Goal: Task Accomplishment & Management: Manage account settings

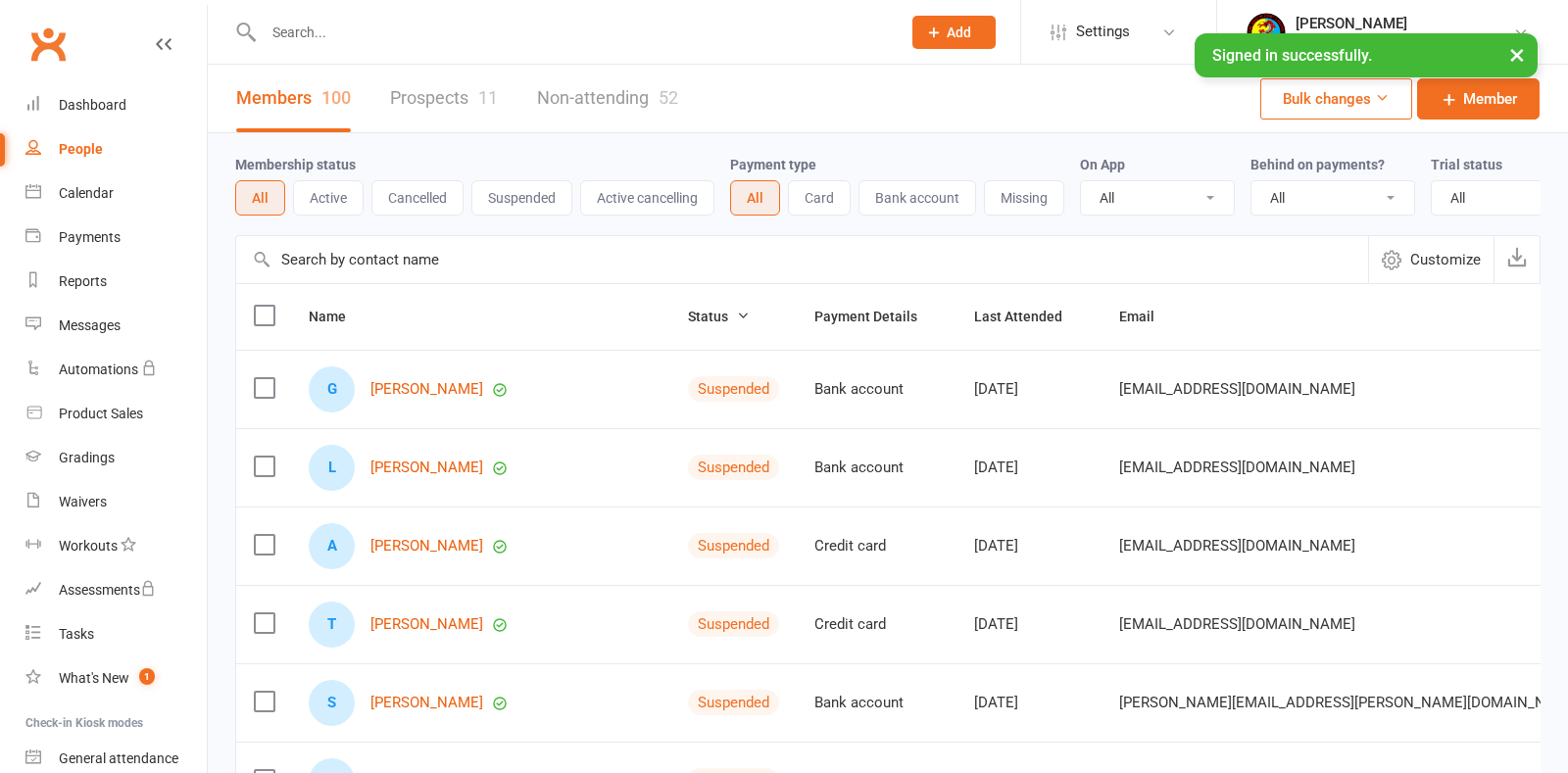
select select "100"
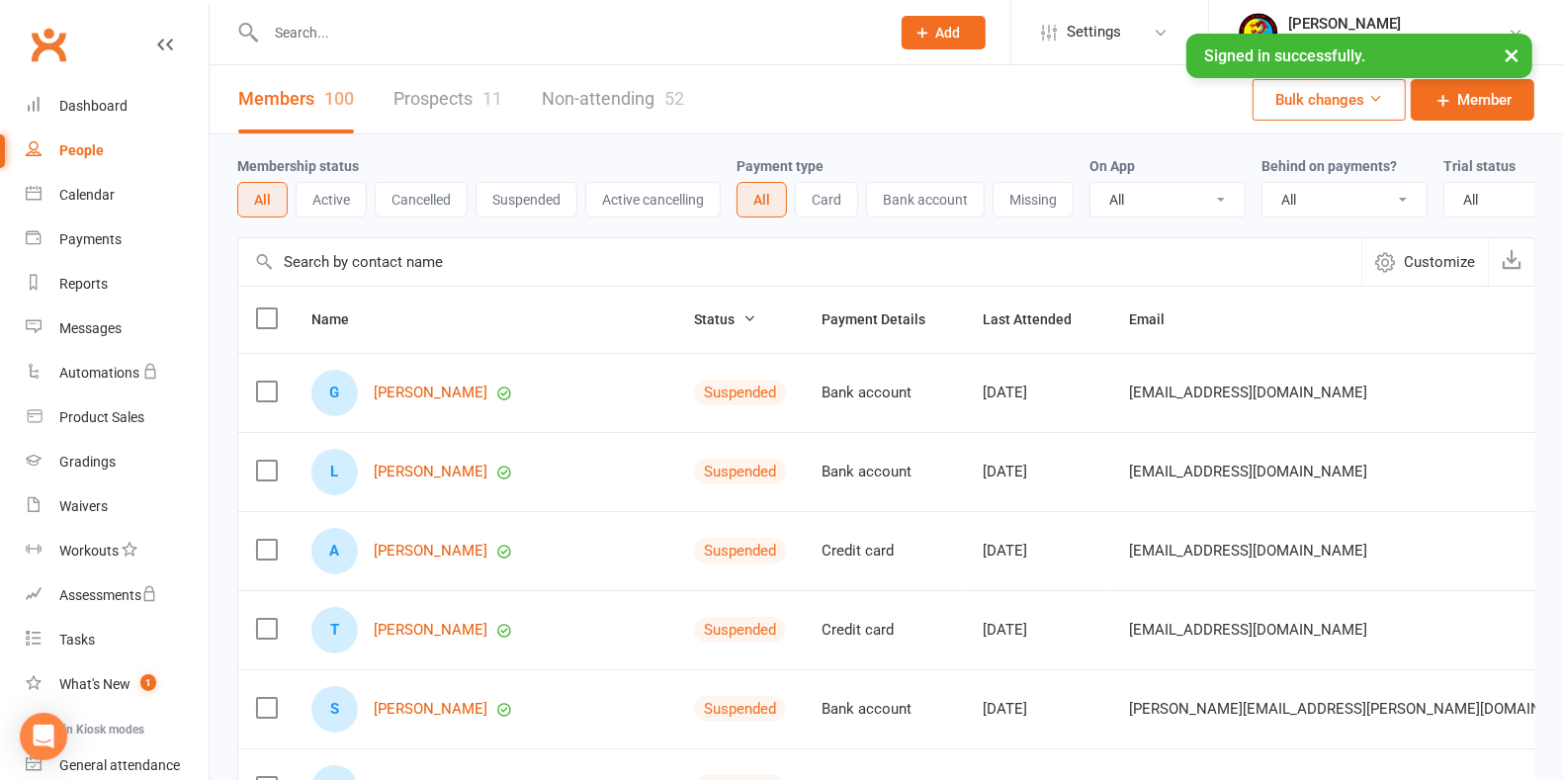
click at [88, 146] on div "People" at bounding box center [81, 150] width 44 height 16
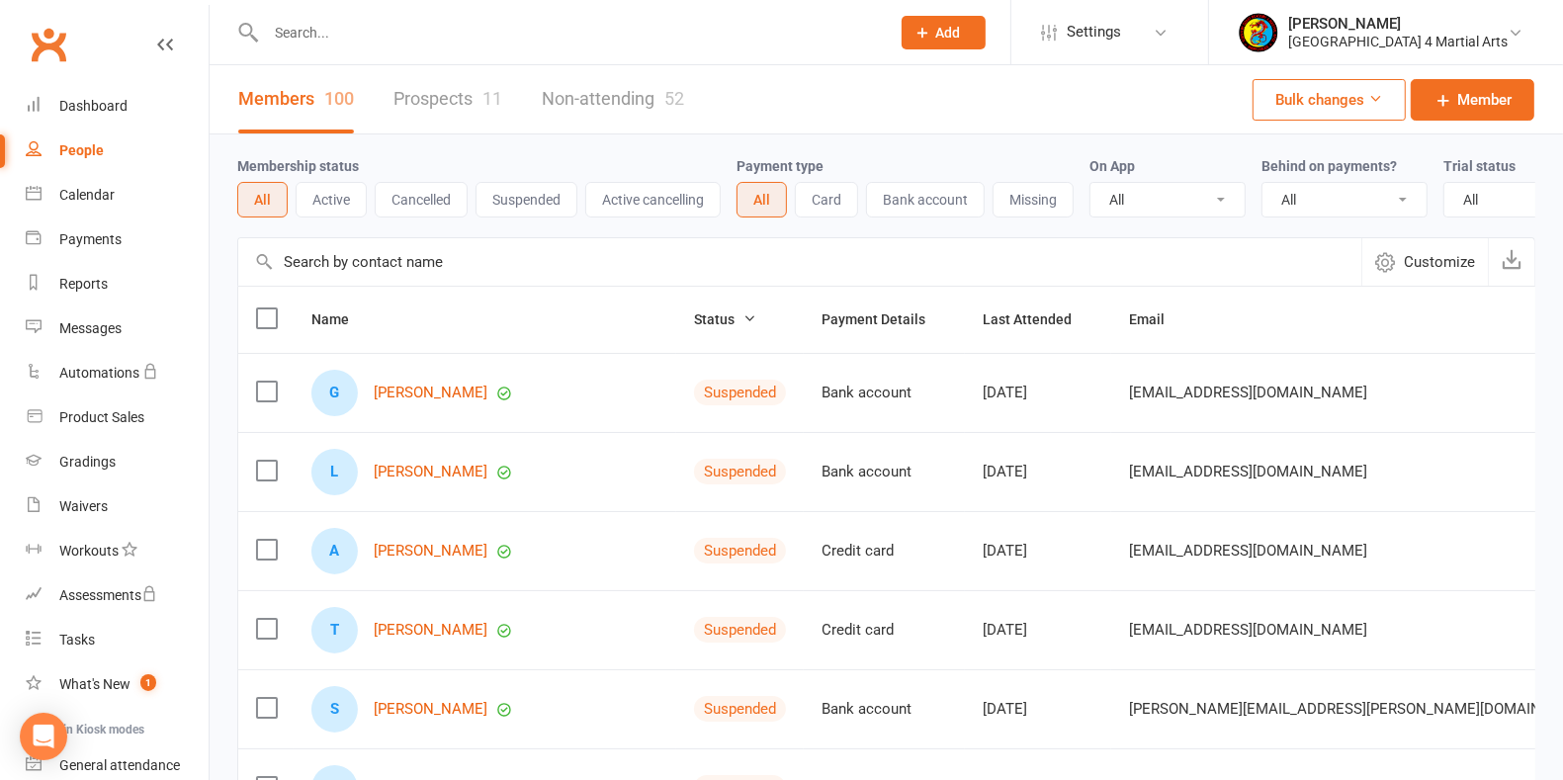
click at [372, 38] on input "text" at bounding box center [568, 33] width 616 height 28
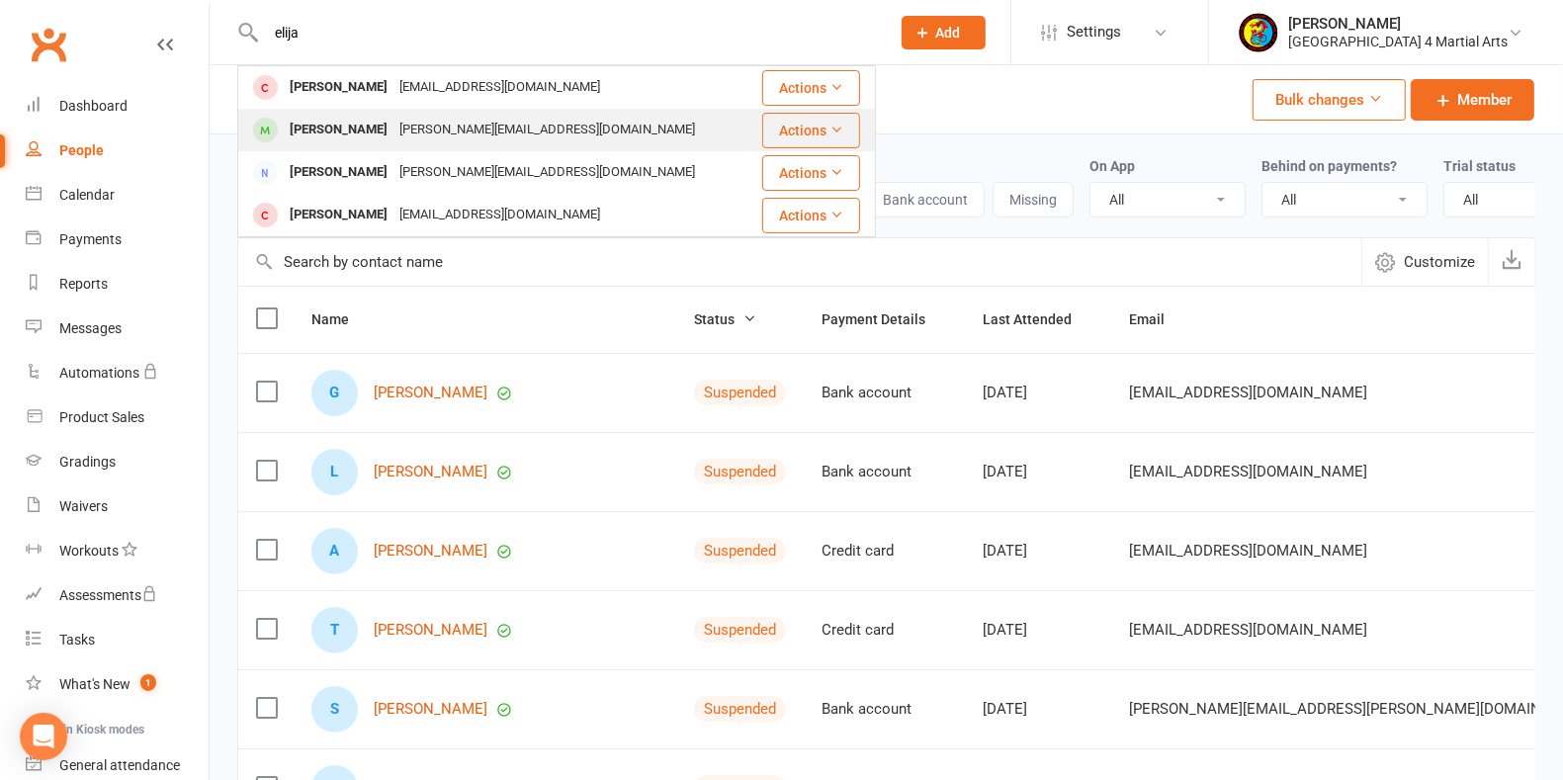
type input "elija"
click at [461, 120] on div "[PERSON_NAME][EMAIL_ADDRESS][DOMAIN_NAME]" at bounding box center [546, 130] width 307 height 29
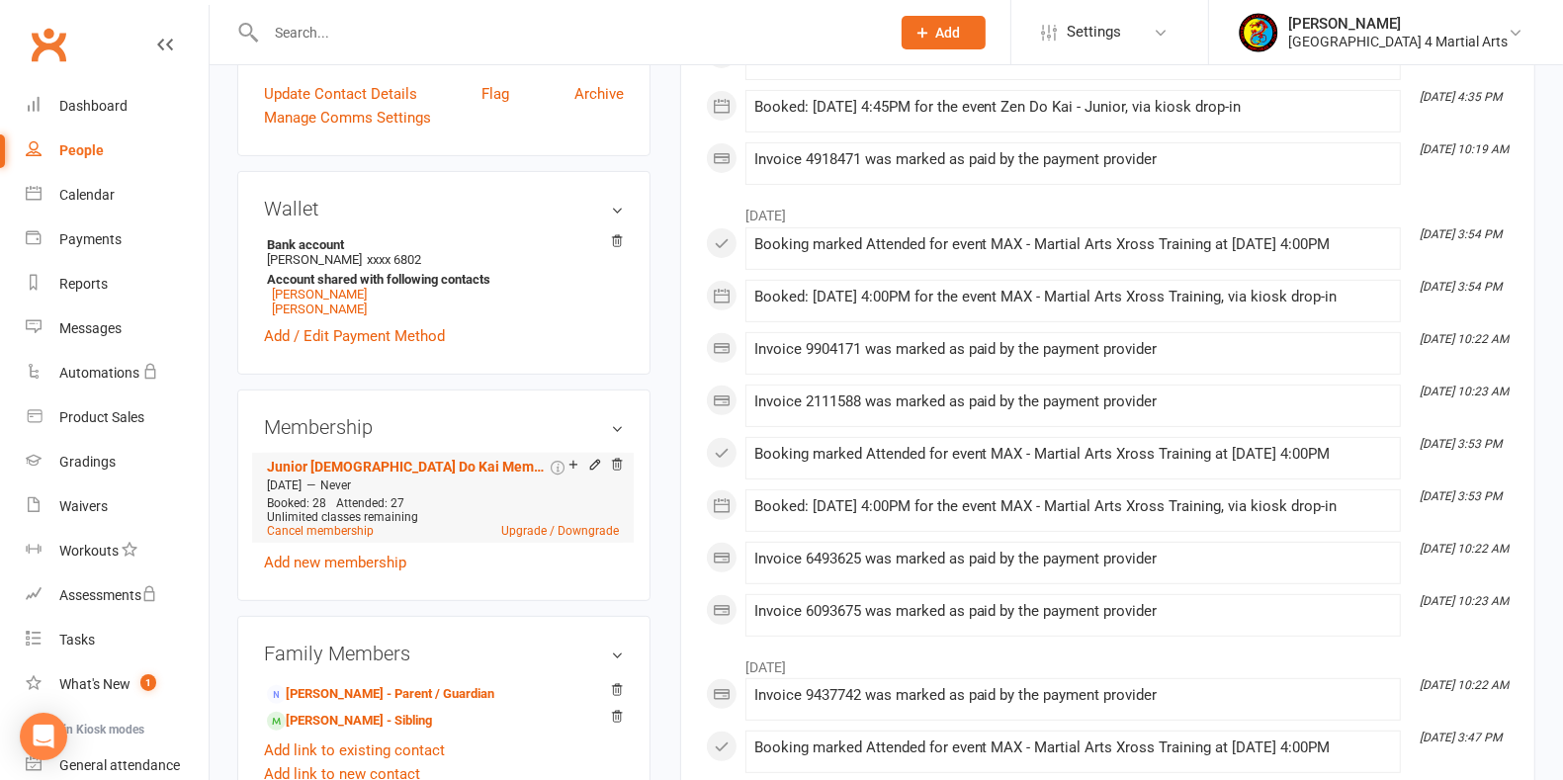
scroll to position [618, 0]
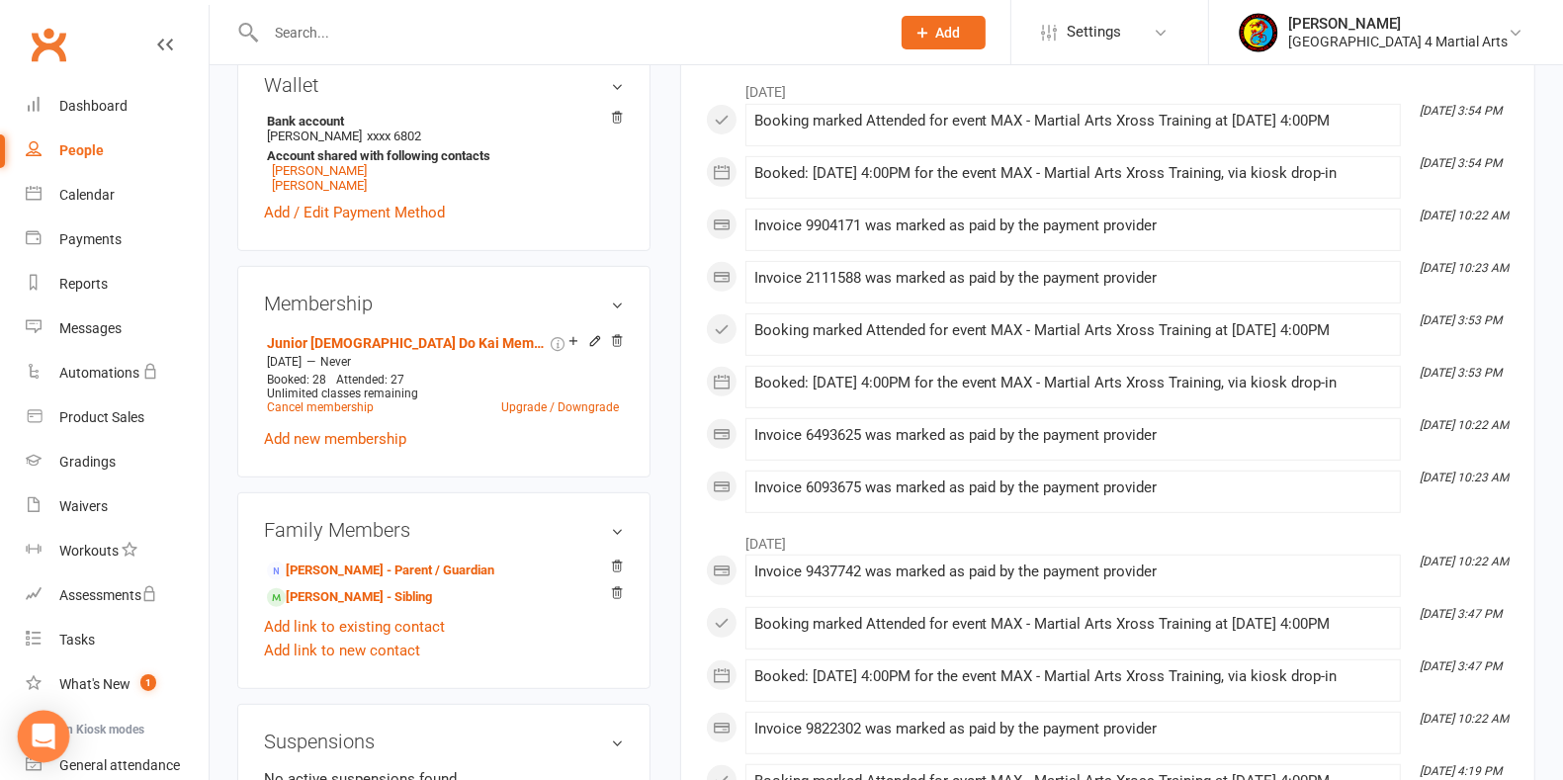
click at [47, 738] on icon "Open Intercom Messenger" at bounding box center [43, 737] width 23 height 26
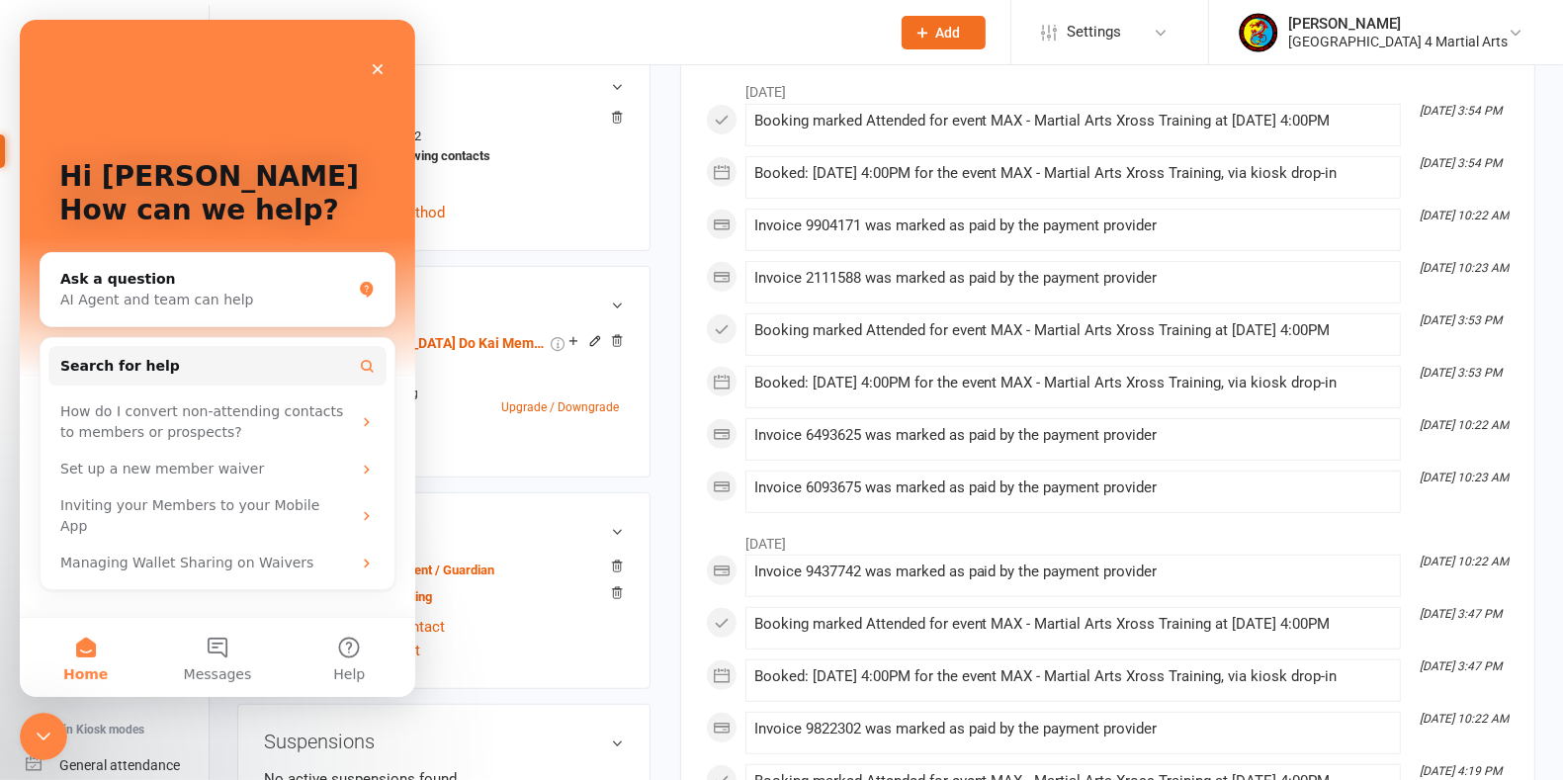
scroll to position [0, 0]
click at [214, 661] on button "Messages" at bounding box center [216, 657] width 131 height 79
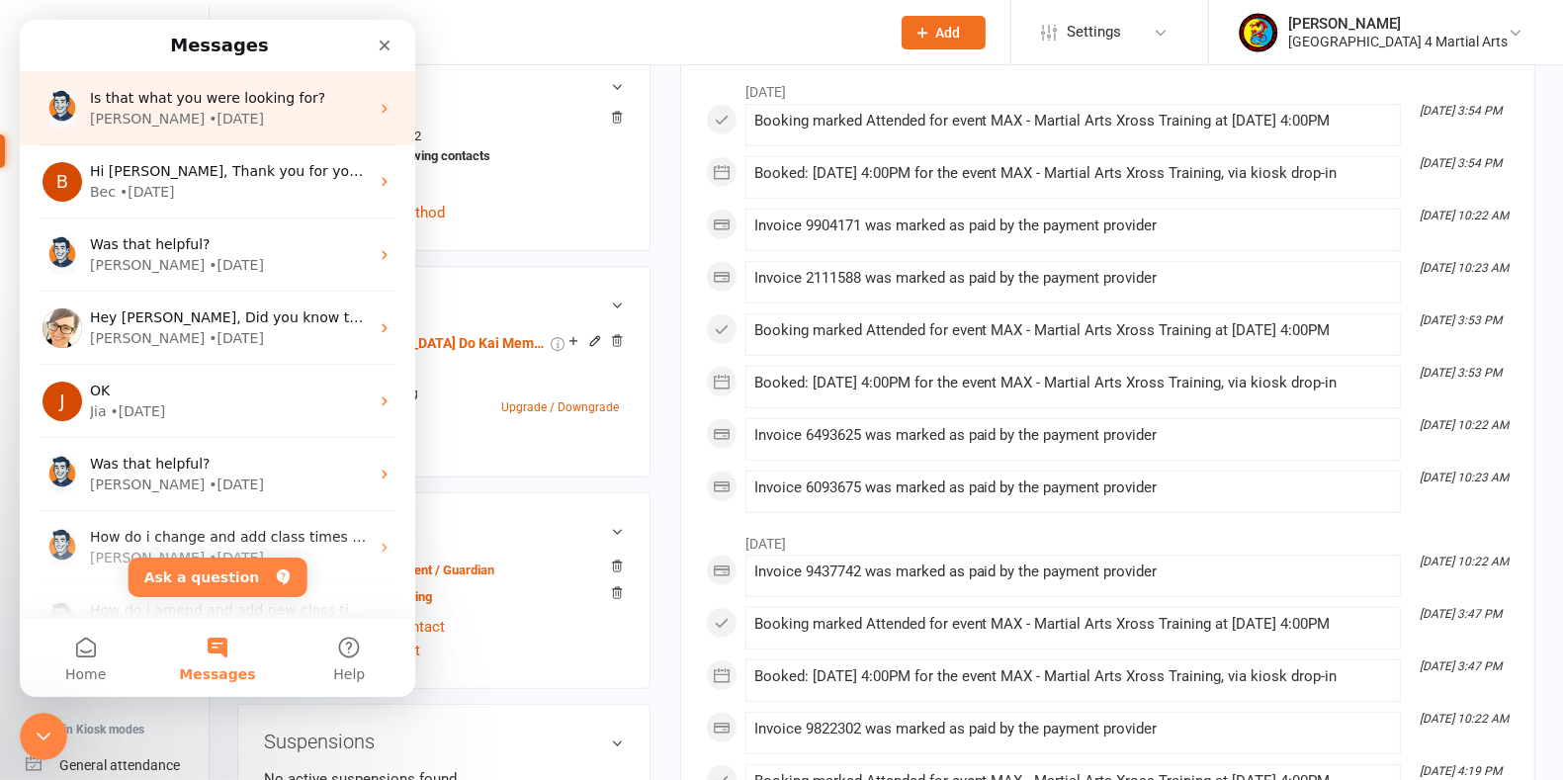
click at [218, 102] on span "Is that what you were looking for?" at bounding box center [207, 98] width 235 height 16
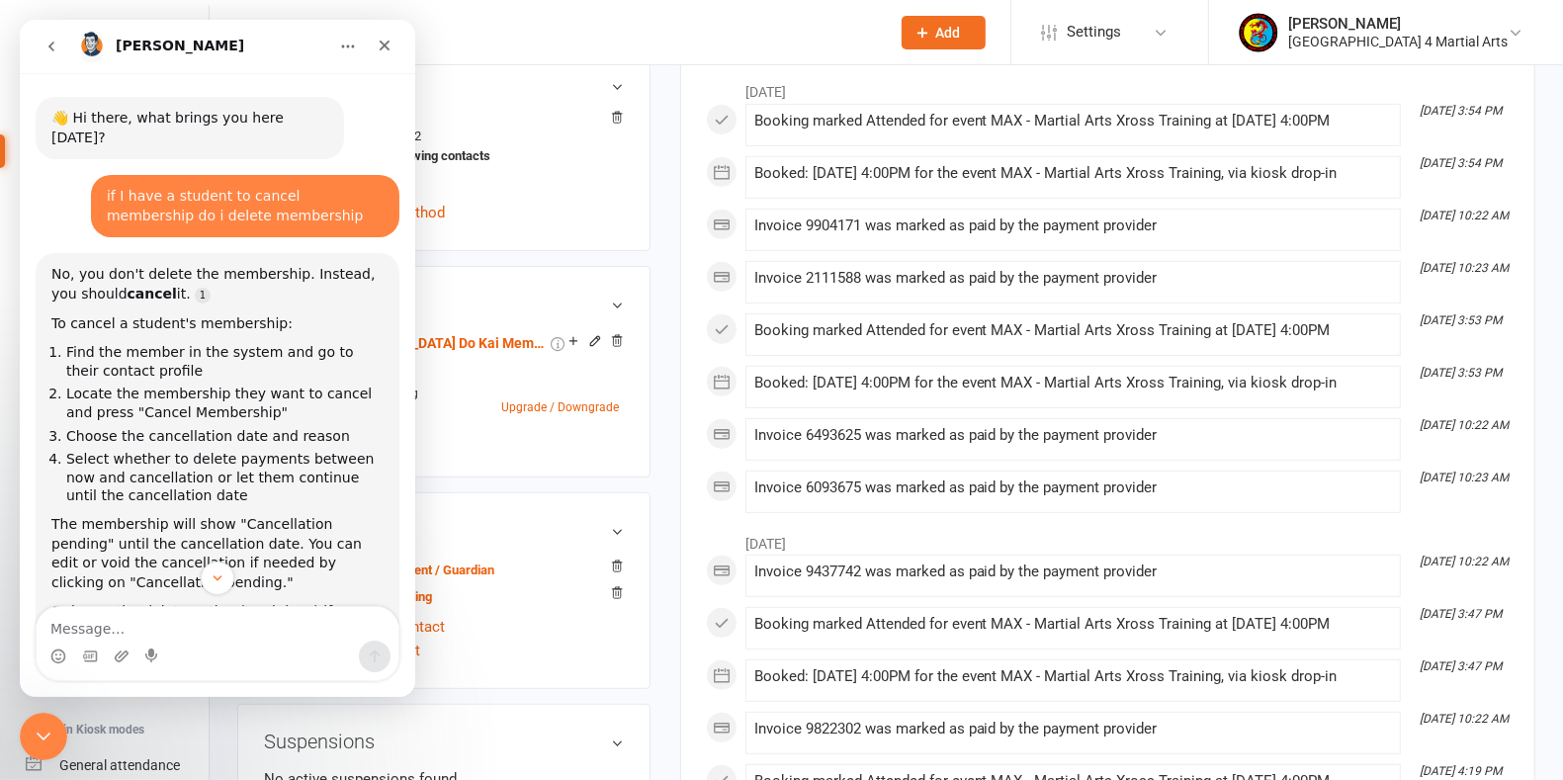
click at [465, 435] on div "Junior [DEMOGRAPHIC_DATA] Do Kai Membership - Family Discount [DATE] — Never Bo…" at bounding box center [444, 390] width 360 height 122
click at [384, 36] on div "Close" at bounding box center [385, 46] width 36 height 36
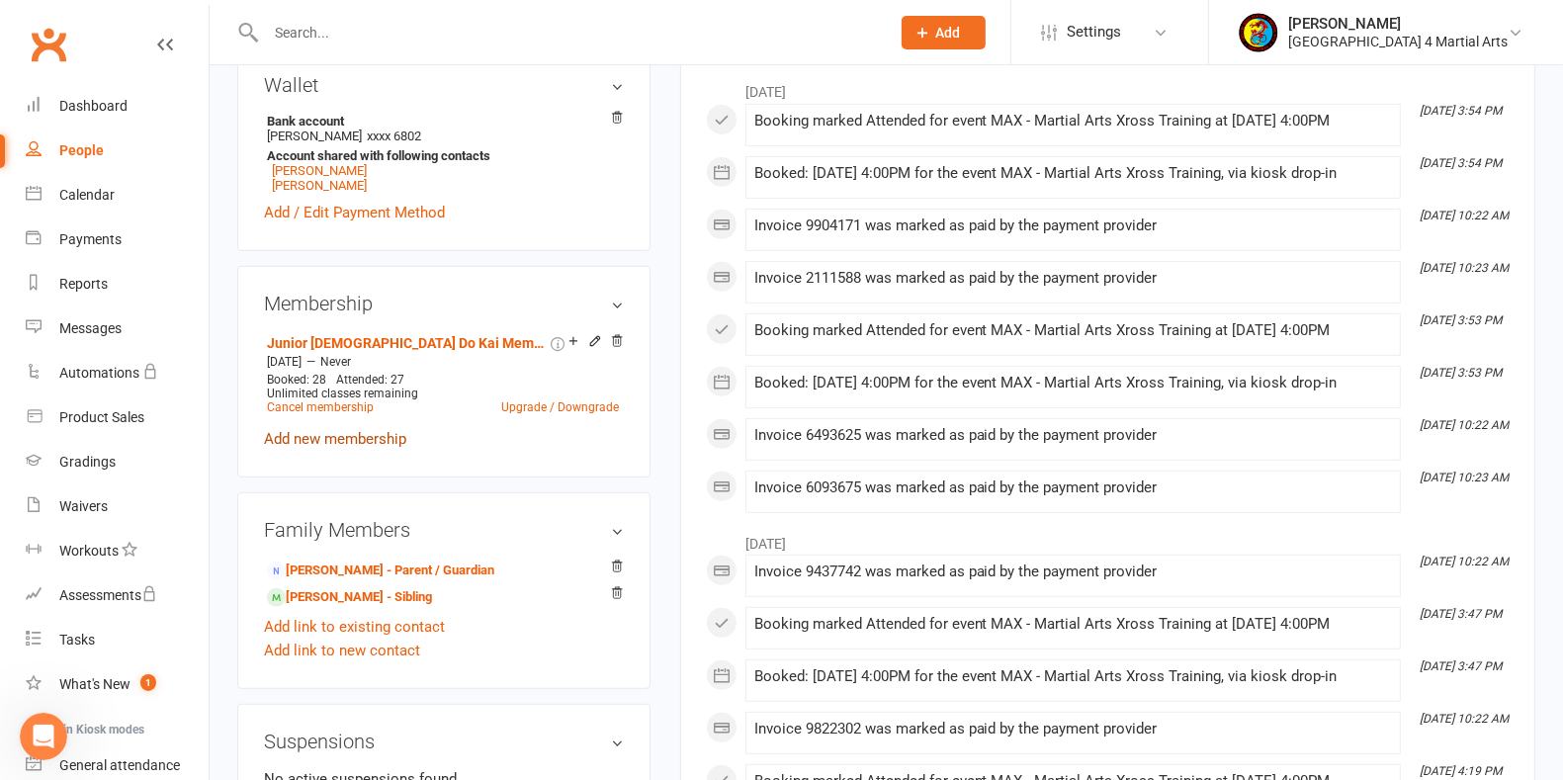
scroll to position [131, 0]
click at [297, 404] on link "Cancel membership" at bounding box center [320, 407] width 107 height 14
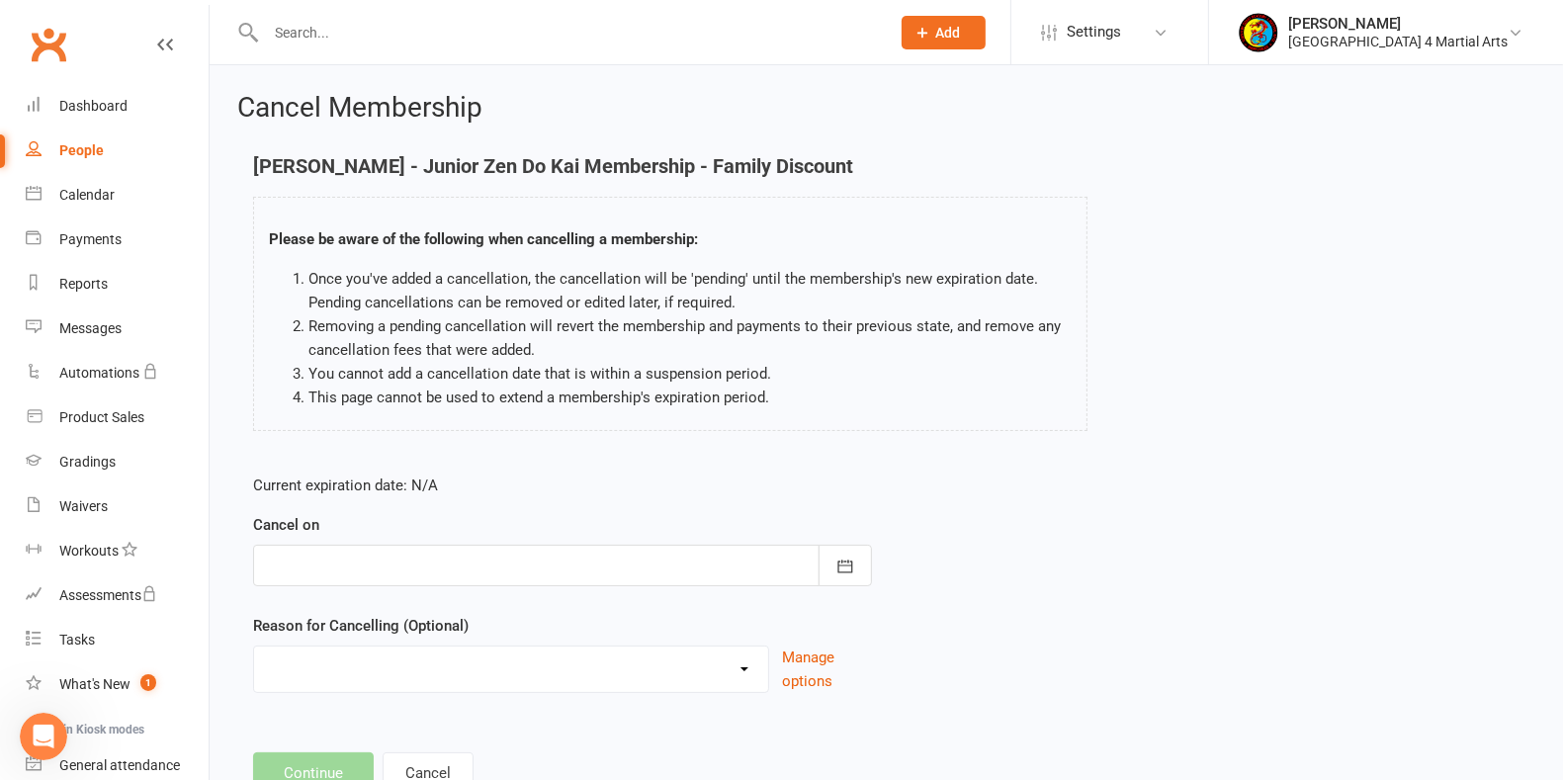
click at [537, 559] on div at bounding box center [562, 566] width 619 height 42
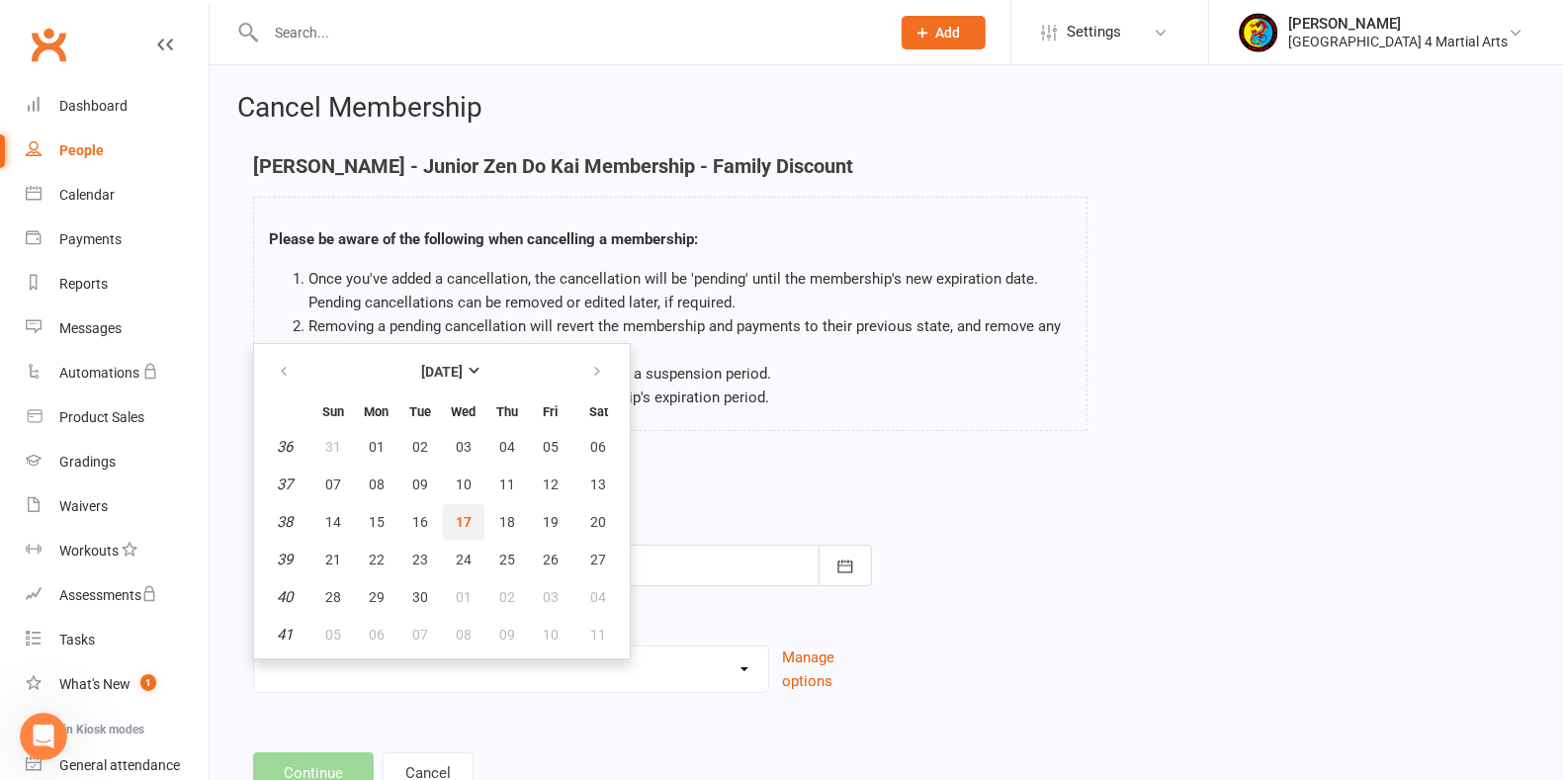
click at [456, 514] on span "17" at bounding box center [464, 522] width 16 height 16
type input "[DATE]"
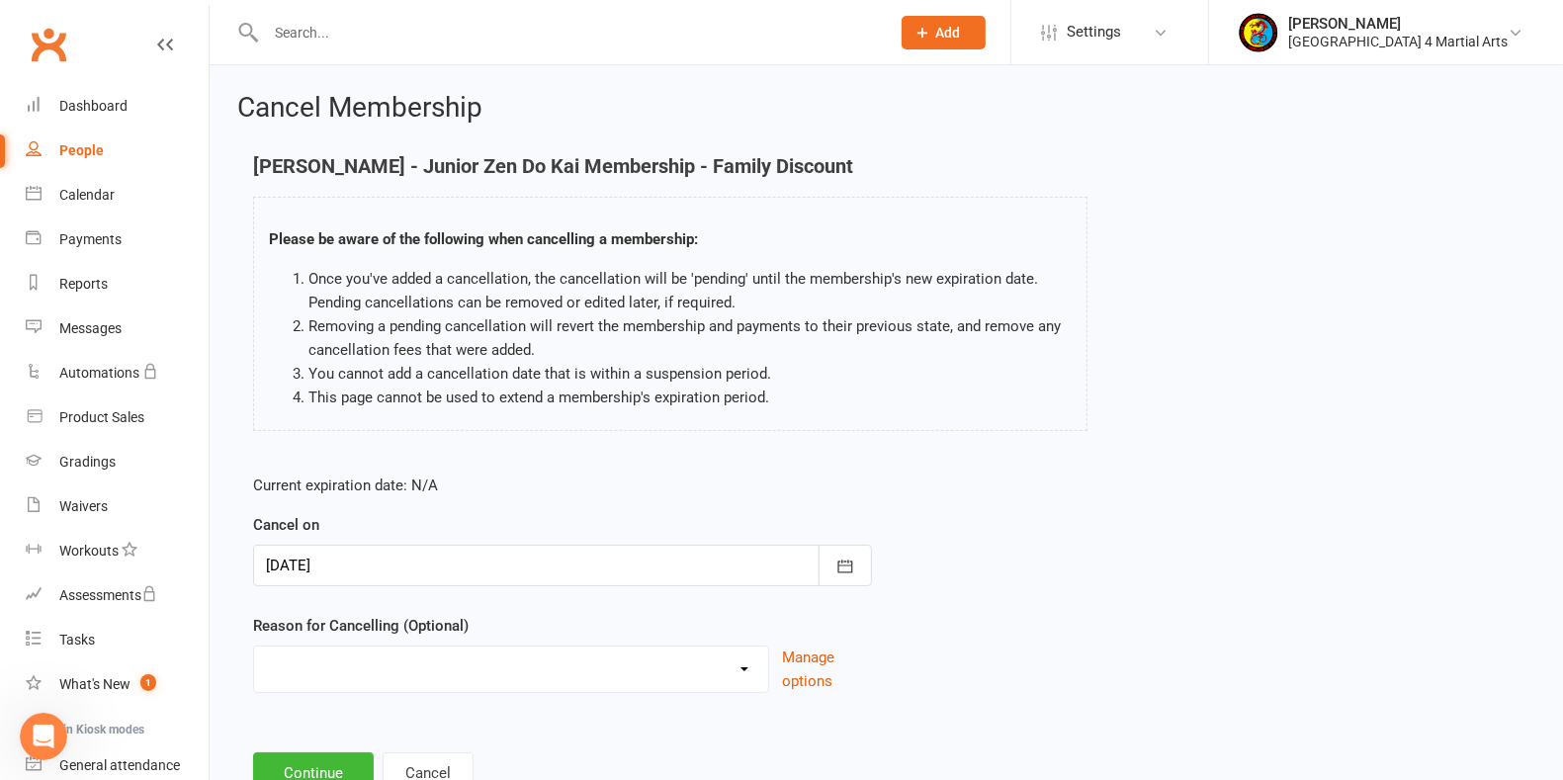
scroll to position [71, 0]
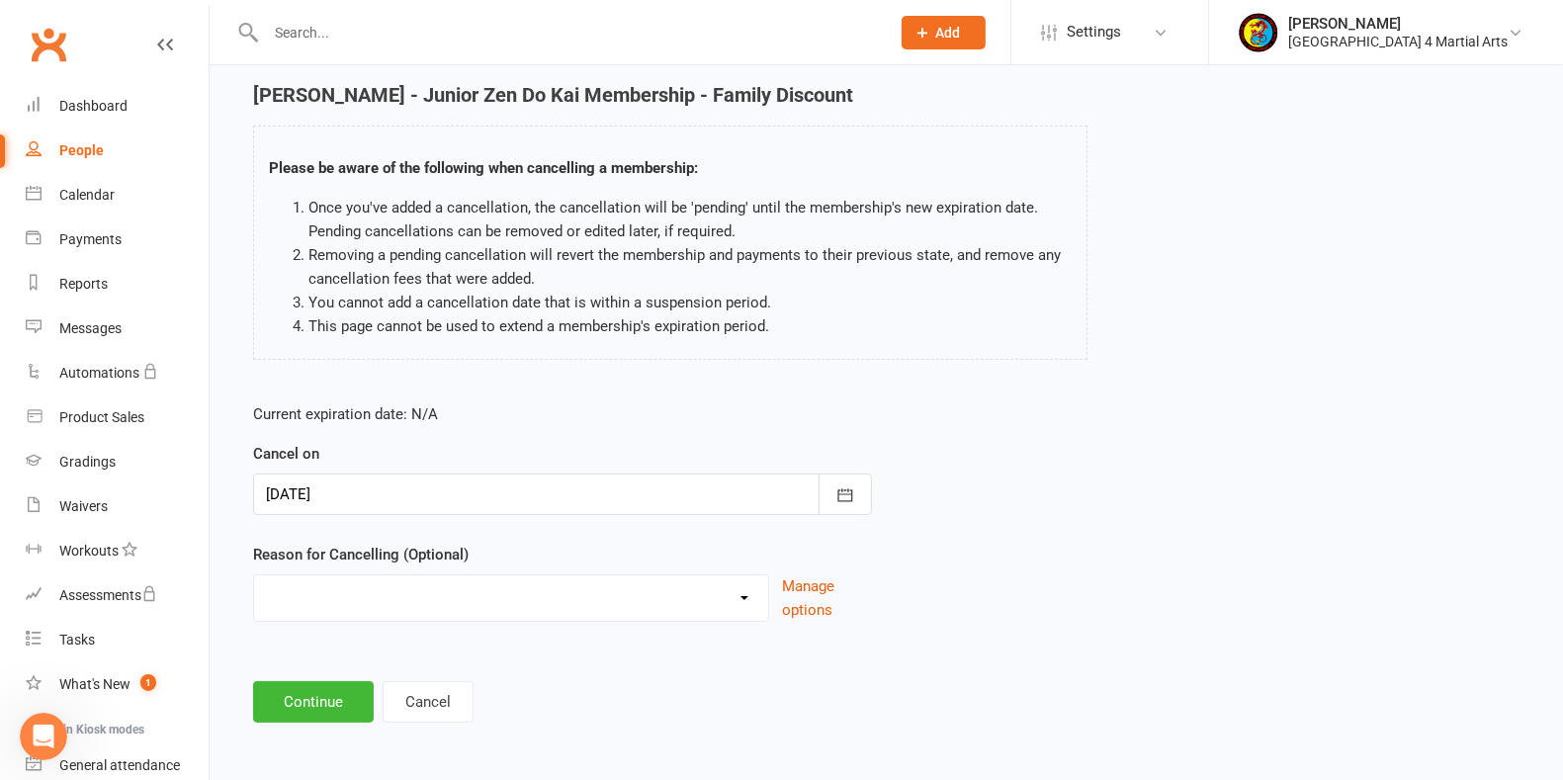
click at [464, 593] on select "Holiday Injury Other reason" at bounding box center [511, 595] width 514 height 40
select select "2"
click at [254, 575] on select "Holiday Injury Other reason" at bounding box center [511, 595] width 514 height 40
click at [349, 697] on input at bounding box center [562, 702] width 619 height 42
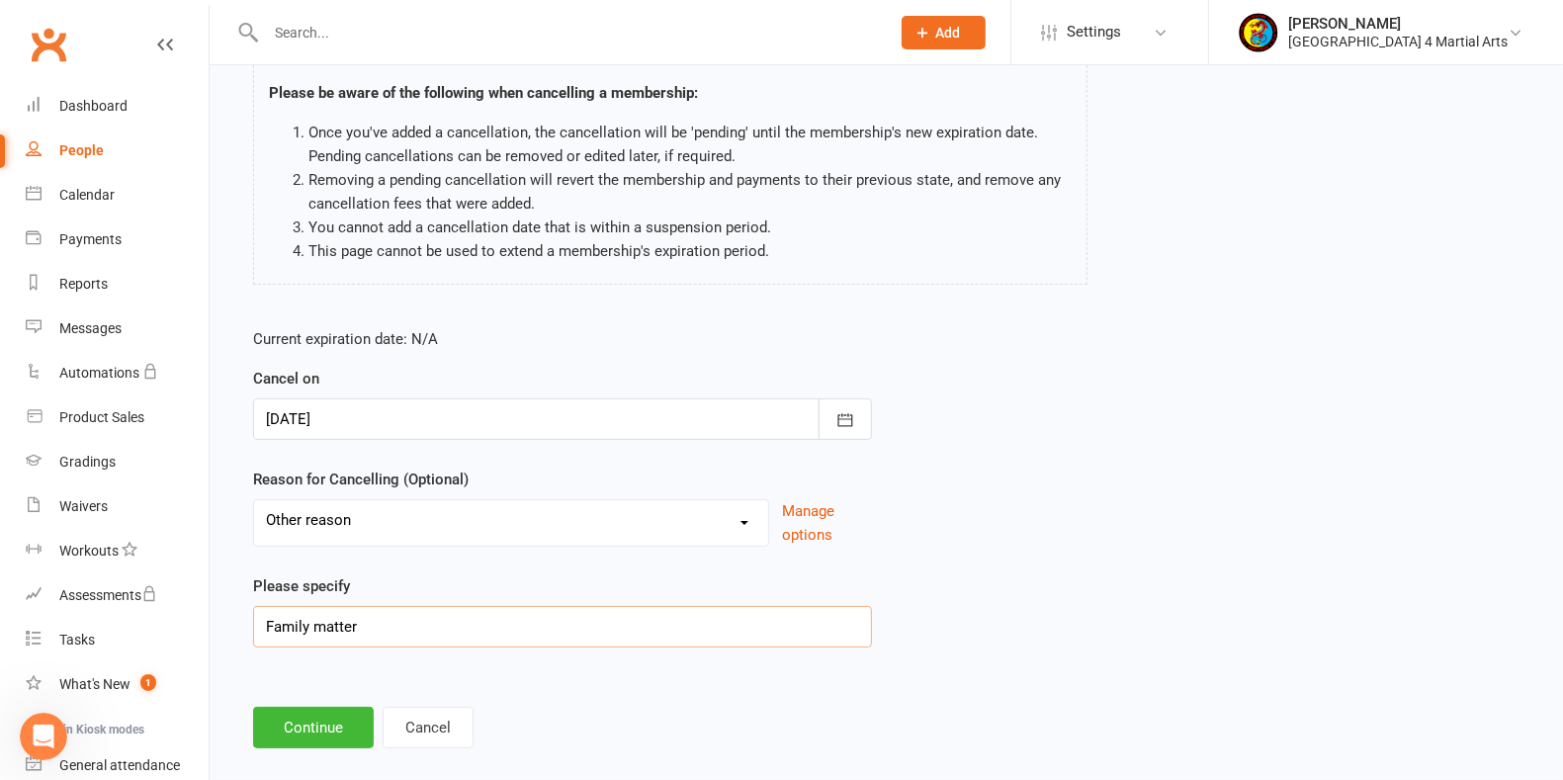
scroll to position [171, 0]
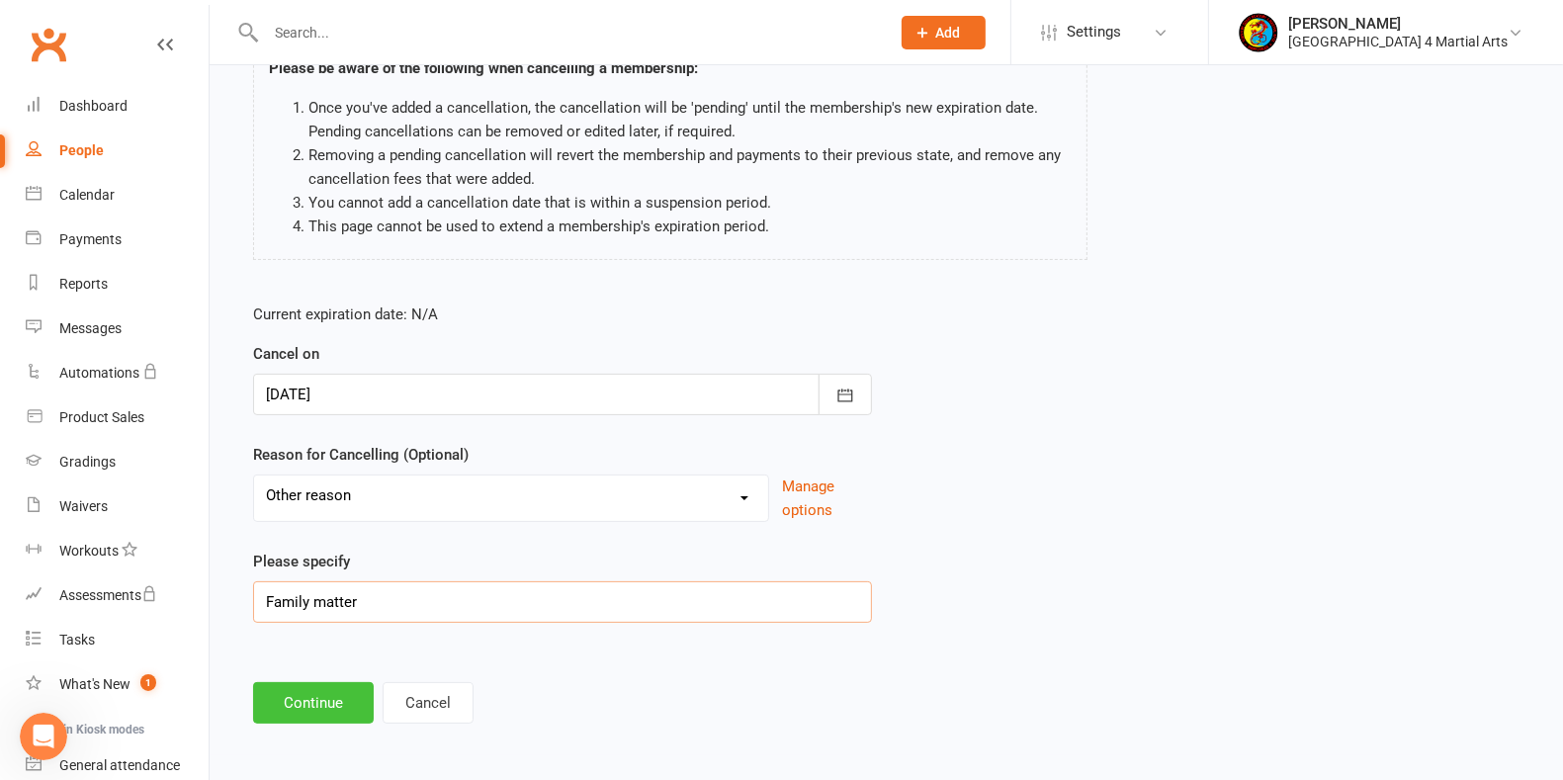
type input "Family matter"
click at [296, 690] on button "Continue" at bounding box center [313, 703] width 121 height 42
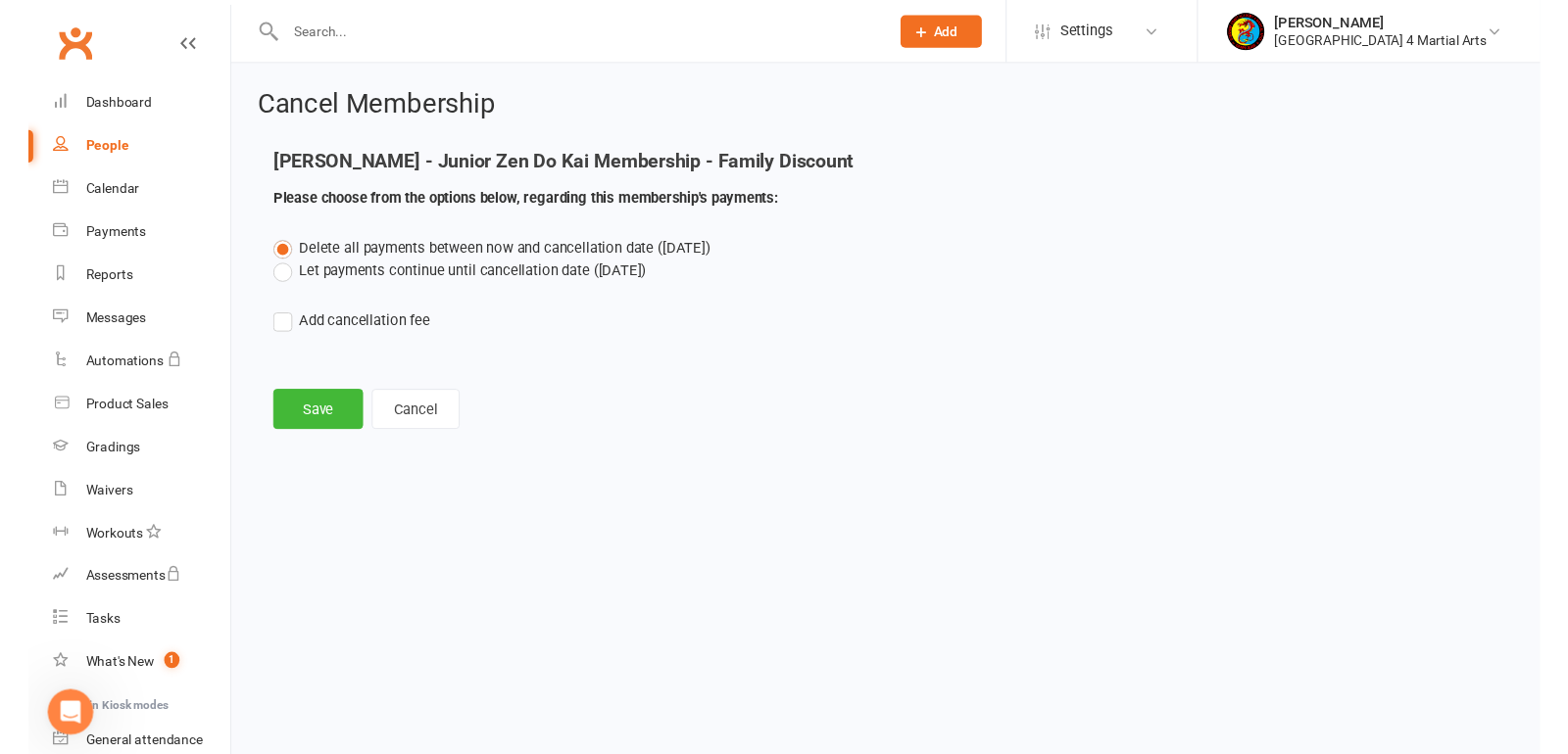
scroll to position [0, 0]
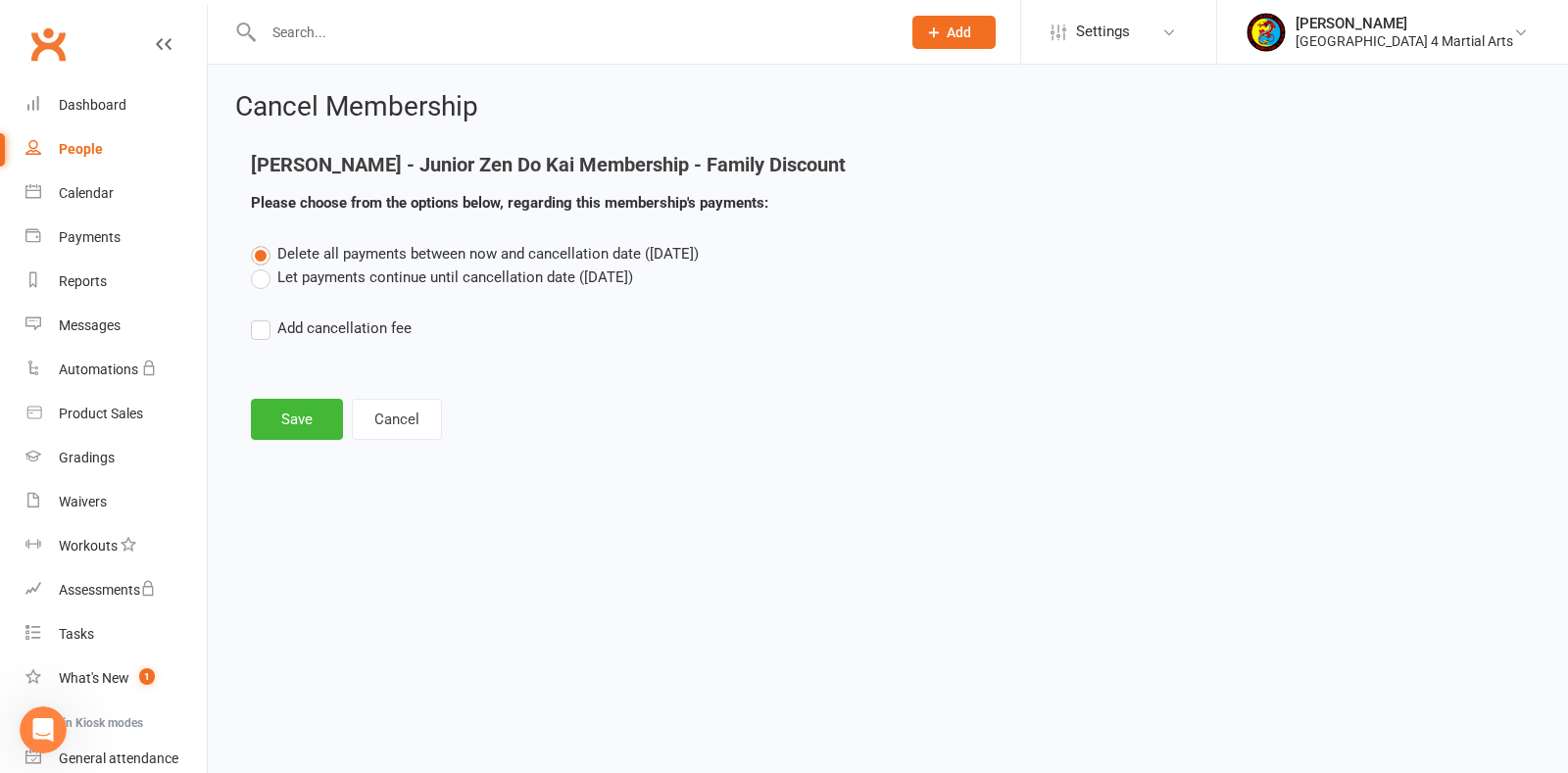
click at [258, 274] on label "Let payments continue until cancellation date ([DATE])" at bounding box center [442, 277] width 383 height 24
click at [258, 266] on input "Let payments continue until cancellation date ([DATE])" at bounding box center [257, 266] width 13 height 0
click at [255, 251] on label "Delete all payments between now and cancellation date ([DATE])" at bounding box center [475, 254] width 448 height 24
click at [255, 242] on input "Delete all payments between now and cancellation date ([DATE])" at bounding box center [257, 242] width 13 height 0
click at [314, 418] on button "Save" at bounding box center [296, 419] width 92 height 42
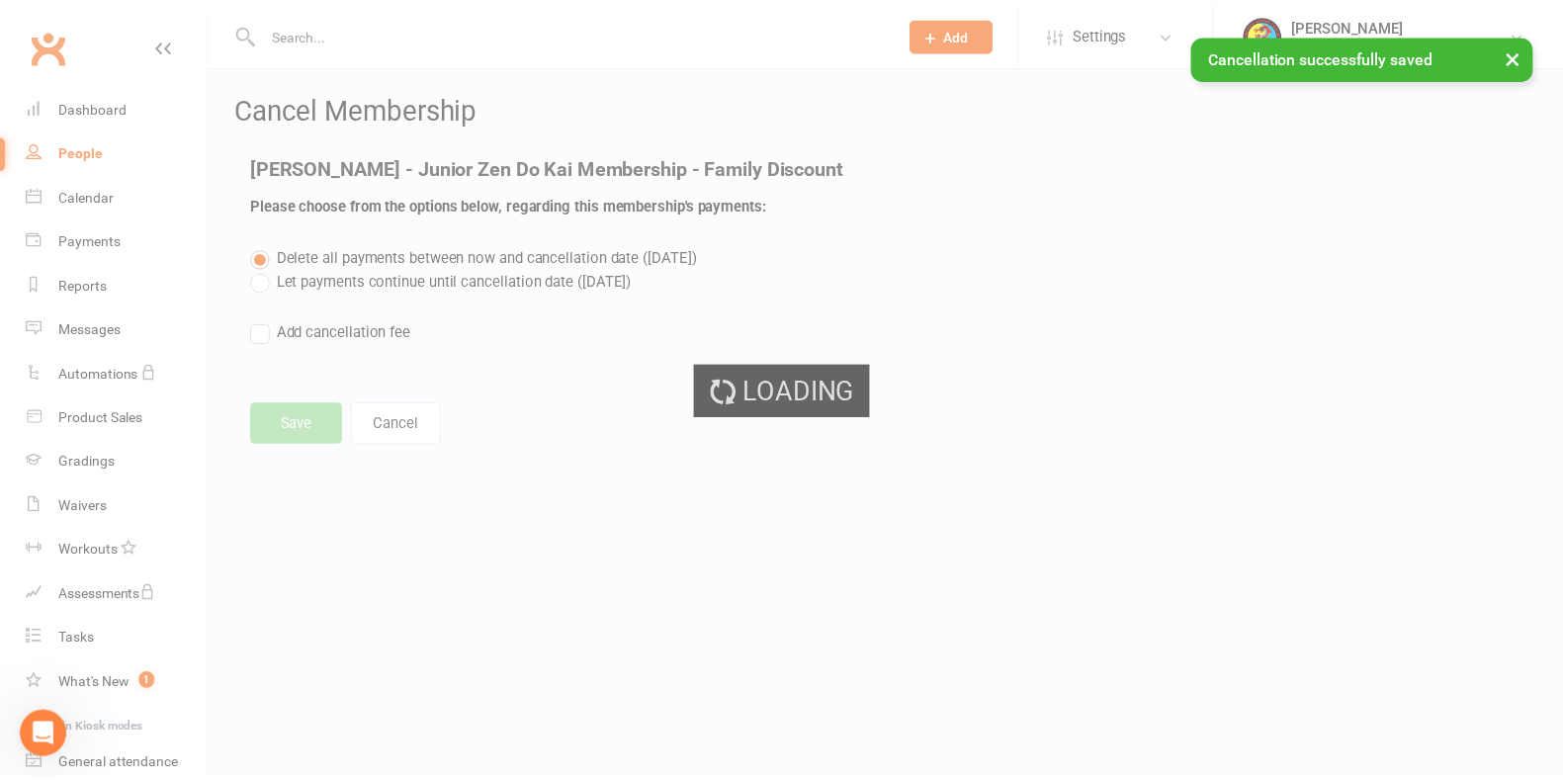
scroll to position [131, 0]
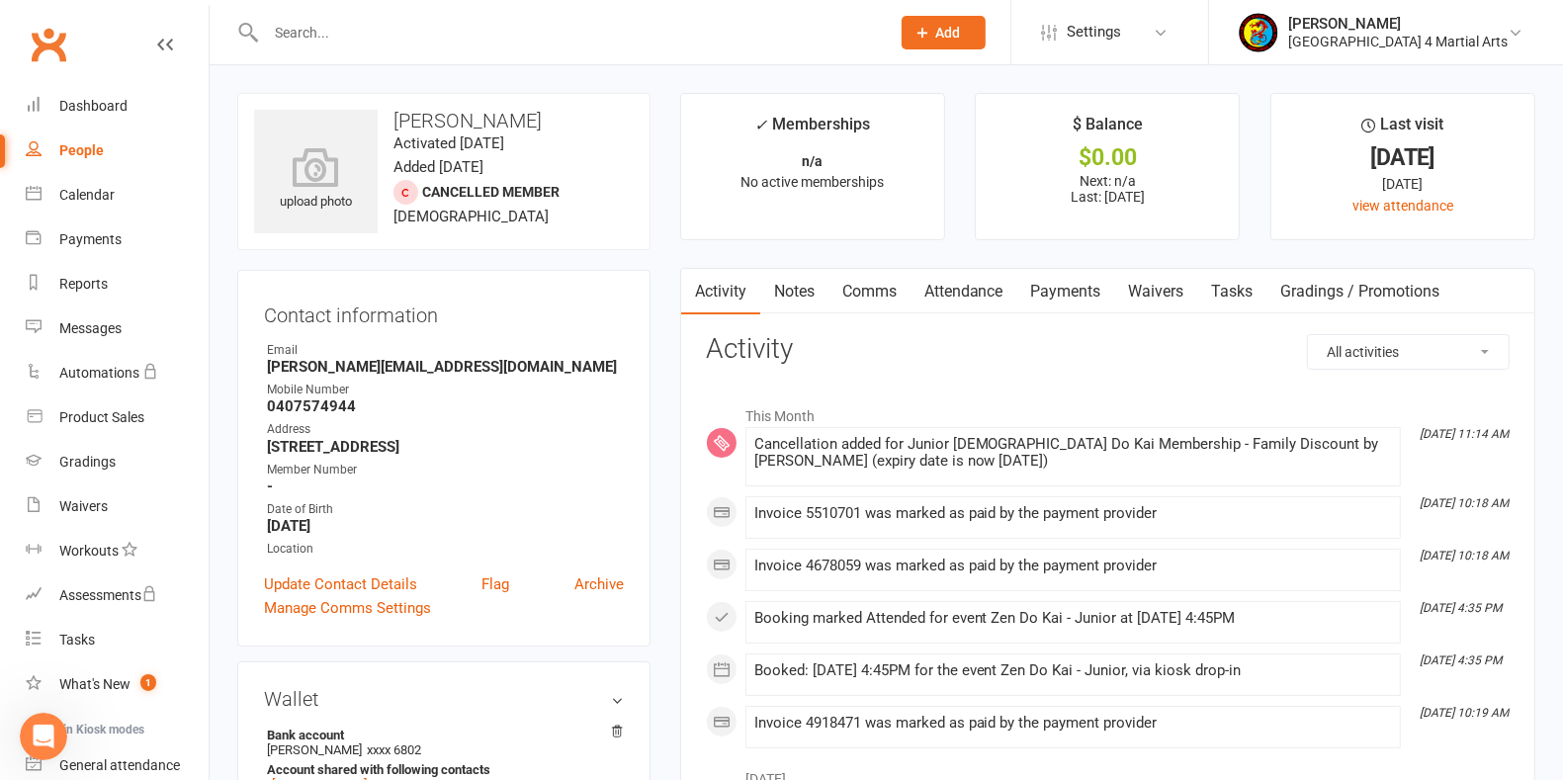
click at [323, 35] on input "text" at bounding box center [568, 33] width 616 height 28
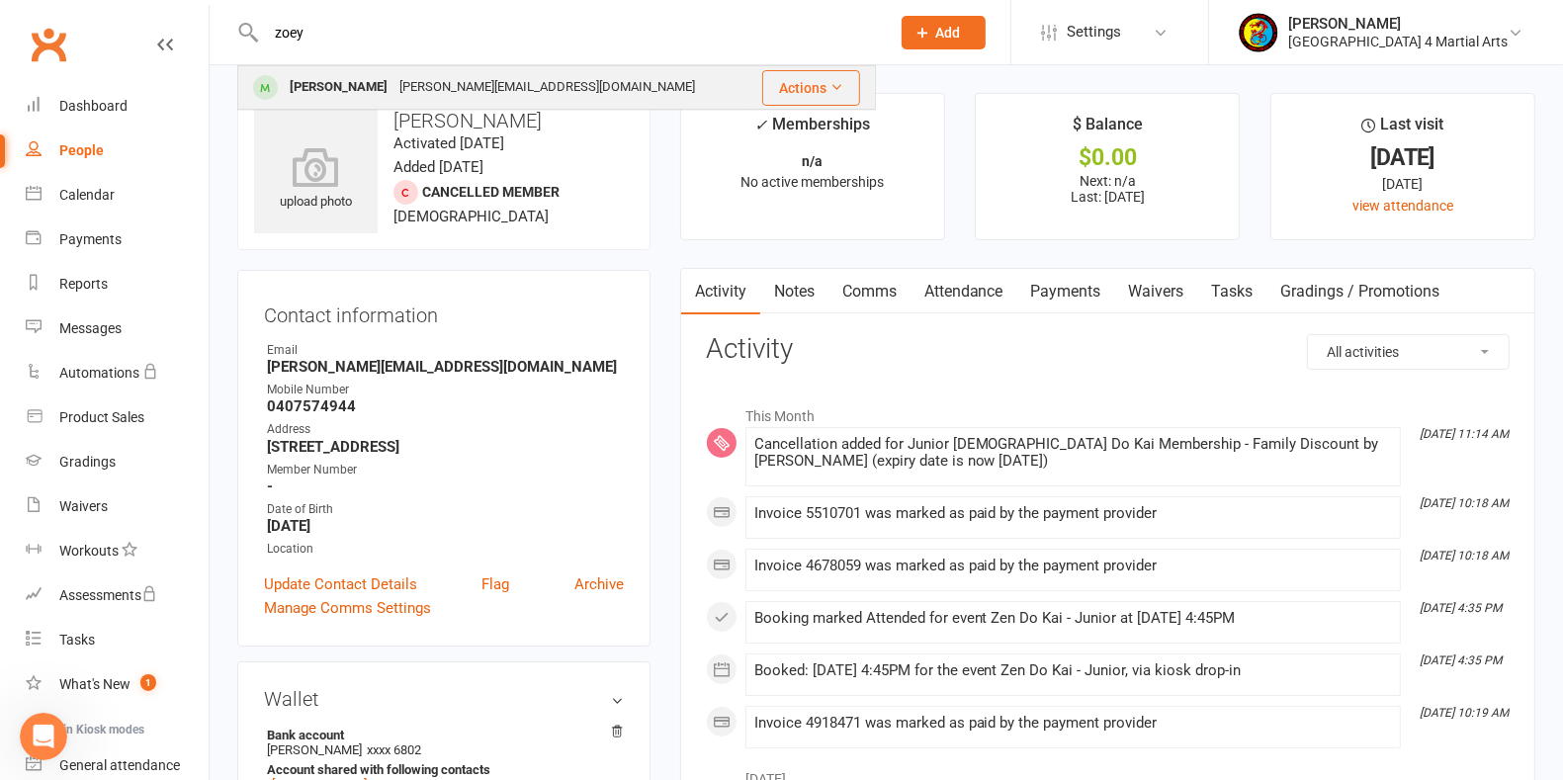
type input "zoey"
click at [393, 86] on div "[PERSON_NAME][EMAIL_ADDRESS][DOMAIN_NAME]" at bounding box center [546, 87] width 307 height 29
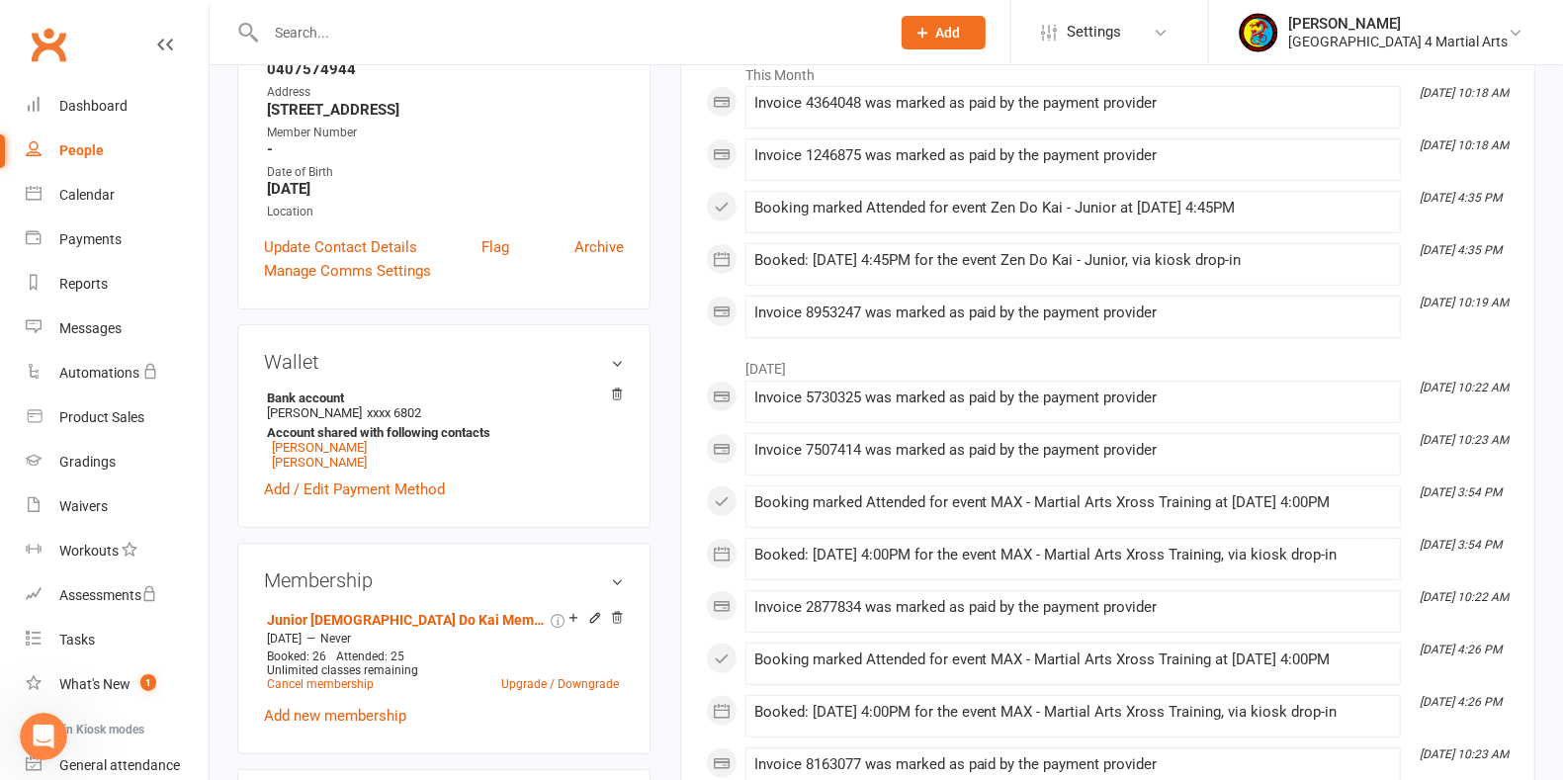
scroll to position [494, 0]
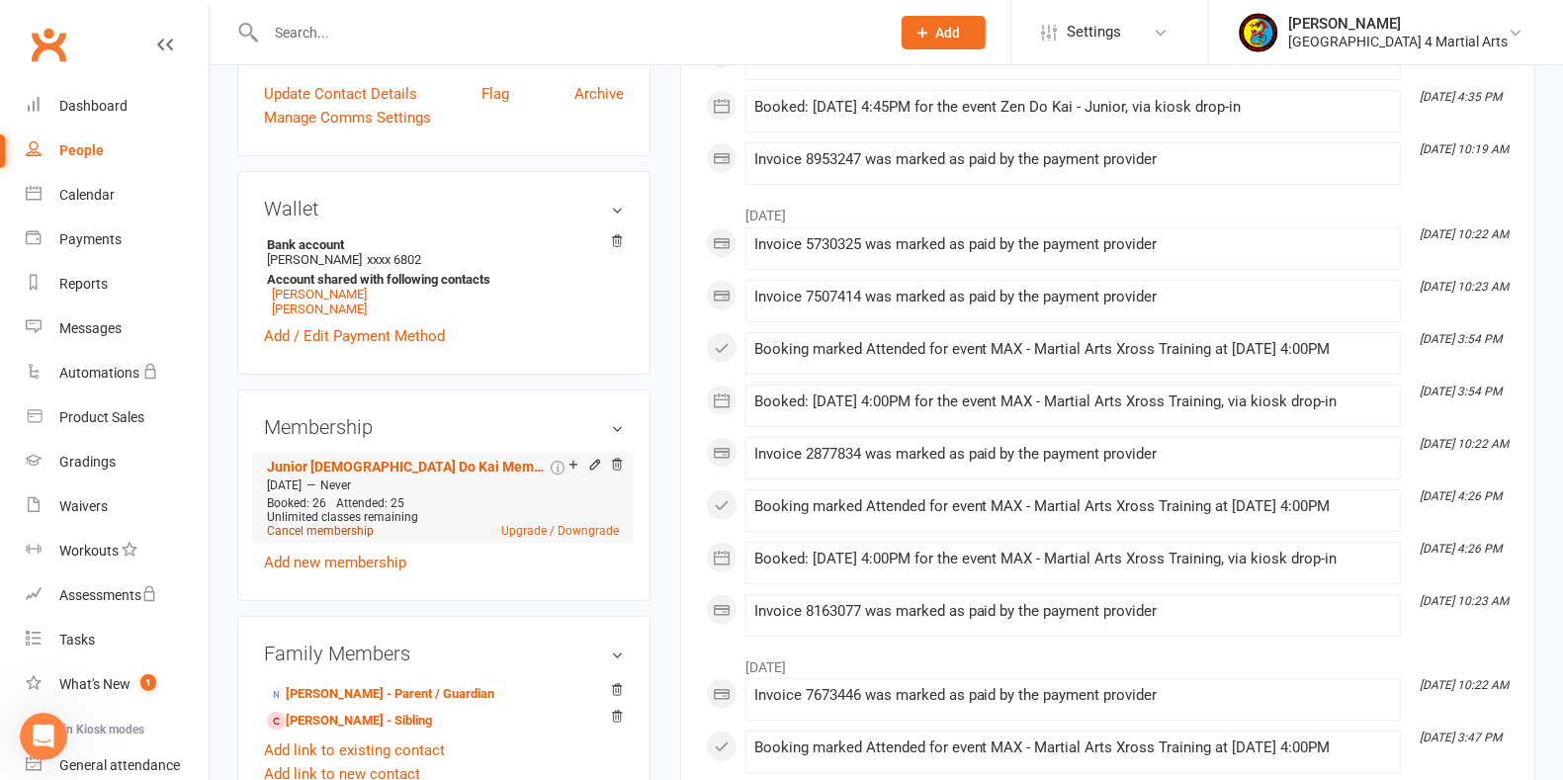
click at [303, 527] on link "Cancel membership" at bounding box center [320, 531] width 107 height 14
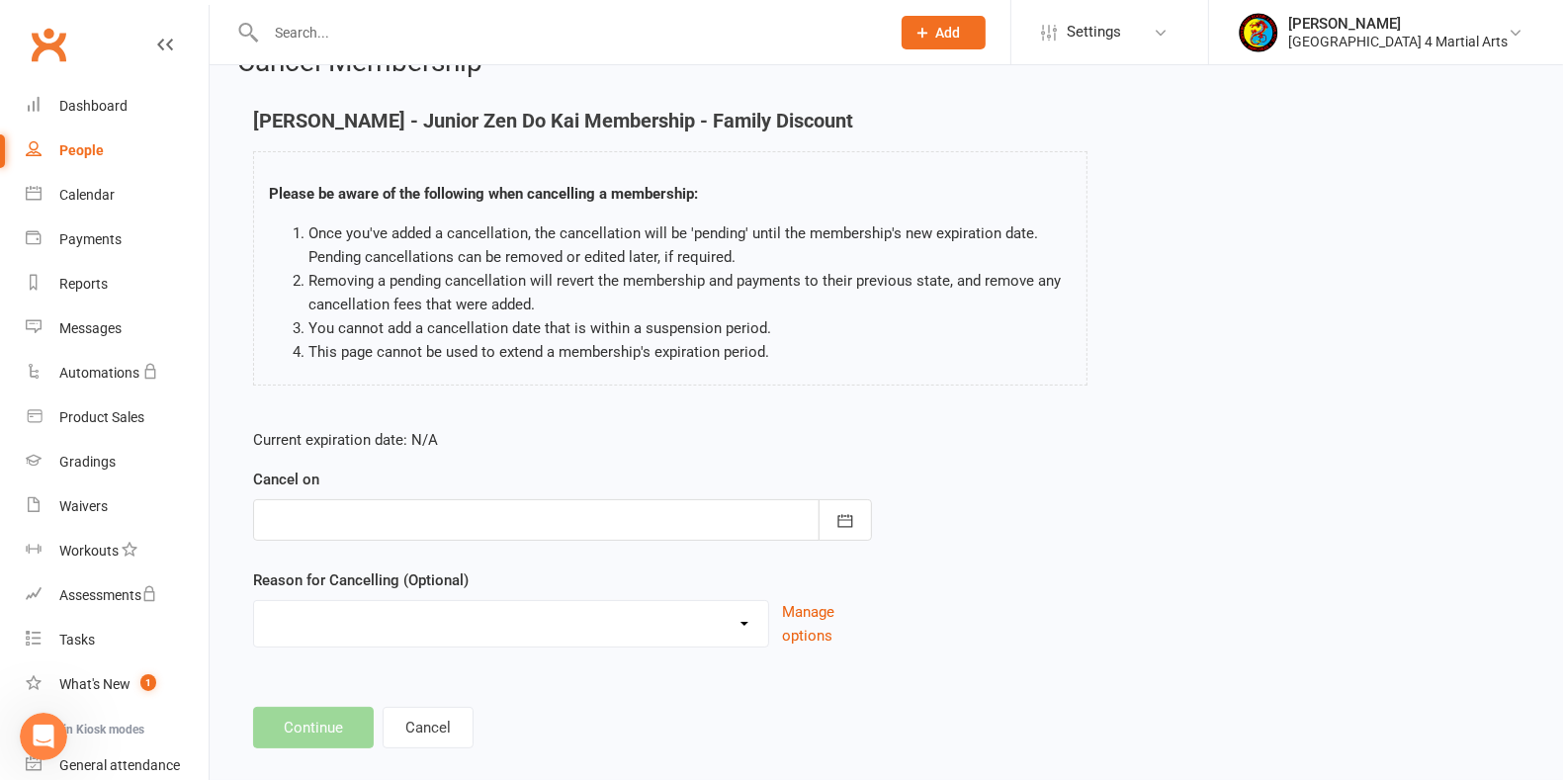
scroll to position [71, 0]
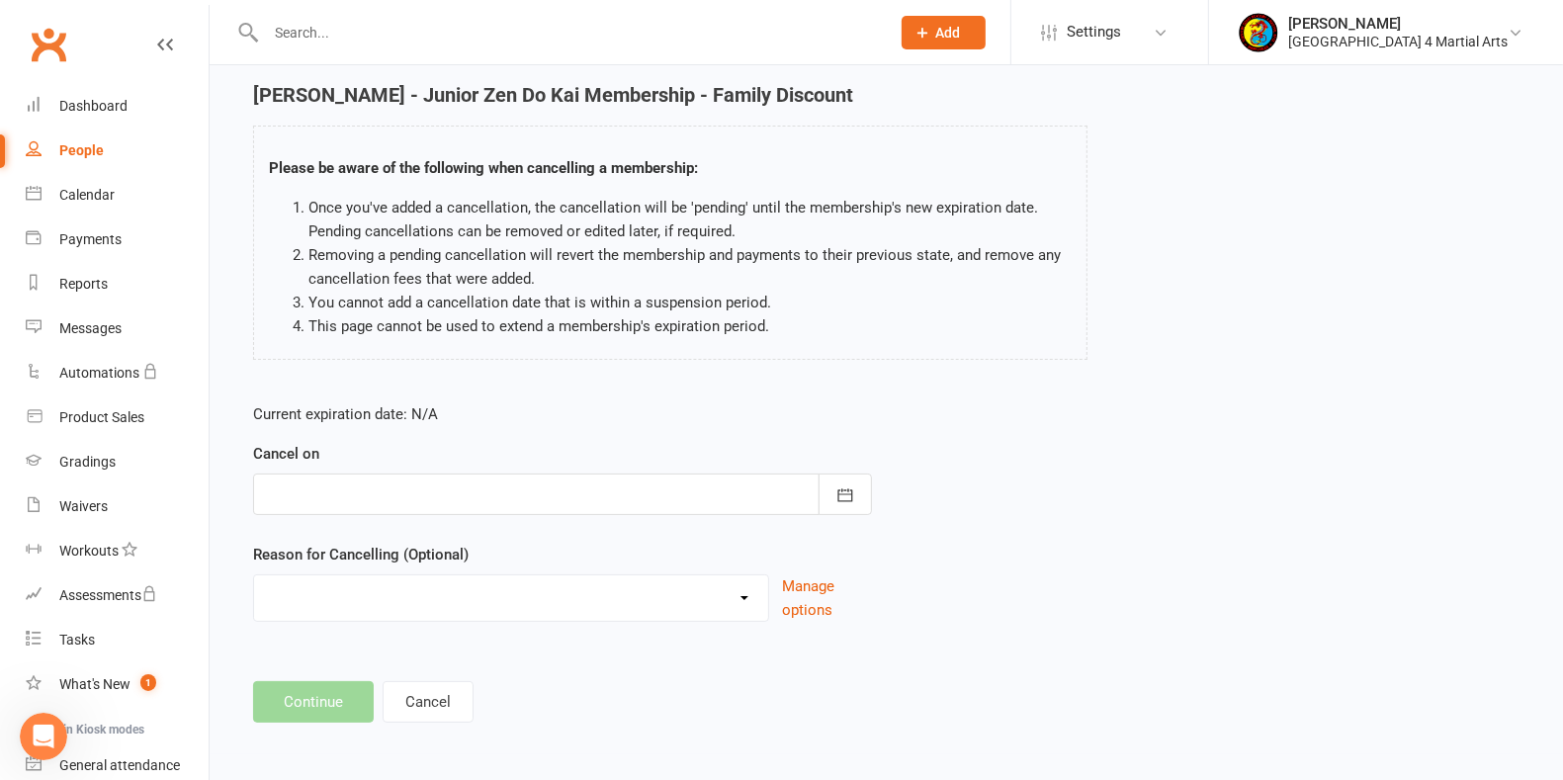
click at [398, 480] on div at bounding box center [562, 495] width 619 height 42
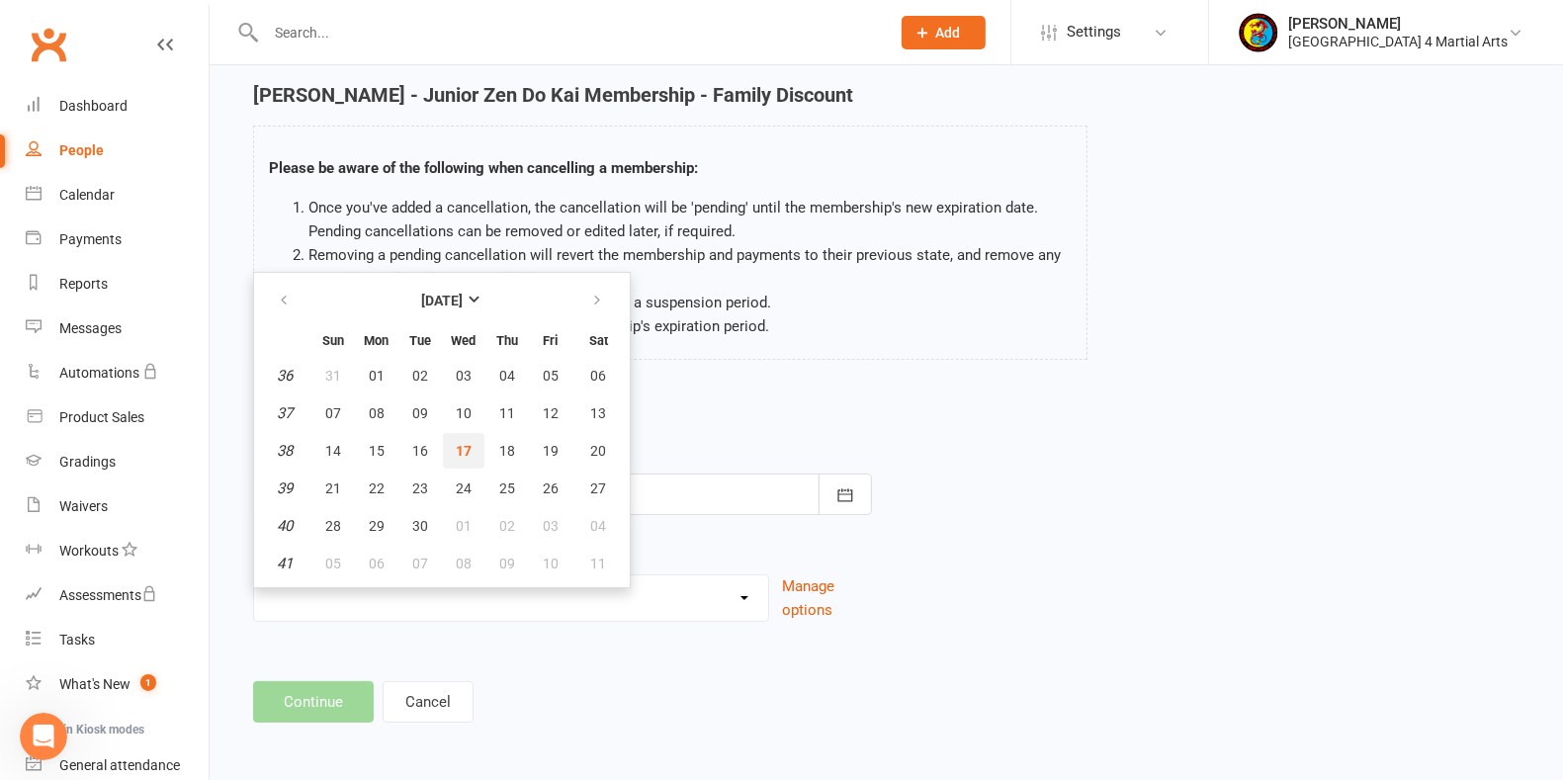
click at [456, 448] on span "17" at bounding box center [464, 451] width 16 height 16
type input "[DATE]"
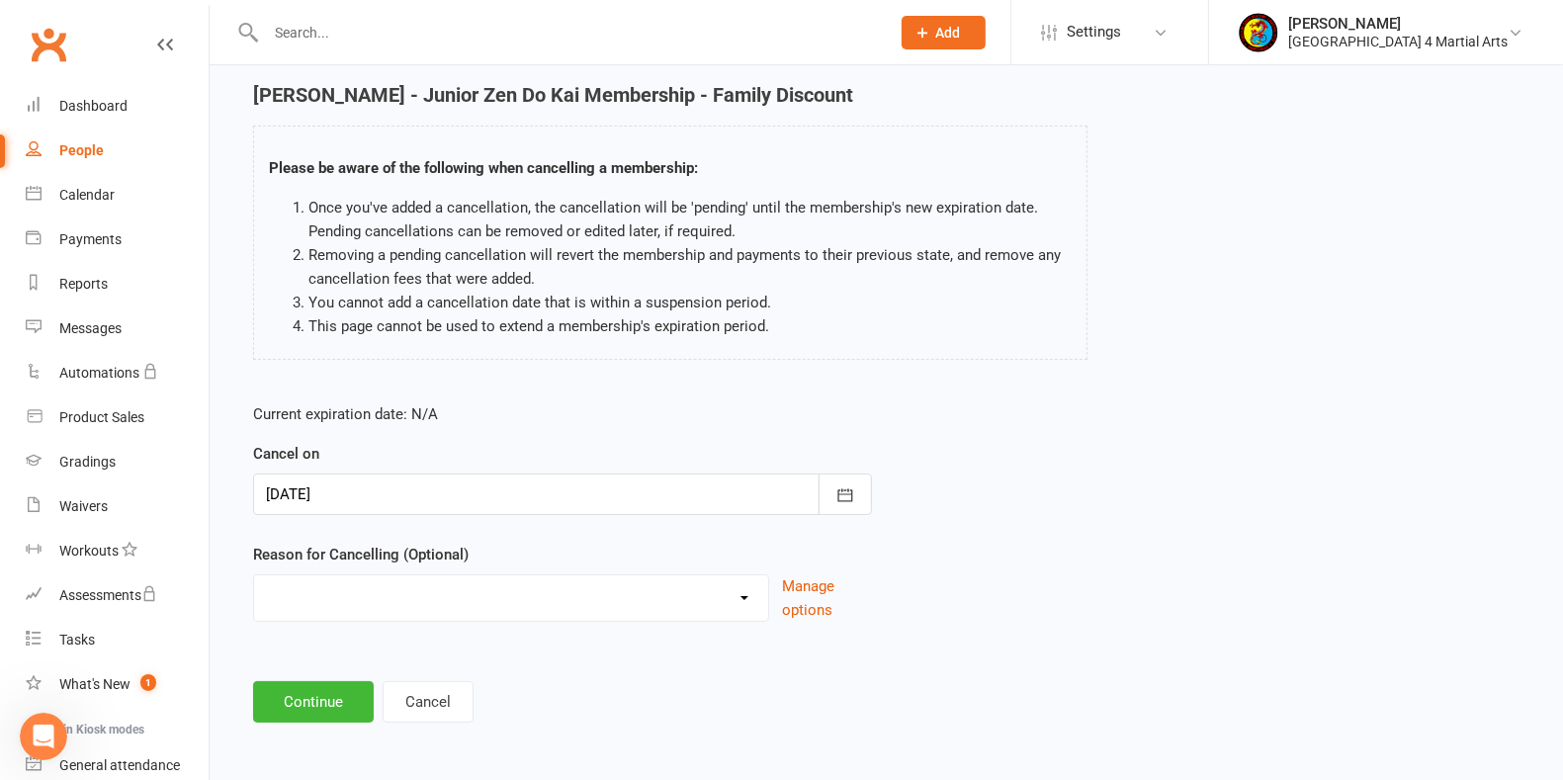
click at [377, 598] on select "Holiday Injury Other reason" at bounding box center [511, 595] width 514 height 40
select select "2"
click at [254, 575] on select "Holiday Injury Other reason" at bounding box center [511, 595] width 514 height 40
click at [332, 691] on input at bounding box center [562, 702] width 619 height 42
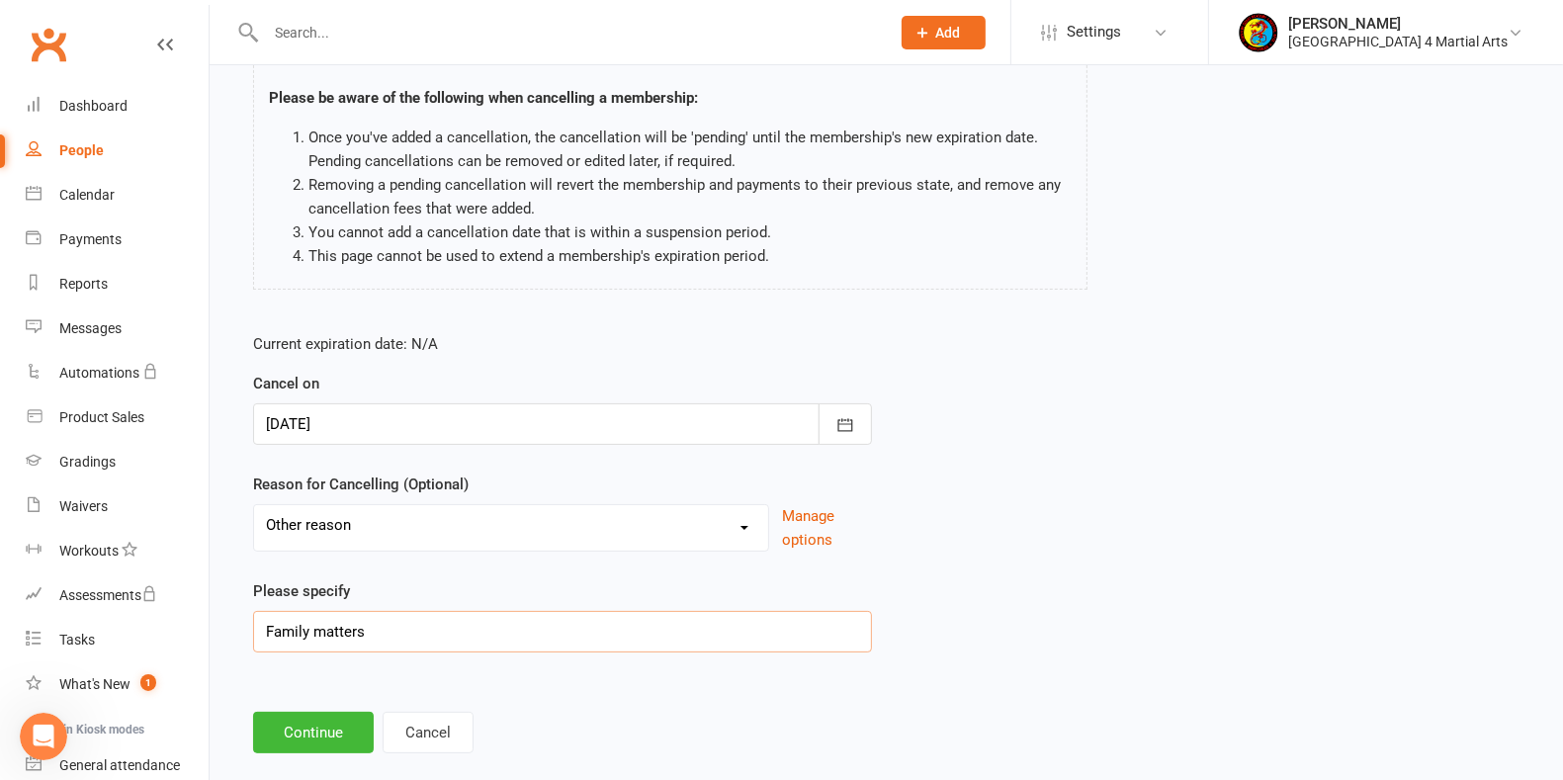
scroll to position [171, 0]
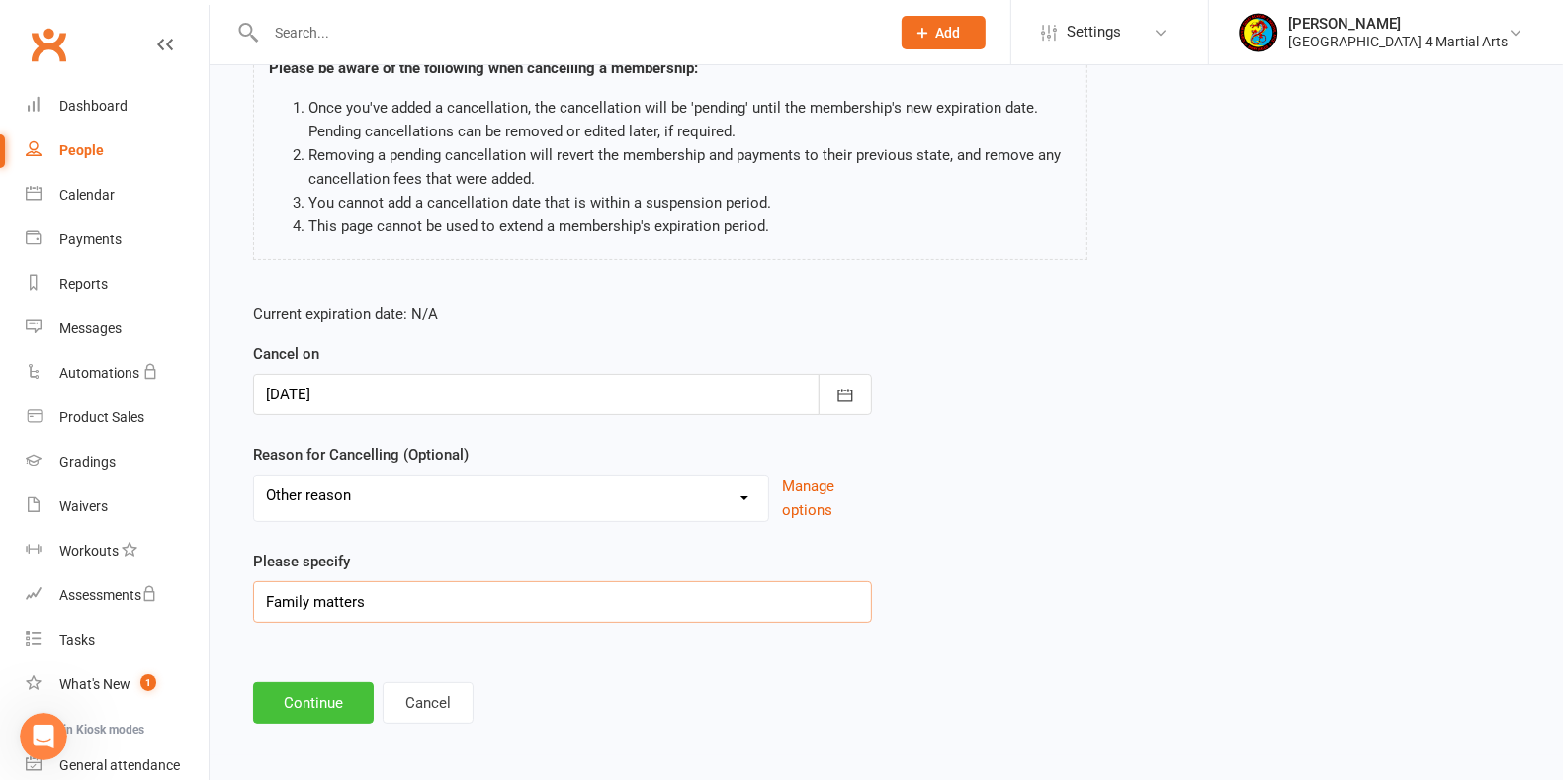
type input "Family matters"
click at [317, 691] on button "Continue" at bounding box center [313, 703] width 121 height 42
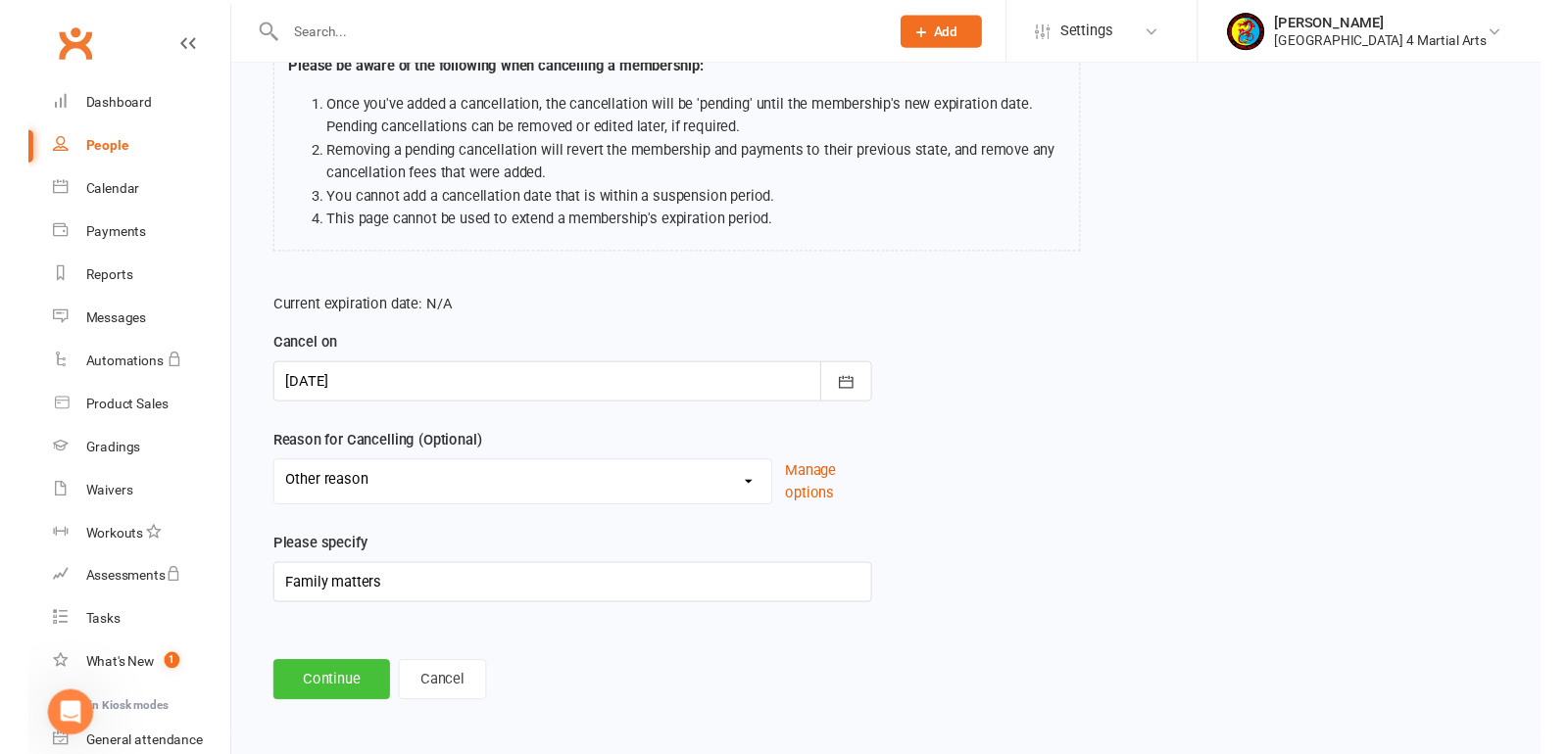
scroll to position [0, 0]
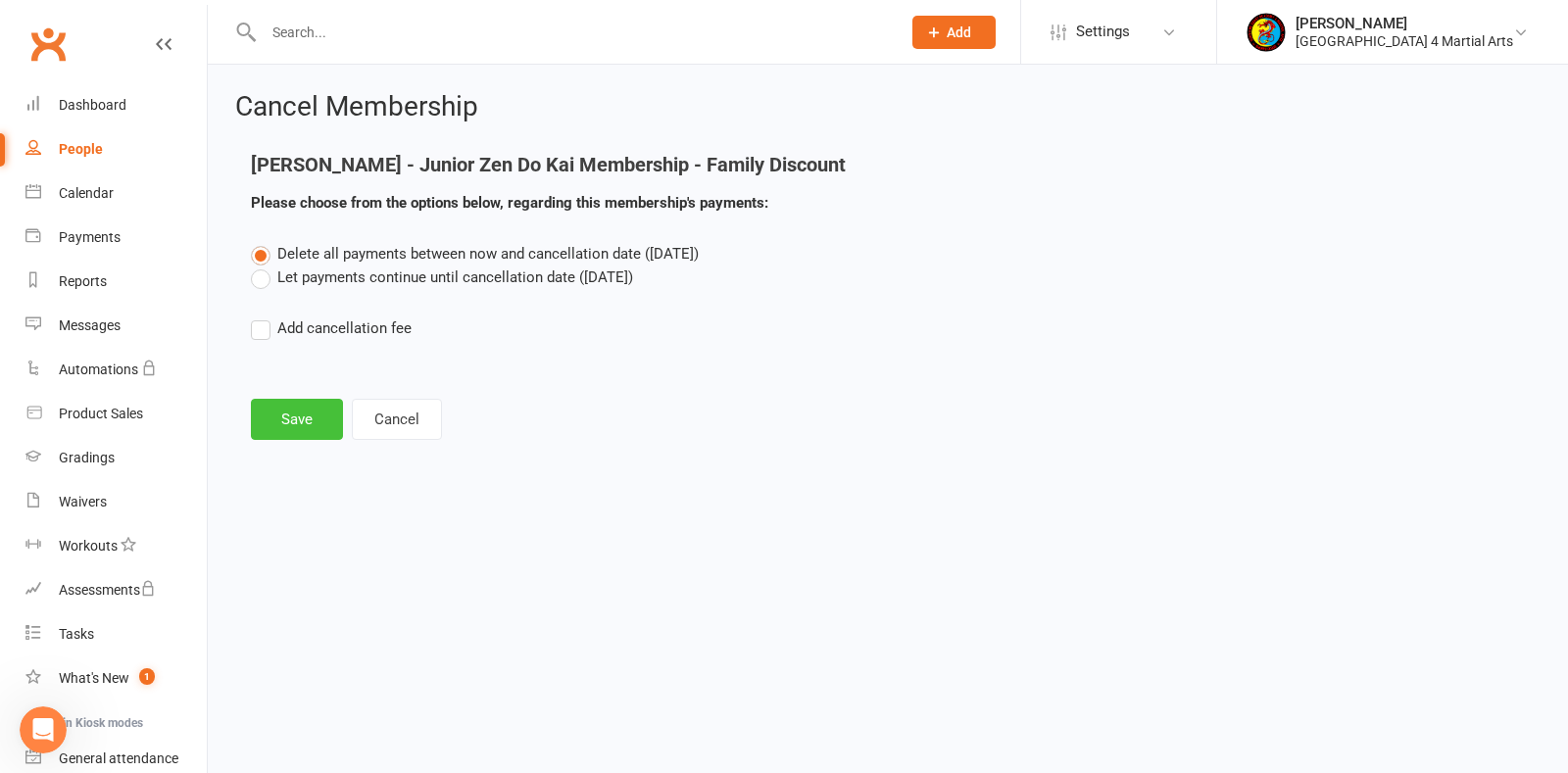
click at [275, 409] on button "Save" at bounding box center [296, 419] width 92 height 42
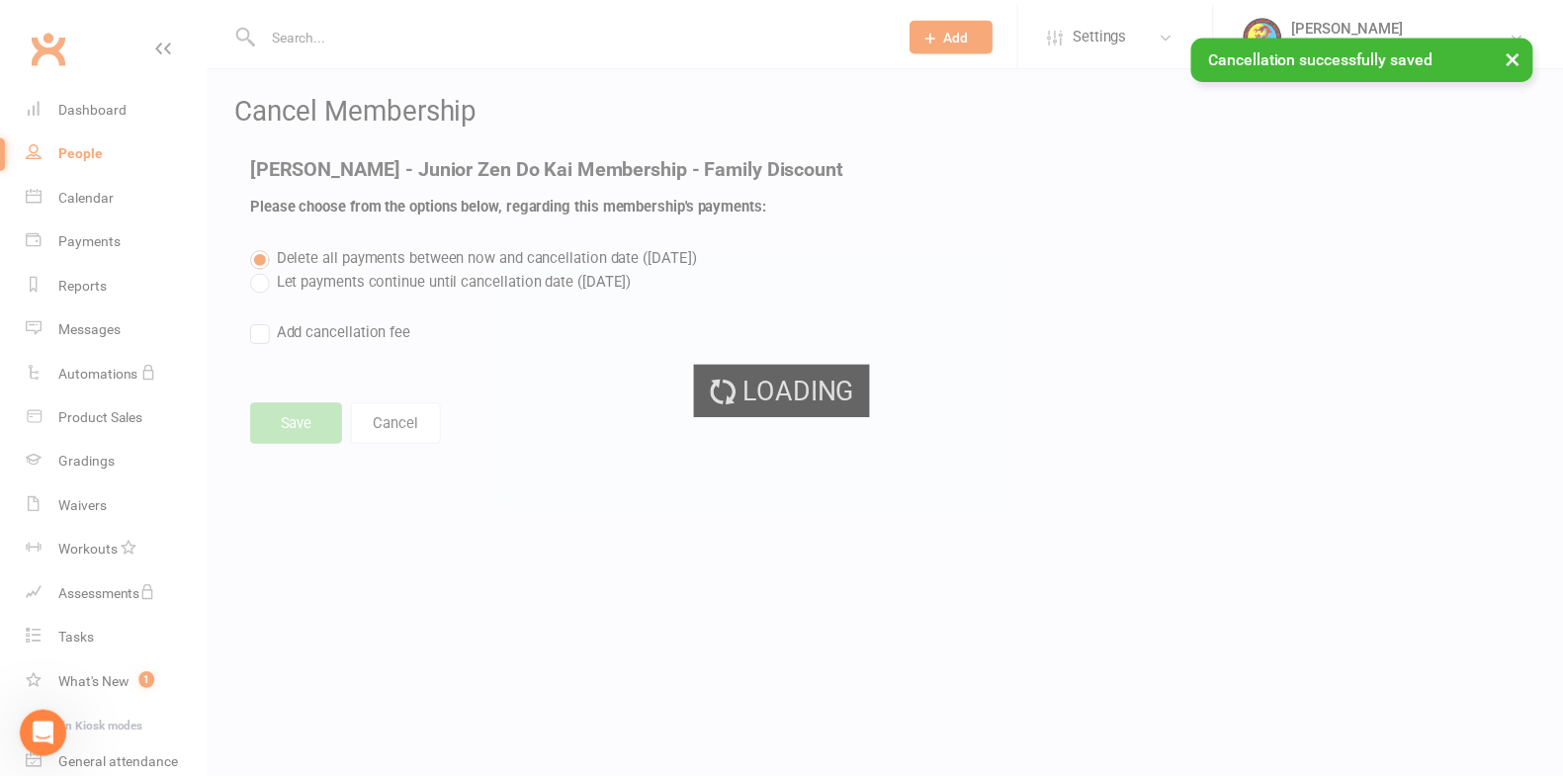
scroll to position [131, 0]
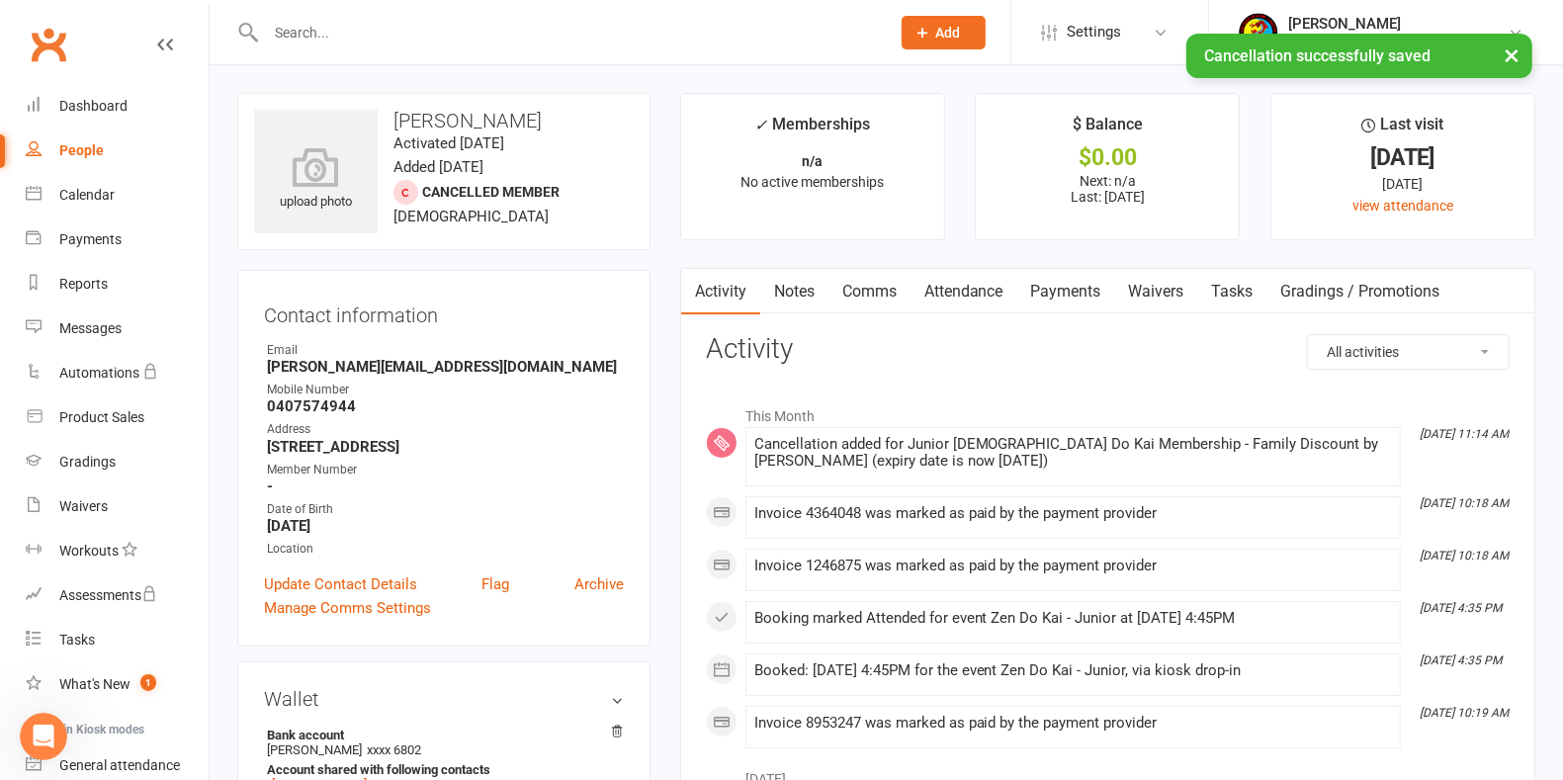
click at [85, 148] on div "People" at bounding box center [81, 150] width 44 height 16
select select "100"
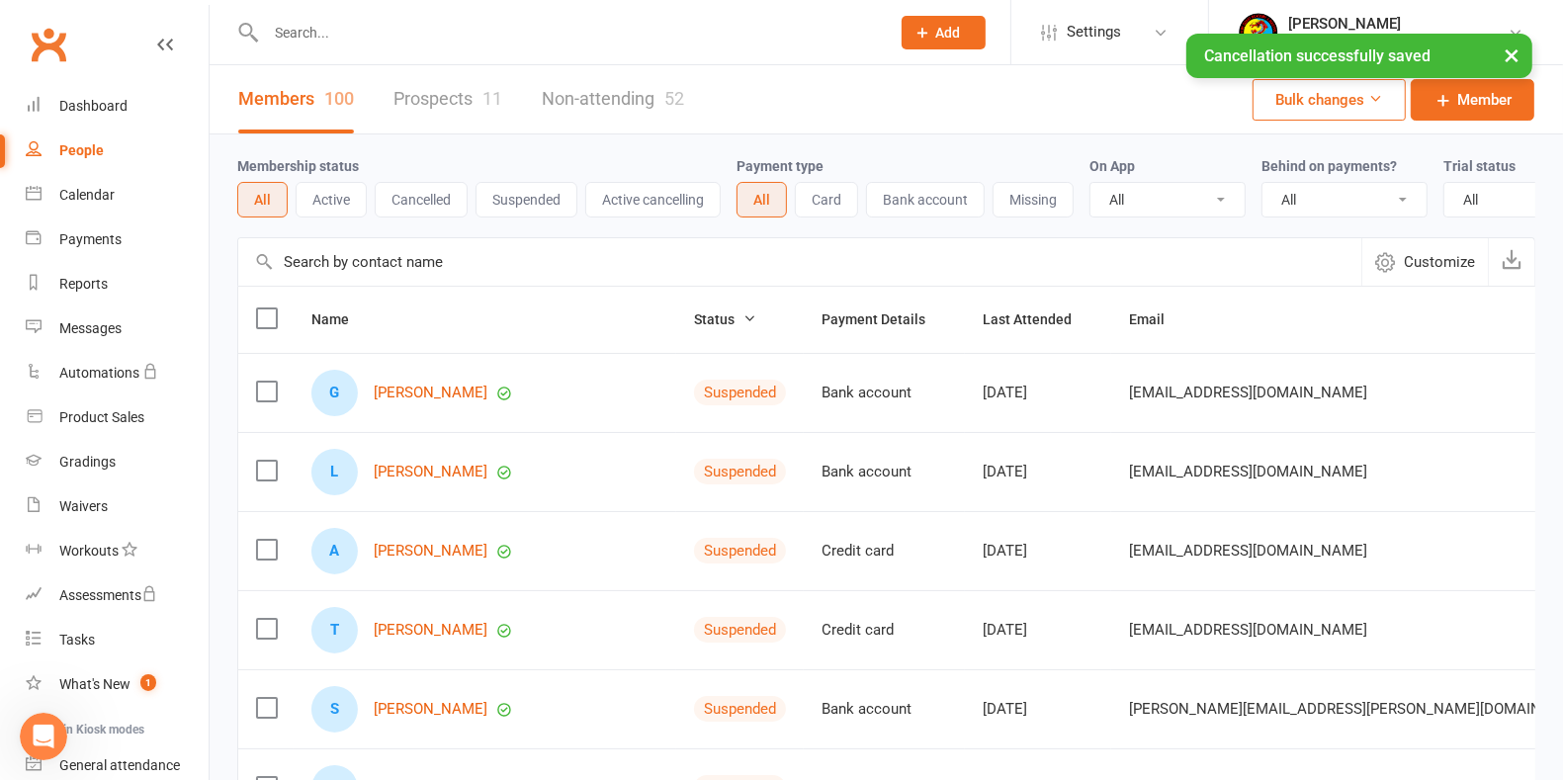
click at [339, 29] on input "text" at bounding box center [568, 33] width 616 height 28
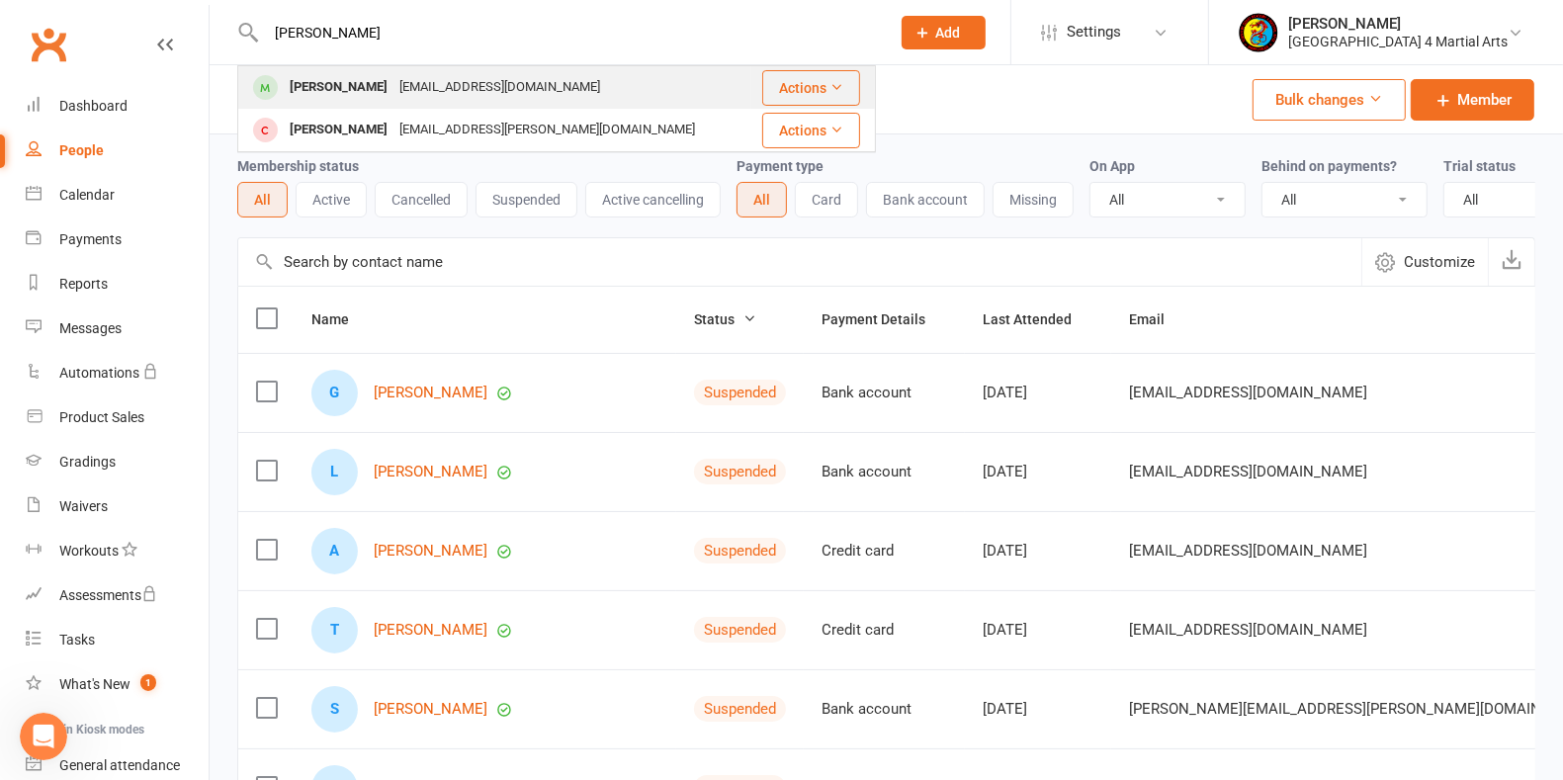
type input "[PERSON_NAME]"
click at [474, 87] on div "[EMAIL_ADDRESS][DOMAIN_NAME]" at bounding box center [499, 87] width 213 height 29
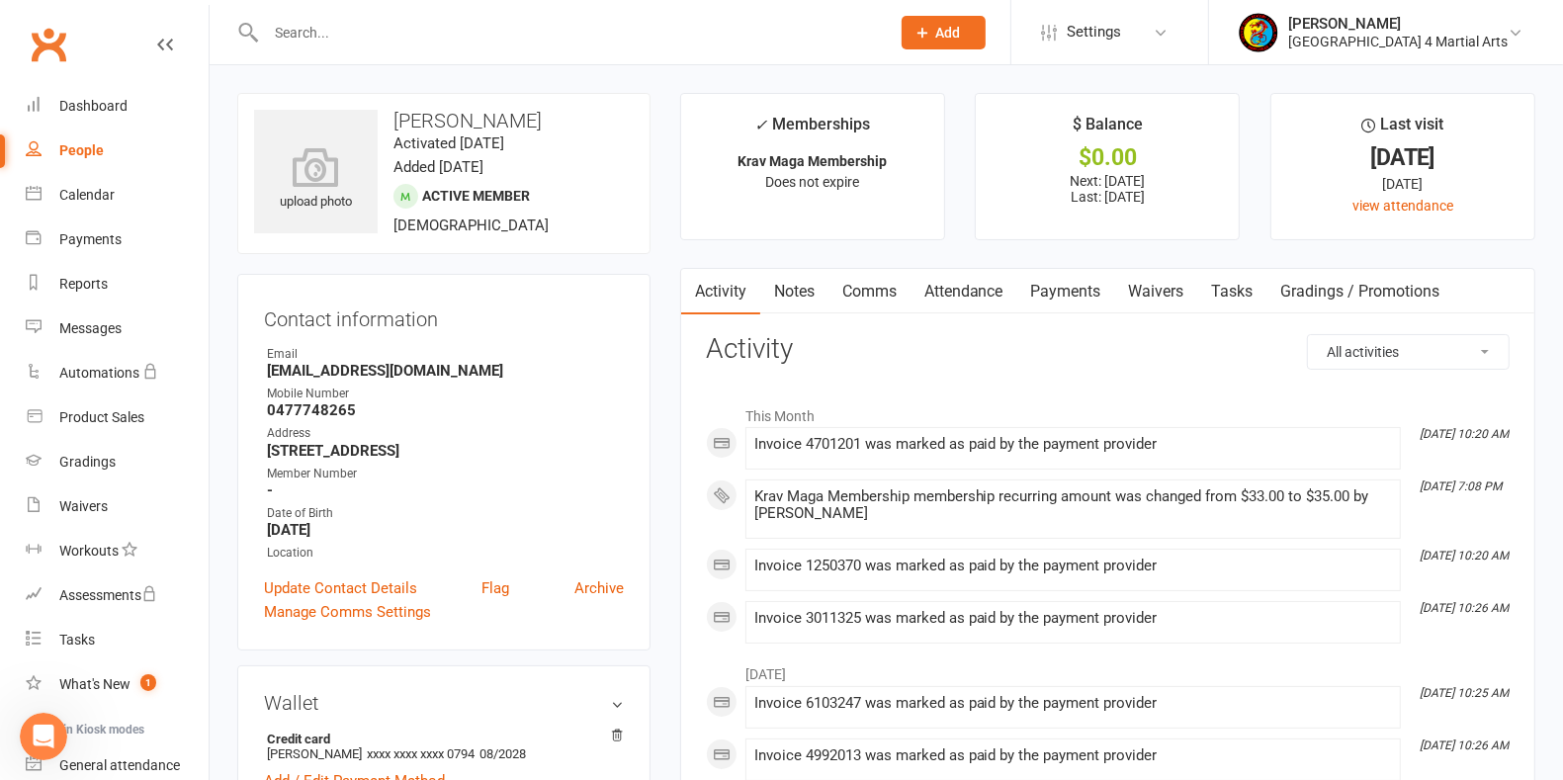
click at [1093, 290] on link "Payments" at bounding box center [1066, 291] width 98 height 45
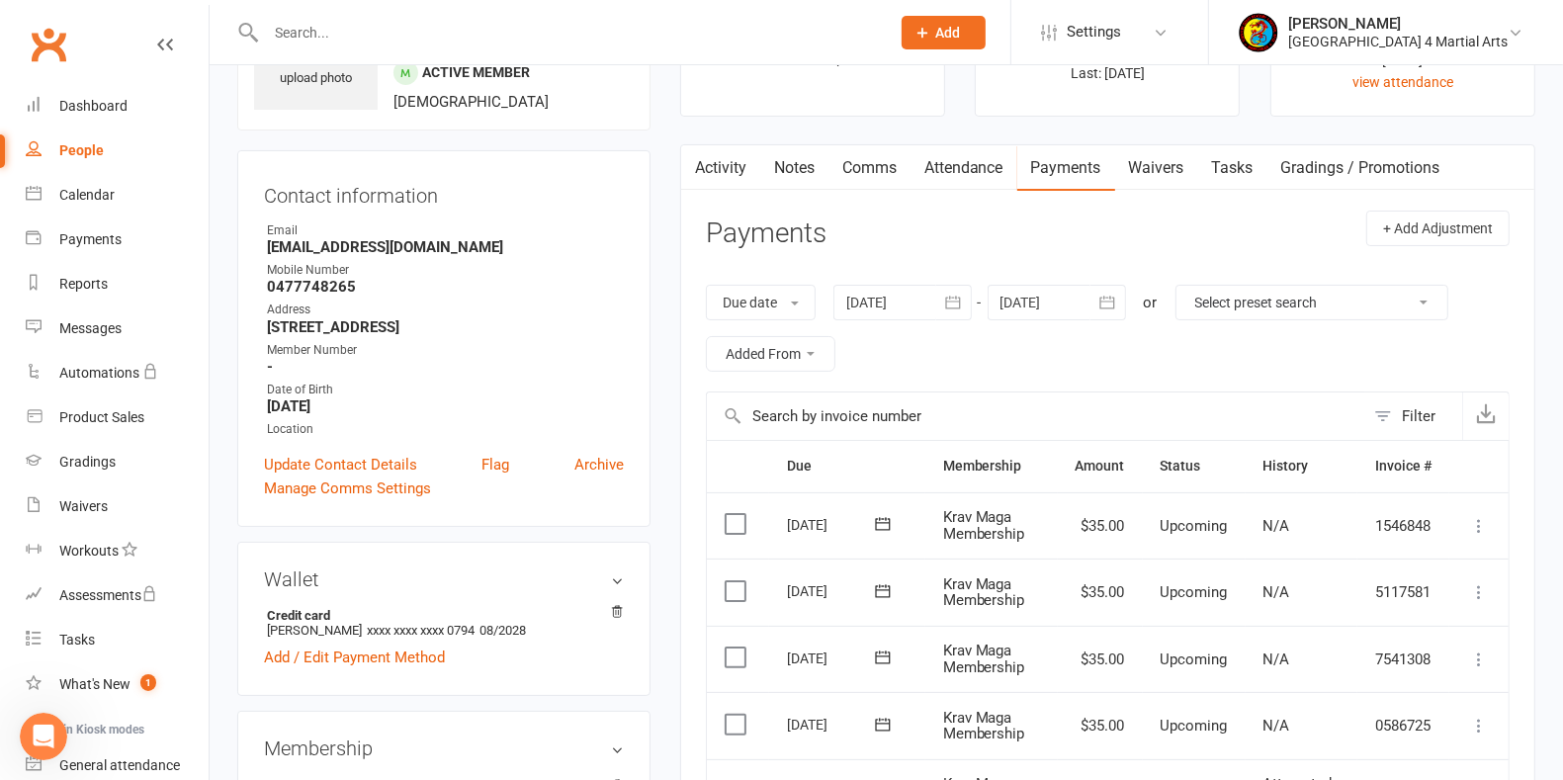
scroll to position [124, 0]
click at [868, 298] on div at bounding box center [902, 303] width 138 height 36
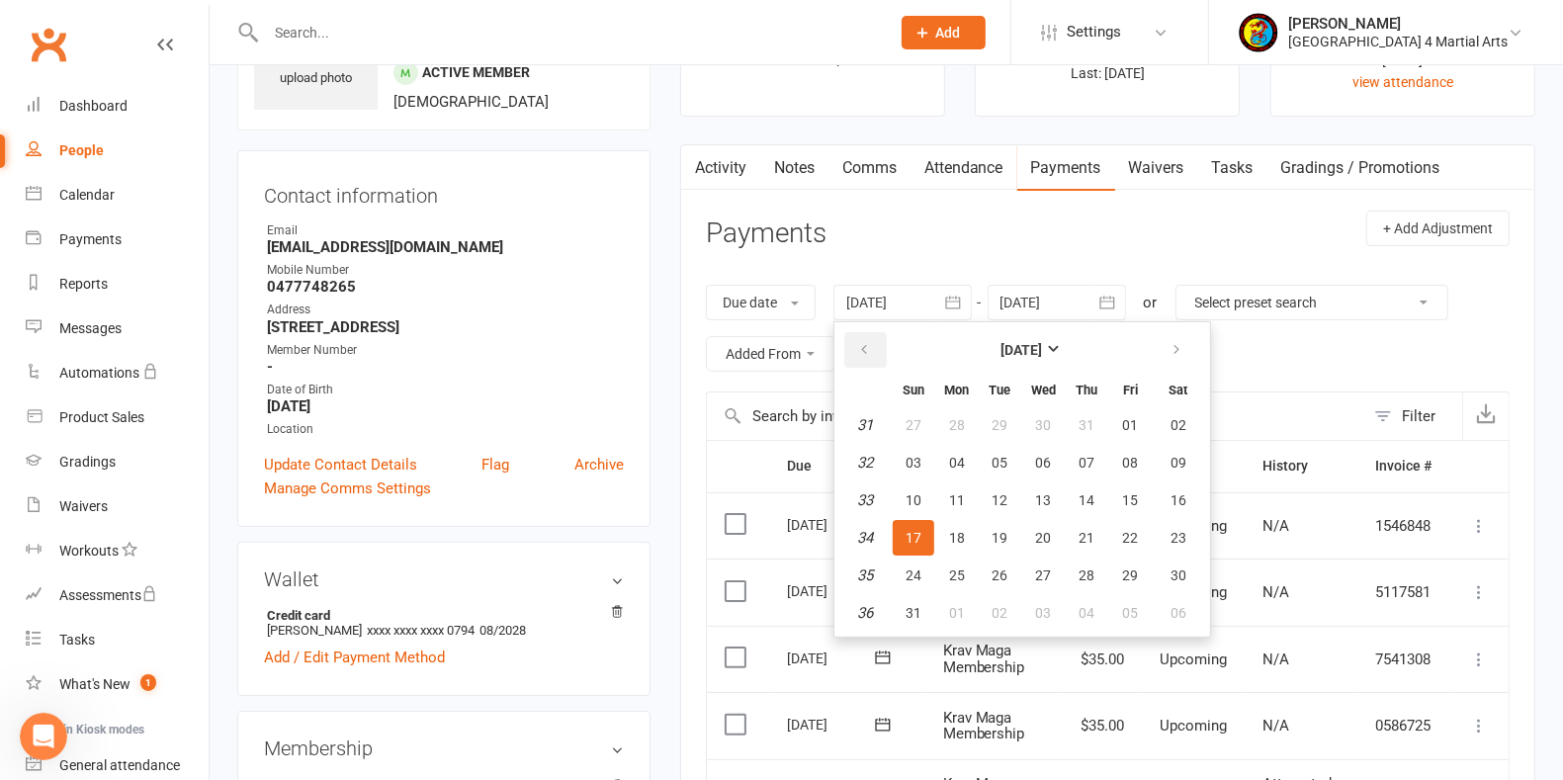
click at [870, 344] on icon "button" at bounding box center [864, 350] width 14 height 16
click at [1002, 418] on span "01" at bounding box center [1001, 425] width 16 height 16
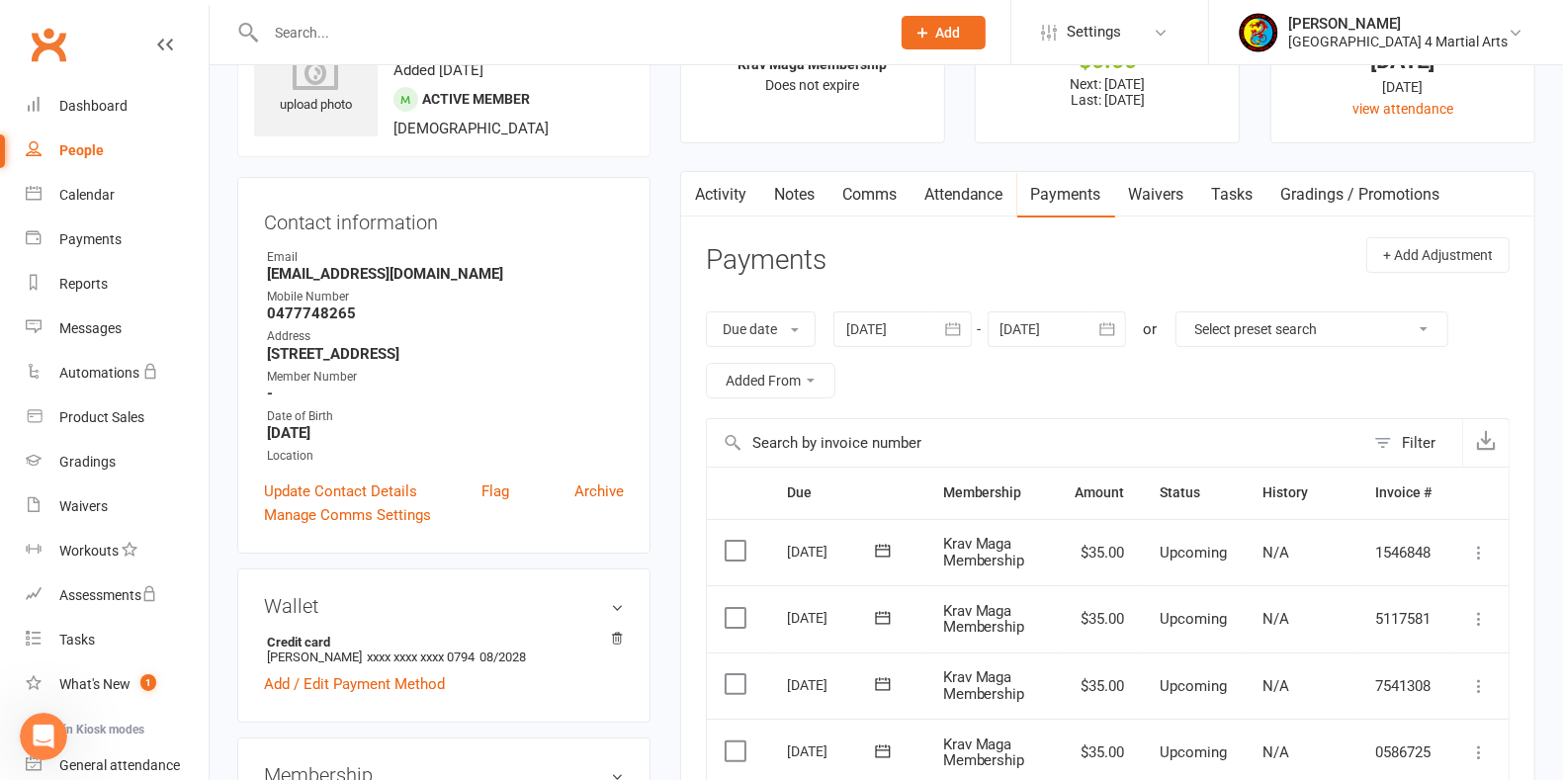
scroll to position [0, 0]
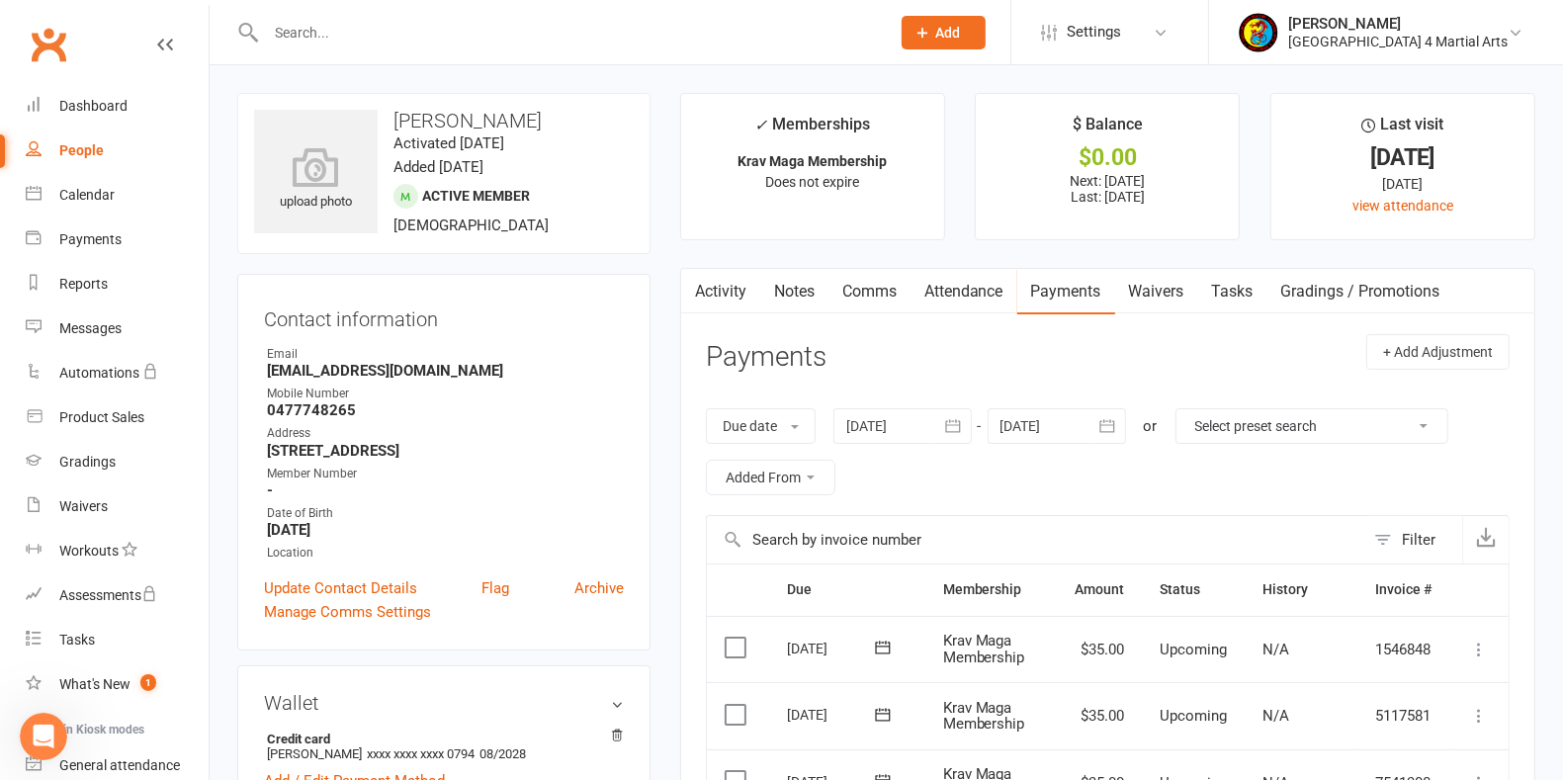
click at [883, 418] on div at bounding box center [902, 426] width 138 height 36
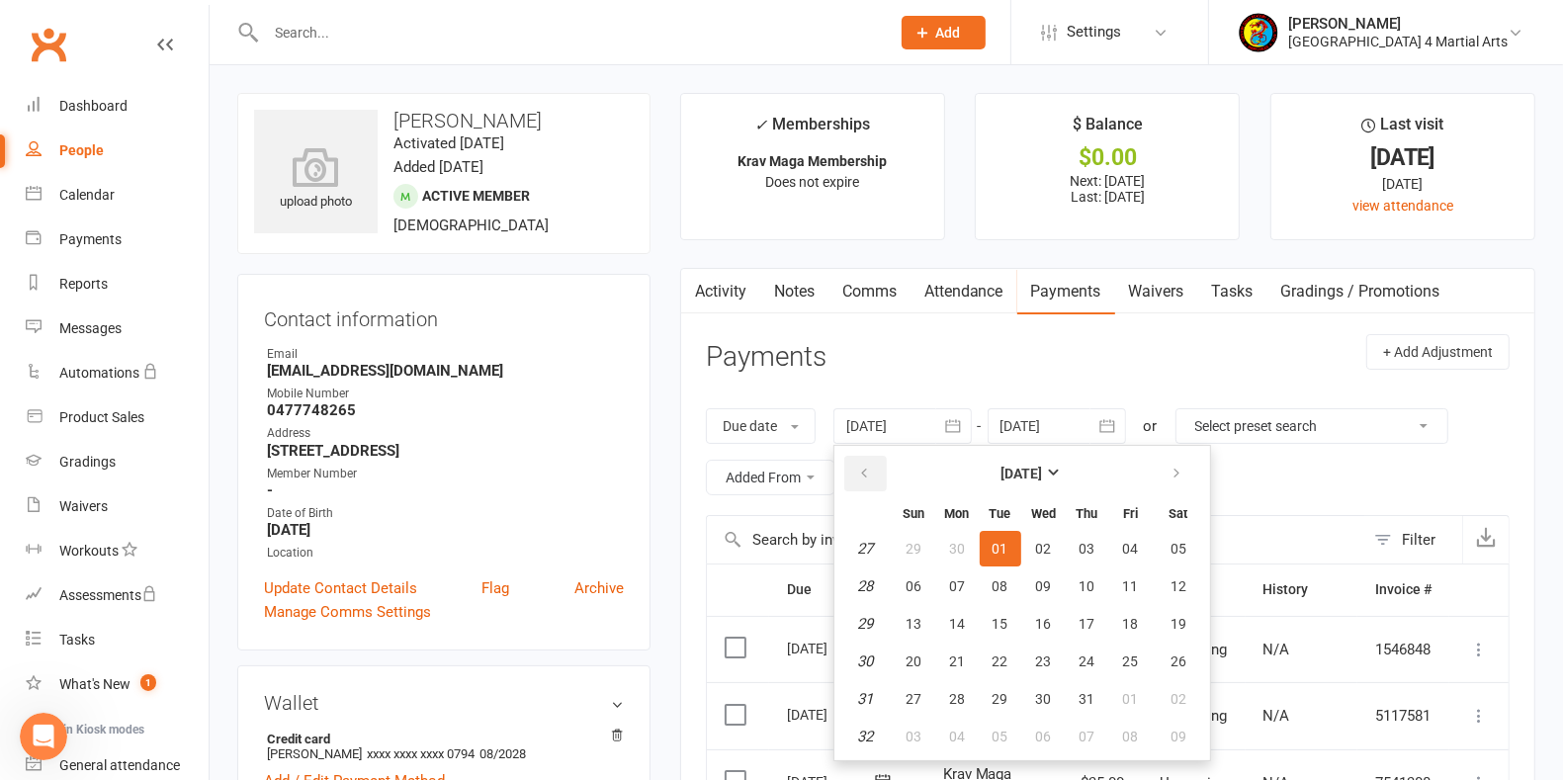
click at [866, 460] on button "button" at bounding box center [865, 474] width 43 height 36
click at [917, 536] on button "01" at bounding box center [914, 549] width 42 height 36
type input "[DATE]"
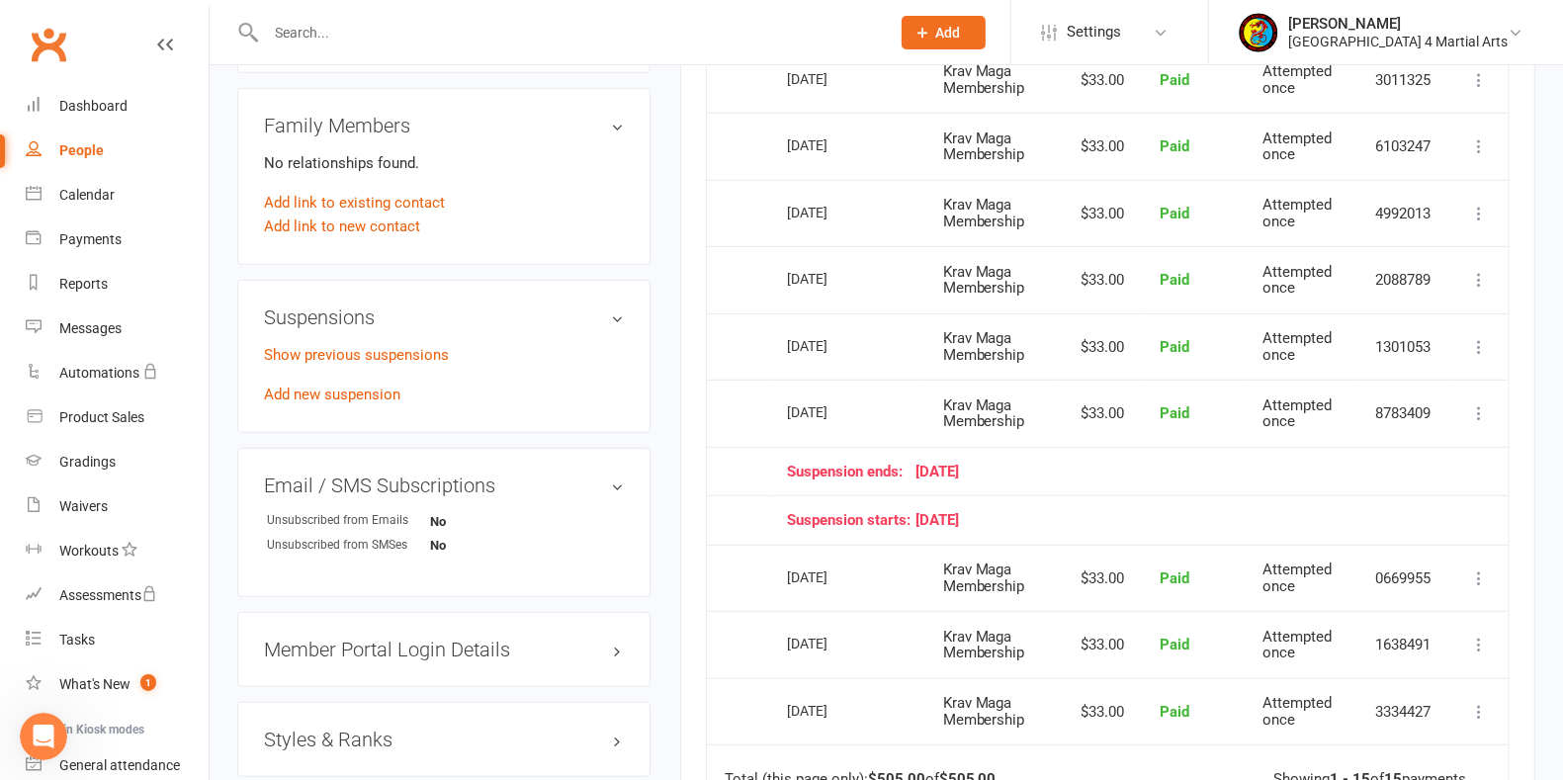
scroll to position [989, 0]
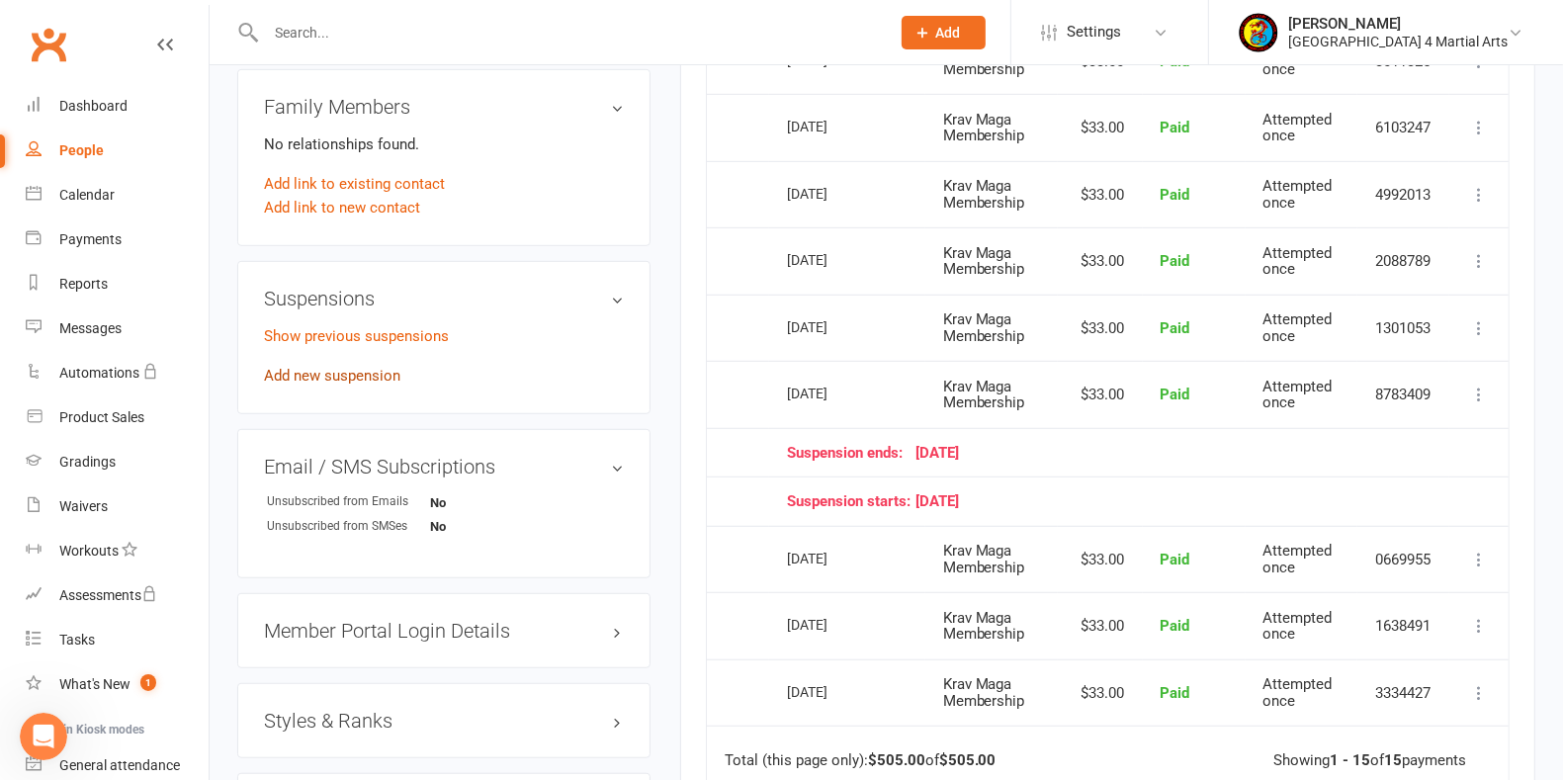
click at [308, 367] on link "Add new suspension" at bounding box center [332, 376] width 136 height 18
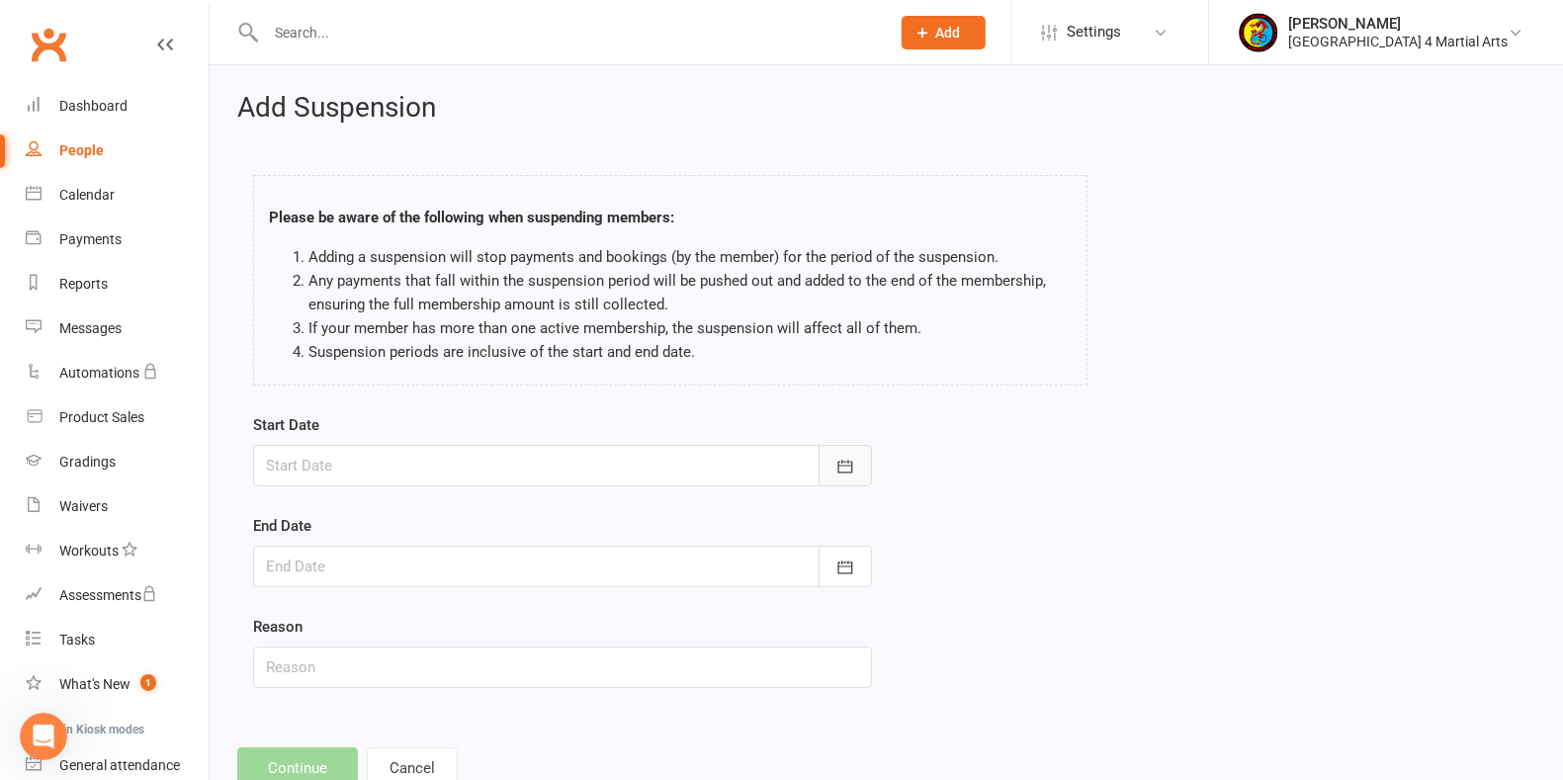
click at [842, 460] on icon "button" at bounding box center [844, 466] width 15 height 13
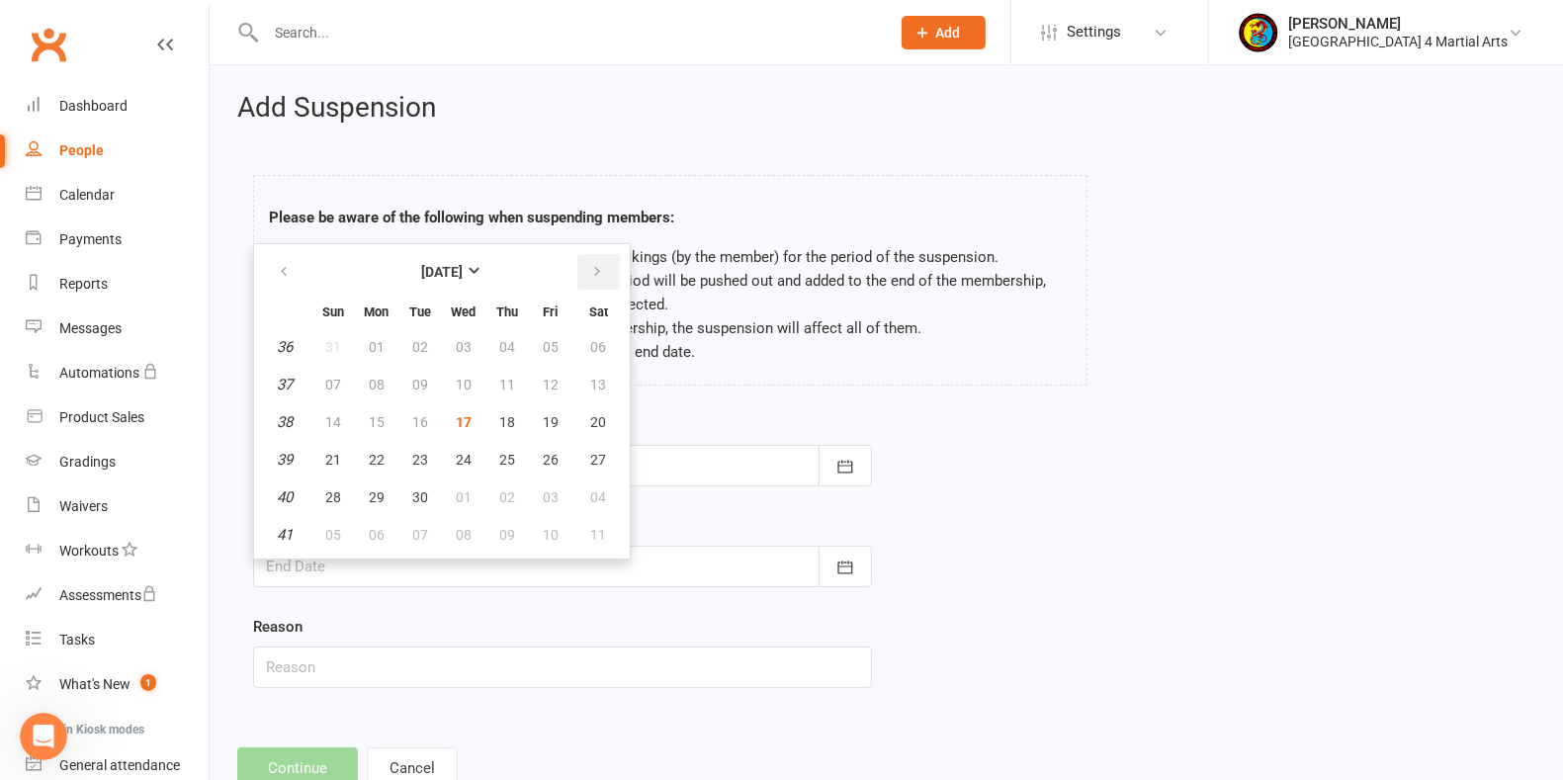
click at [596, 273] on icon "button" at bounding box center [597, 272] width 14 height 16
click at [283, 270] on icon "button" at bounding box center [284, 272] width 14 height 16
click at [1444, 348] on div "Please be aware of the following when suspending members: Adding a suspension w…" at bounding box center [886, 284] width 1296 height 258
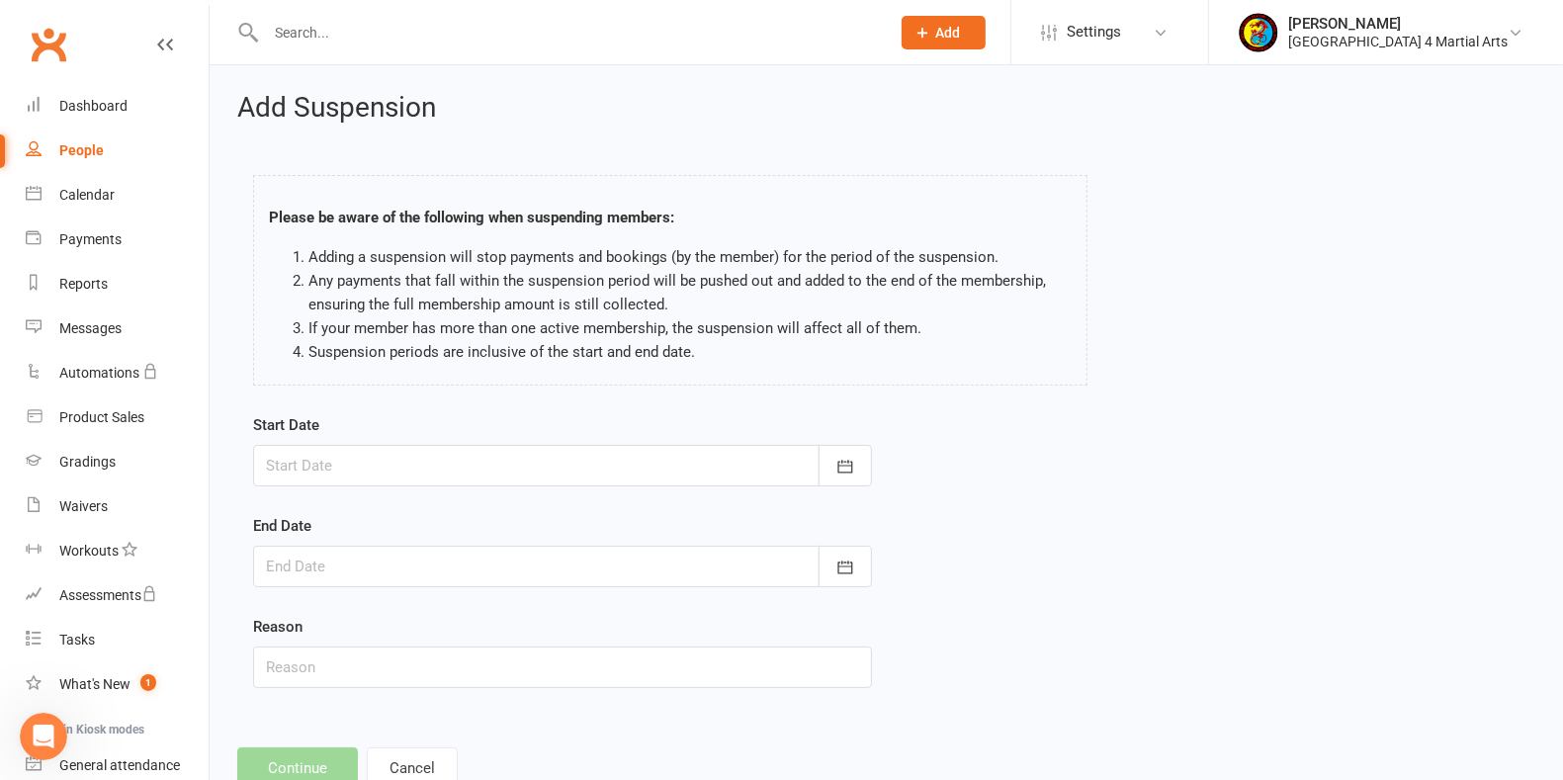
click at [156, 40] on div "Clubworx" at bounding box center [104, 56] width 209 height 73
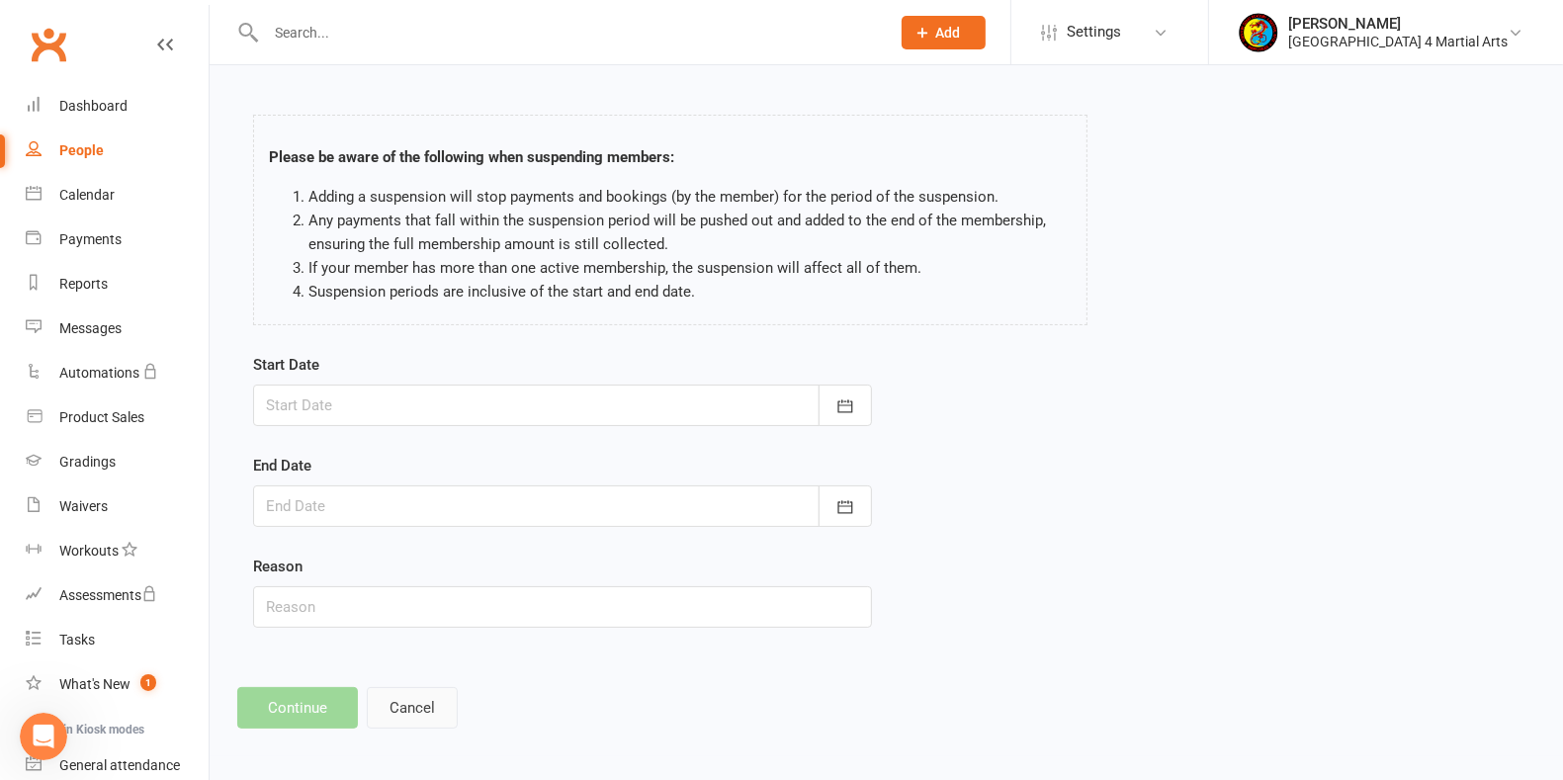
click at [420, 703] on button "Cancel" at bounding box center [412, 708] width 91 height 42
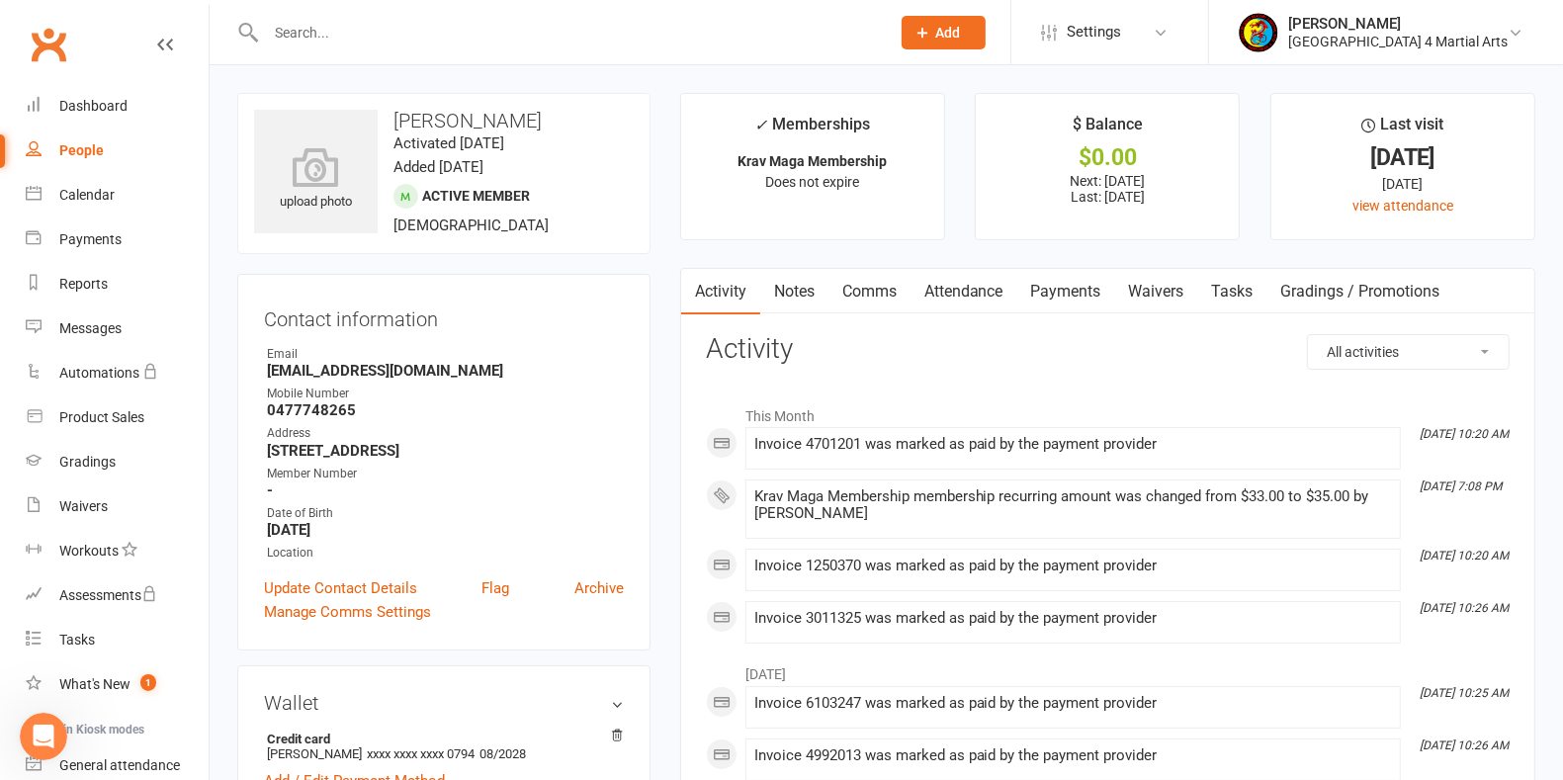
click at [1066, 283] on link "Payments" at bounding box center [1066, 291] width 98 height 45
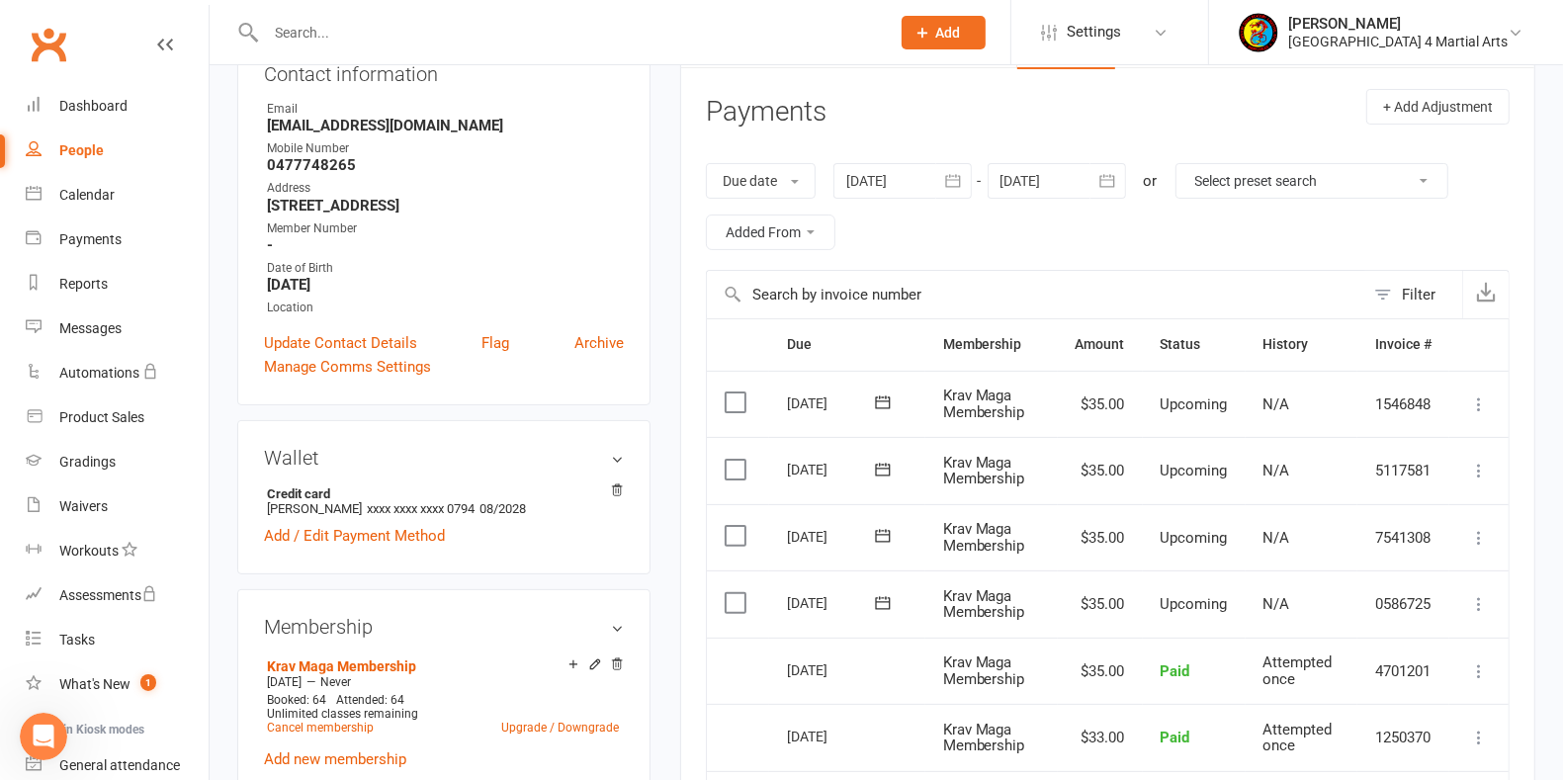
scroll to position [124, 0]
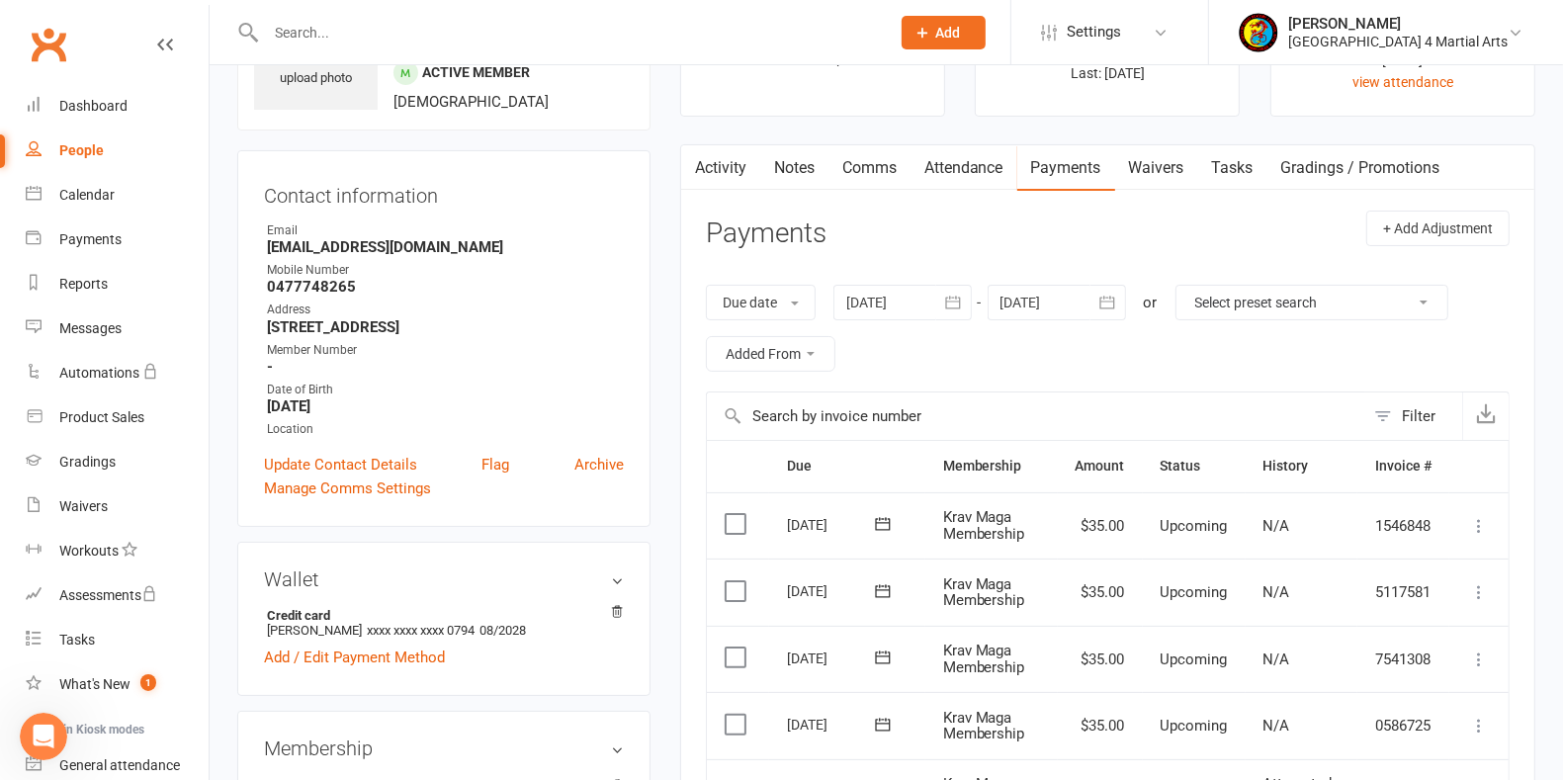
click at [888, 299] on div at bounding box center [902, 303] width 138 height 36
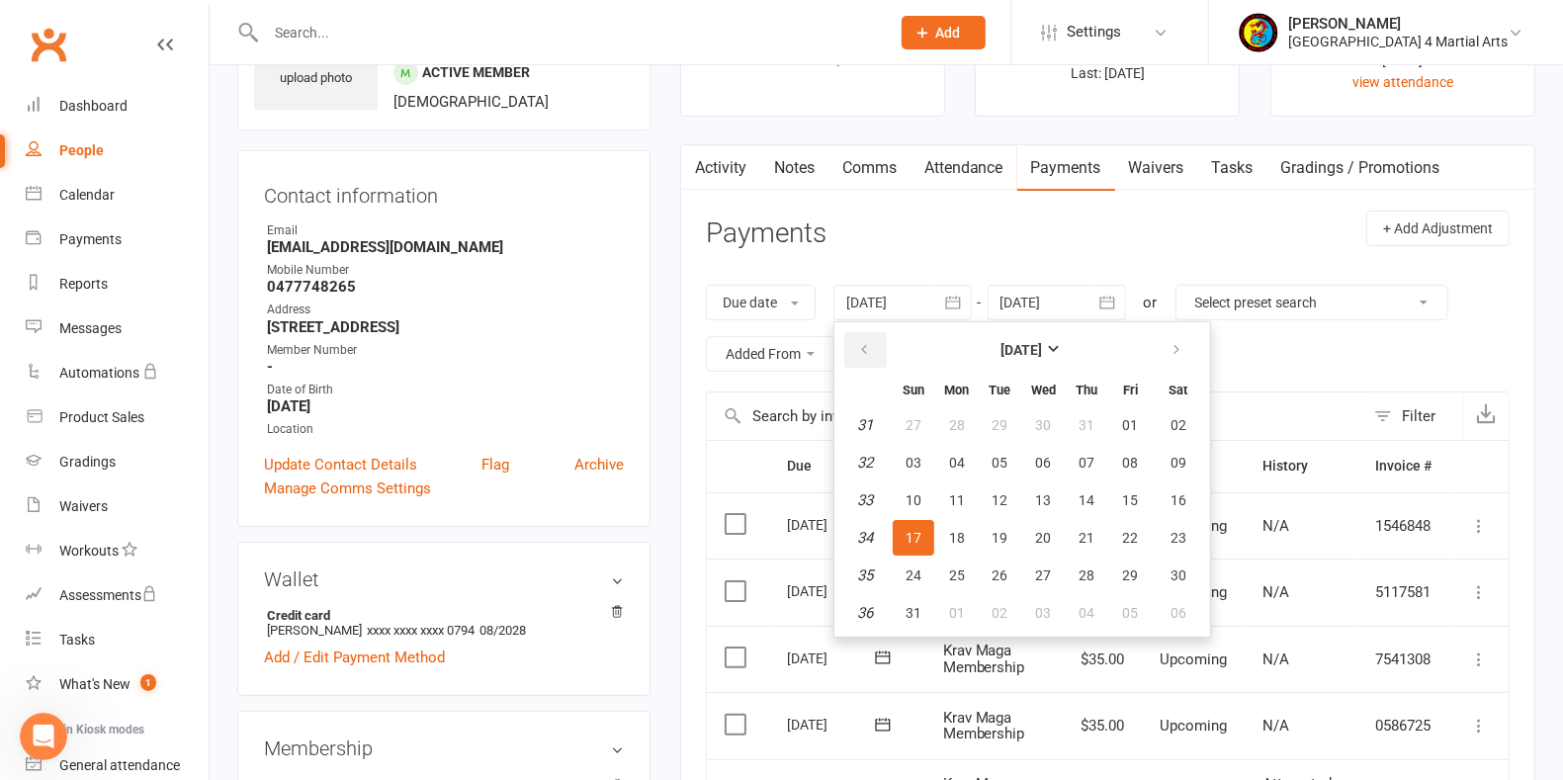
click at [865, 332] on button "button" at bounding box center [865, 350] width 43 height 36
click at [1089, 535] on span "24" at bounding box center [1088, 538] width 16 height 16
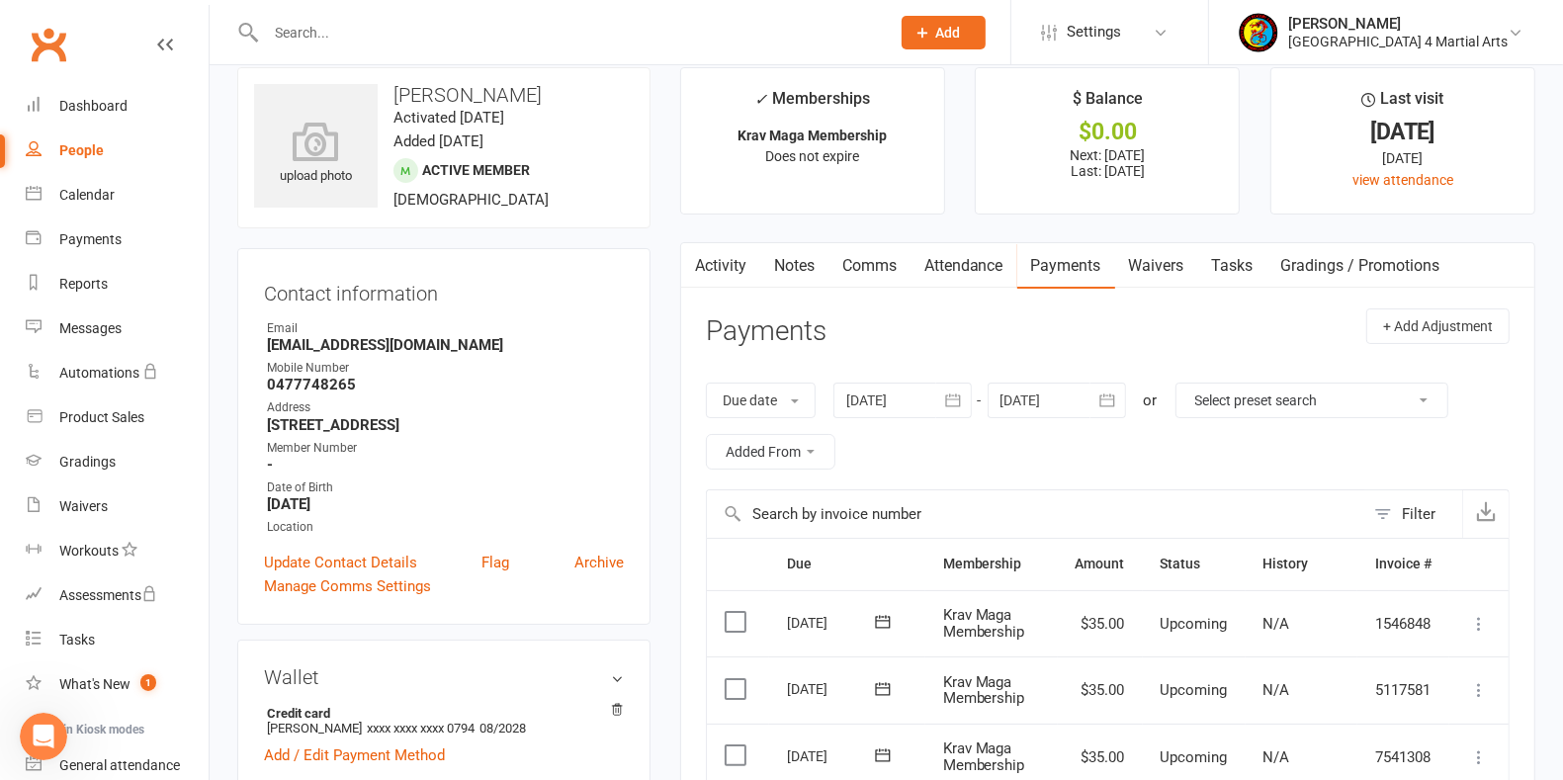
scroll to position [0, 0]
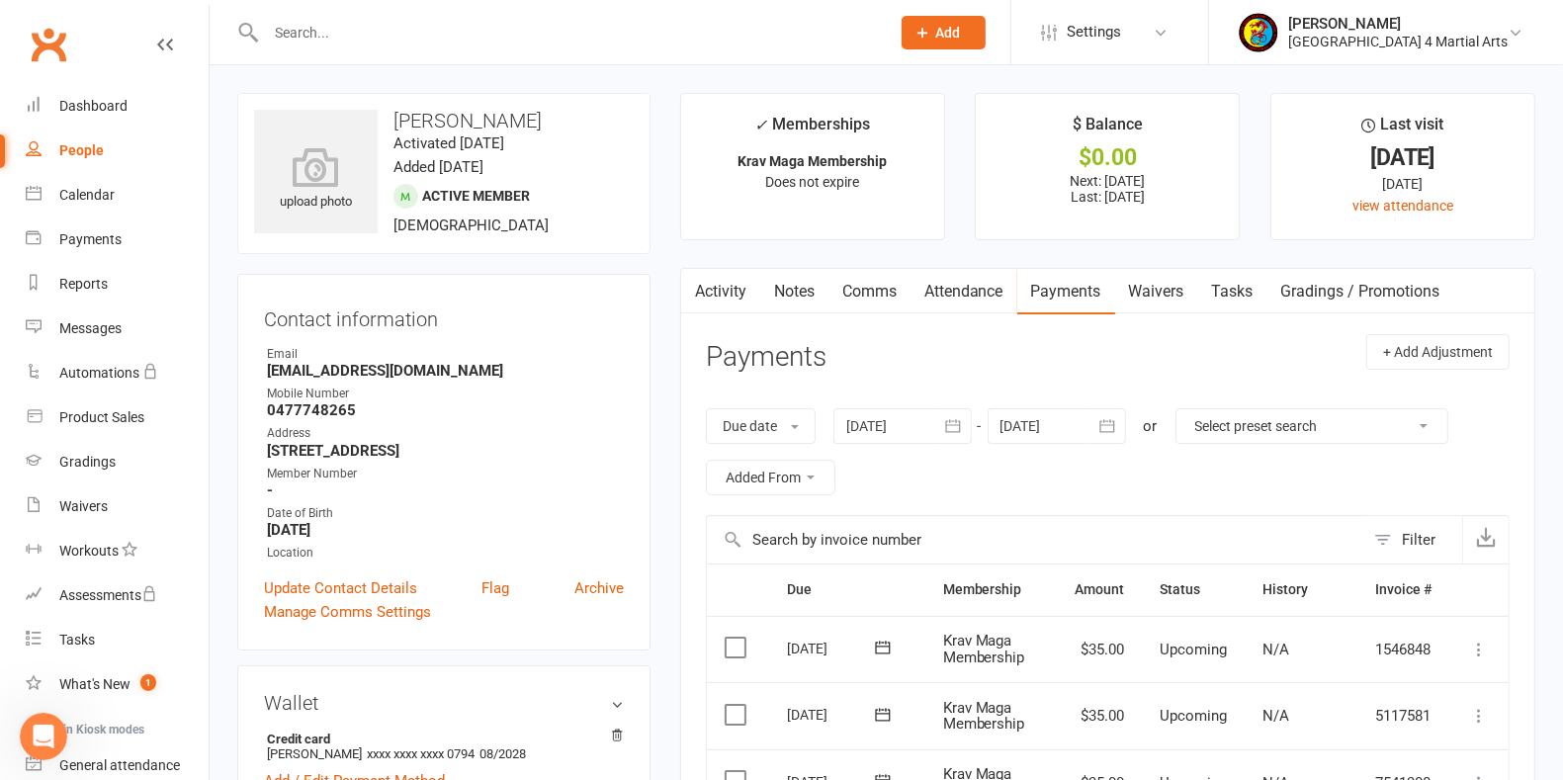
click at [874, 423] on div at bounding box center [902, 426] width 138 height 36
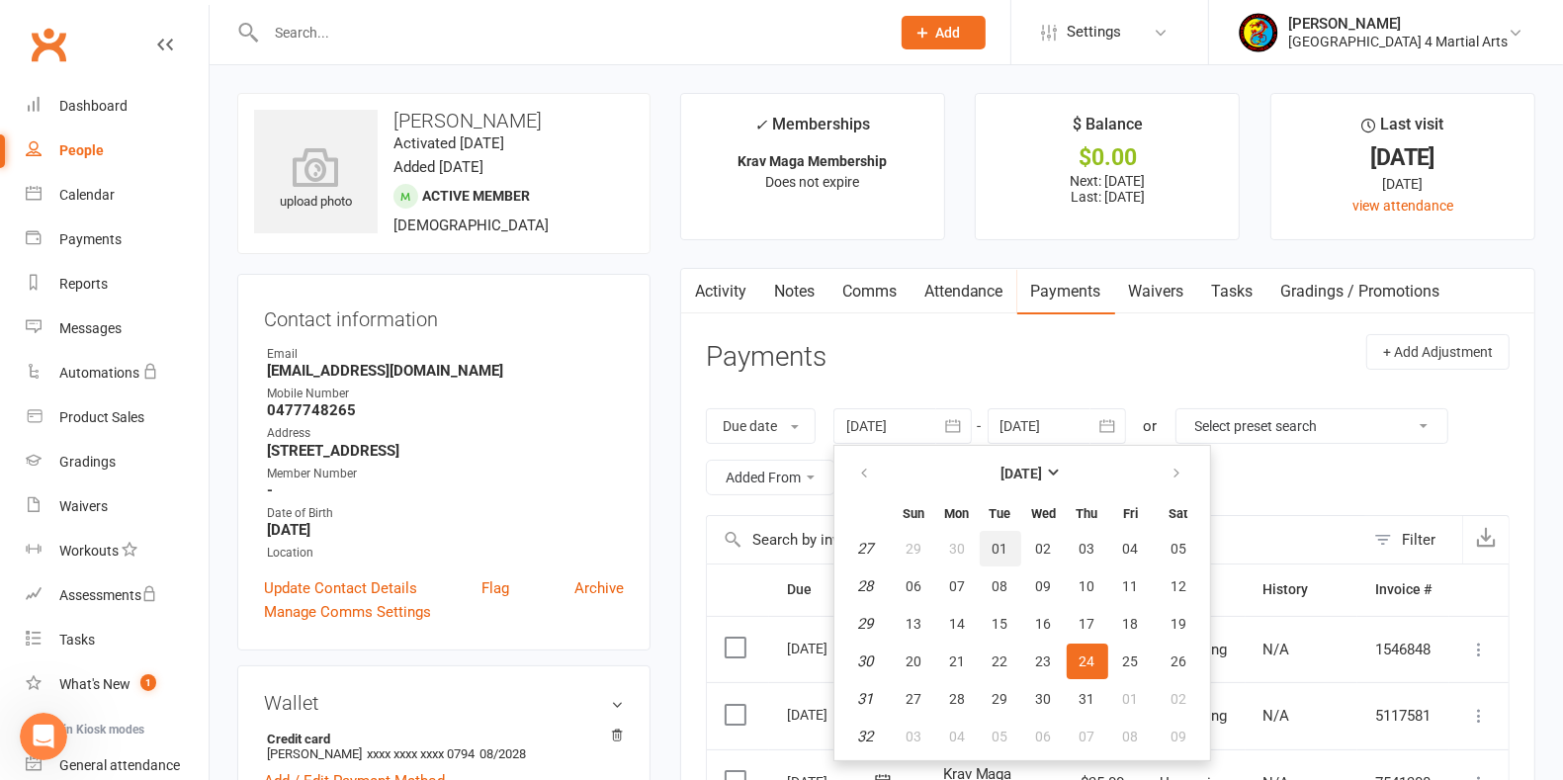
click at [1002, 542] on span "01" at bounding box center [1001, 549] width 16 height 16
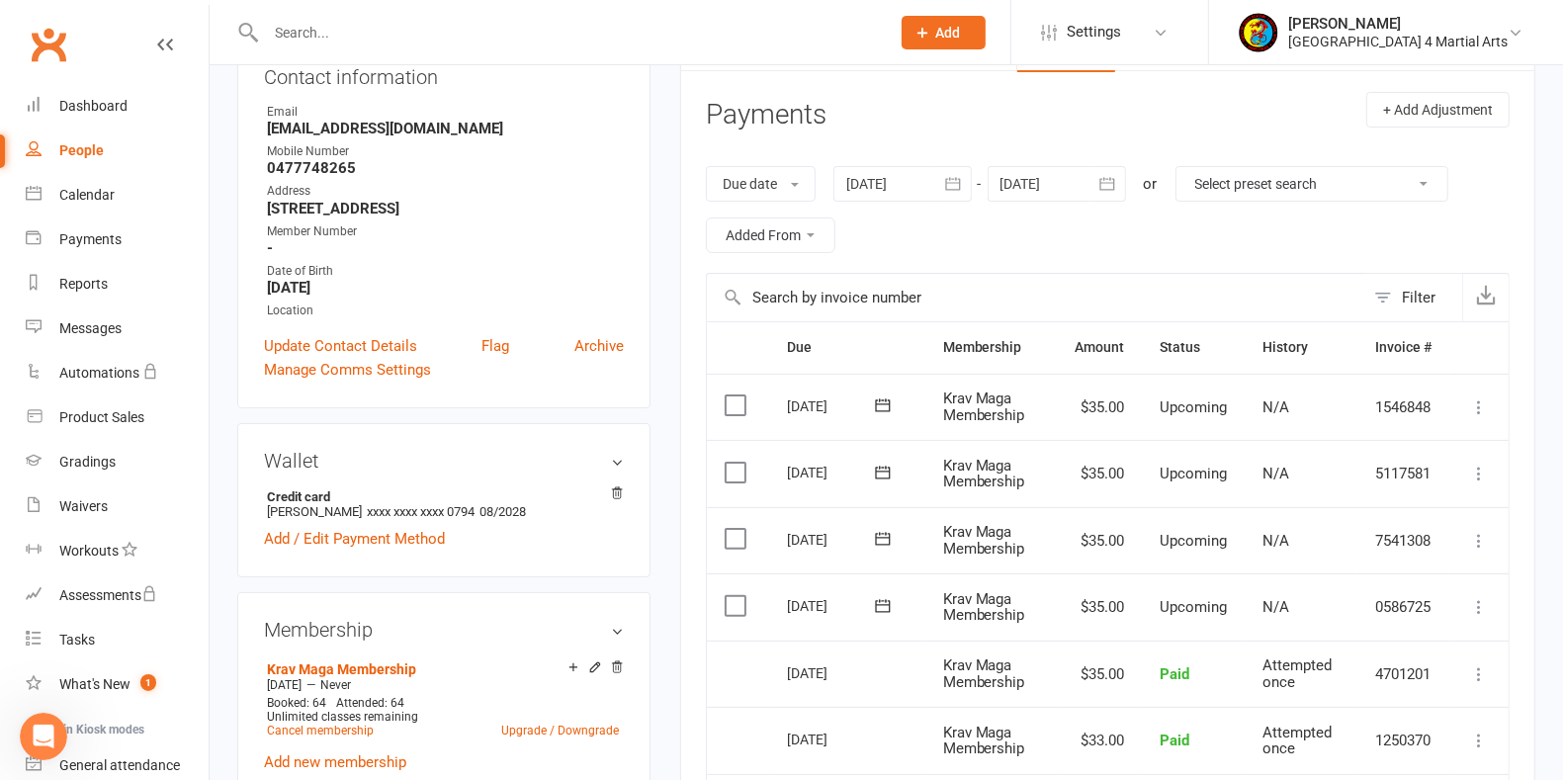
scroll to position [168, 0]
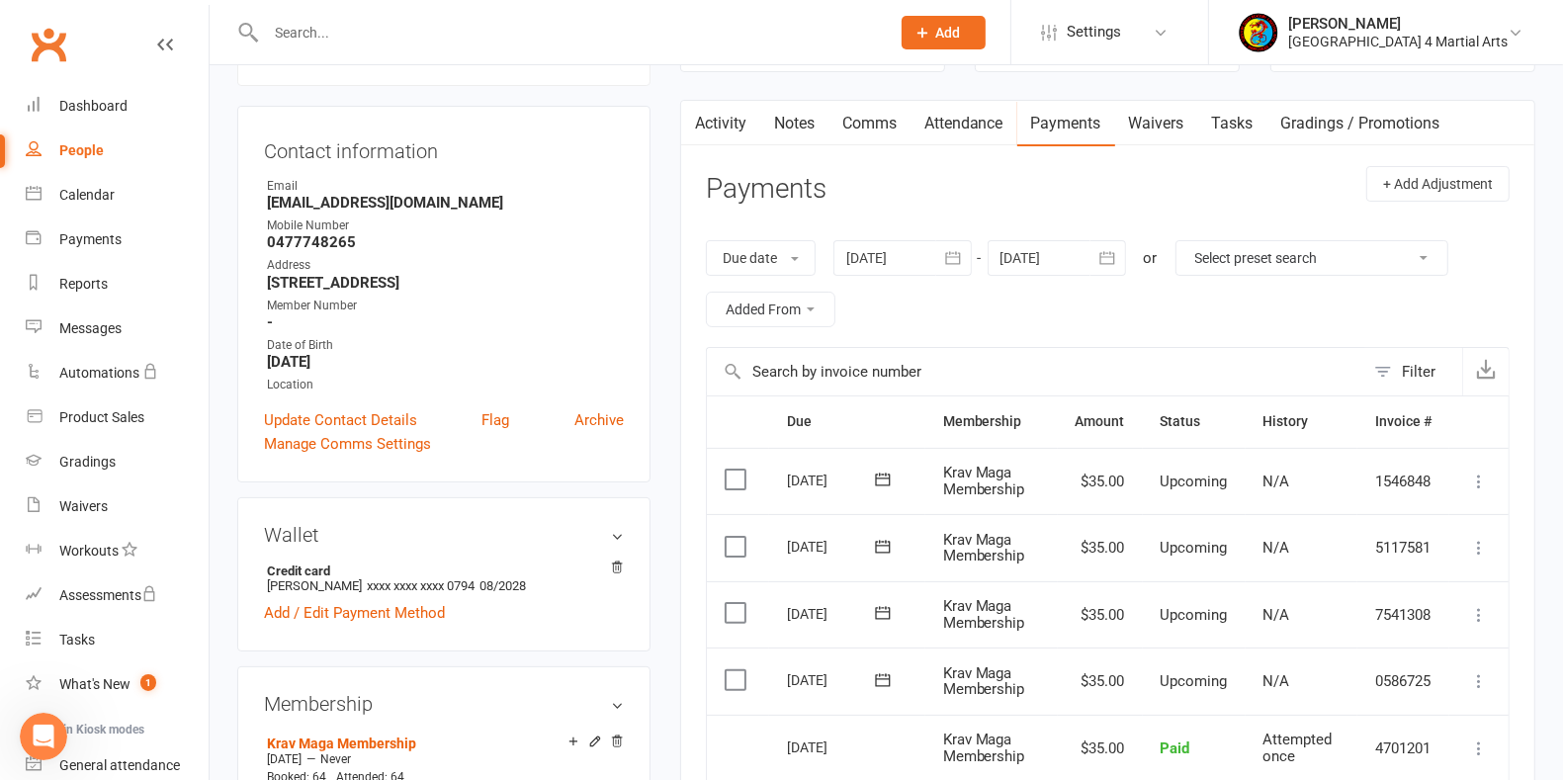
click at [874, 245] on div at bounding box center [902, 258] width 138 height 36
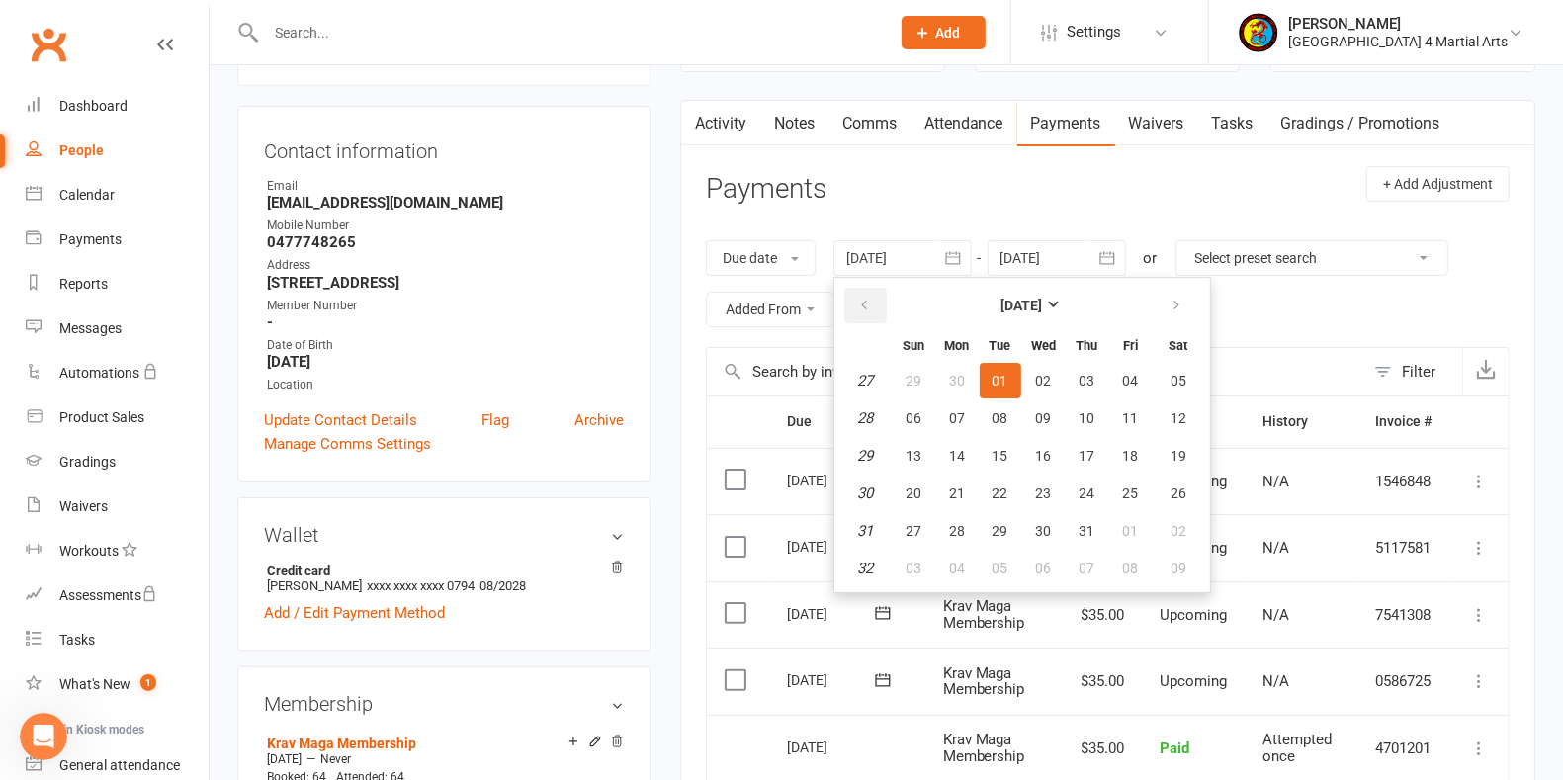
click at [865, 299] on icon "button" at bounding box center [864, 306] width 14 height 16
click at [997, 485] on span "24" at bounding box center [1001, 493] width 16 height 16
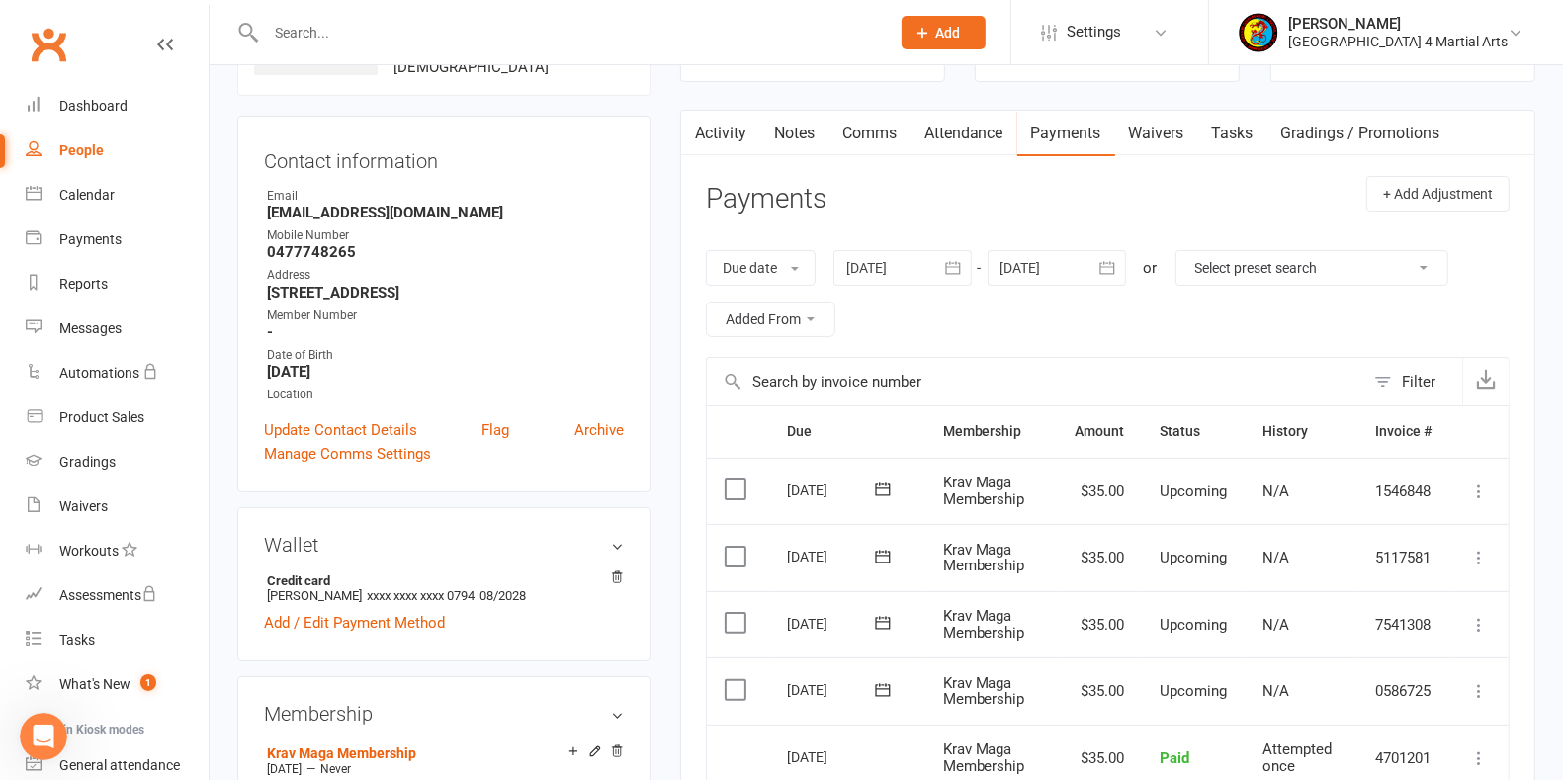
scroll to position [0, 0]
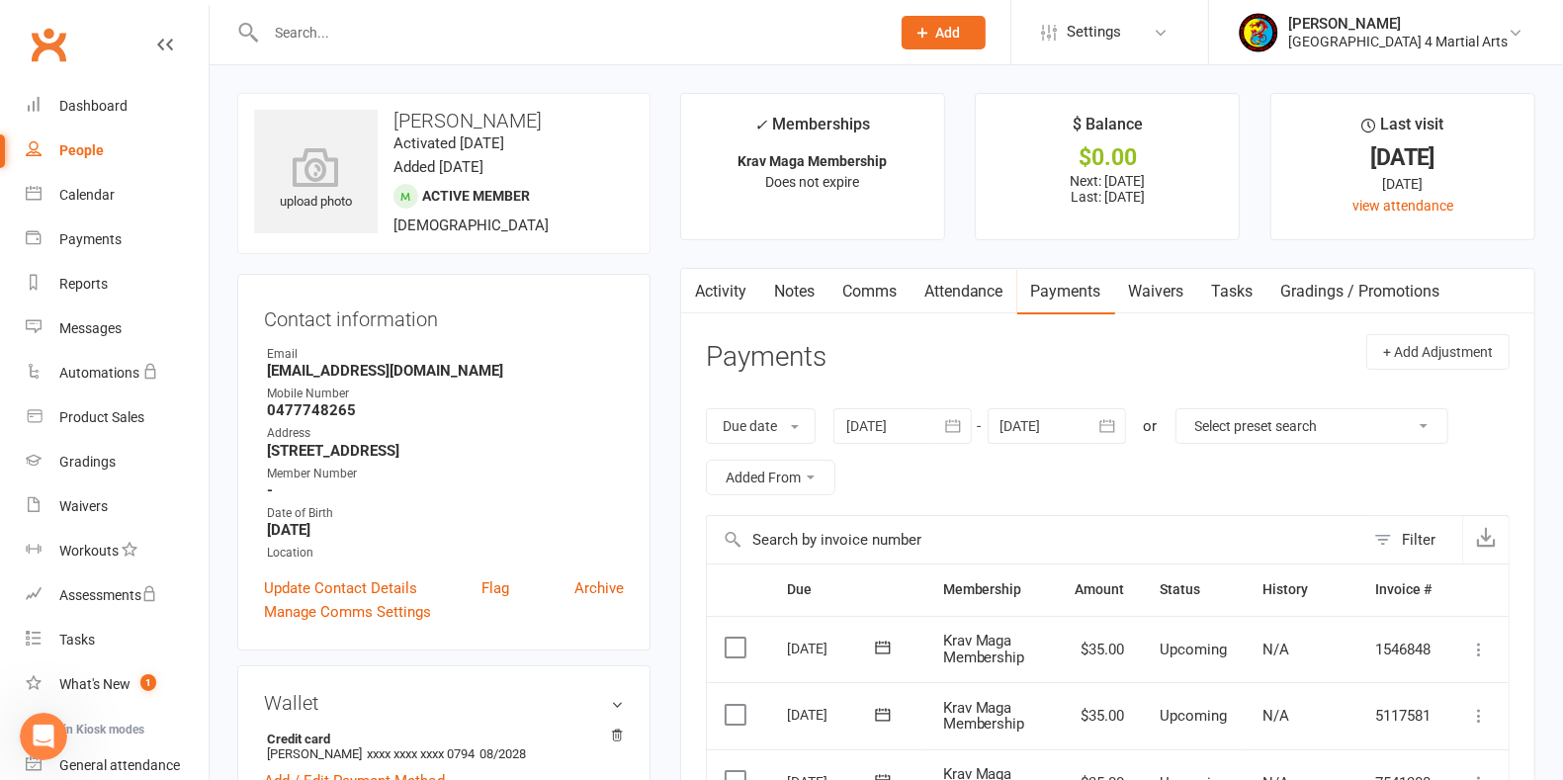
click at [860, 419] on div at bounding box center [902, 426] width 138 height 36
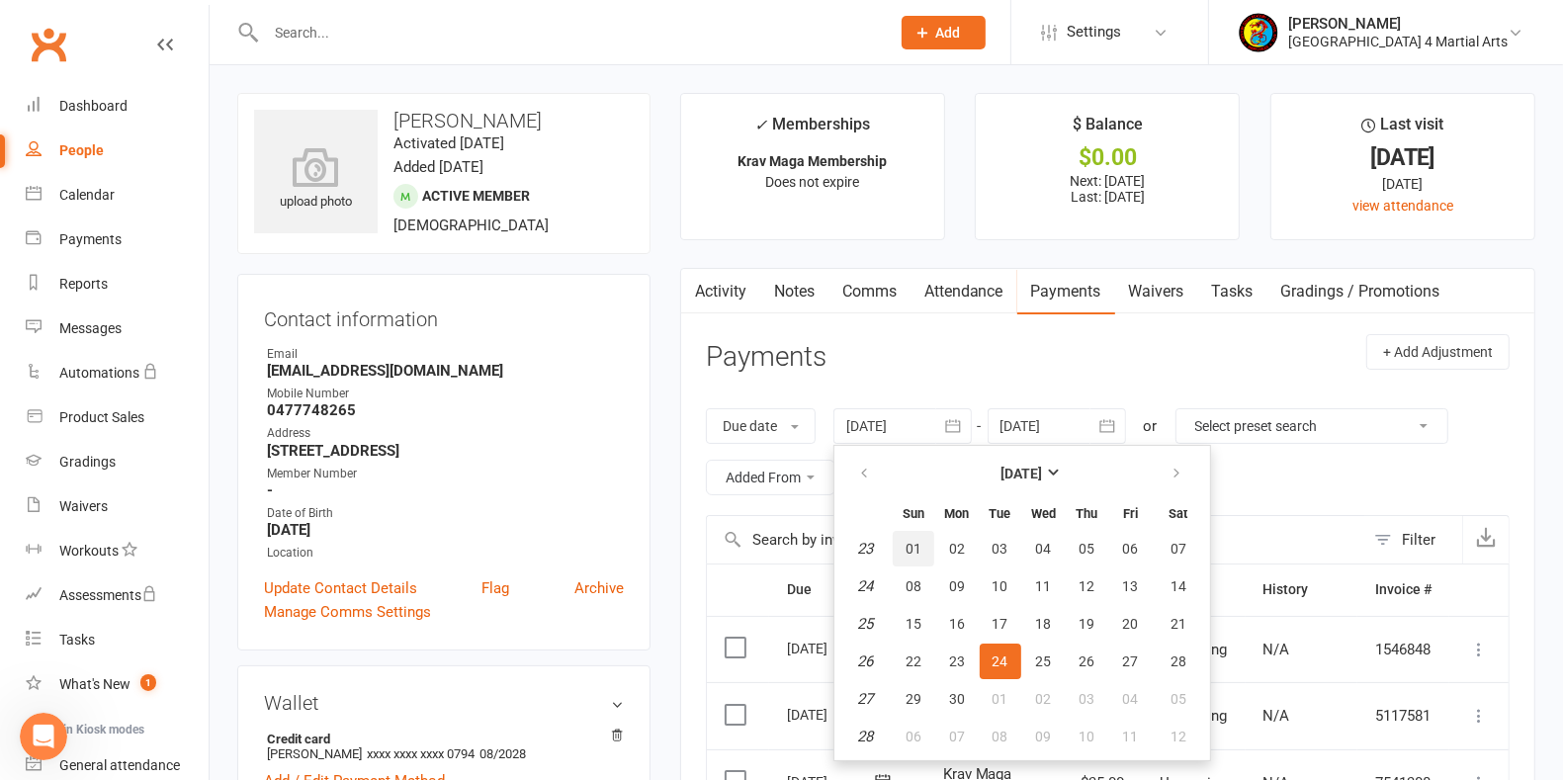
click at [904, 541] on button "01" at bounding box center [914, 549] width 42 height 36
type input "[DATE]"
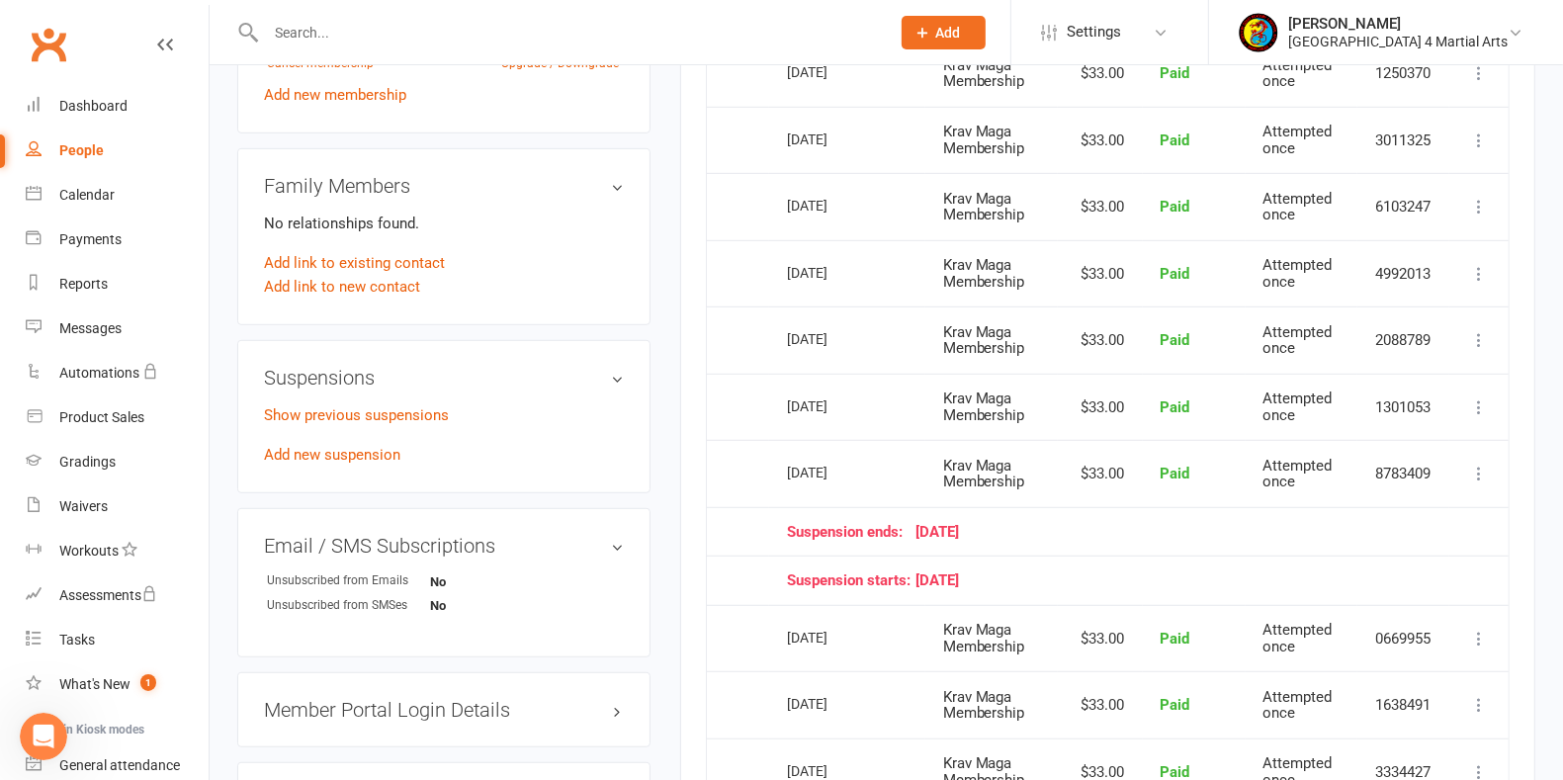
scroll to position [989, 0]
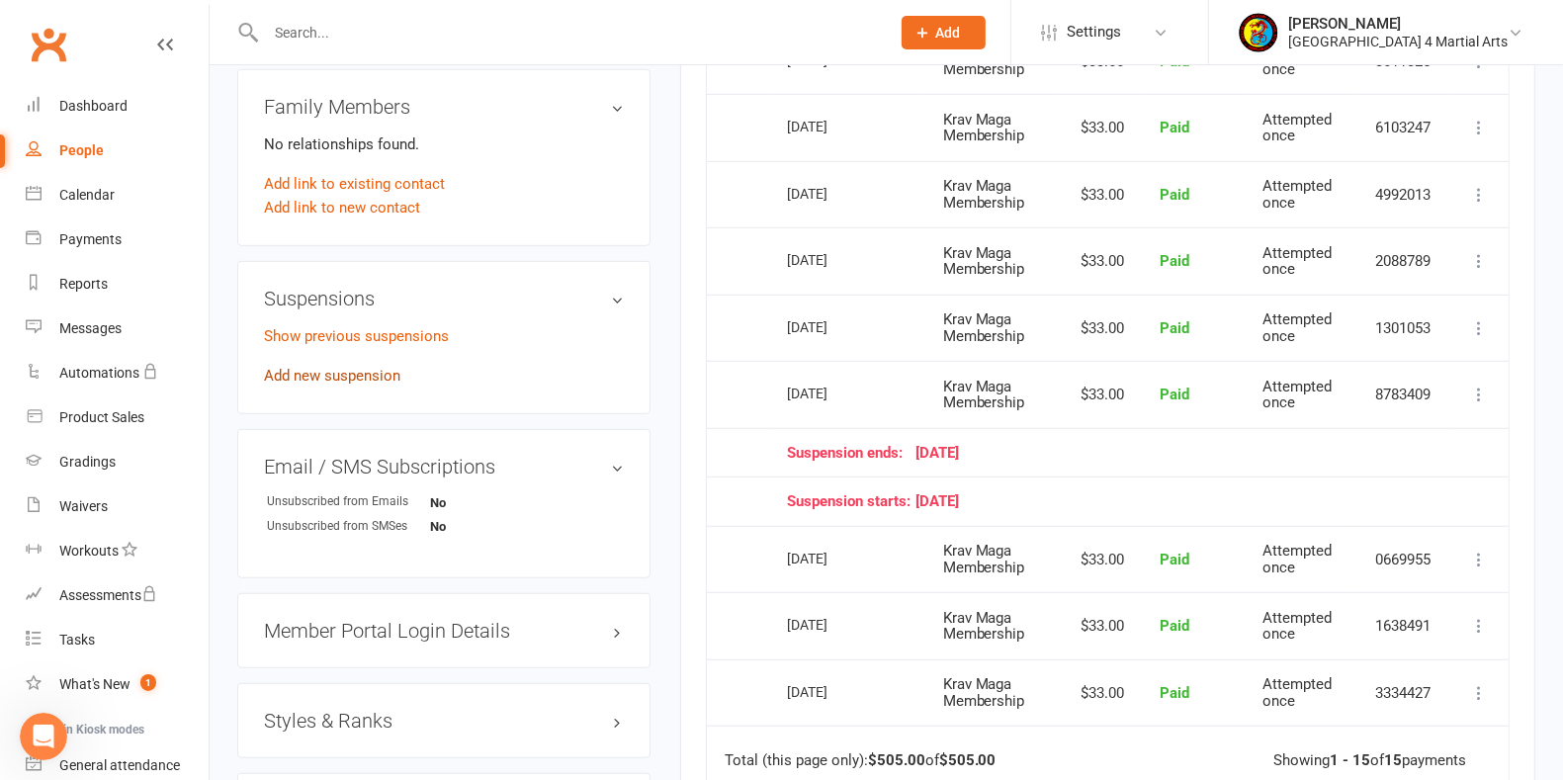
click at [283, 368] on link "Add new suspension" at bounding box center [332, 376] width 136 height 18
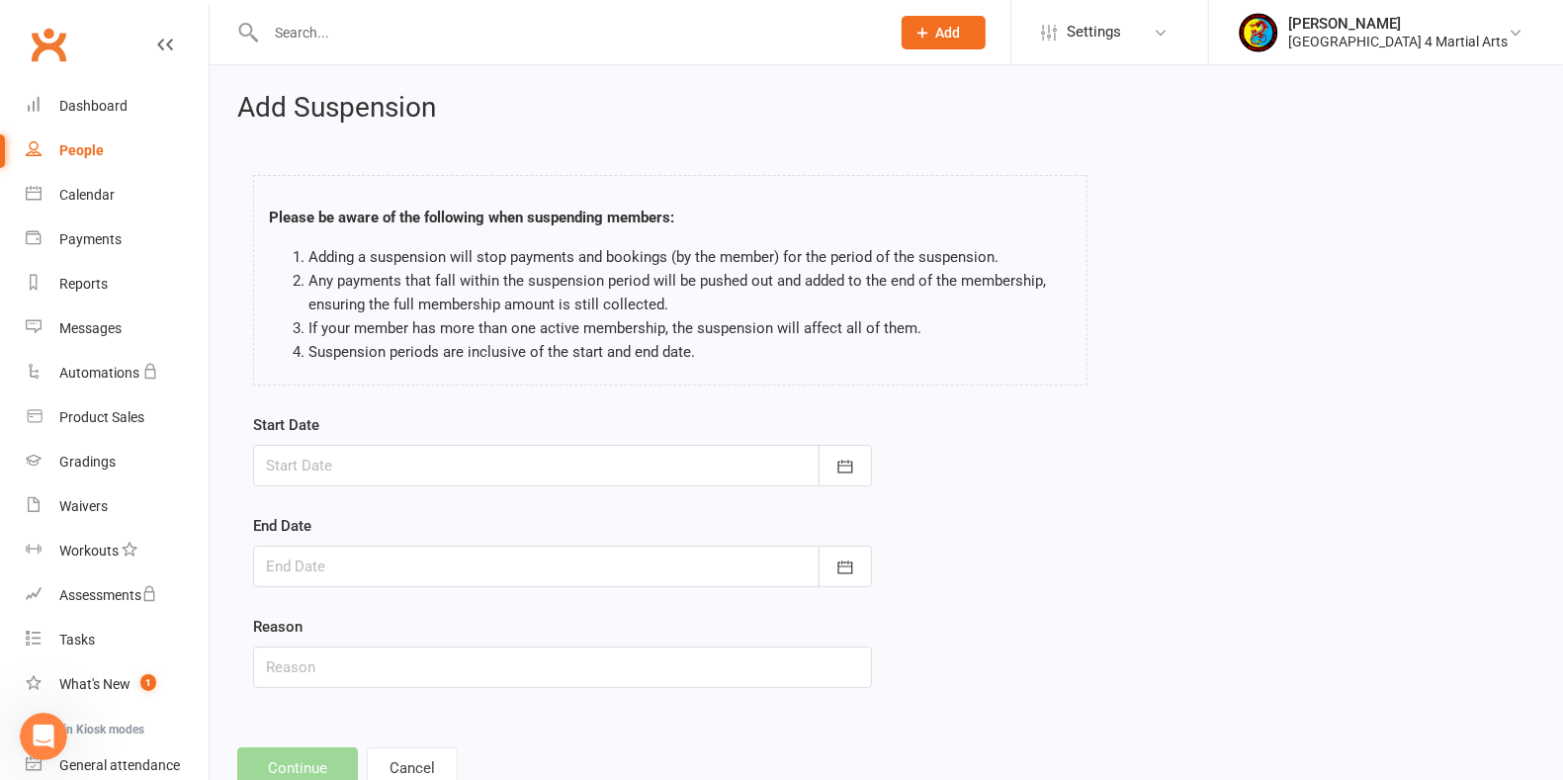
click at [314, 453] on div at bounding box center [562, 466] width 619 height 42
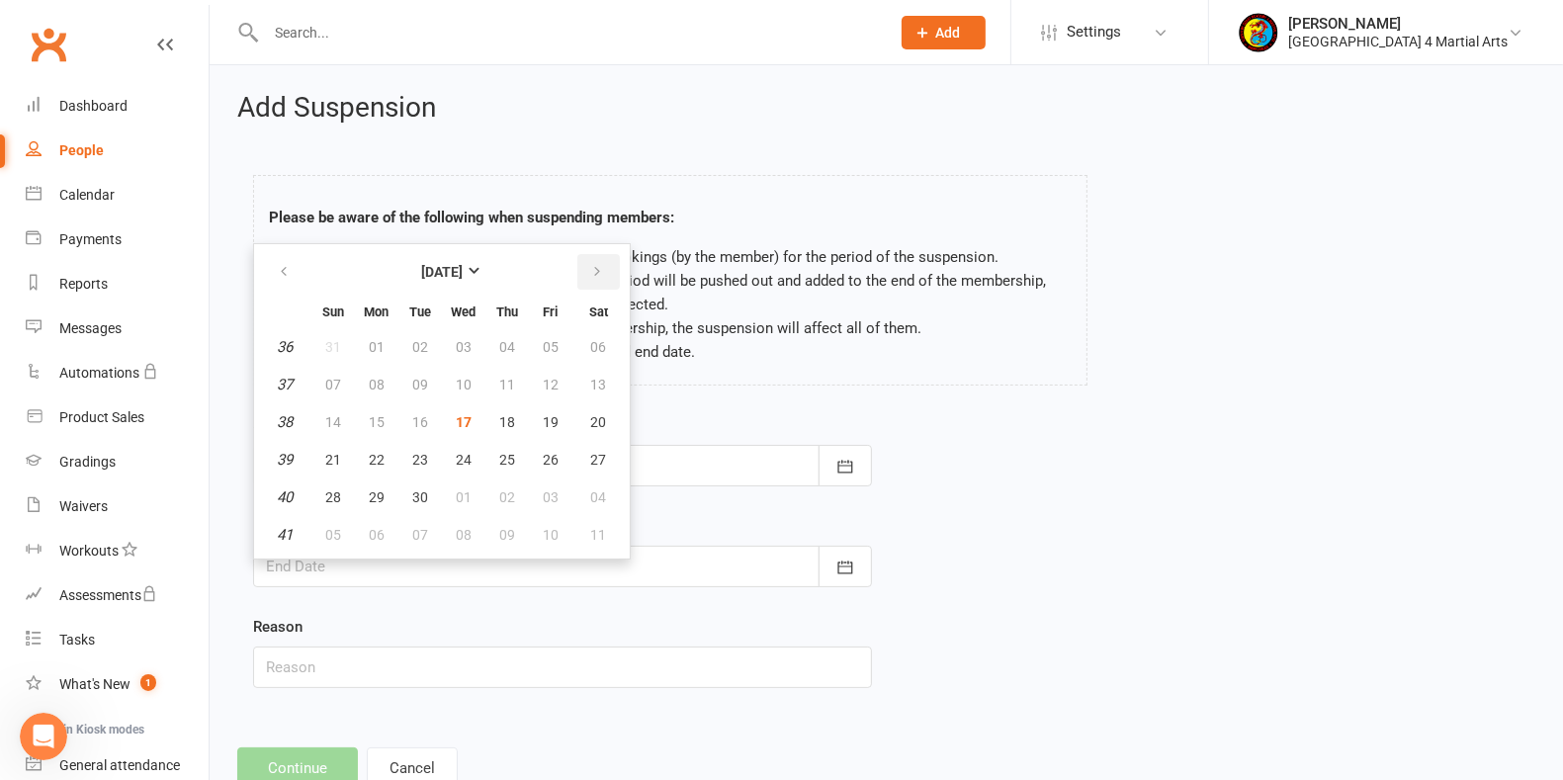
click at [595, 272] on icon "button" at bounding box center [597, 272] width 14 height 16
click at [1091, 438] on div "Start Date [DATE] Sun Mon Tue Wed Thu Fri Sat 40 28 29 30 01 02 03 04 41 05 06 …" at bounding box center [886, 564] width 1296 height 303
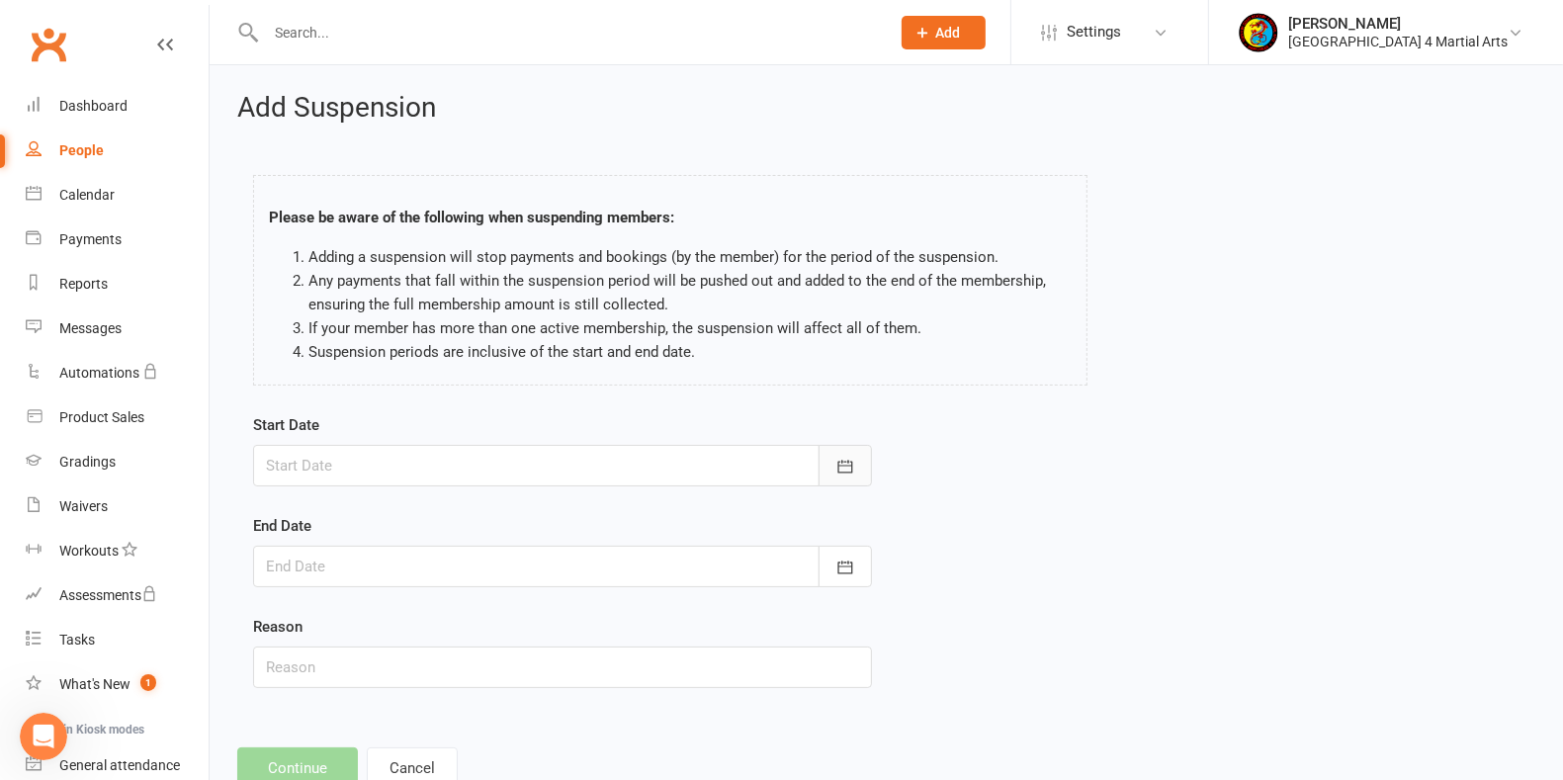
click at [840, 449] on button "button" at bounding box center [845, 466] width 53 height 42
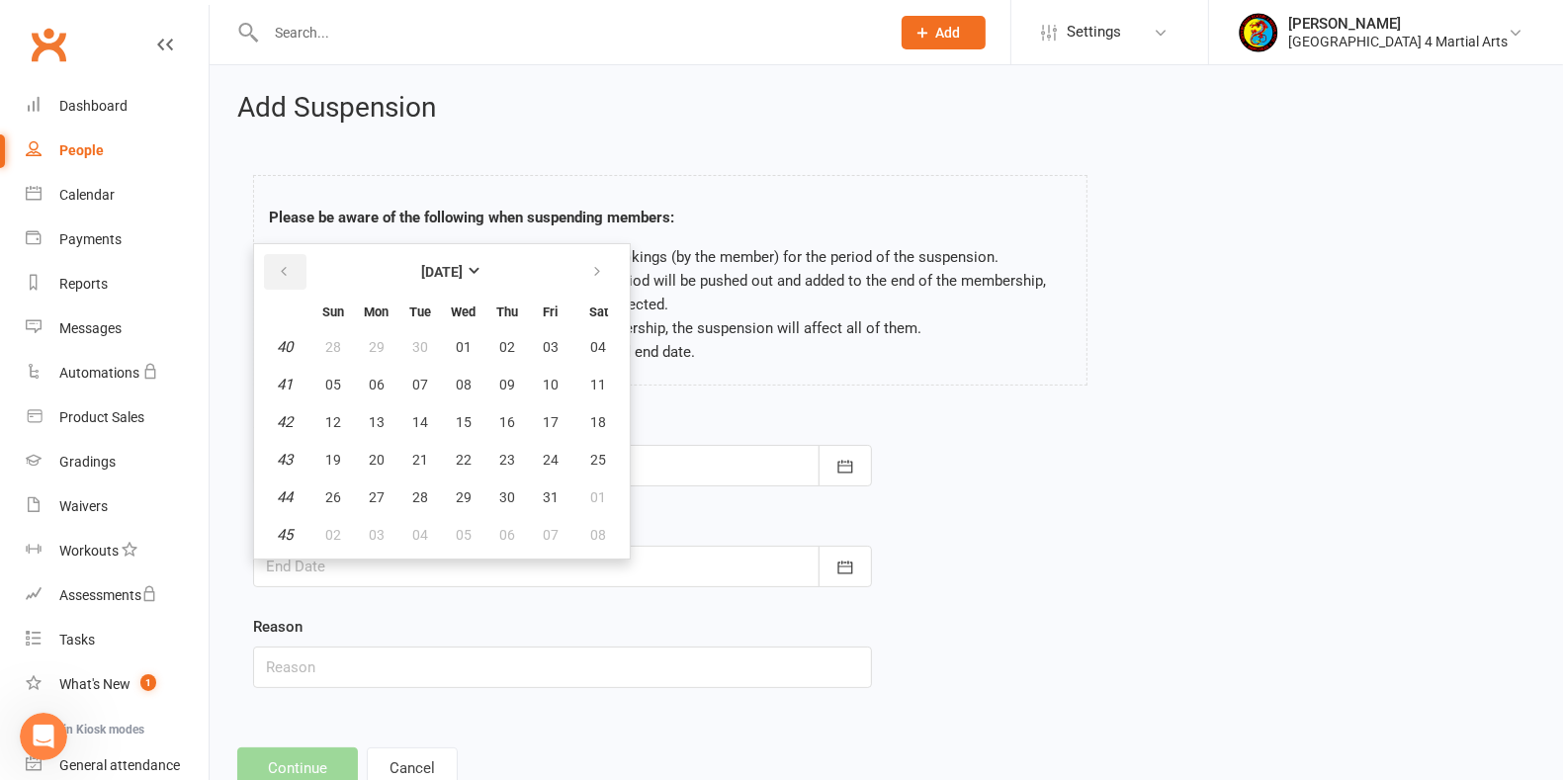
click at [283, 266] on icon "button" at bounding box center [284, 272] width 14 height 16
click at [465, 415] on span "17" at bounding box center [464, 422] width 16 height 16
type input "[DATE]"
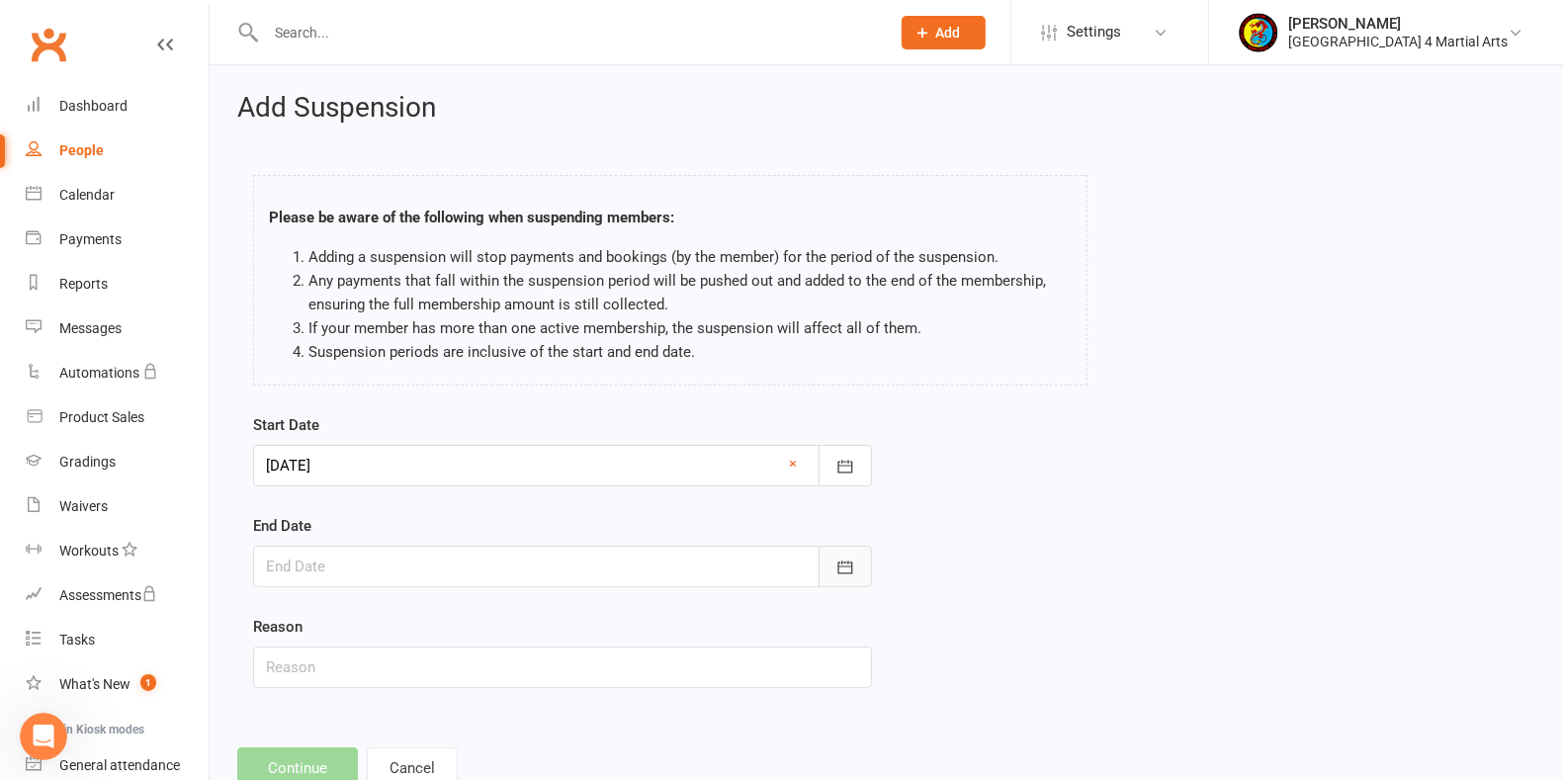
click at [840, 561] on icon "button" at bounding box center [845, 568] width 20 height 20
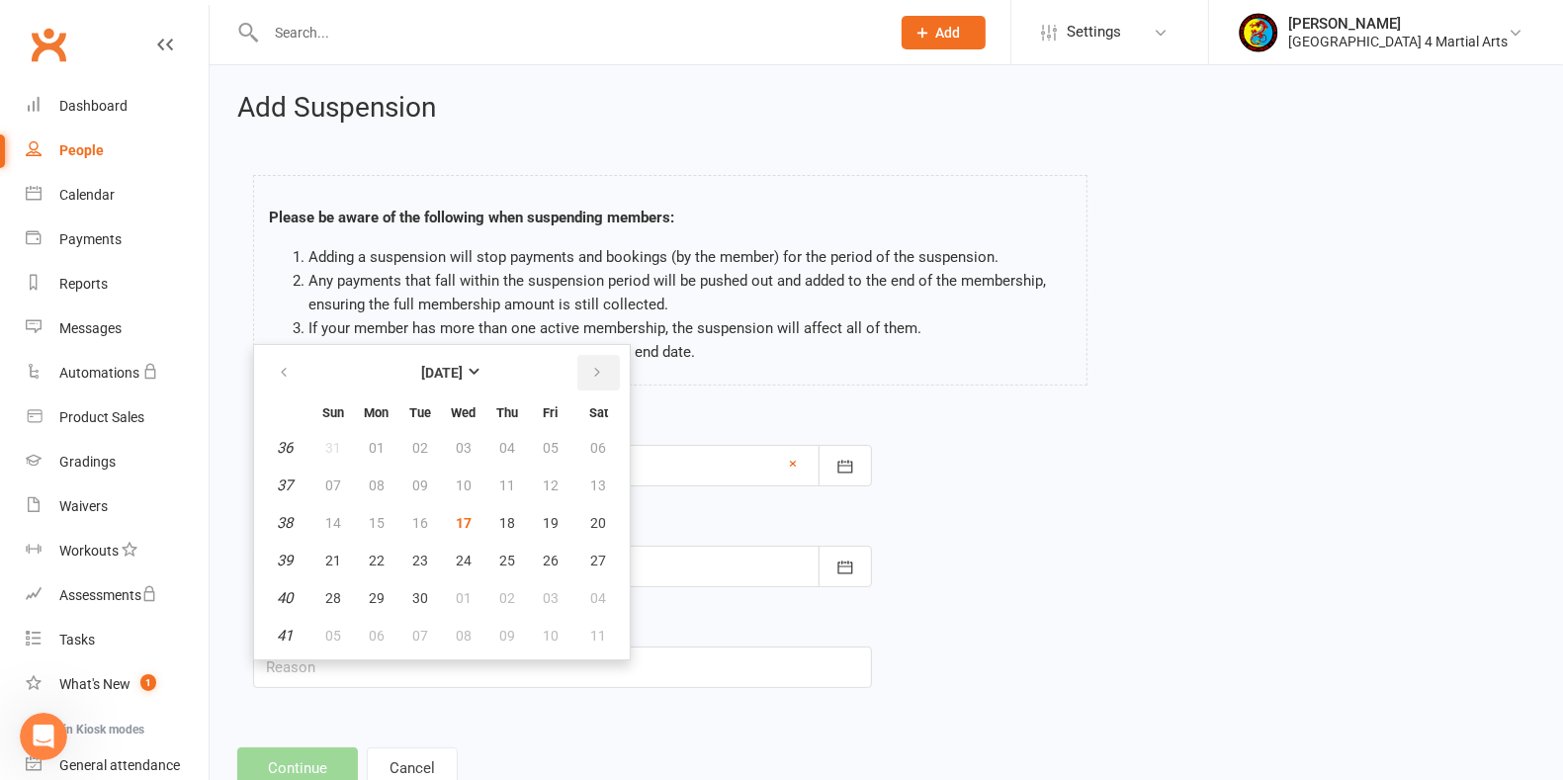
click at [591, 370] on icon "button" at bounding box center [597, 373] width 14 height 16
click at [465, 590] on span "29" at bounding box center [464, 598] width 16 height 16
type input "[DATE]"
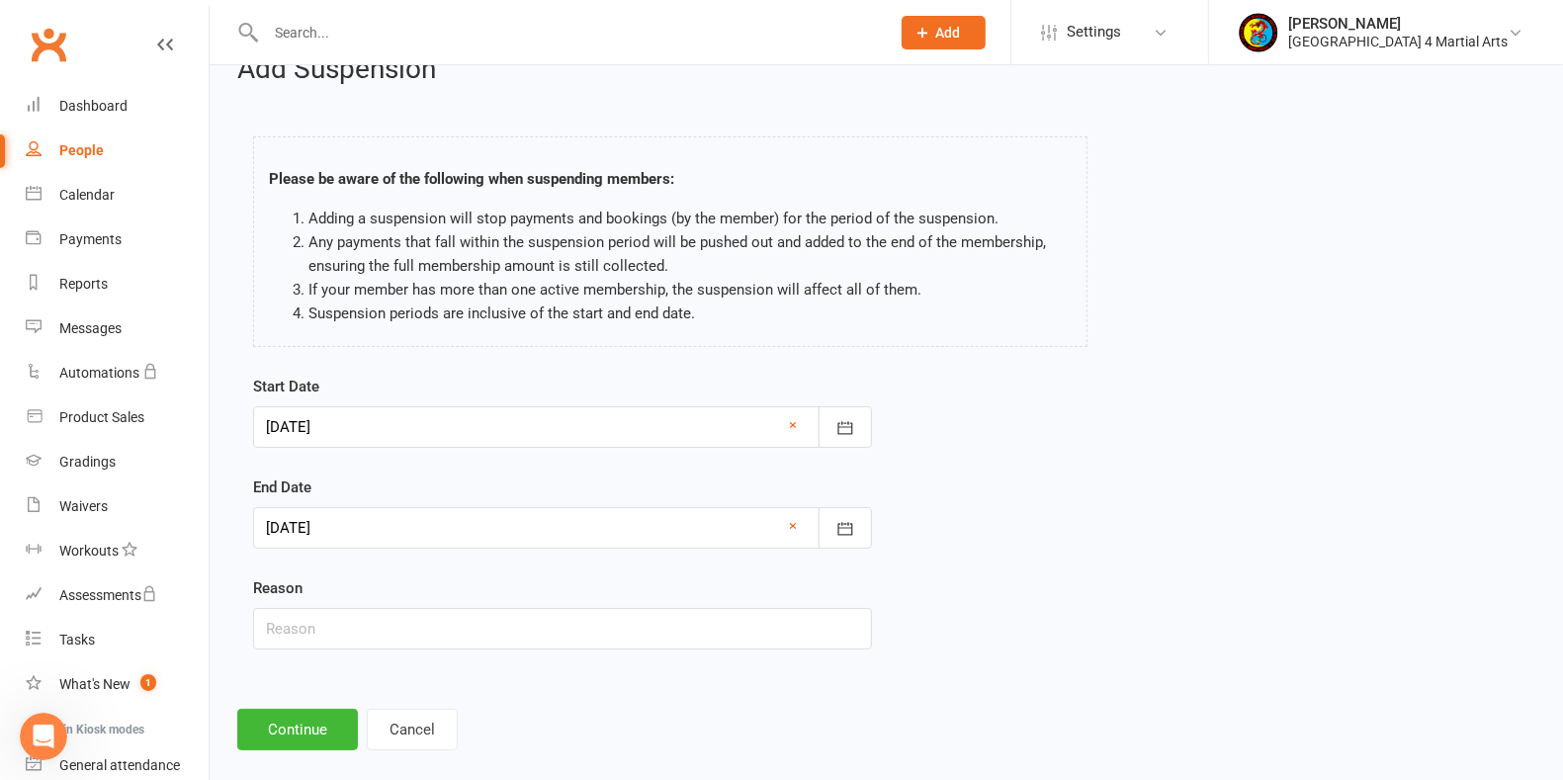
scroll to position [60, 0]
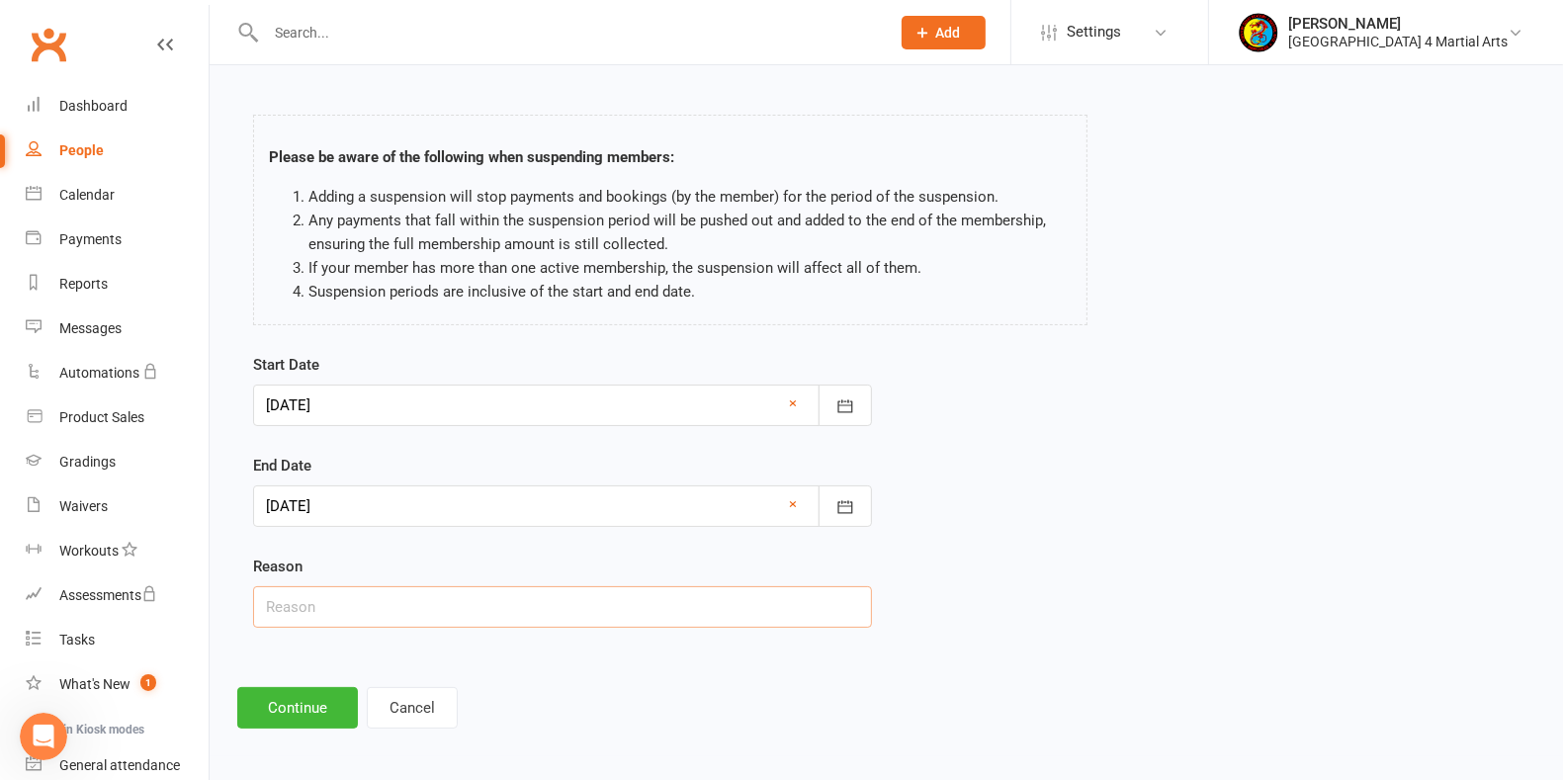
click at [368, 586] on input "text" at bounding box center [562, 607] width 619 height 42
type input "Injury"
click at [307, 695] on button "Continue" at bounding box center [297, 708] width 121 height 42
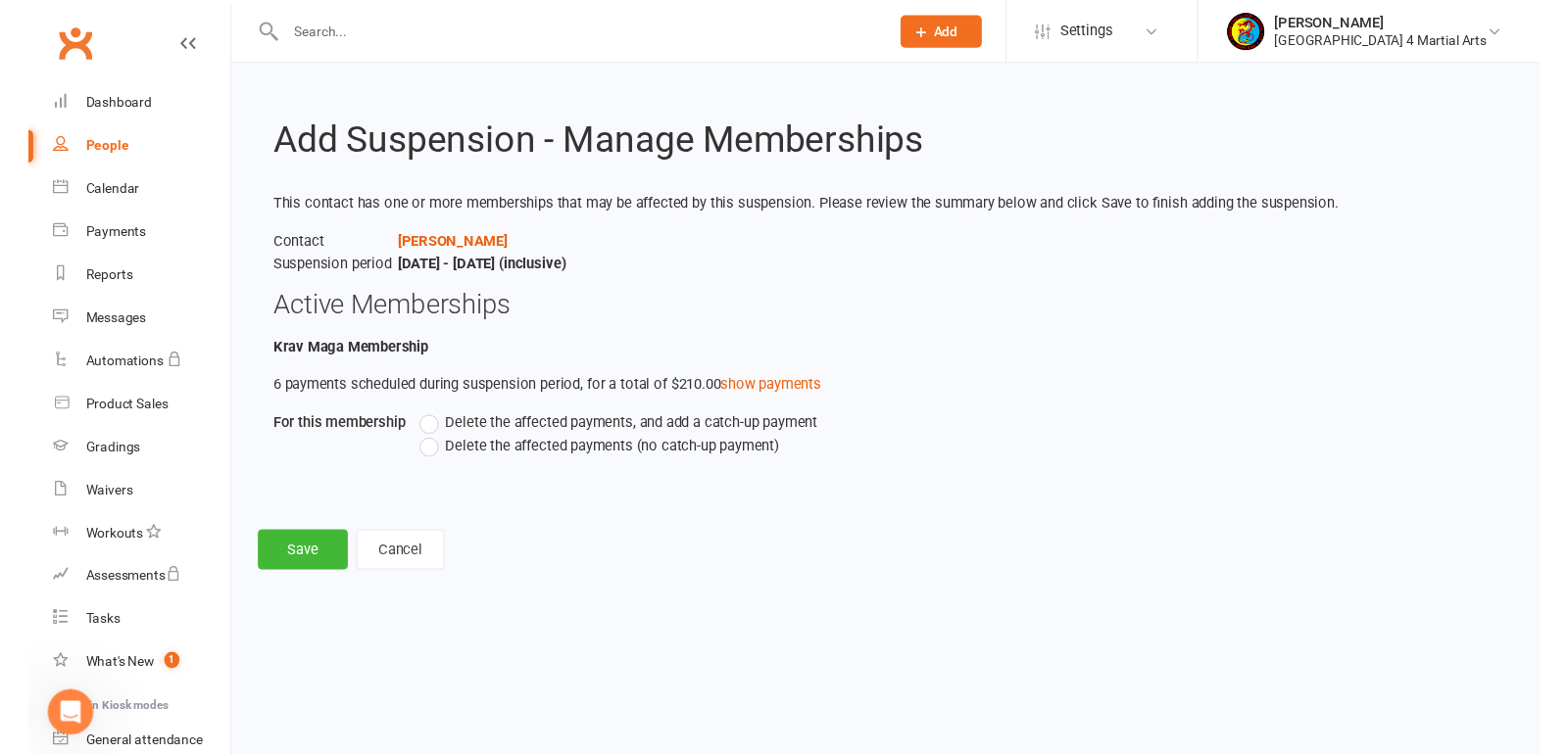
scroll to position [0, 0]
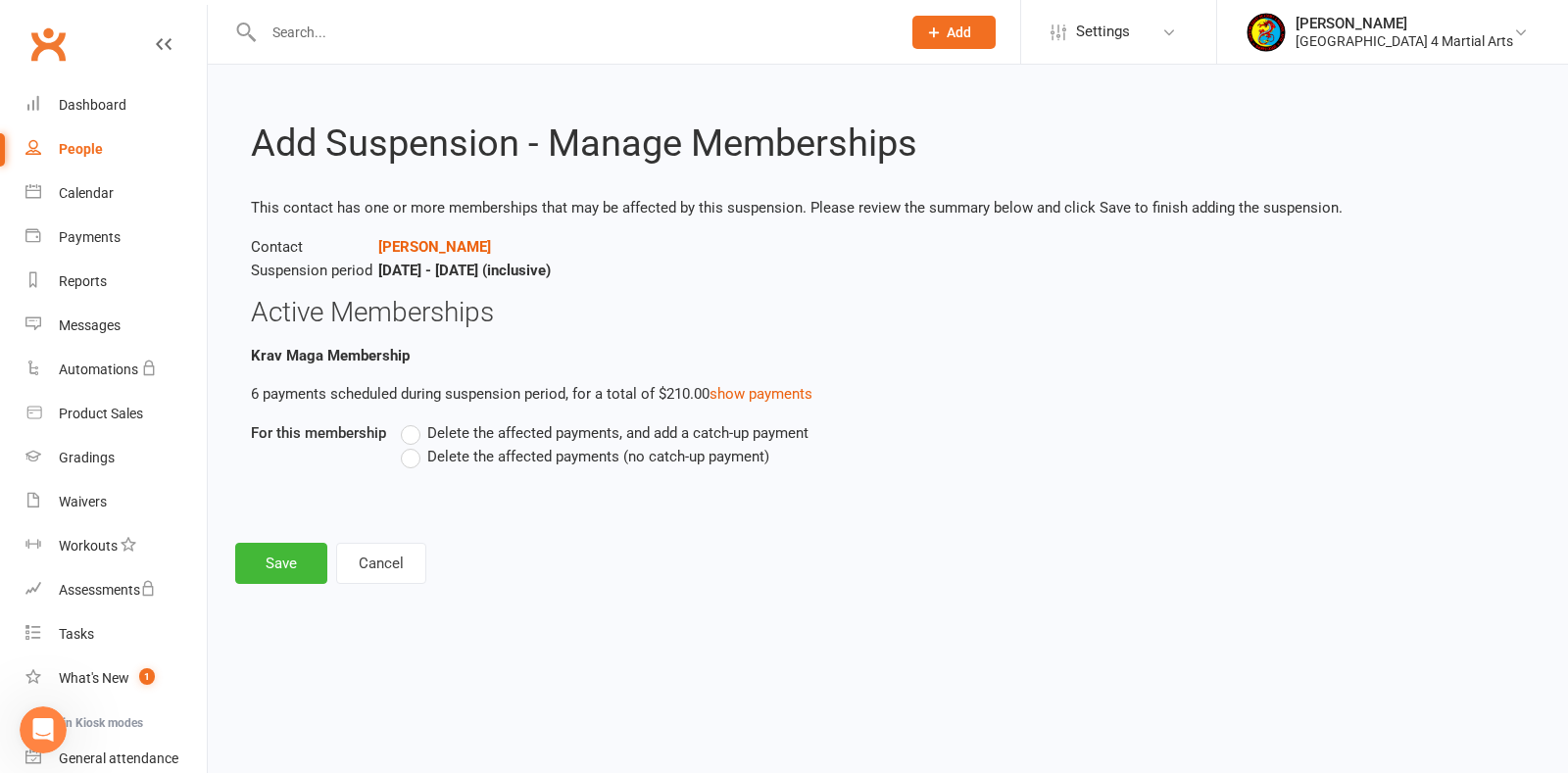
click at [408, 459] on label "Delete the affected payments (no catch-up payment)" at bounding box center [585, 457] width 369 height 24
click at [408, 445] on input "Delete the affected payments (no catch-up payment)" at bounding box center [406, 445] width 13 height 0
click at [290, 560] on button "Save" at bounding box center [280, 564] width 92 height 42
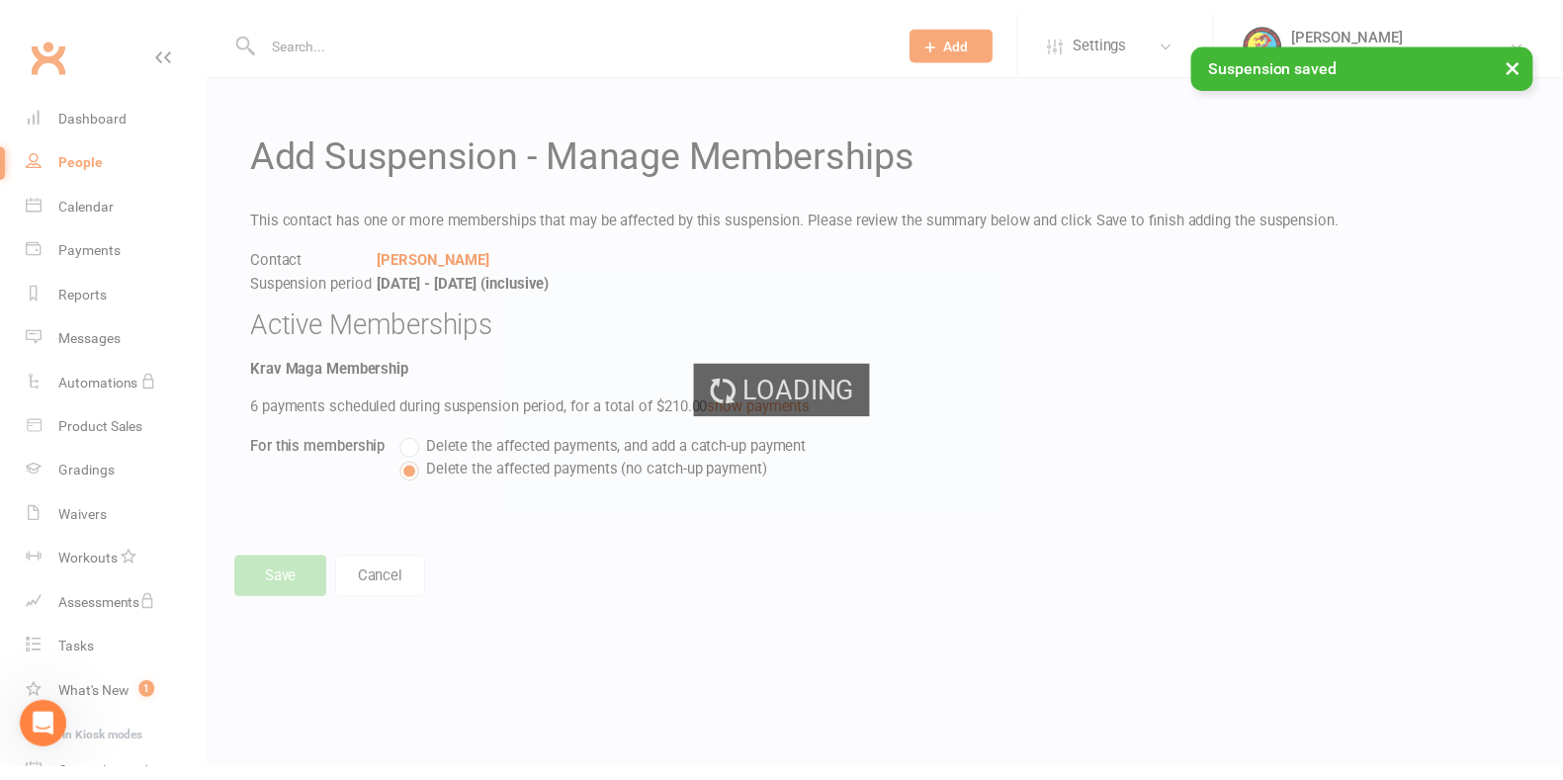
scroll to position [131, 0]
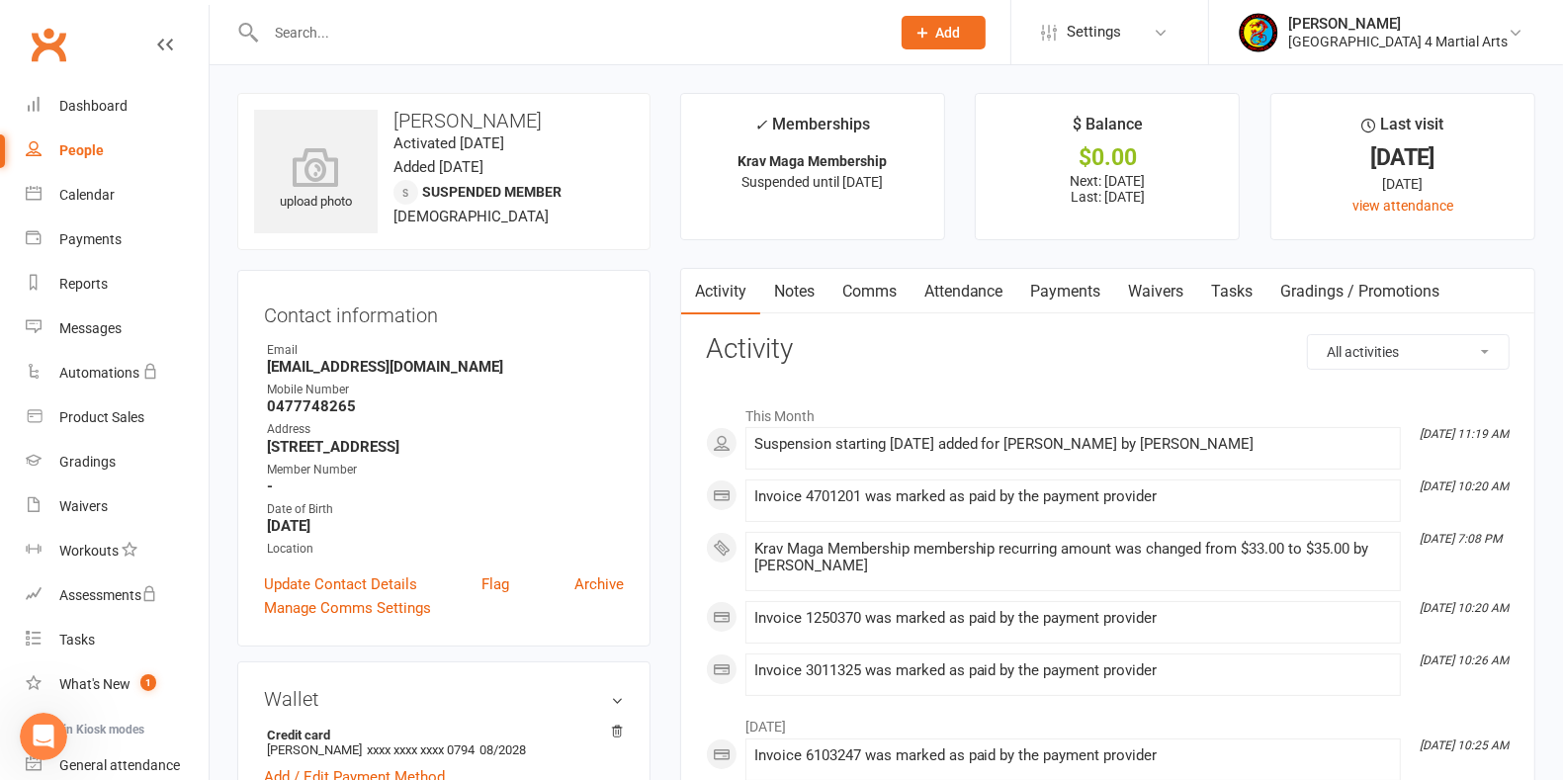
click at [83, 147] on div "People" at bounding box center [81, 150] width 44 height 16
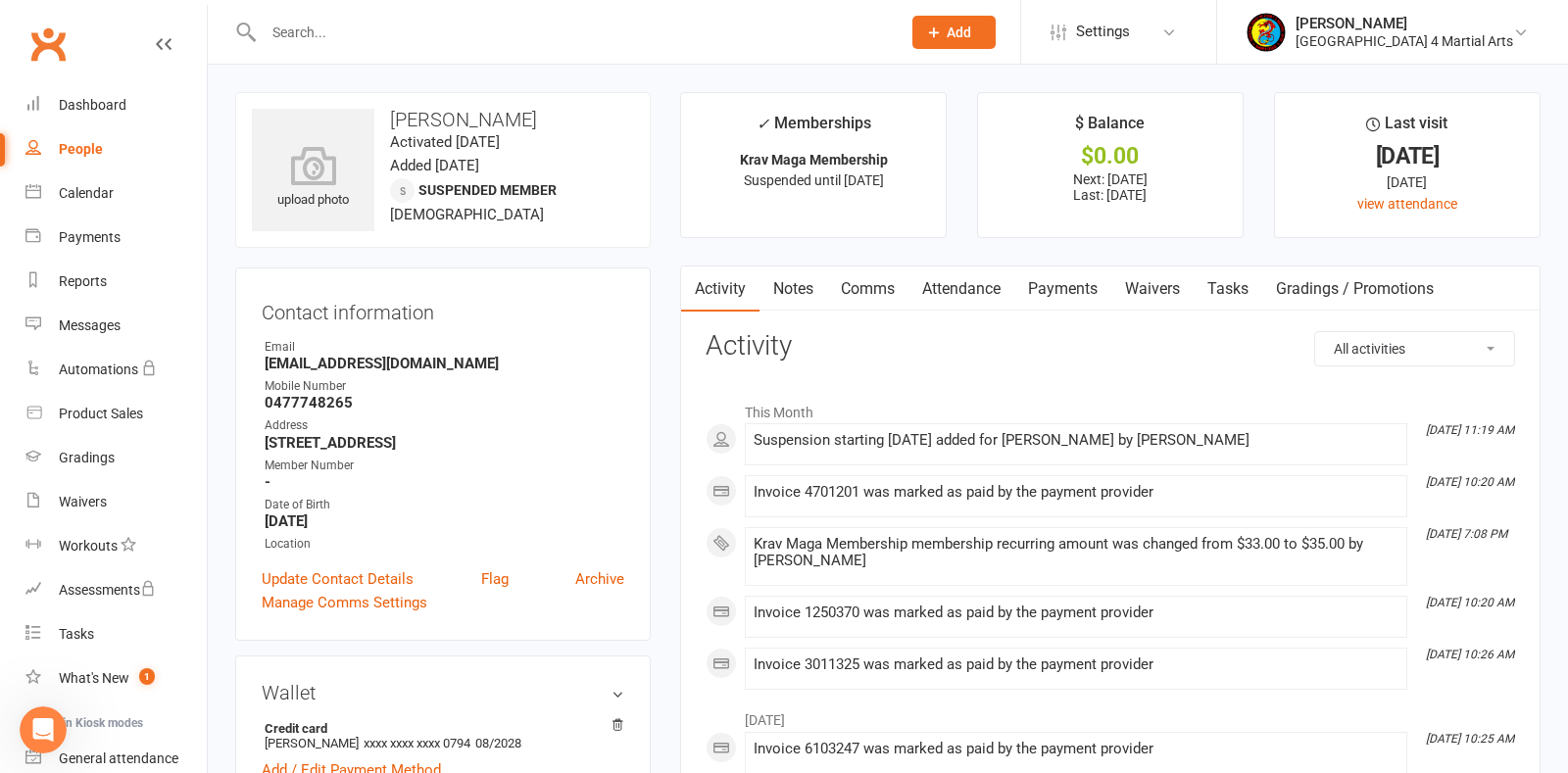
select select "100"
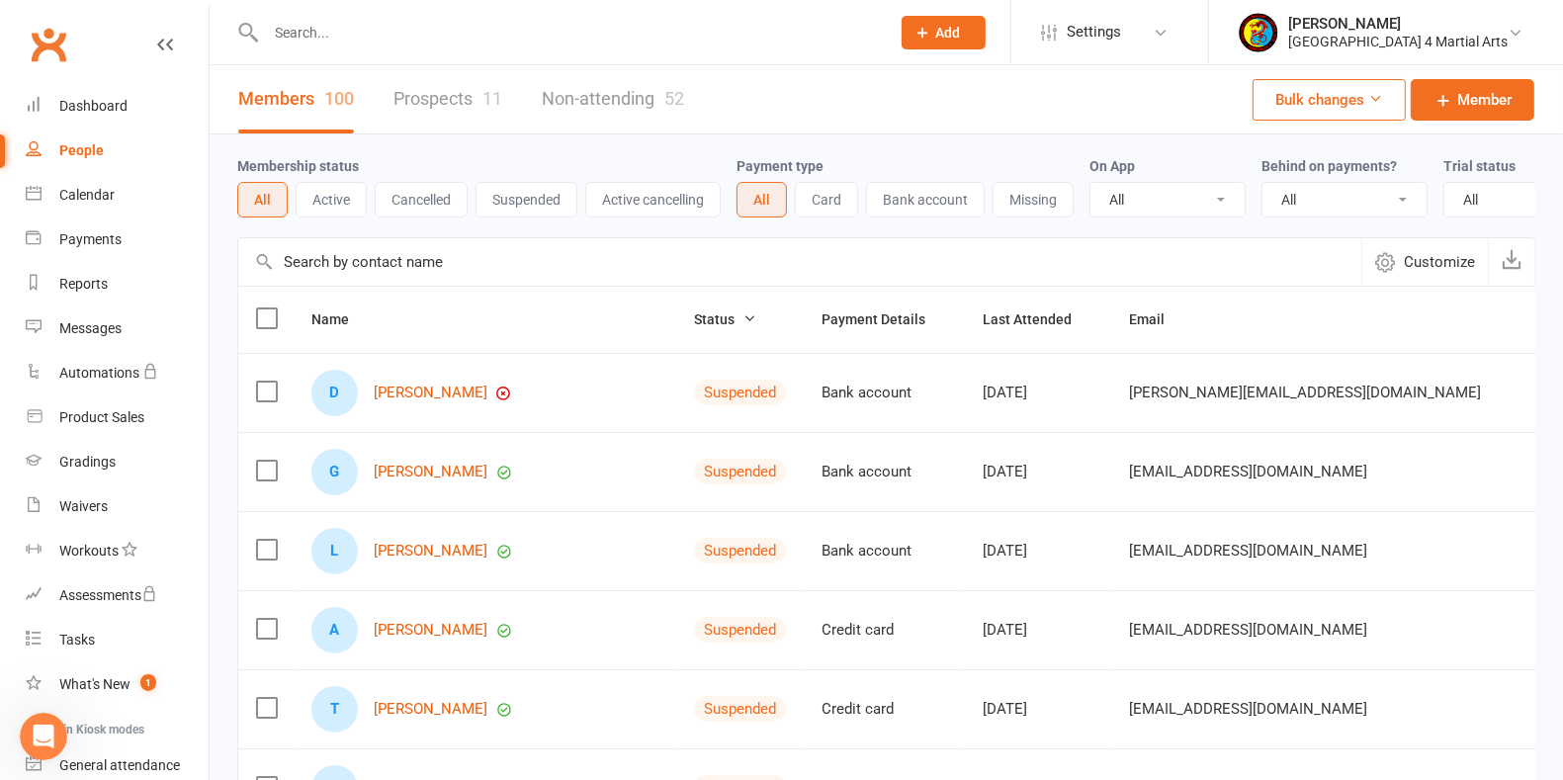
click at [337, 33] on input "text" at bounding box center [568, 33] width 616 height 28
click at [301, 30] on input "text" at bounding box center [568, 33] width 616 height 28
click at [311, 38] on input "text" at bounding box center [568, 33] width 616 height 28
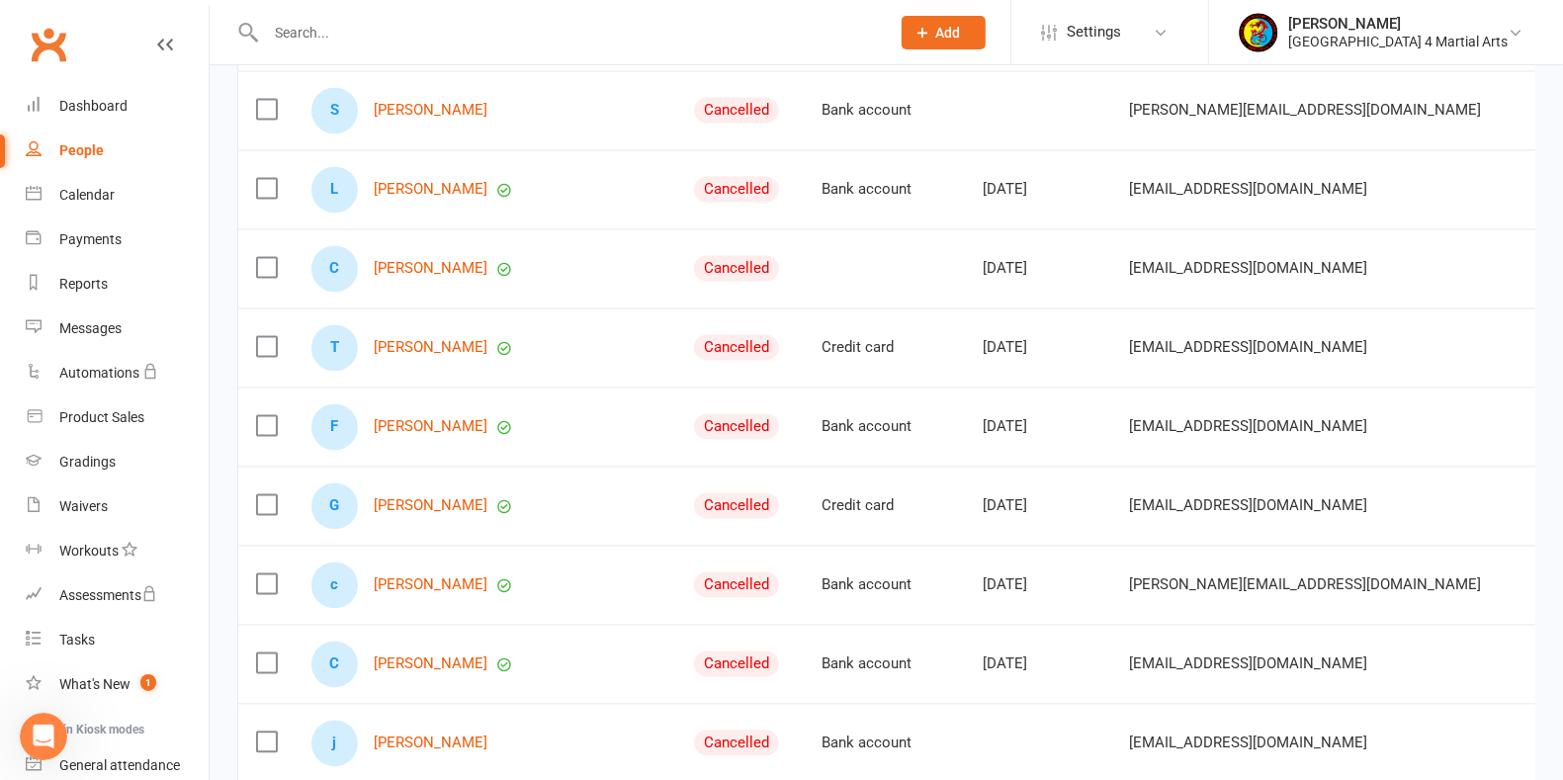
scroll to position [3213, 0]
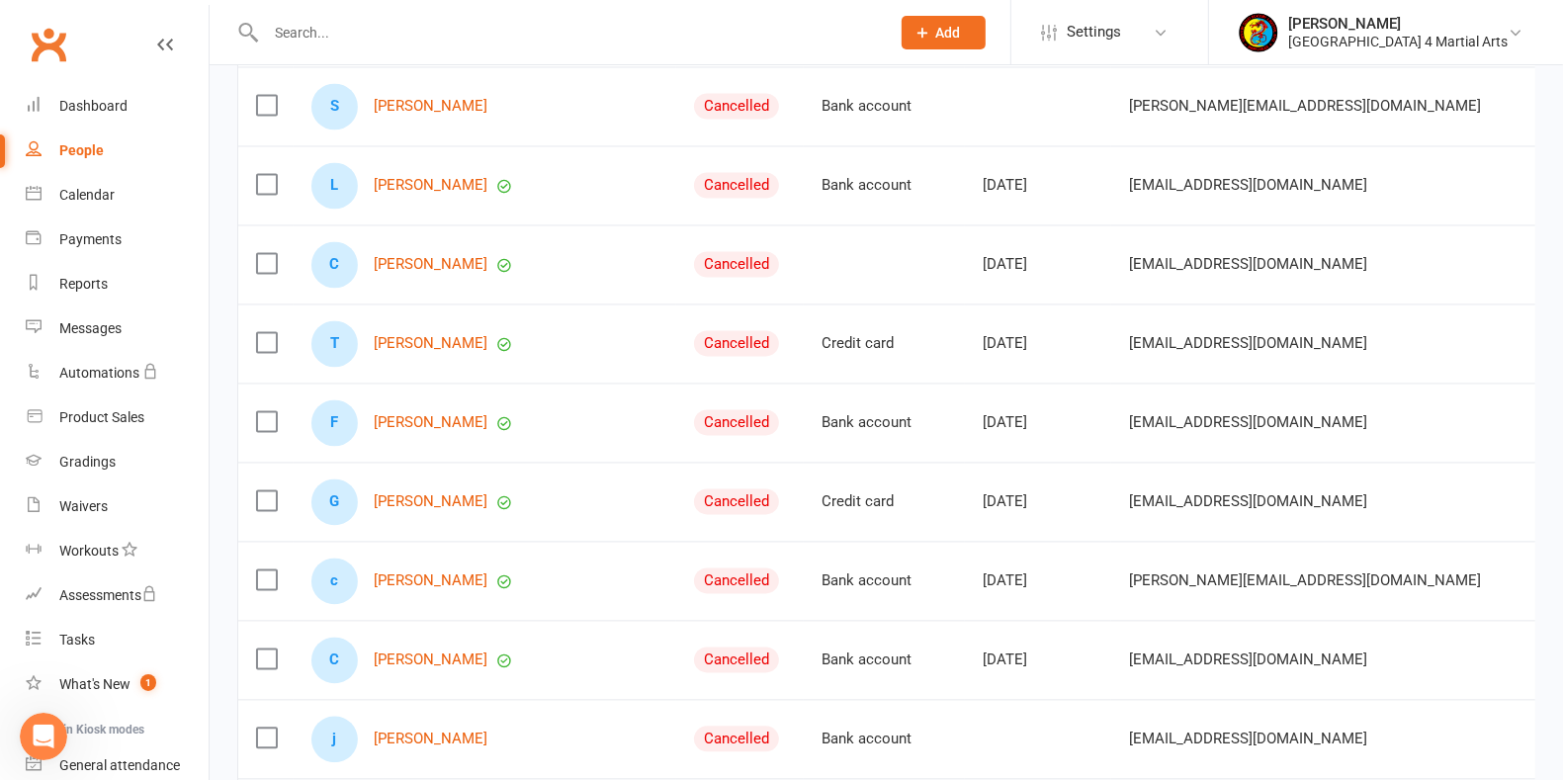
click at [72, 138] on link "People" at bounding box center [117, 151] width 183 height 44
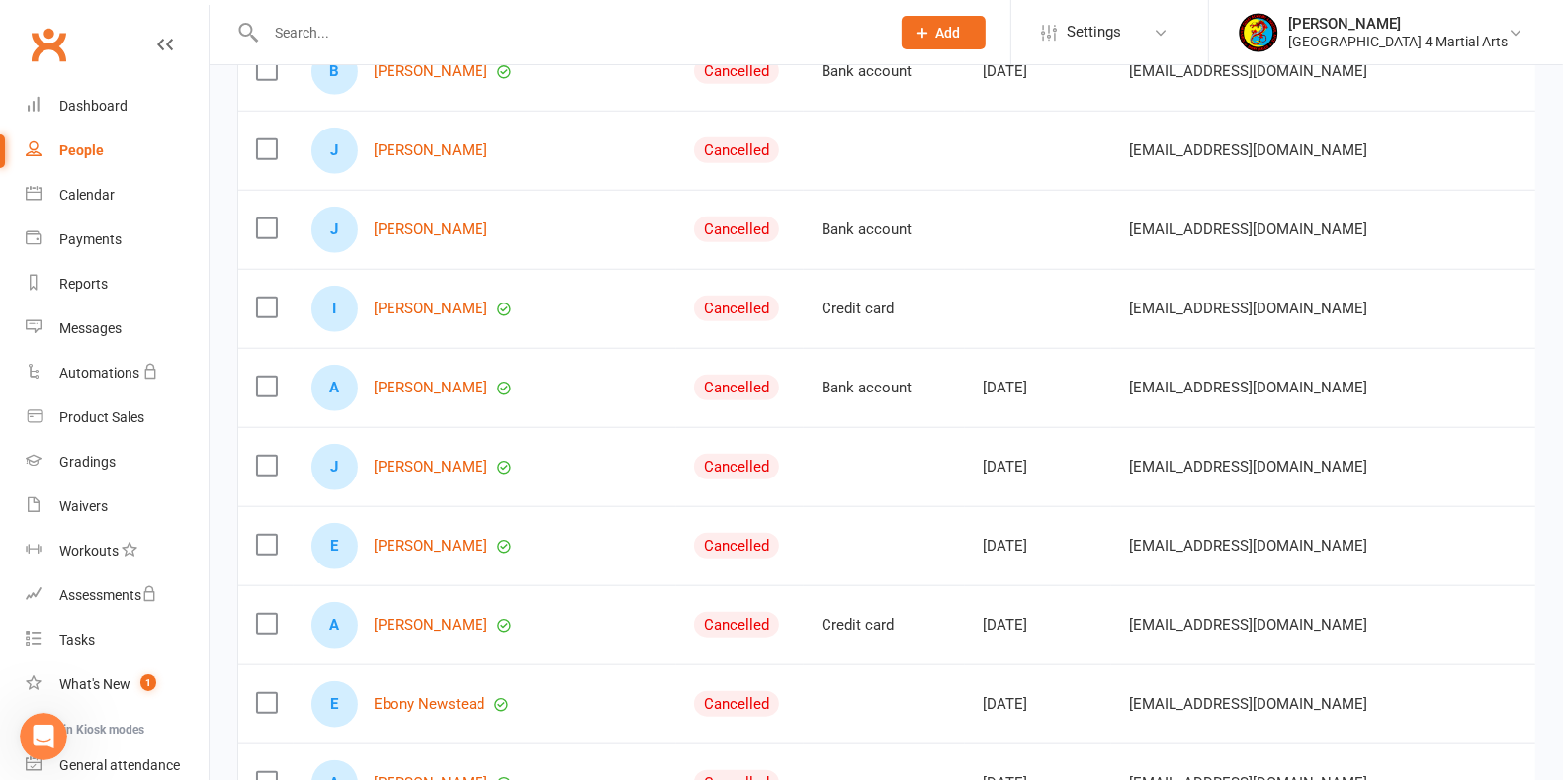
scroll to position [1359, 0]
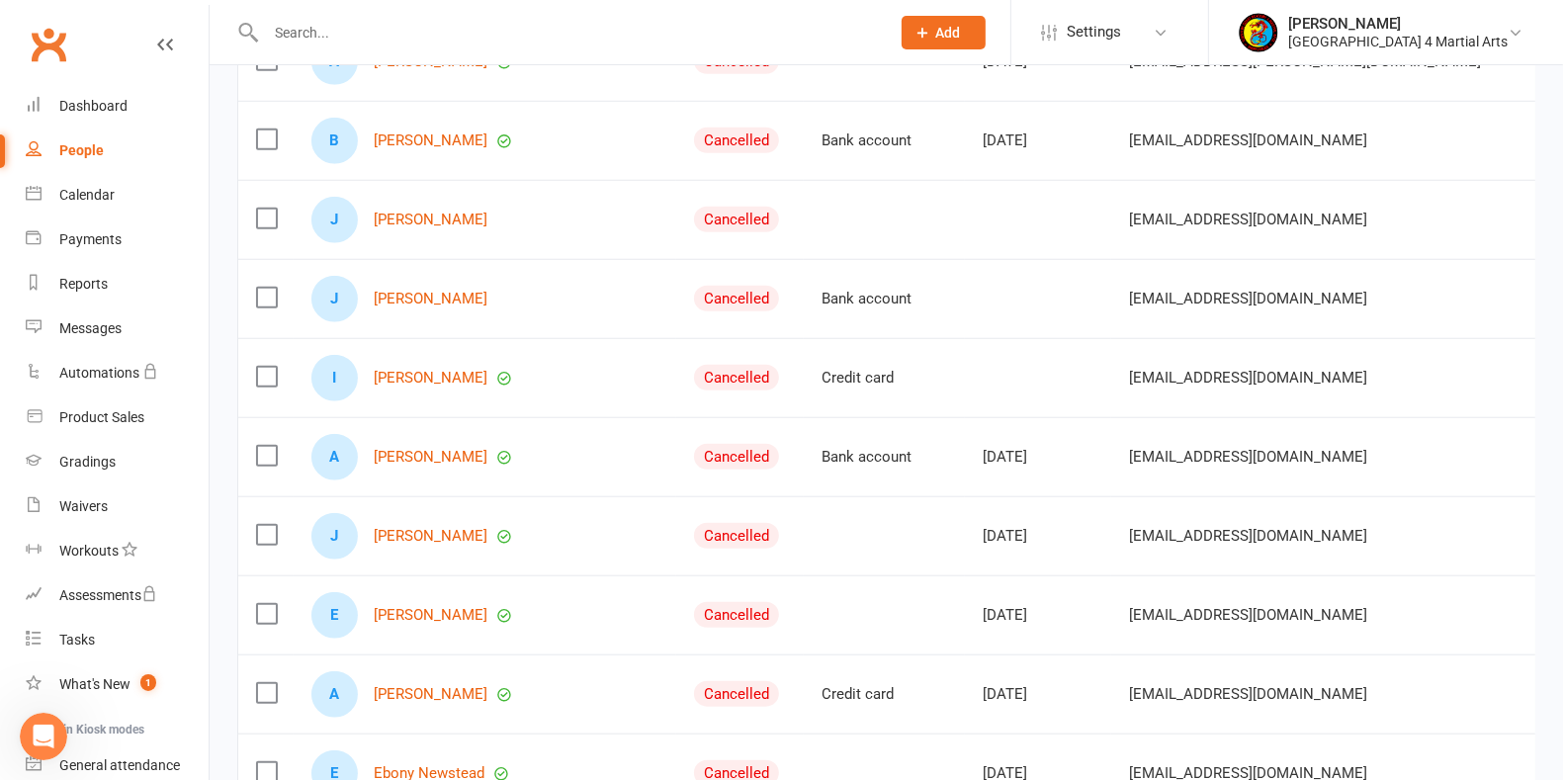
click at [344, 36] on input "text" at bounding box center [568, 33] width 616 height 28
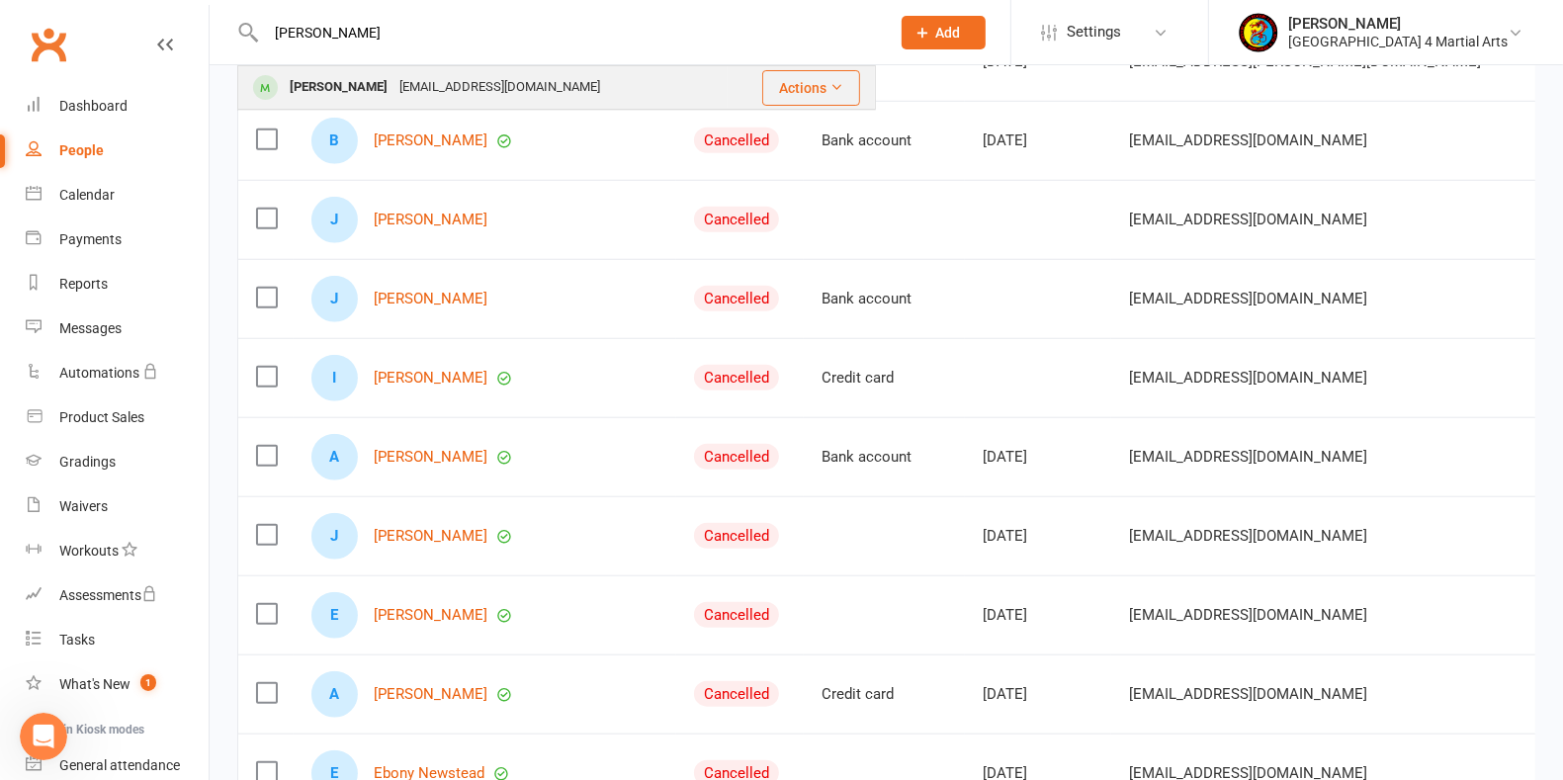
type input "[PERSON_NAME]"
click at [371, 90] on div "[PERSON_NAME]" at bounding box center [339, 87] width 110 height 29
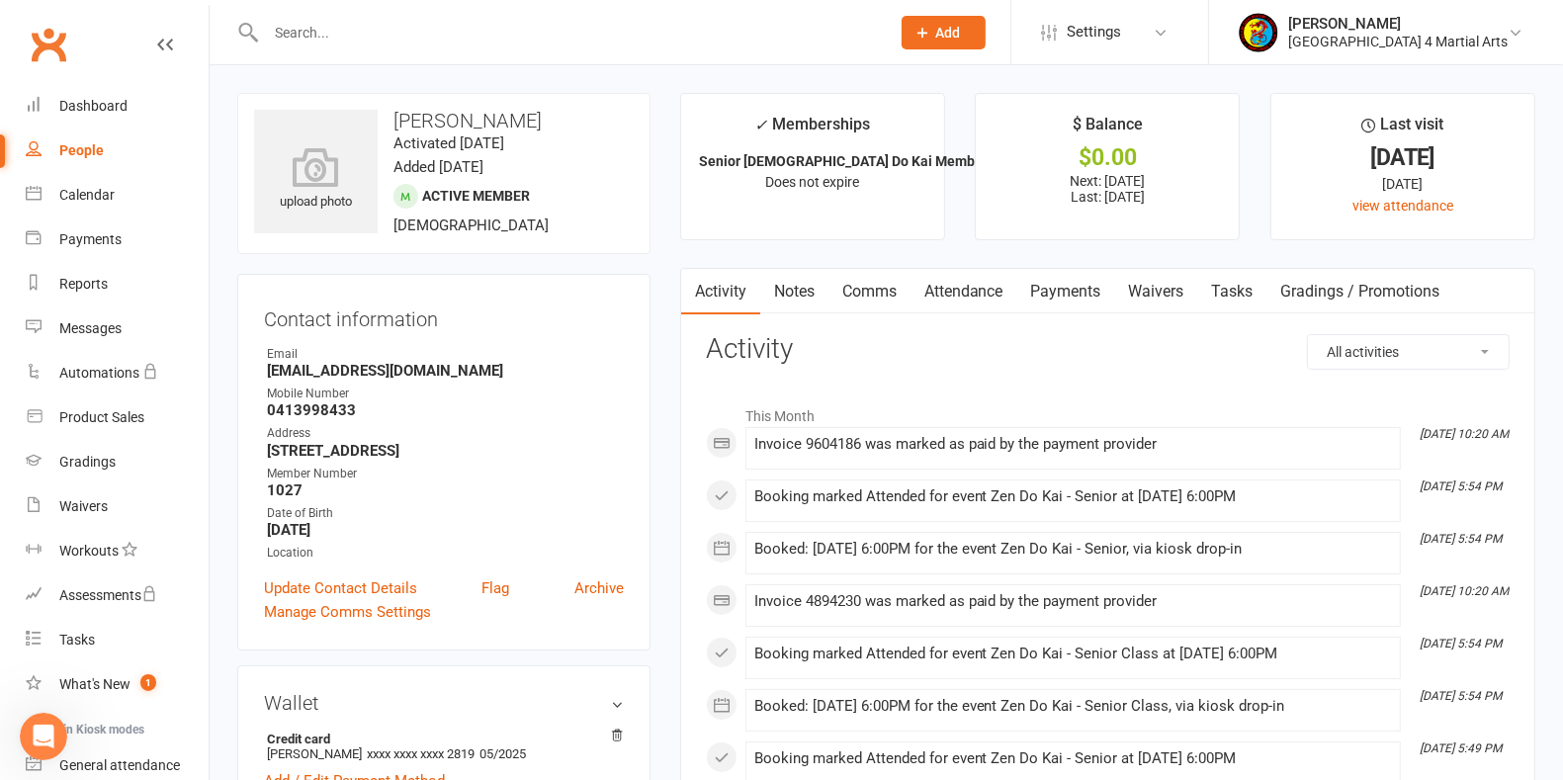
click at [1092, 279] on link "Payments" at bounding box center [1066, 291] width 98 height 45
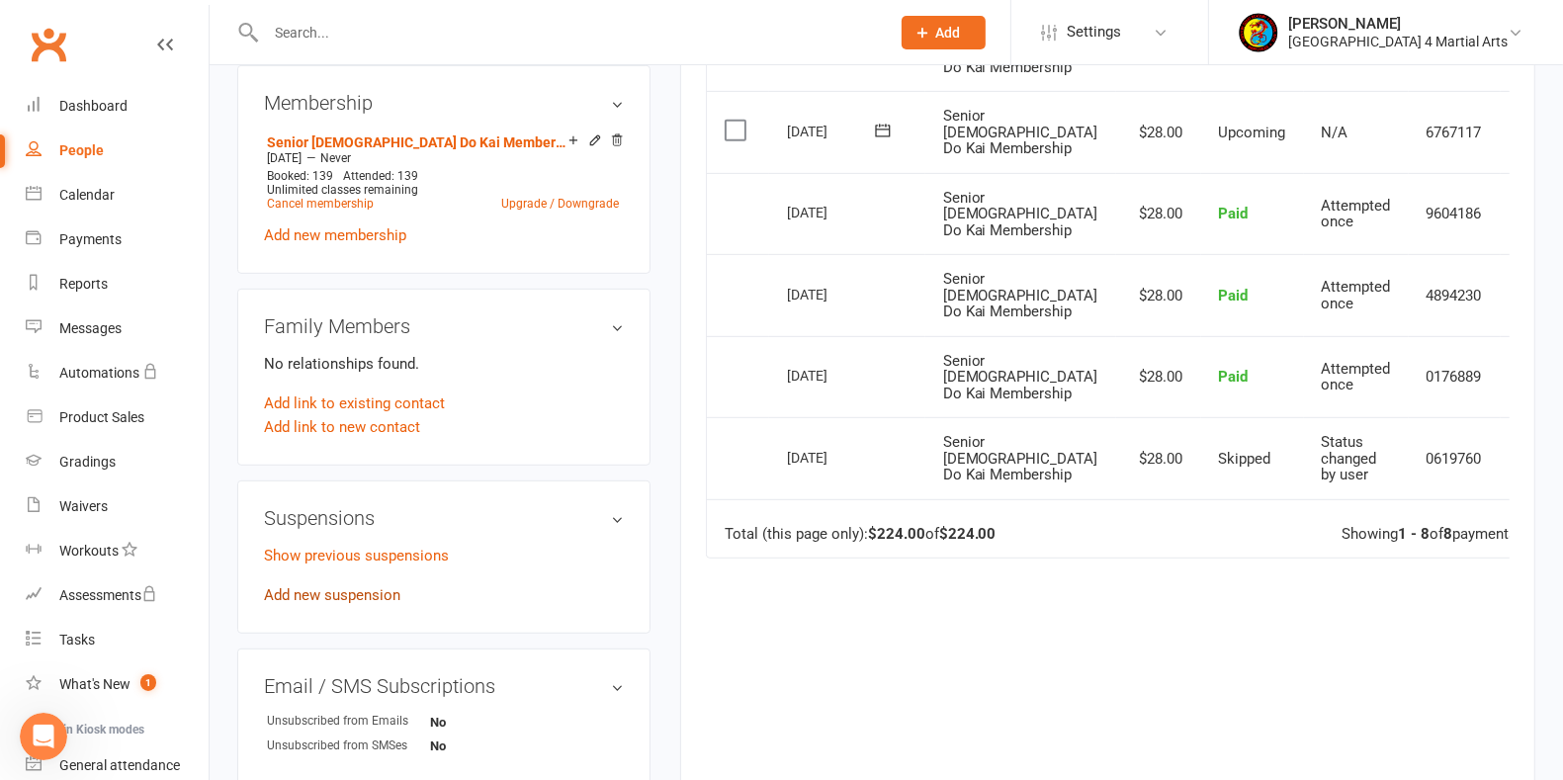
scroll to position [741, 0]
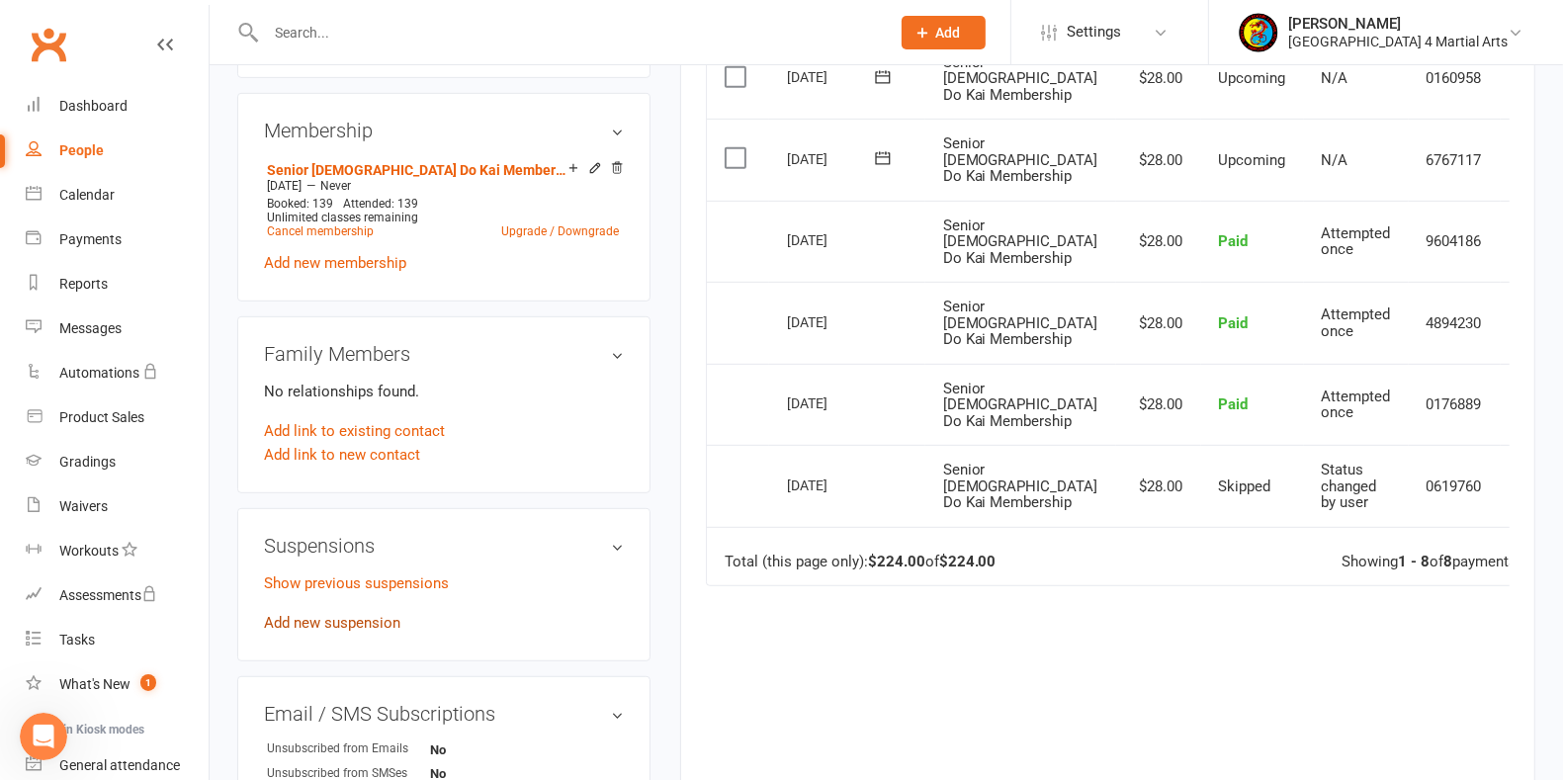
click at [279, 614] on link "Add new suspension" at bounding box center [332, 623] width 136 height 18
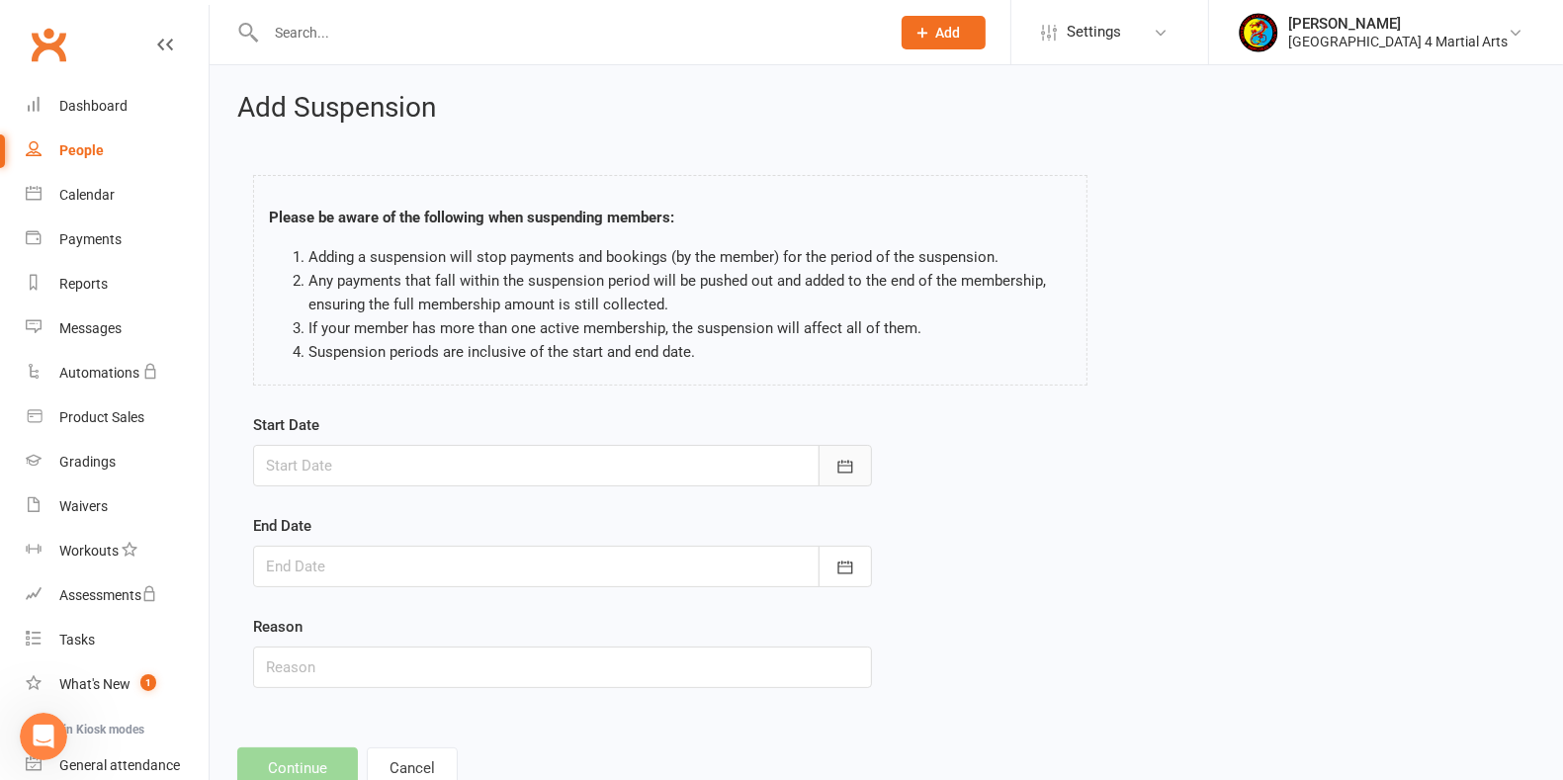
click at [862, 463] on button "button" at bounding box center [845, 466] width 53 height 42
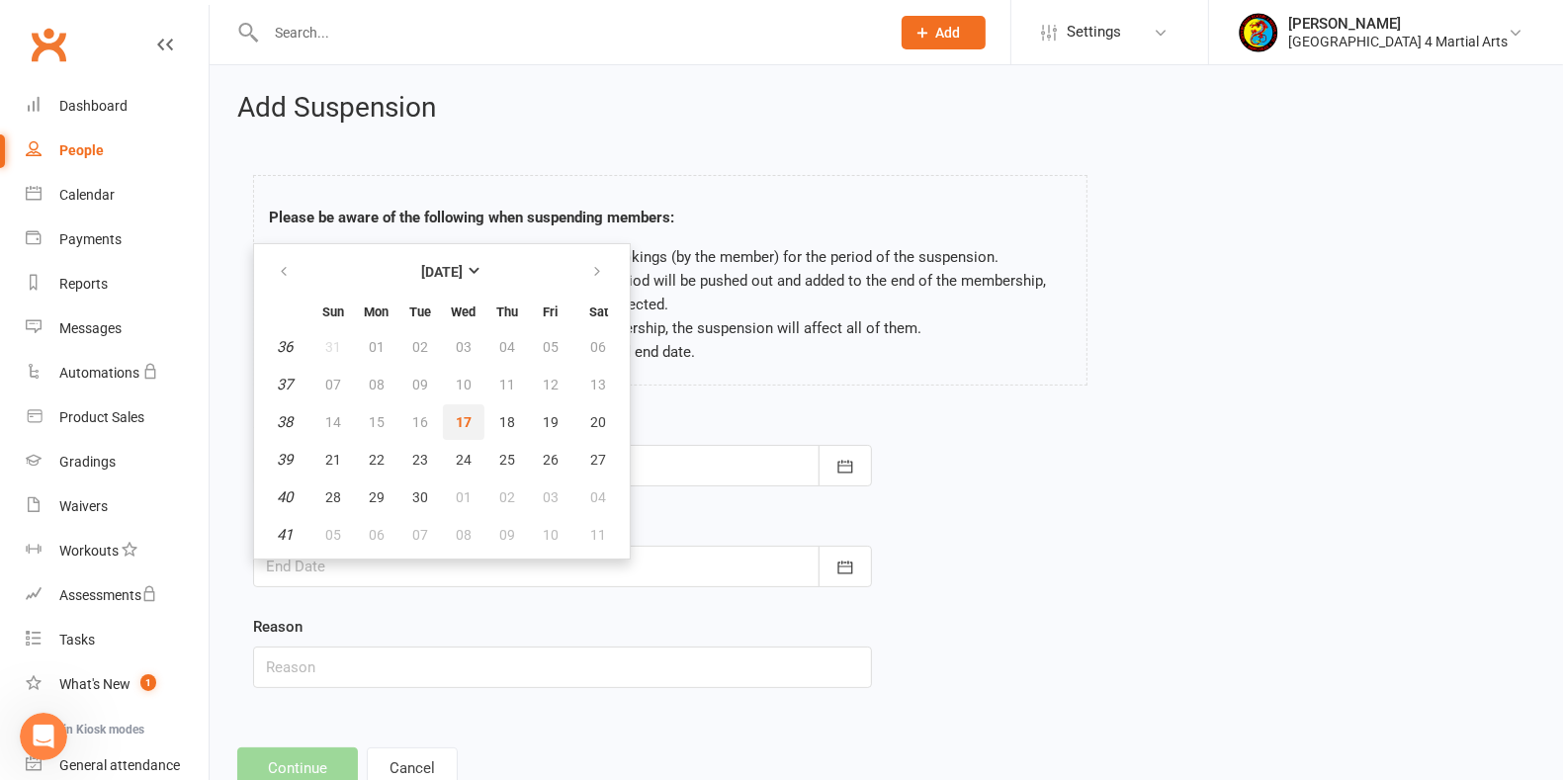
click at [462, 414] on span "17" at bounding box center [464, 422] width 16 height 16
type input "[DATE]"
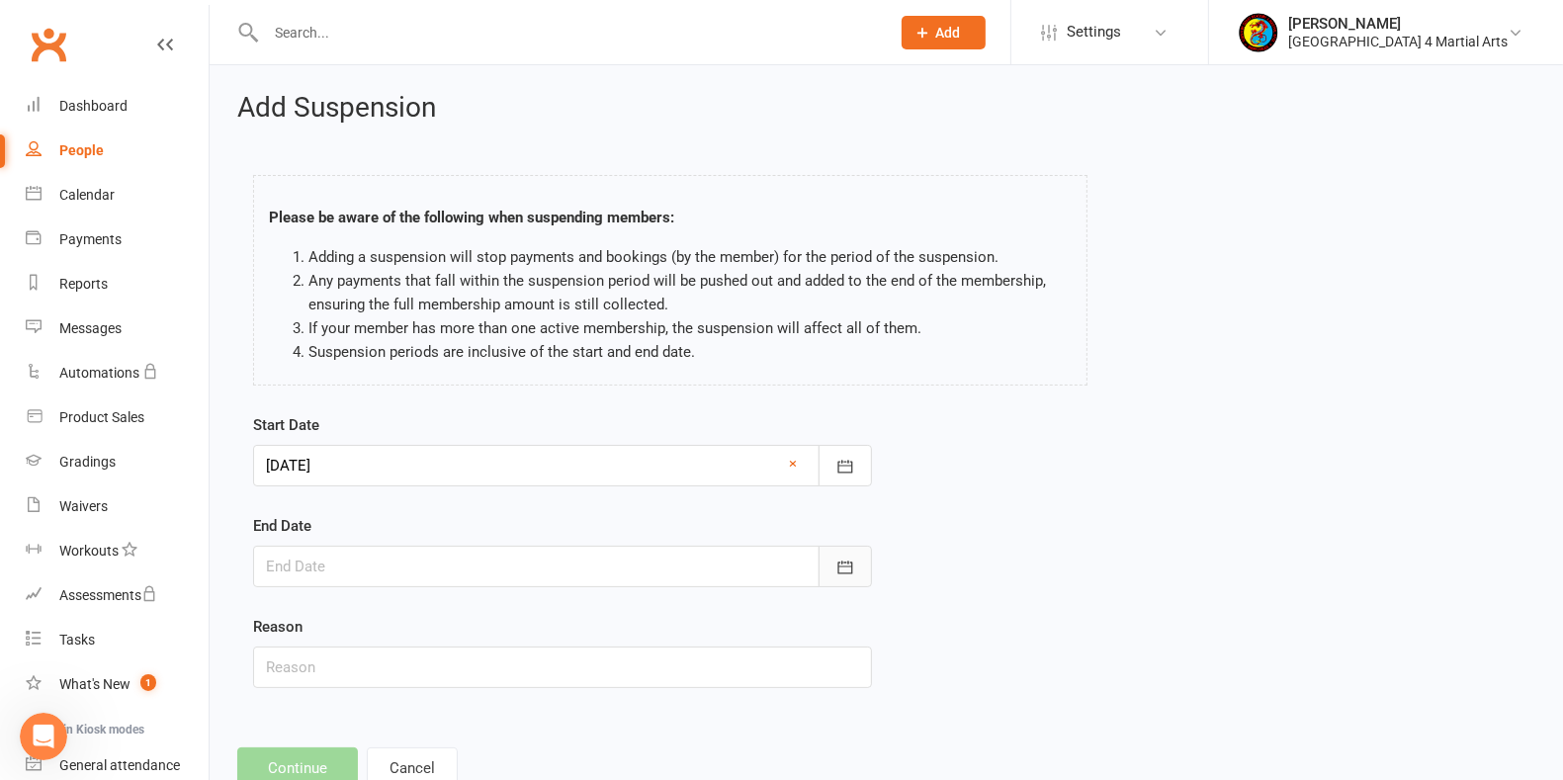
click at [844, 559] on icon "button" at bounding box center [845, 568] width 20 height 20
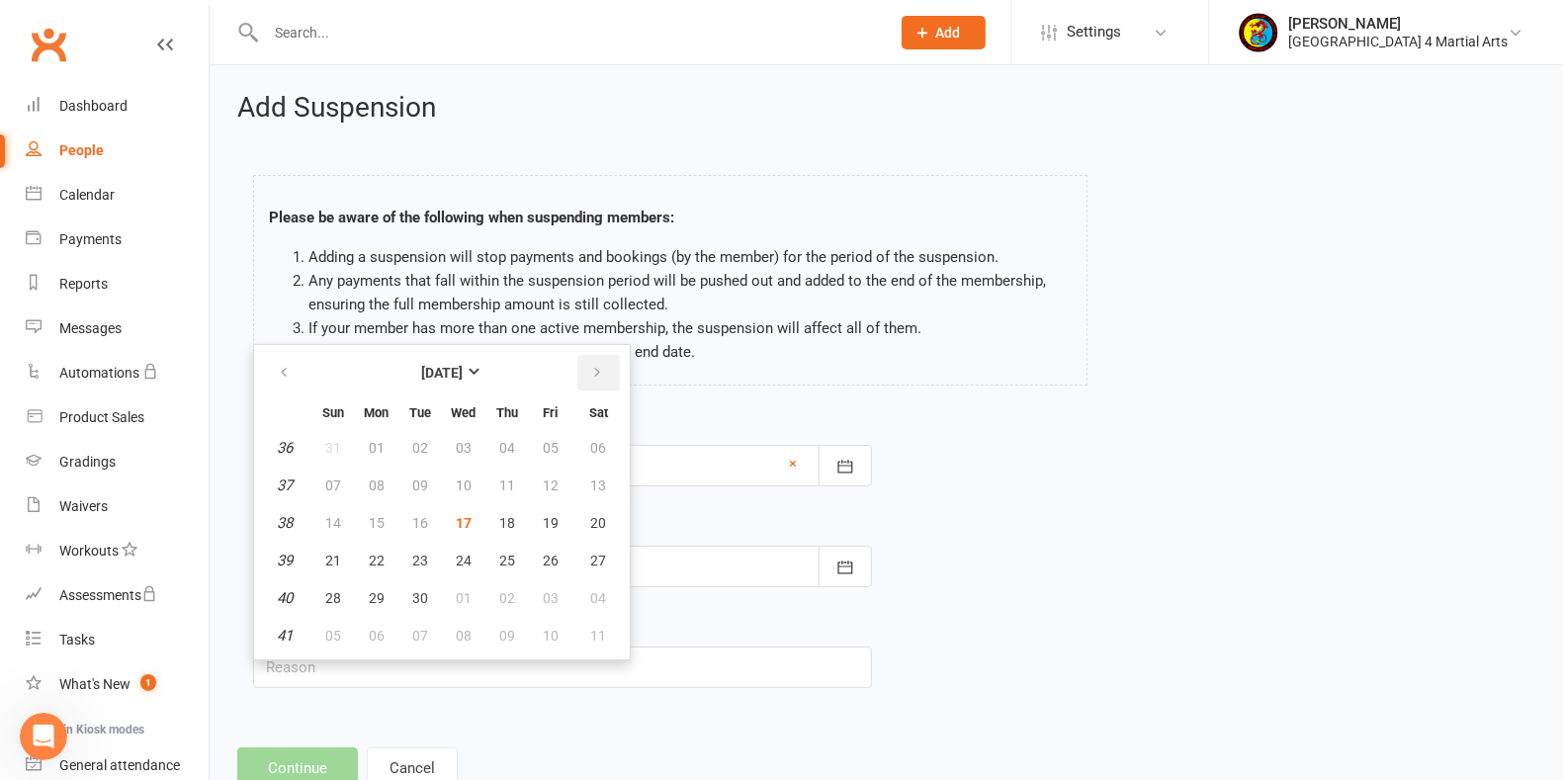
click at [594, 365] on icon "button" at bounding box center [597, 373] width 14 height 16
click at [595, 360] on button "button" at bounding box center [598, 373] width 43 height 36
click at [545, 440] on span "02" at bounding box center [551, 448] width 16 height 16
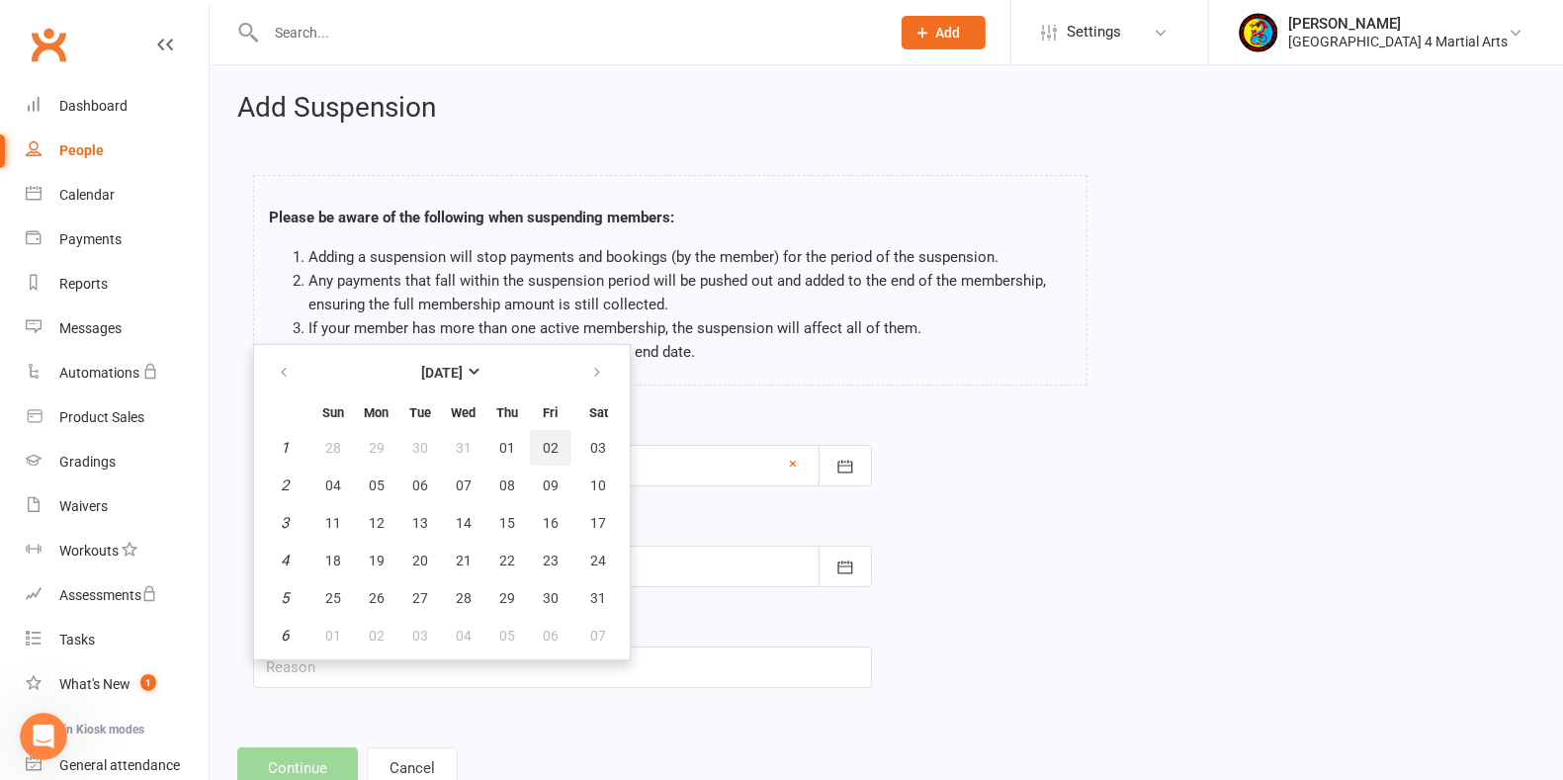
type input "[DATE]"
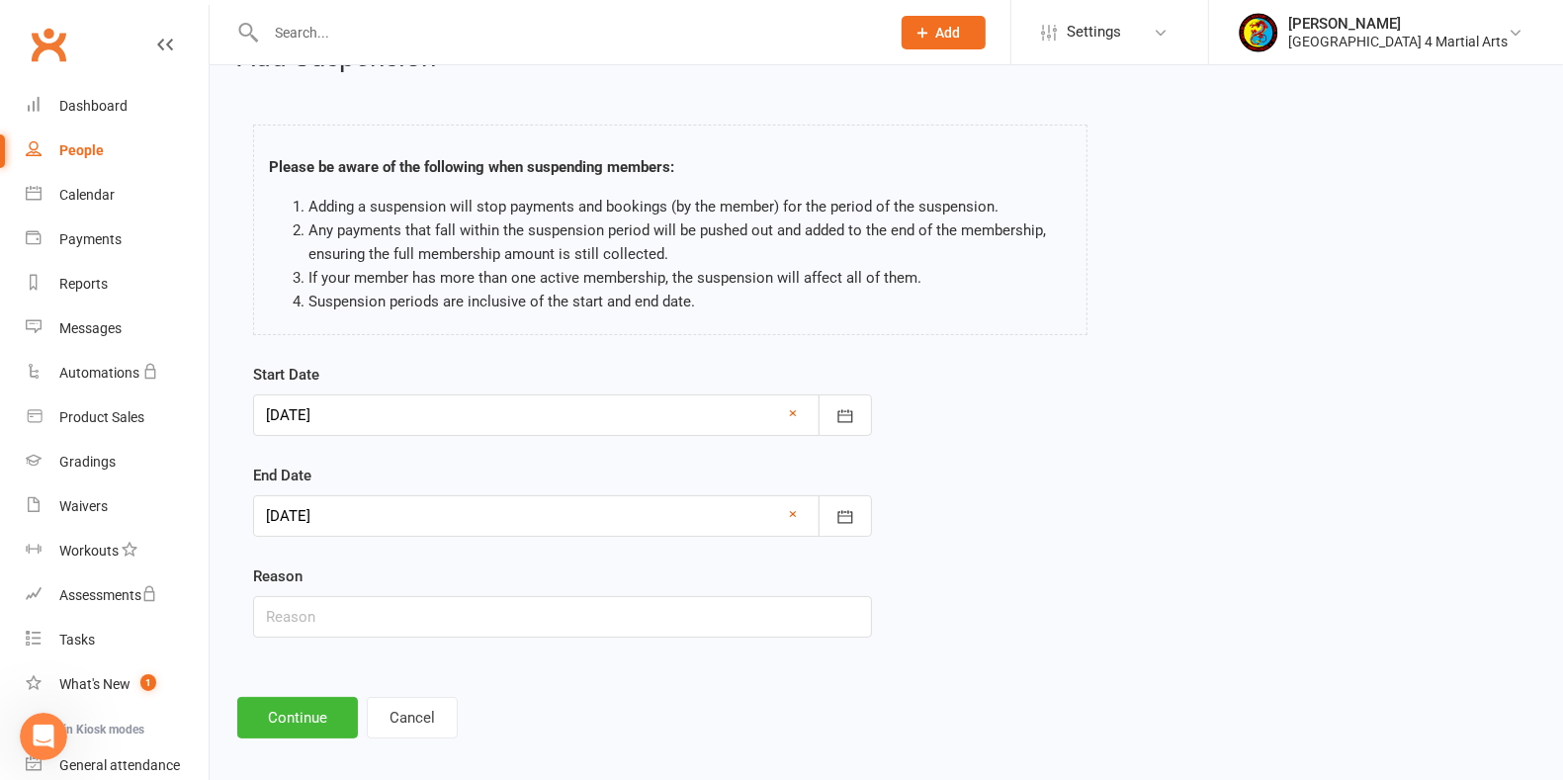
scroll to position [60, 0]
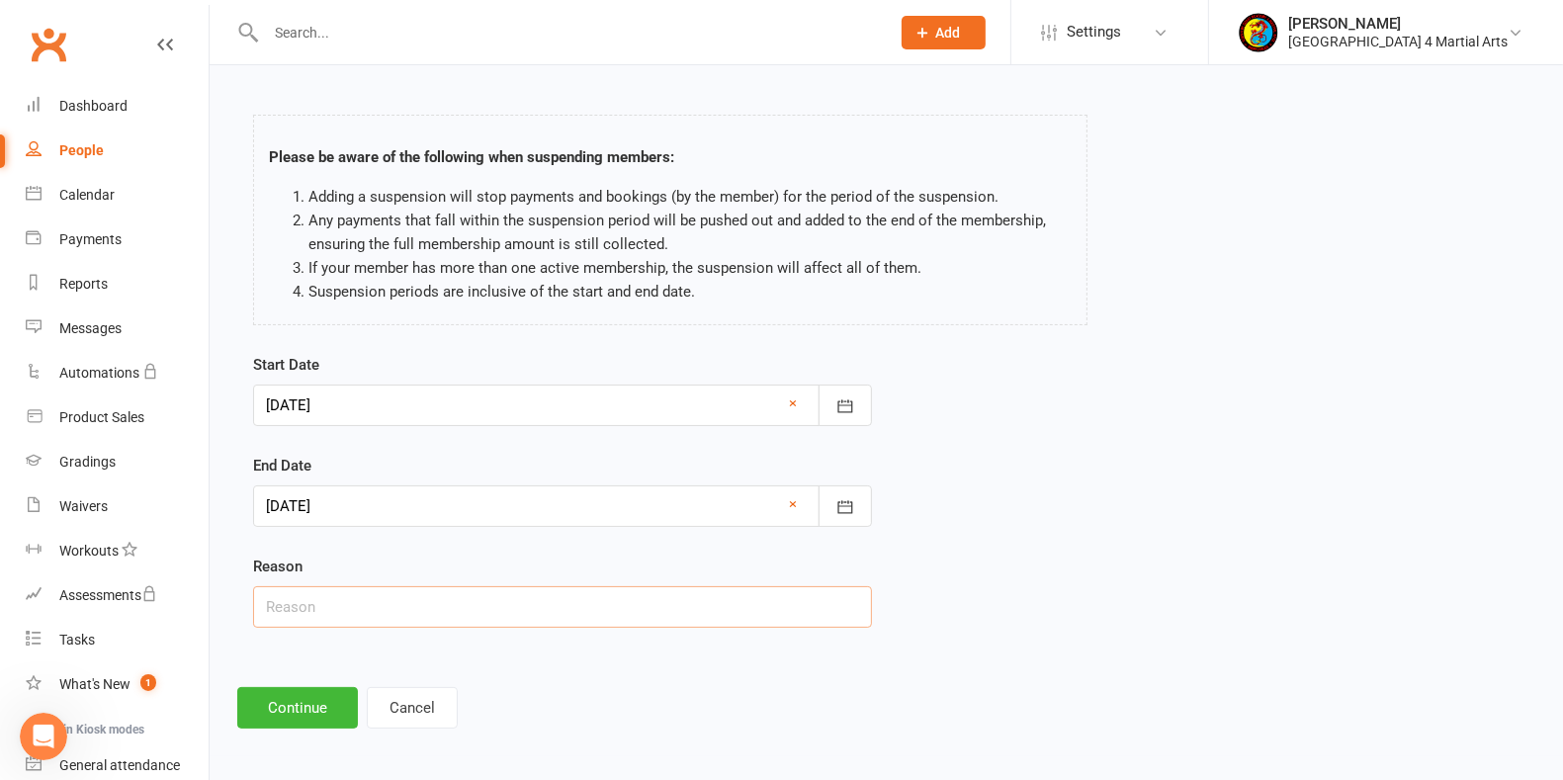
click at [292, 605] on input "text" at bounding box center [562, 607] width 619 height 42
type input "Incorrect fees"
click at [300, 697] on button "Continue" at bounding box center [297, 708] width 121 height 42
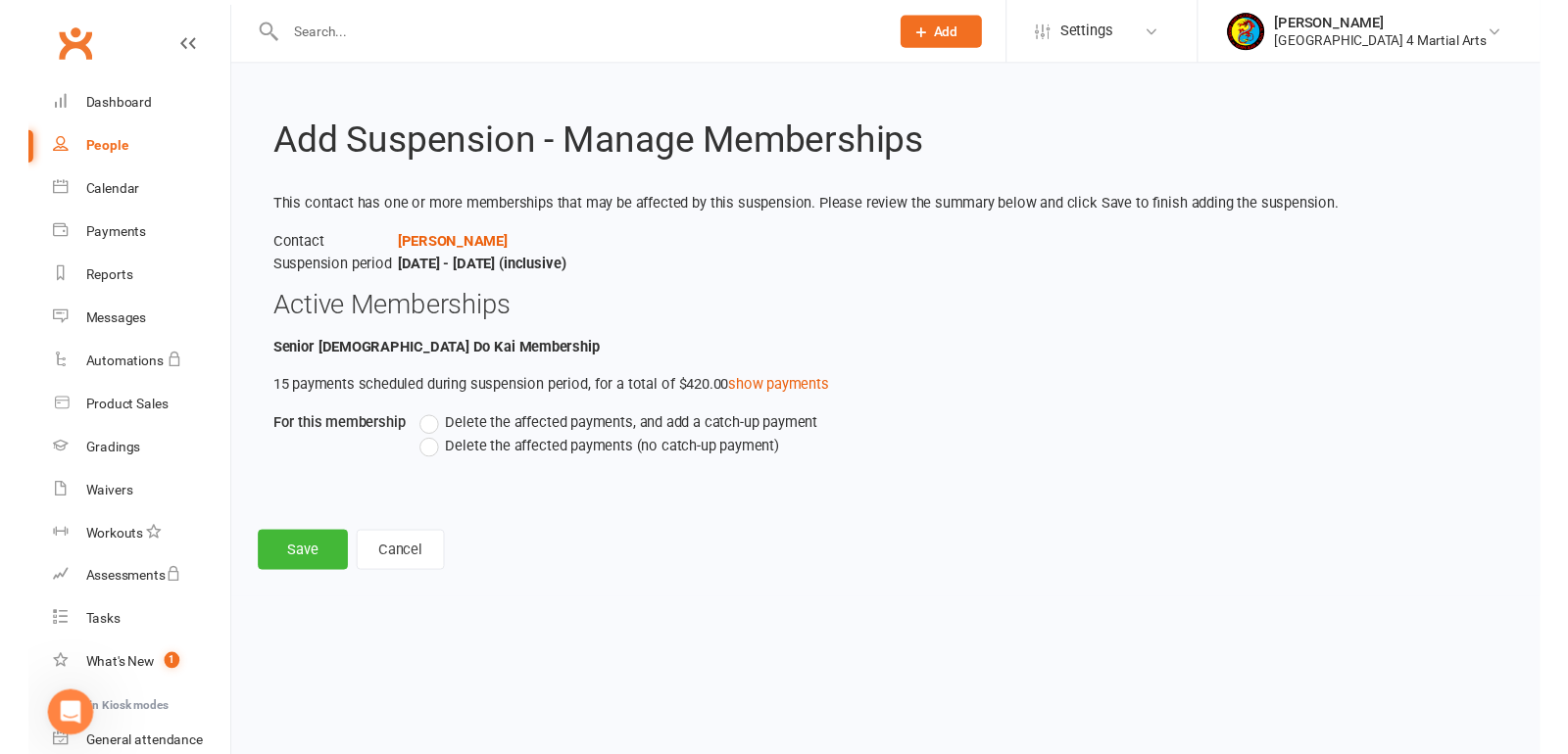
scroll to position [0, 0]
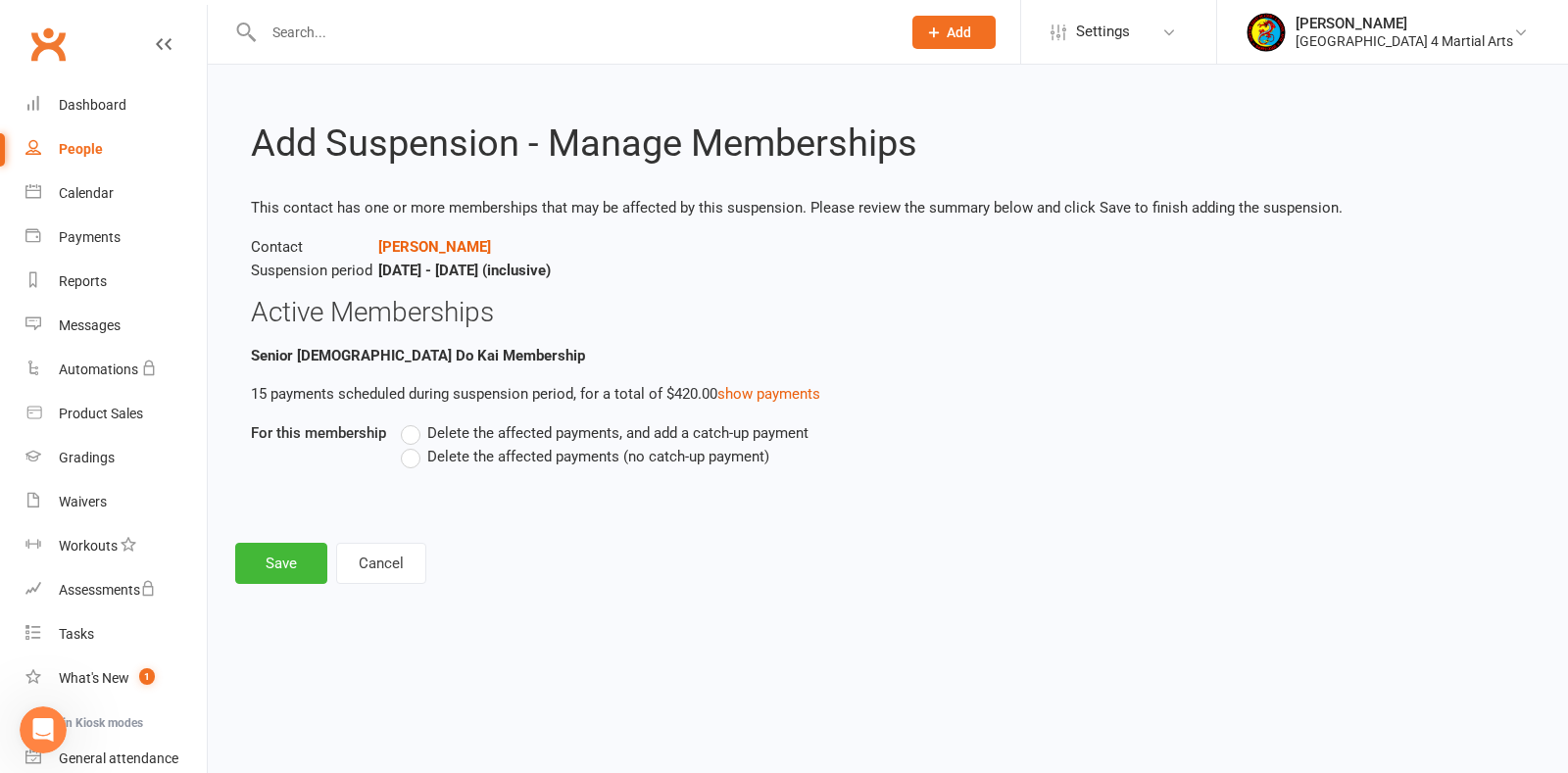
click at [410, 430] on label "Delete the affected payments, and add a catch-up payment" at bounding box center [604, 433] width 407 height 24
click at [410, 421] on input "Delete the affected payments, and add a catch-up payment" at bounding box center [406, 421] width 13 height 0
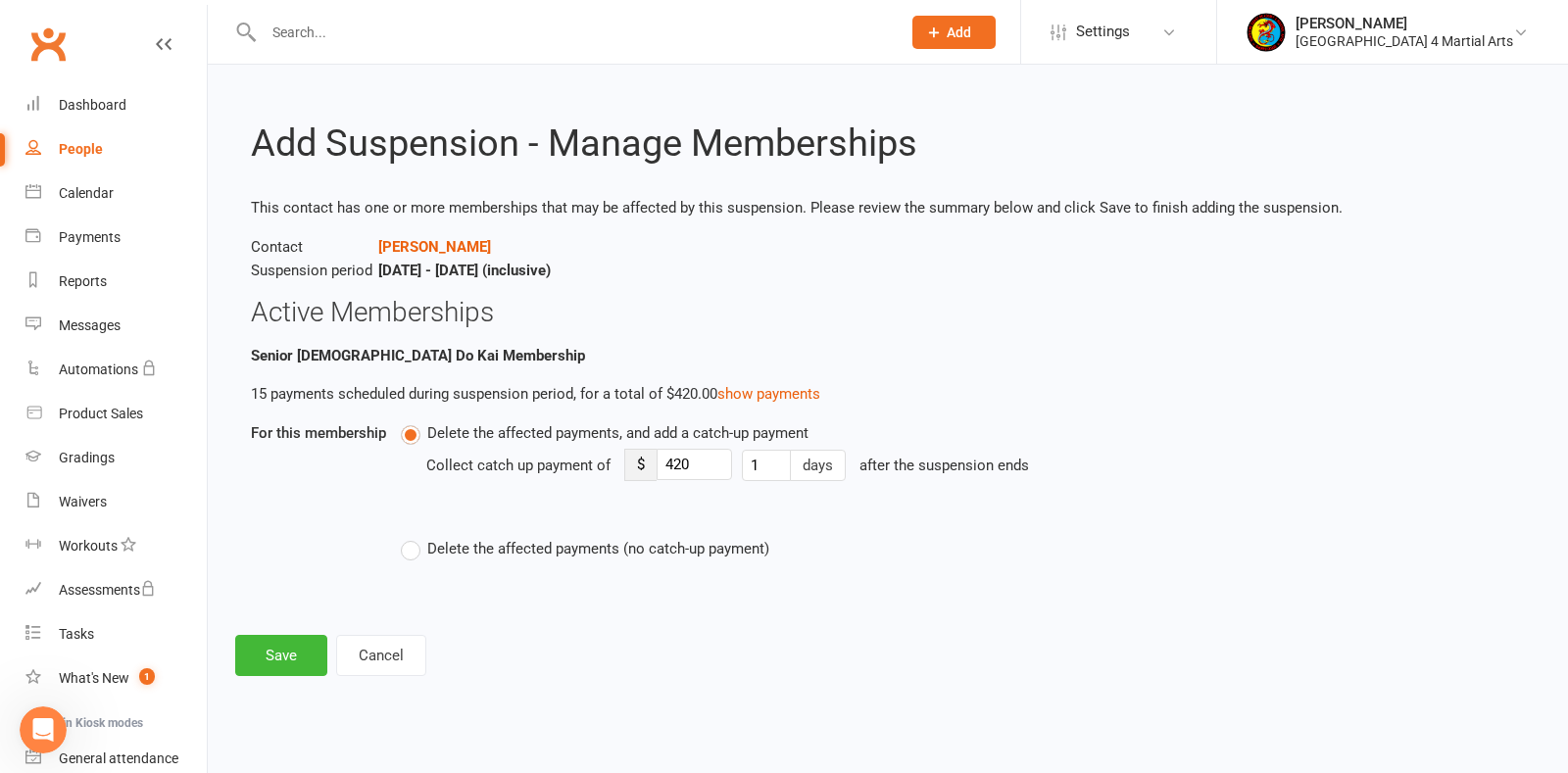
click at [412, 552] on label "Delete the affected payments (no catch-up payment)" at bounding box center [585, 549] width 369 height 24
click at [412, 537] on input "Delete the affected payments (no catch-up payment)" at bounding box center [406, 537] width 13 height 0
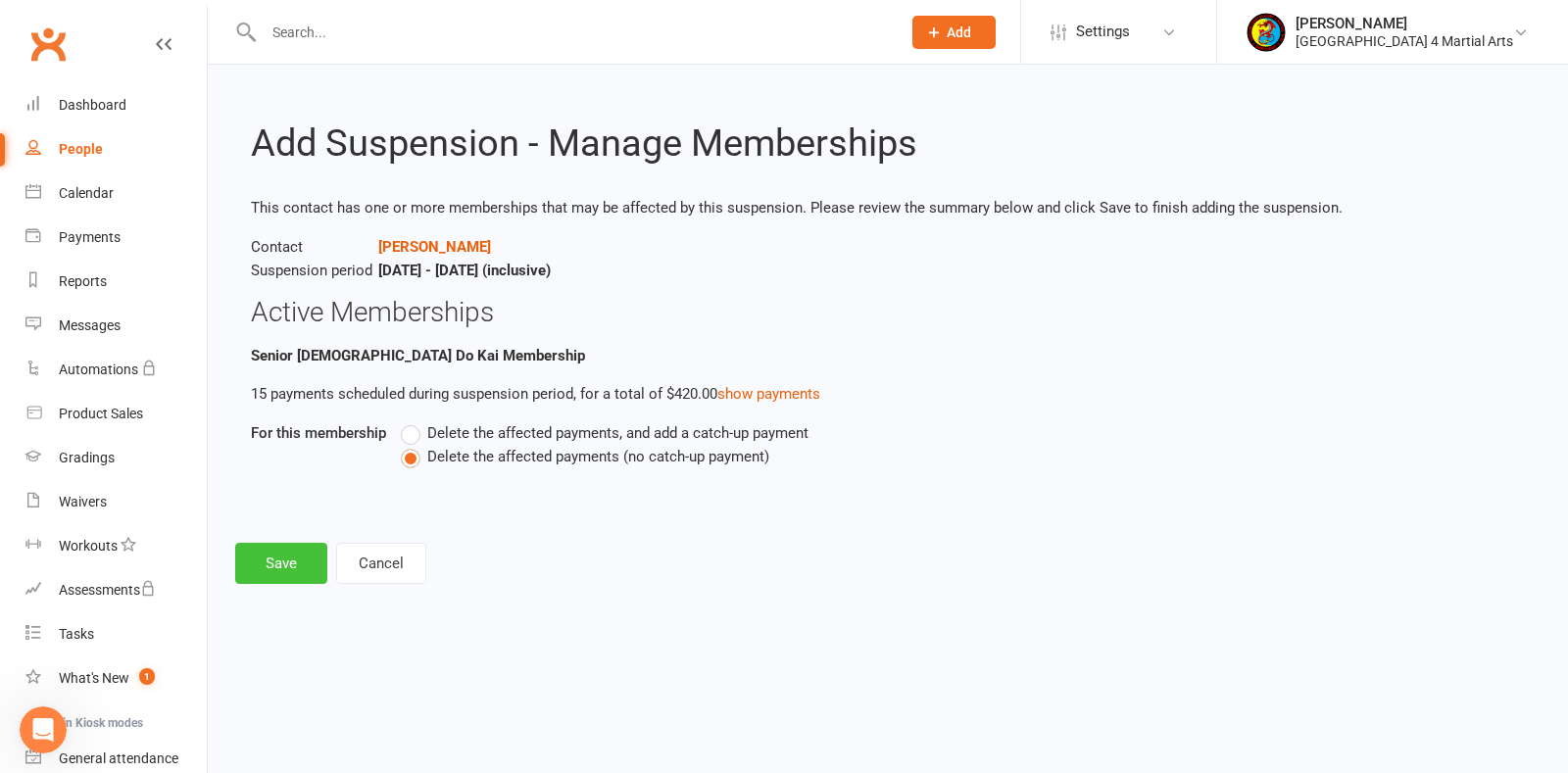
click at [281, 561] on button "Save" at bounding box center [280, 564] width 92 height 42
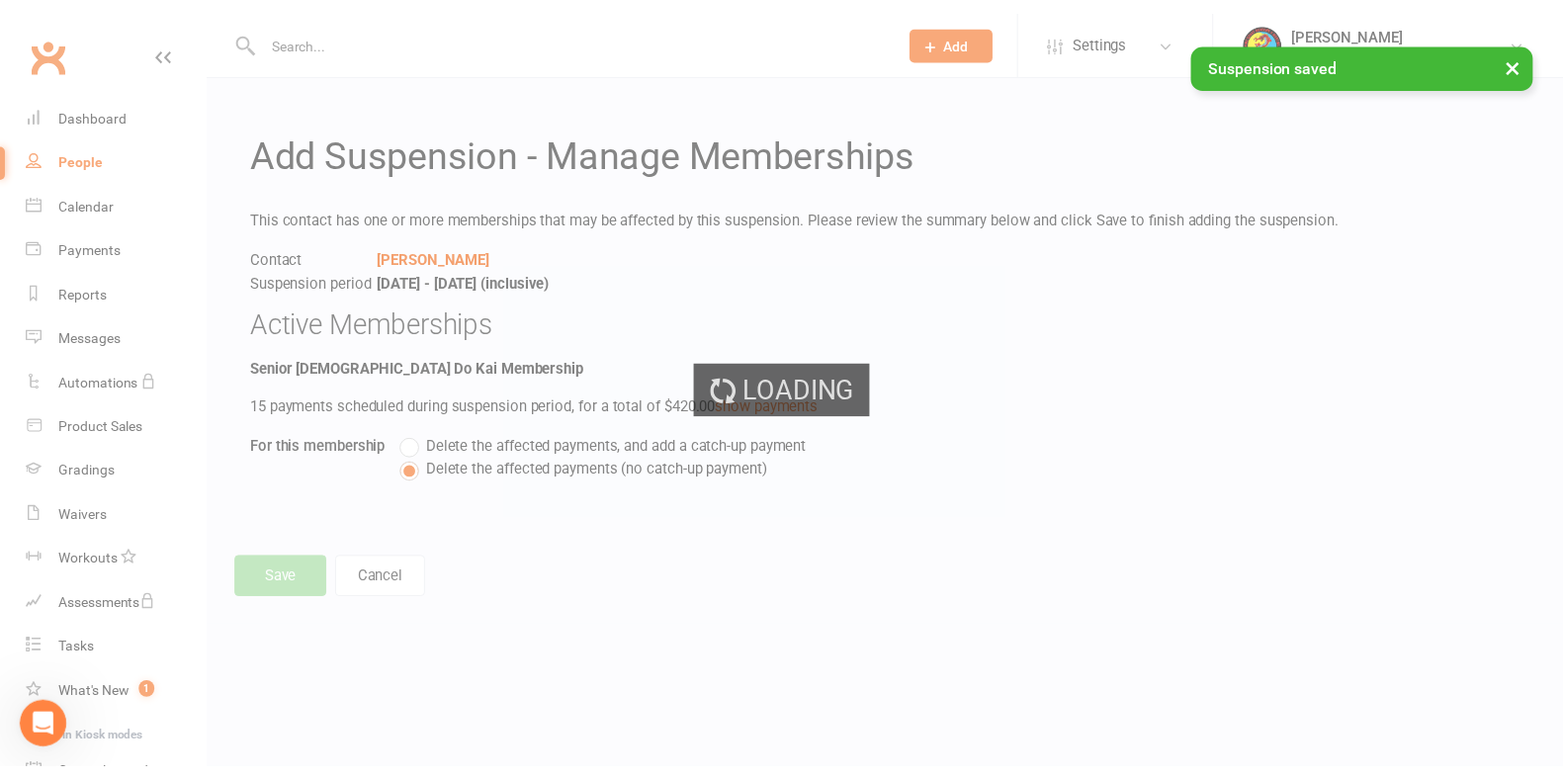
scroll to position [131, 0]
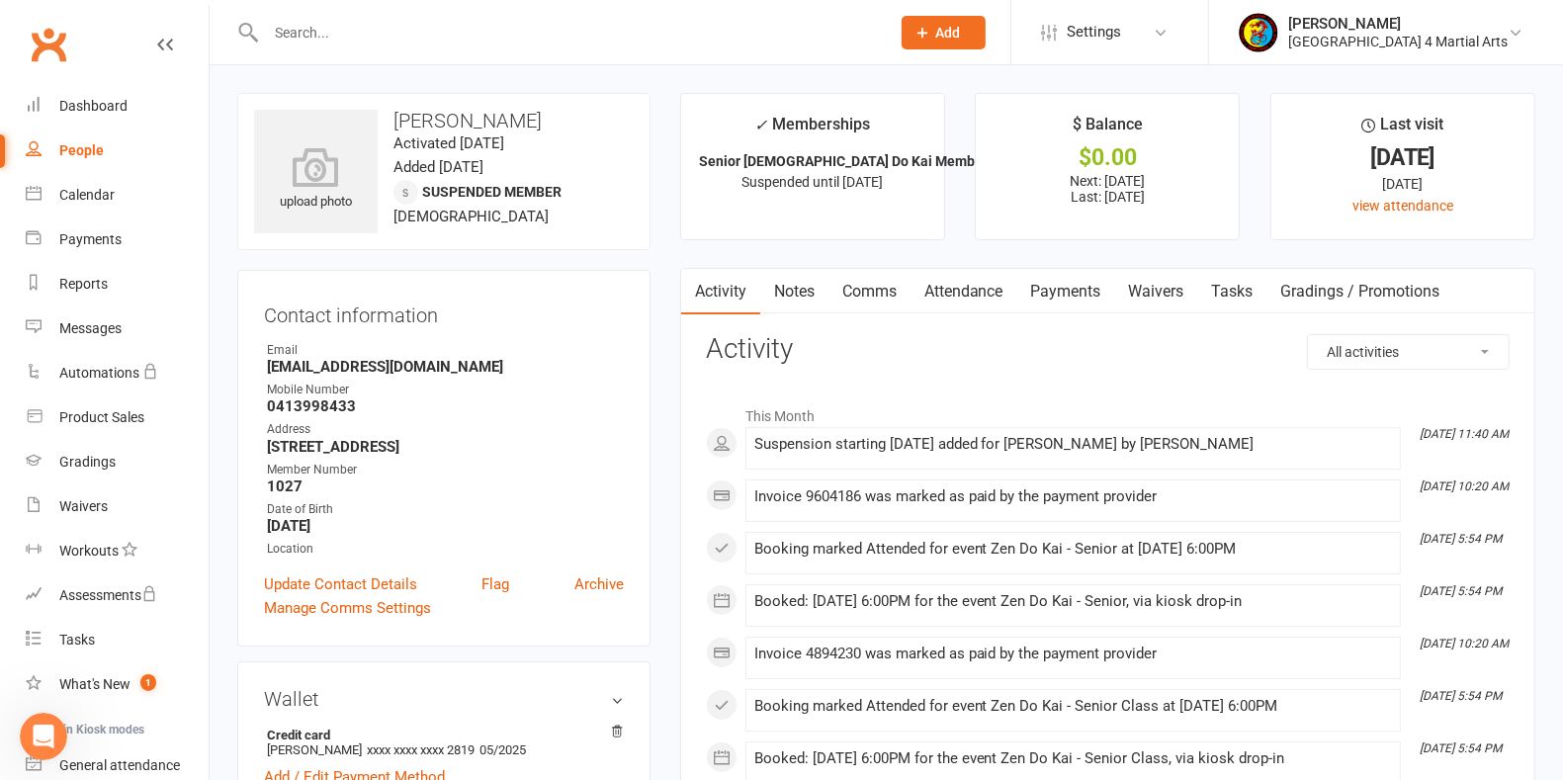
click at [1076, 289] on link "Payments" at bounding box center [1066, 291] width 98 height 45
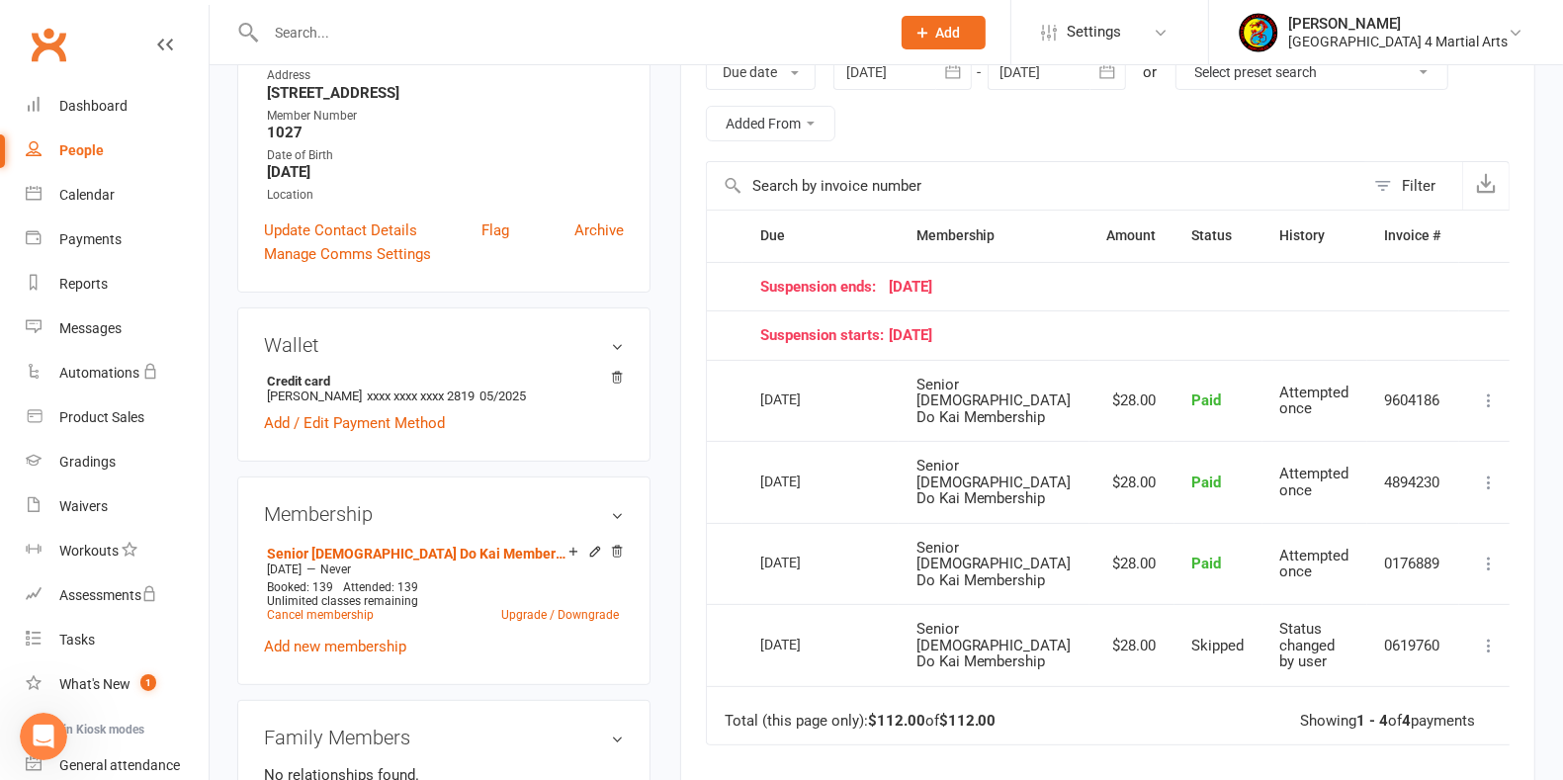
scroll to position [371, 0]
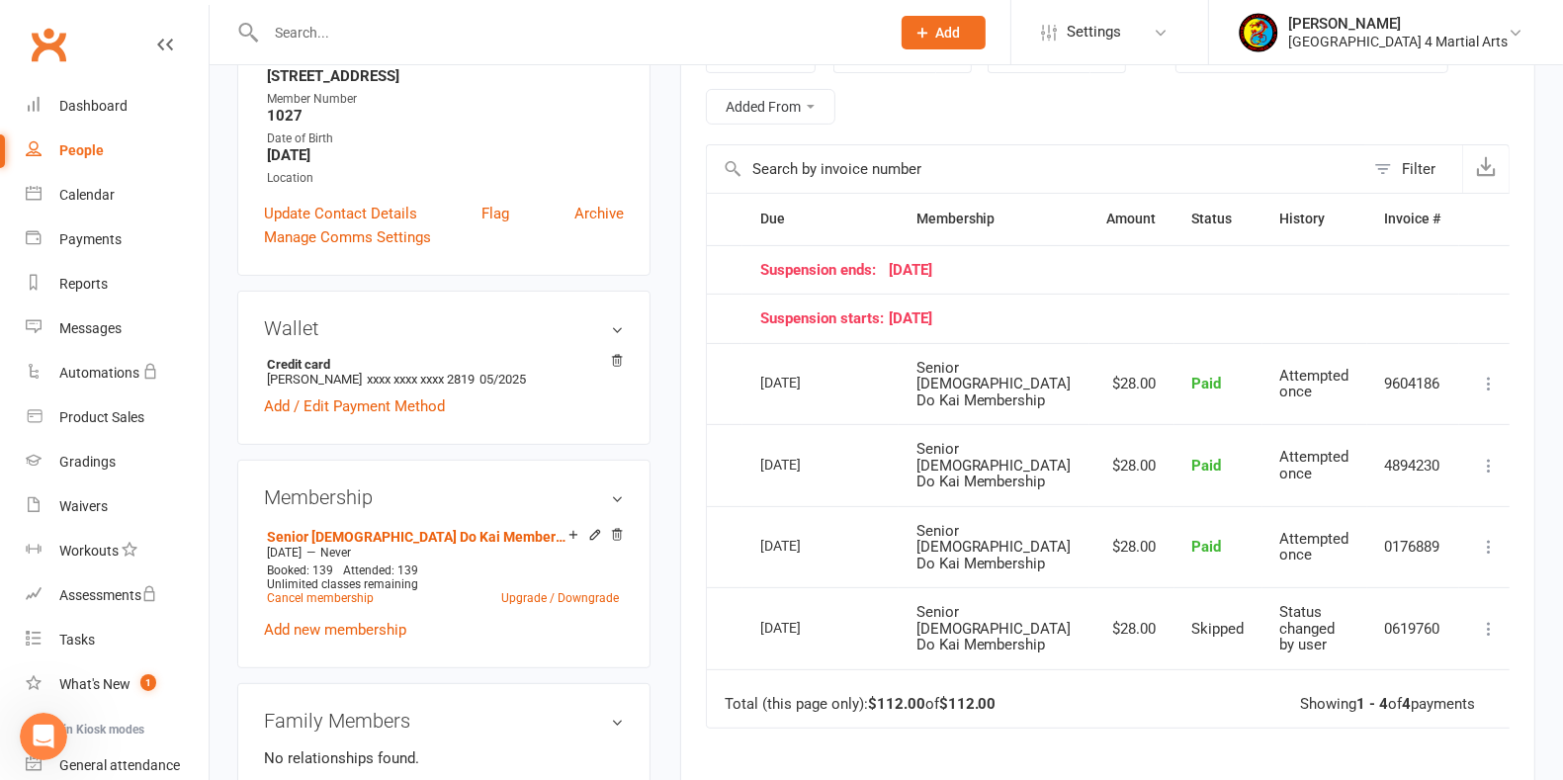
click at [89, 143] on div "People" at bounding box center [81, 150] width 44 height 16
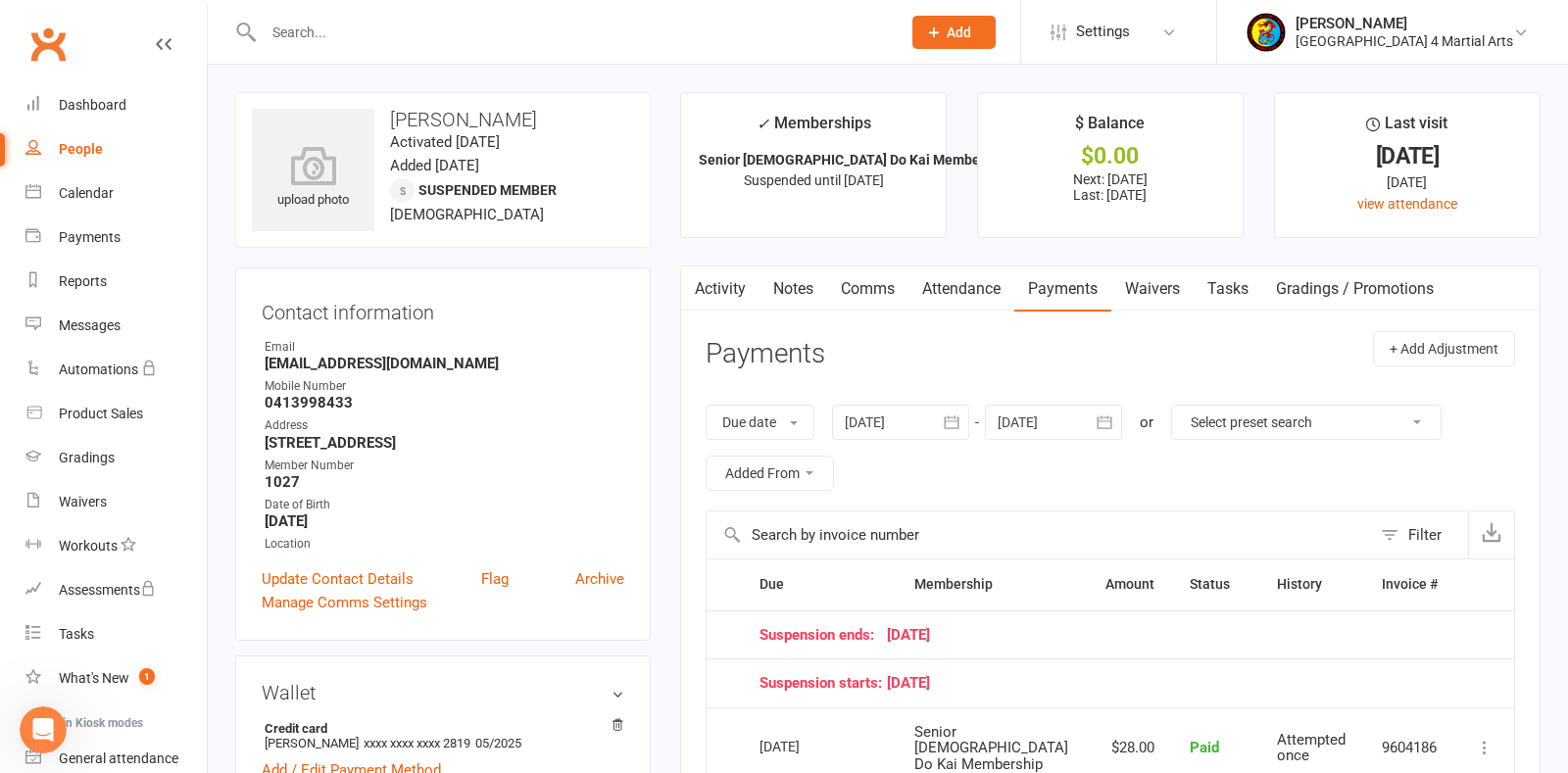
select select "100"
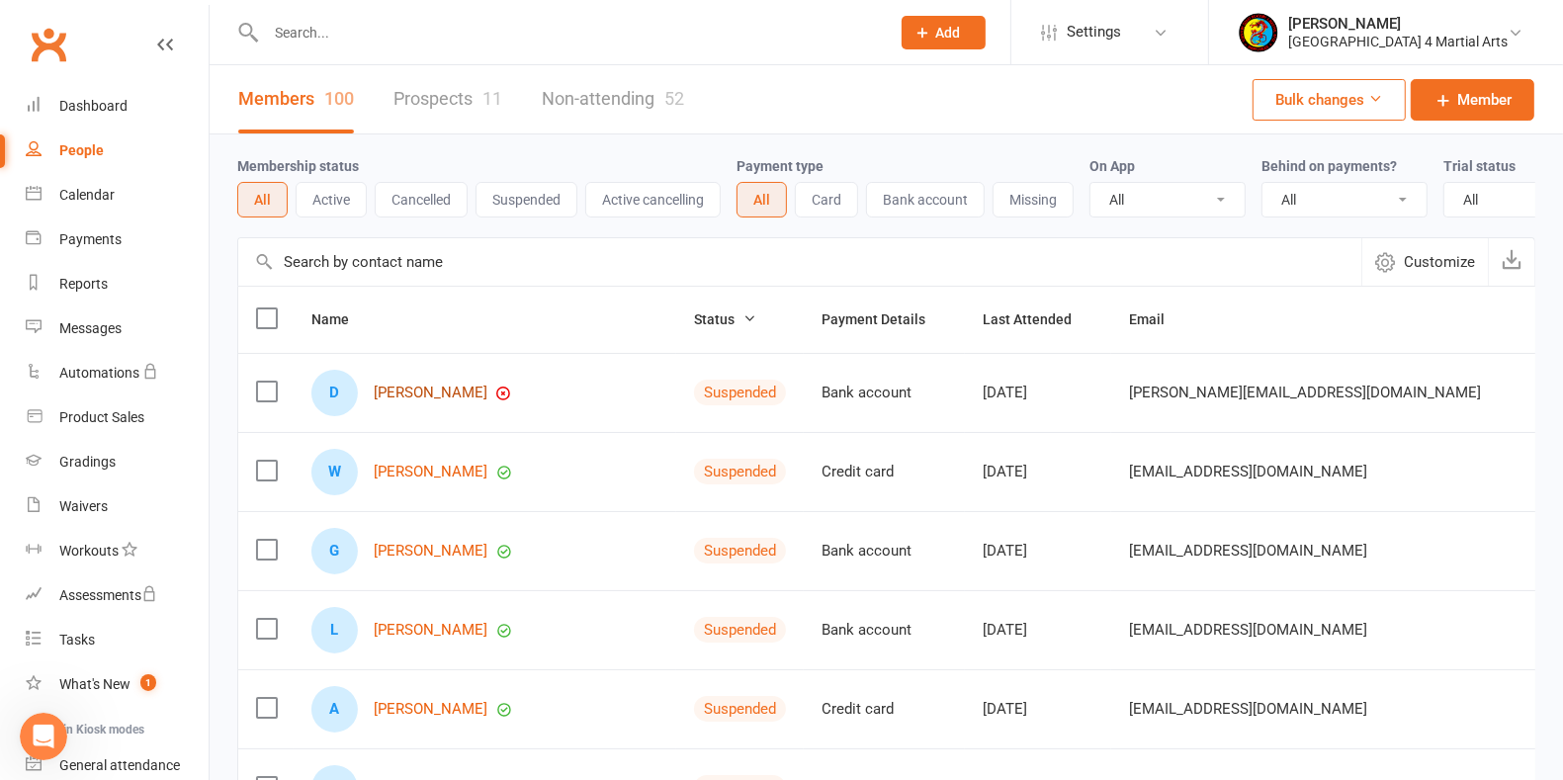
click at [428, 401] on link "[PERSON_NAME]" at bounding box center [431, 393] width 114 height 17
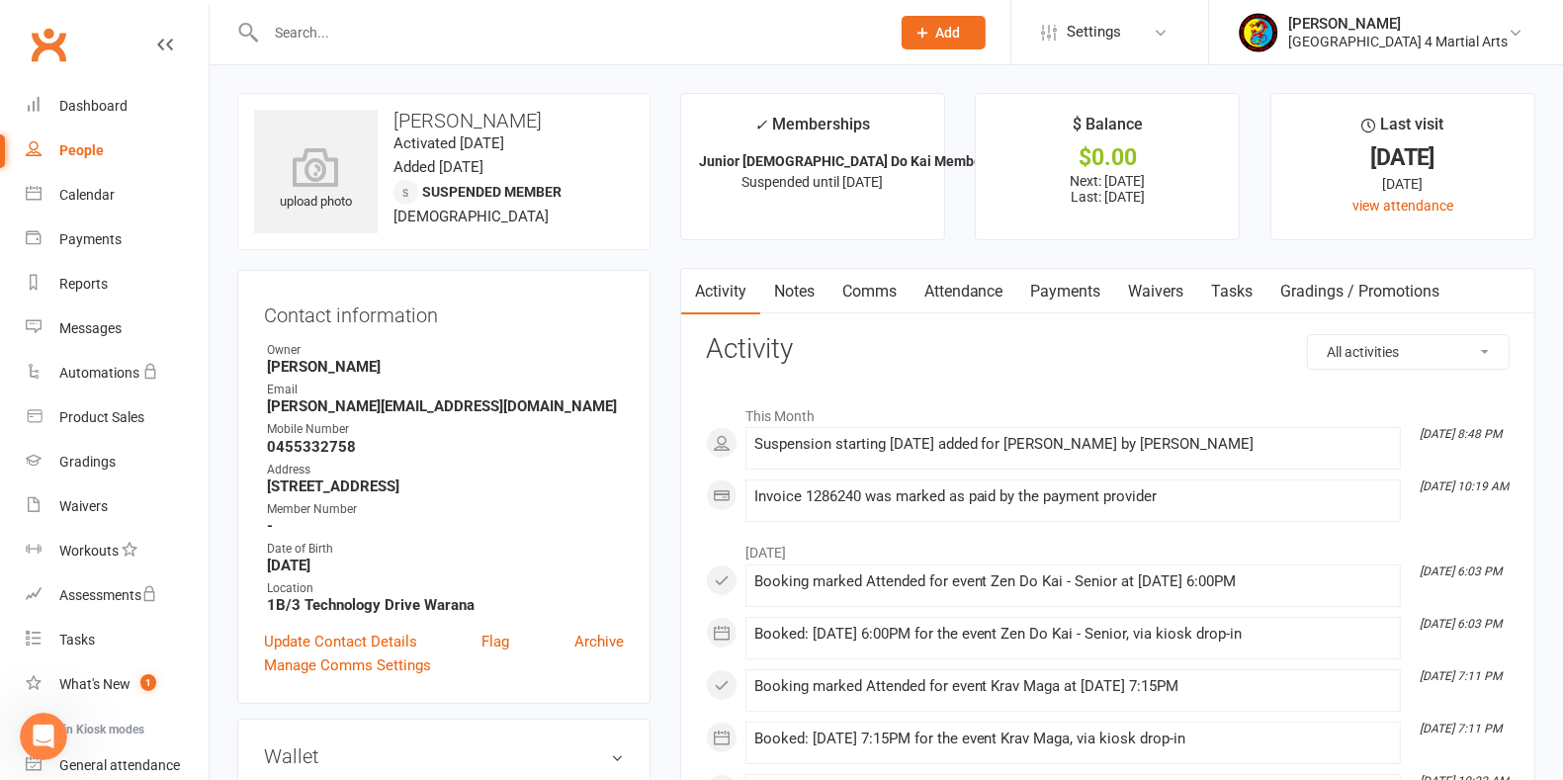
click at [1050, 287] on link "Payments" at bounding box center [1066, 291] width 98 height 45
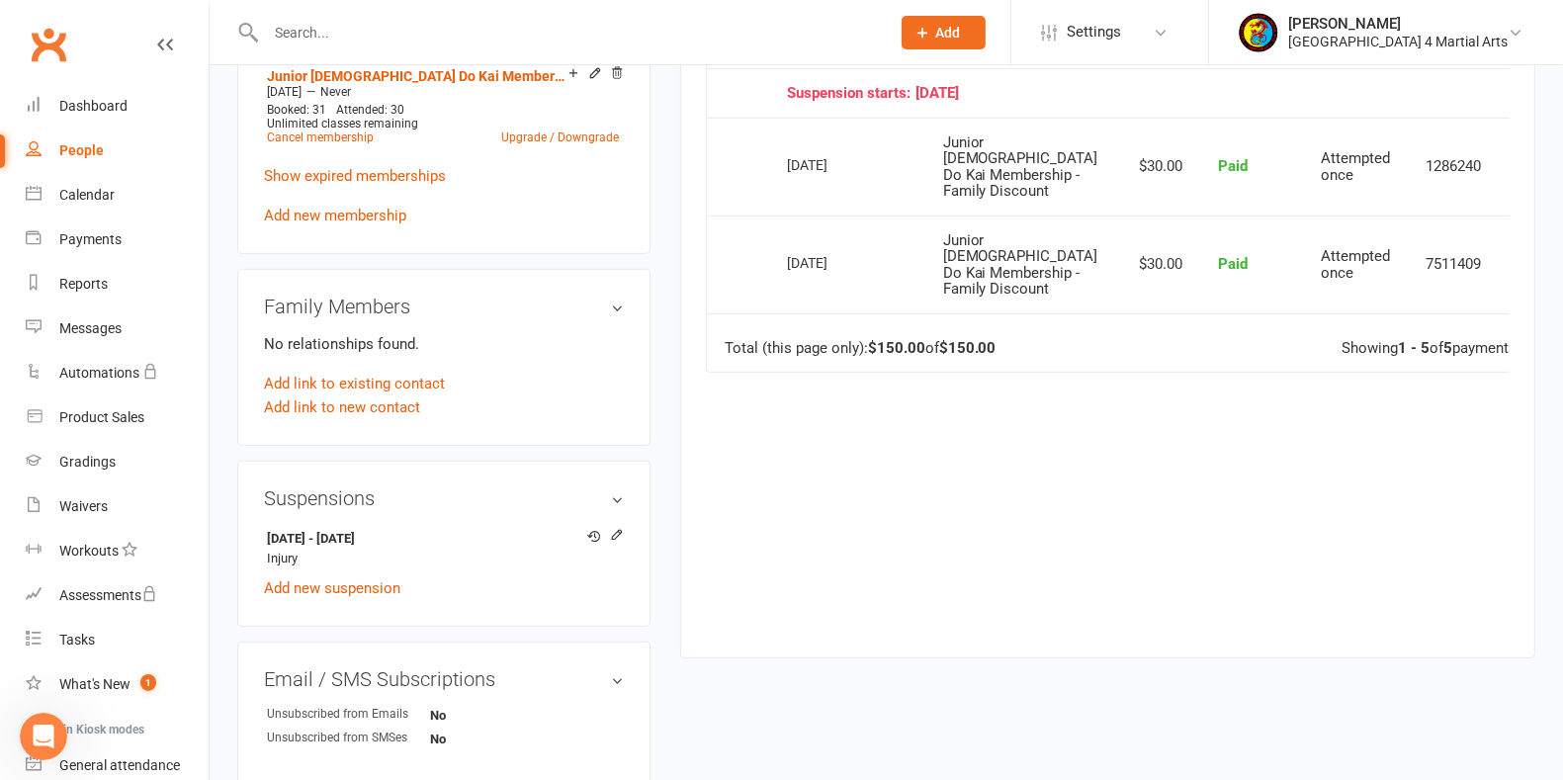
scroll to position [989, 0]
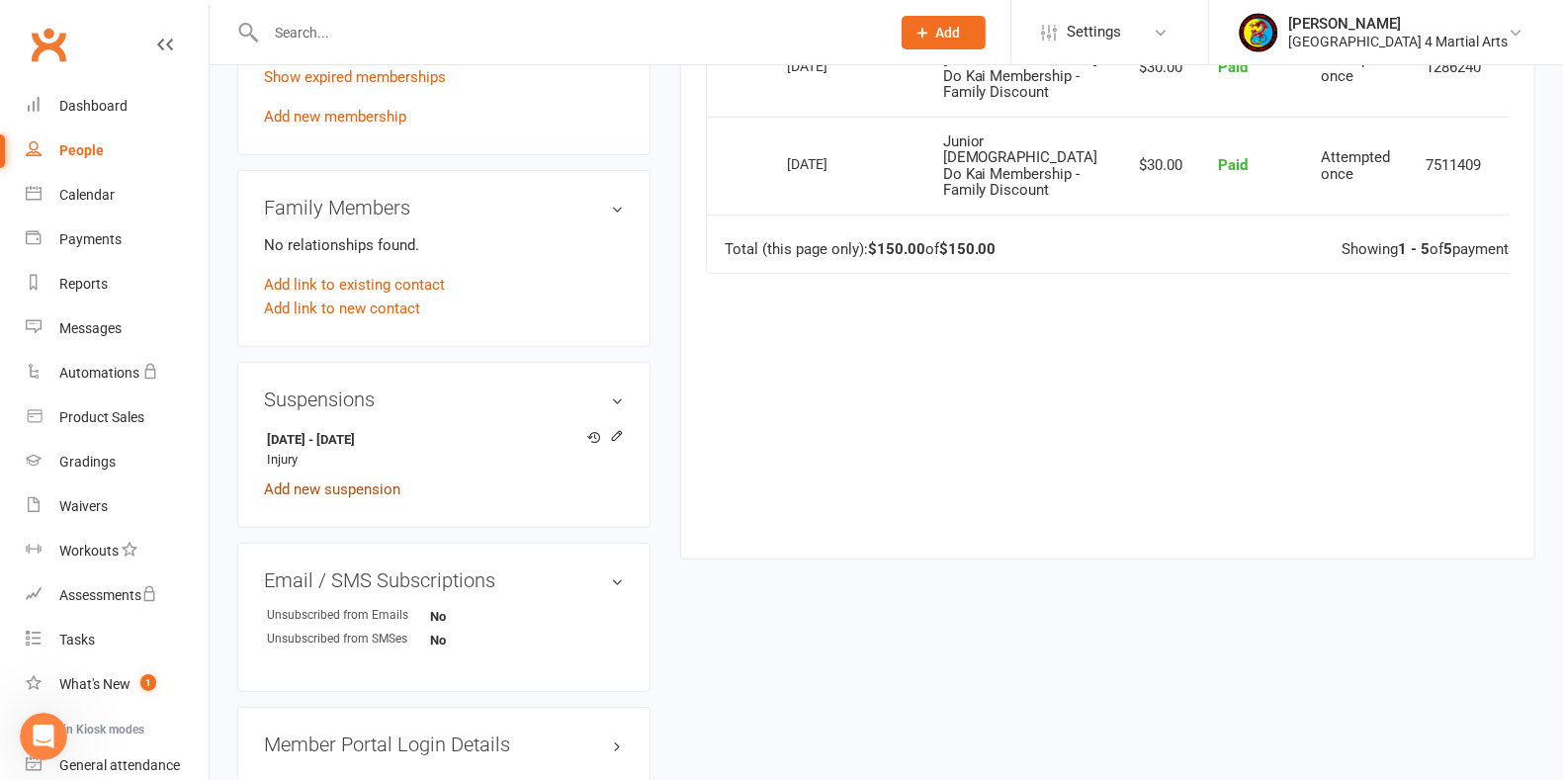
click at [311, 485] on link "Add new suspension" at bounding box center [332, 489] width 136 height 18
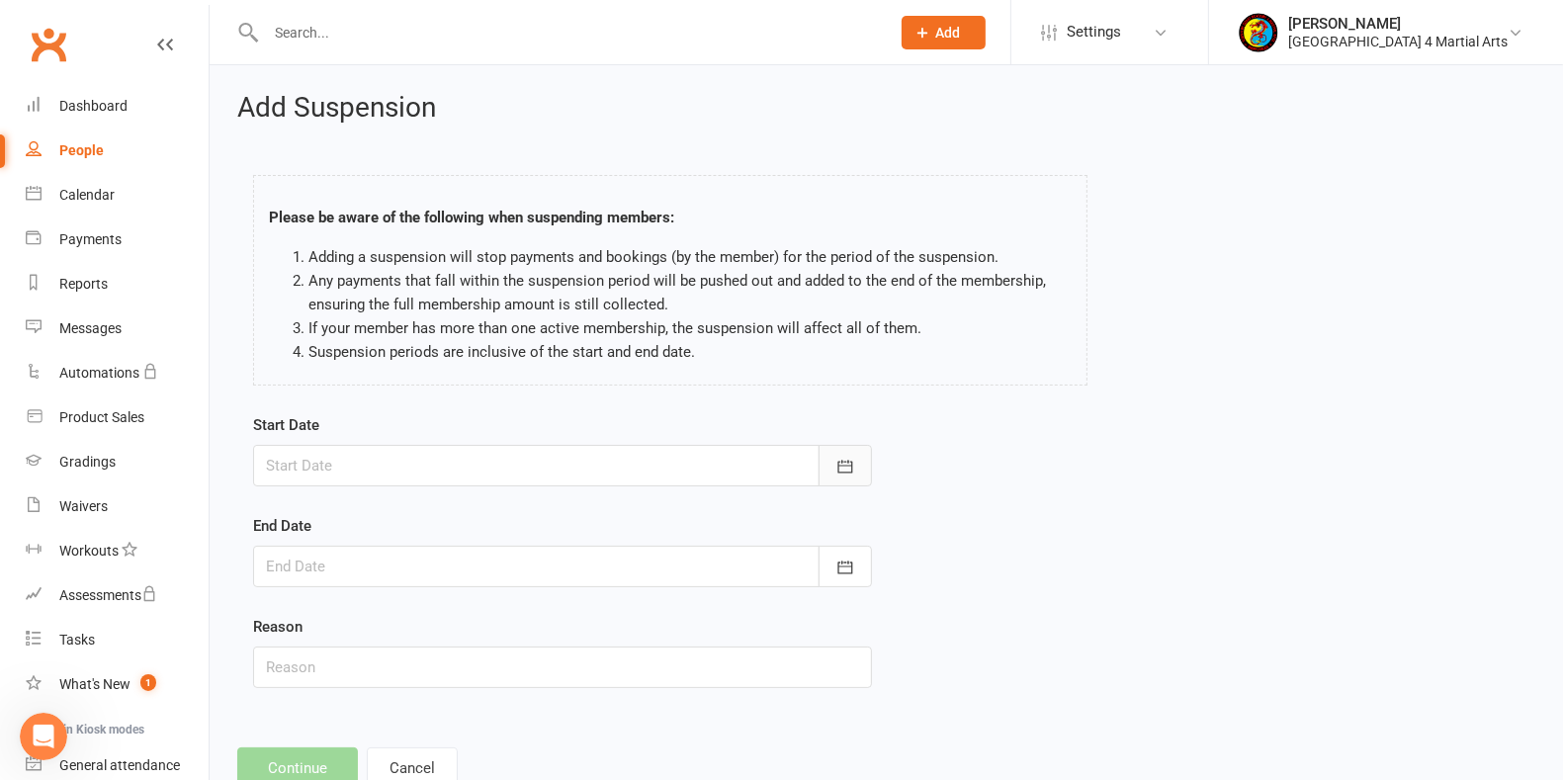
click at [850, 467] on icon "button" at bounding box center [845, 467] width 20 height 20
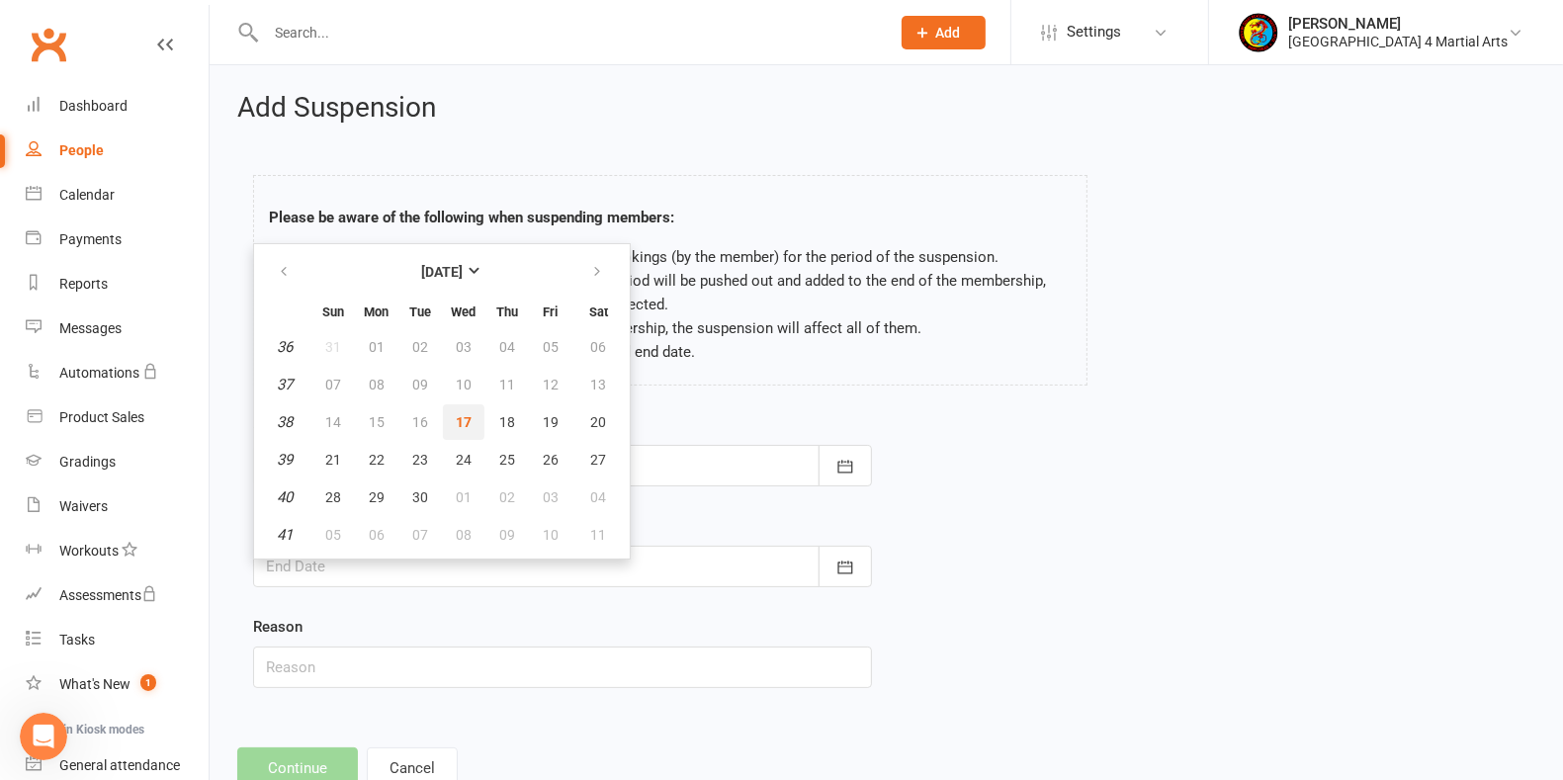
click at [462, 417] on span "17" at bounding box center [464, 422] width 16 height 16
type input "[DATE]"
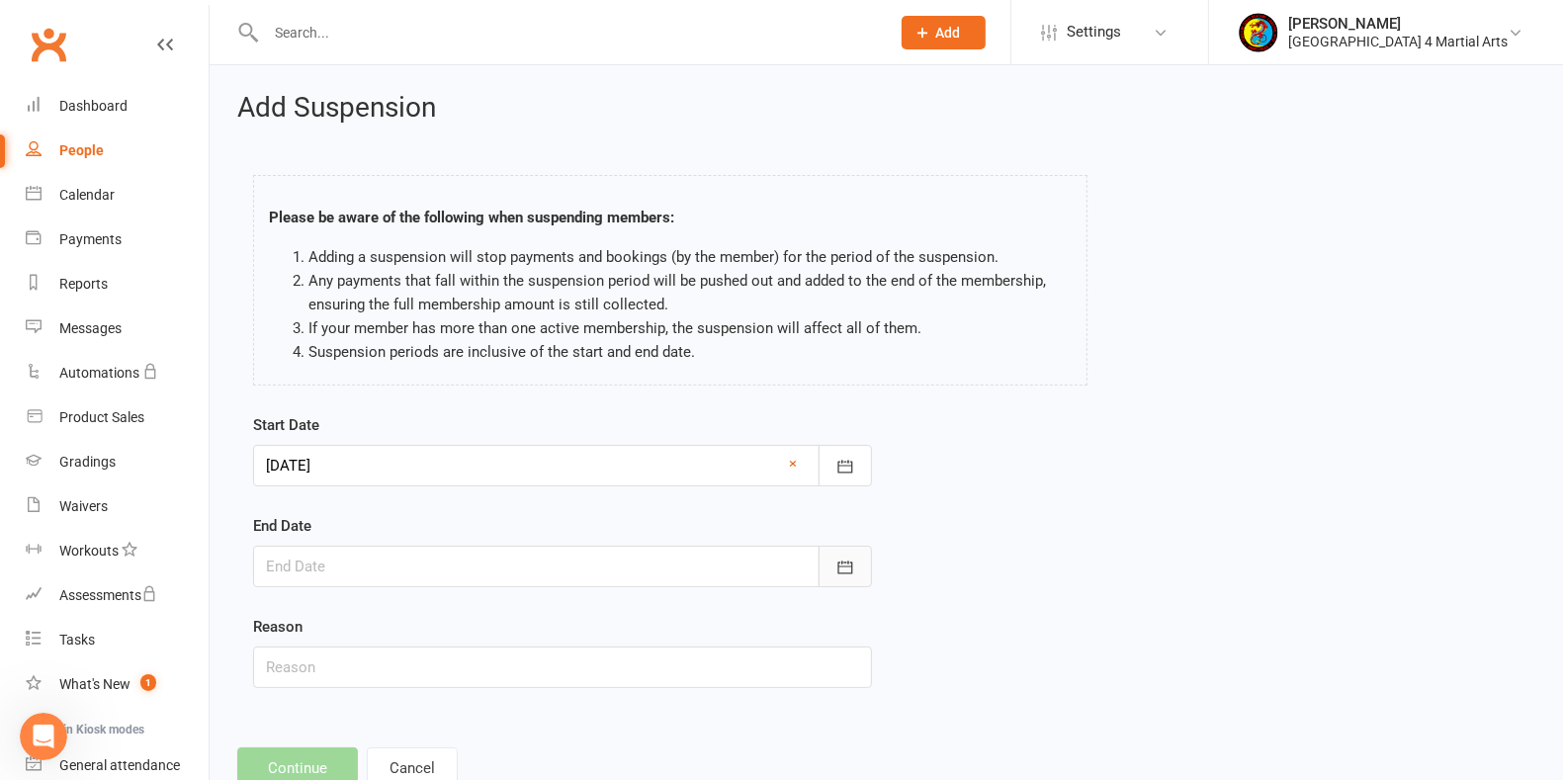
click at [847, 558] on icon "button" at bounding box center [845, 568] width 20 height 20
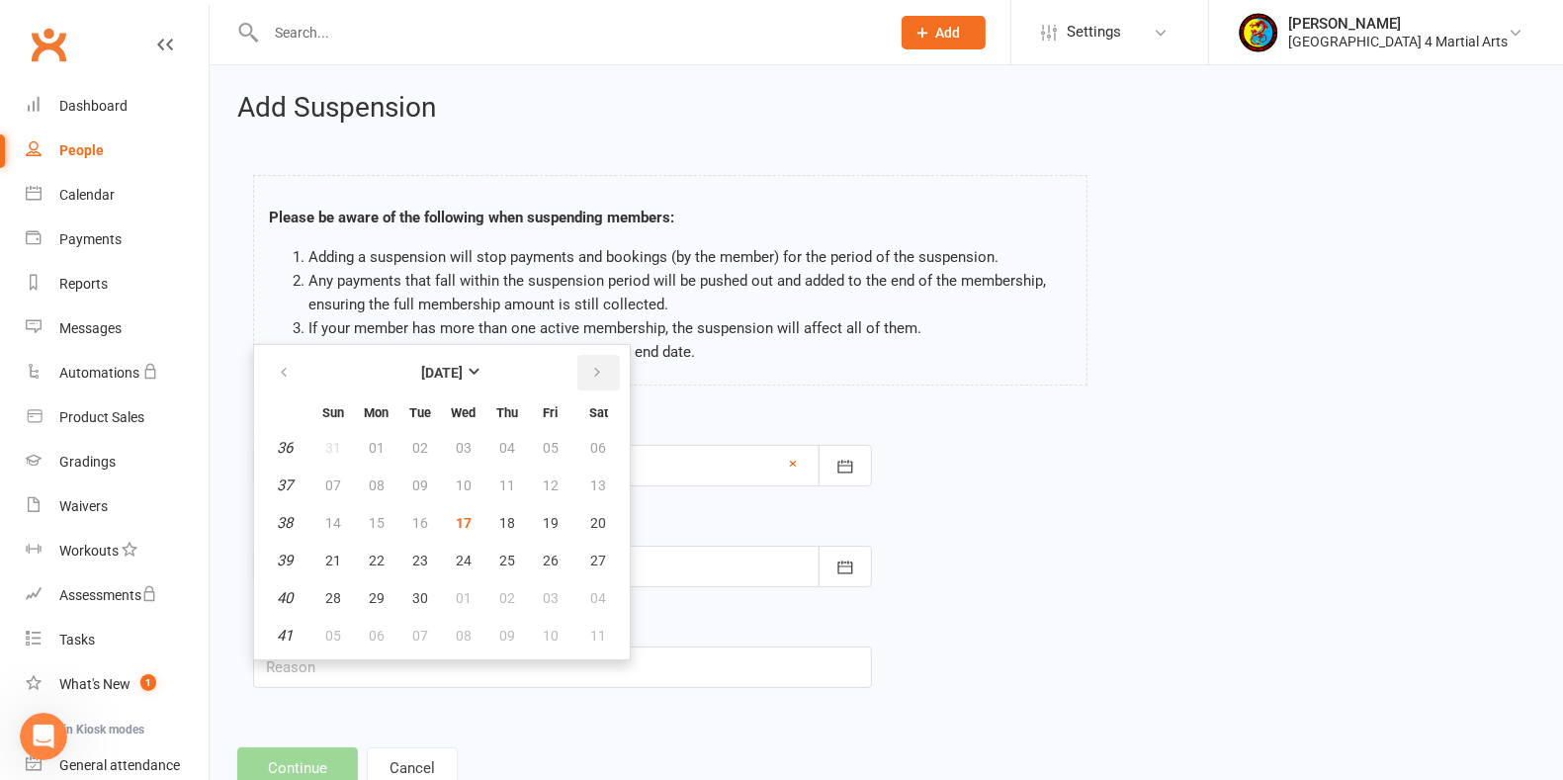
click at [590, 367] on icon "button" at bounding box center [597, 373] width 14 height 16
click at [511, 435] on button "02" at bounding box center [507, 448] width 42 height 36
type input "[DATE]"
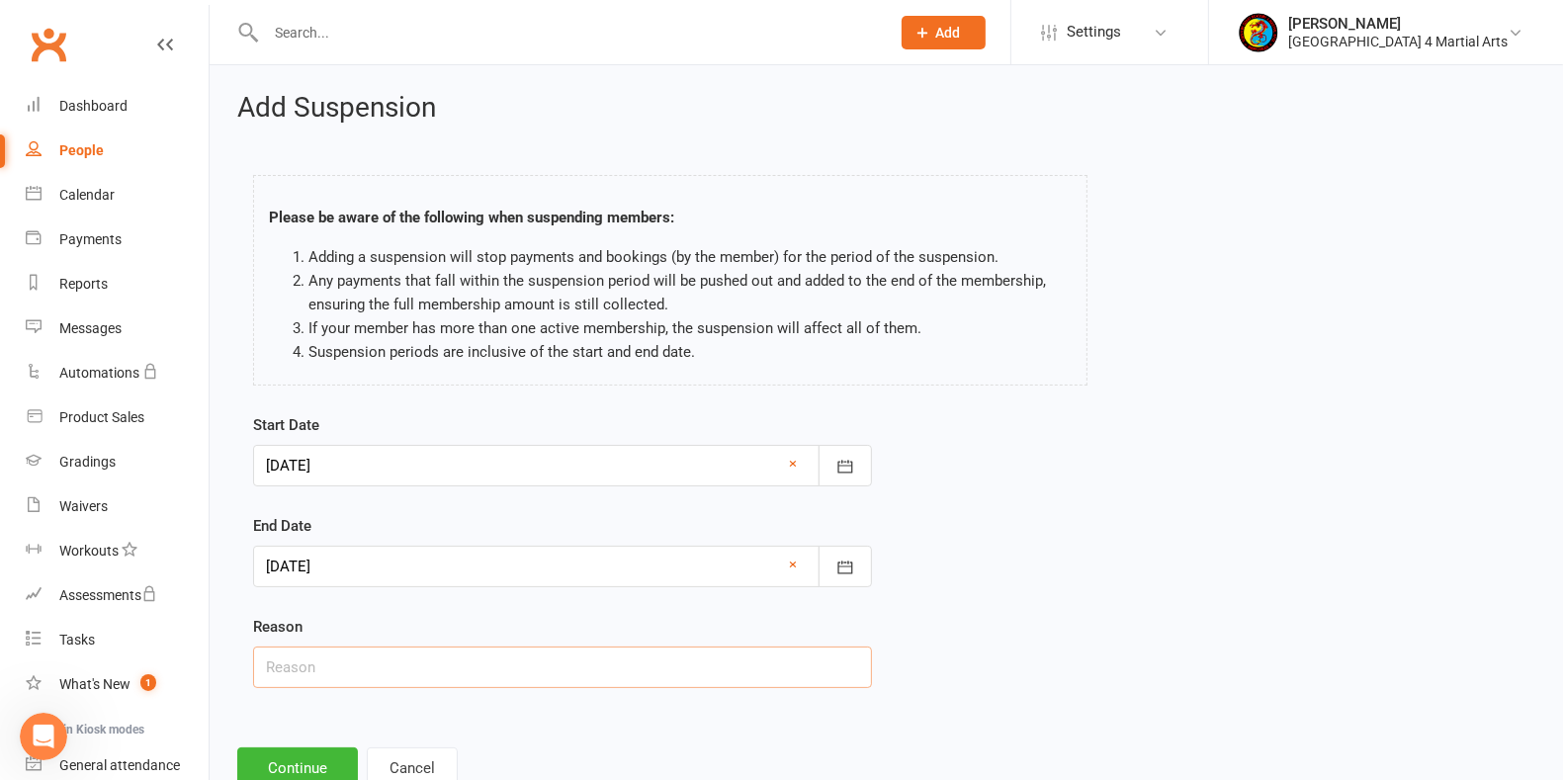
click at [395, 653] on input "text" at bounding box center [562, 668] width 619 height 42
type input "Injury"
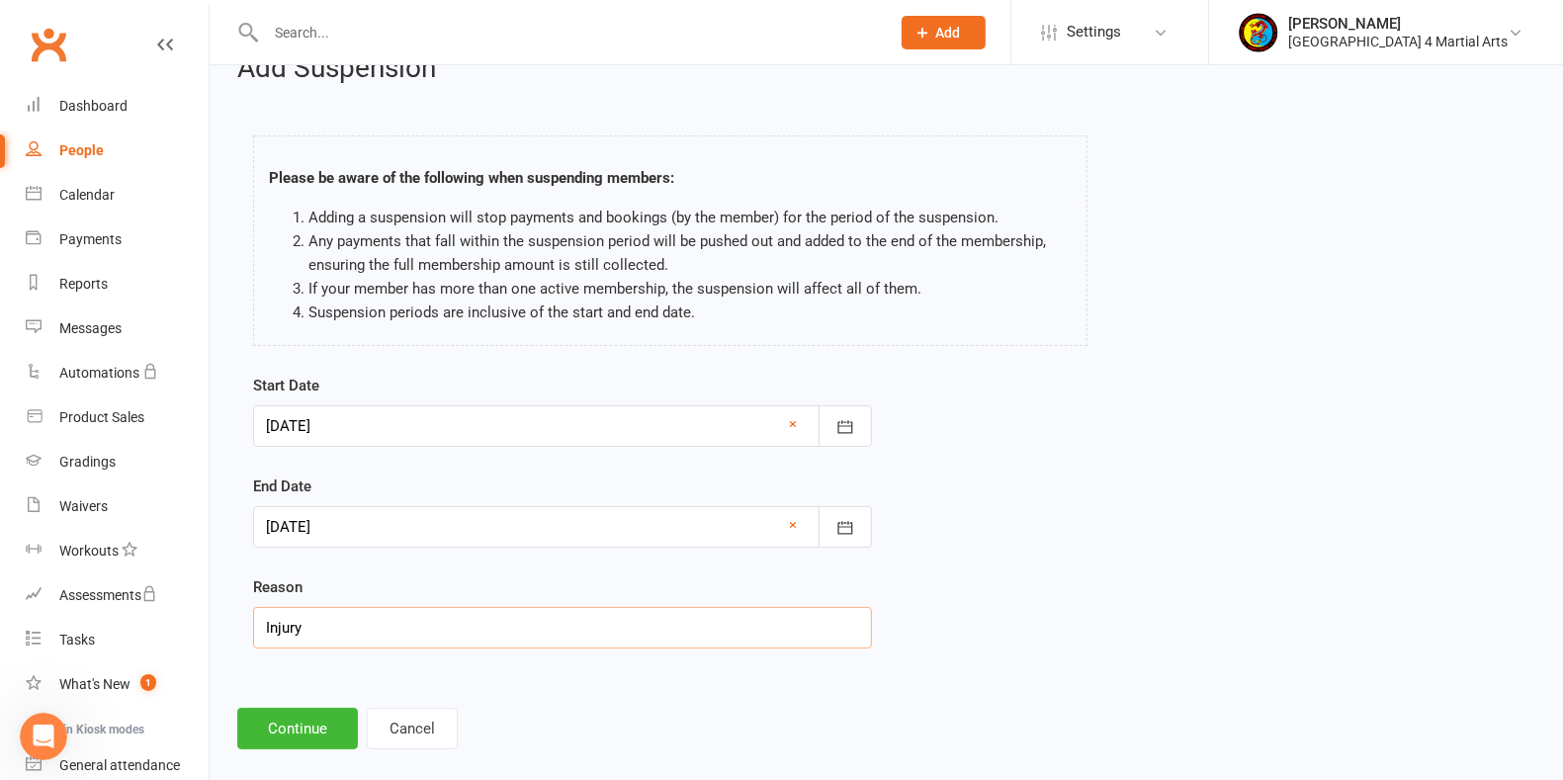
scroll to position [60, 0]
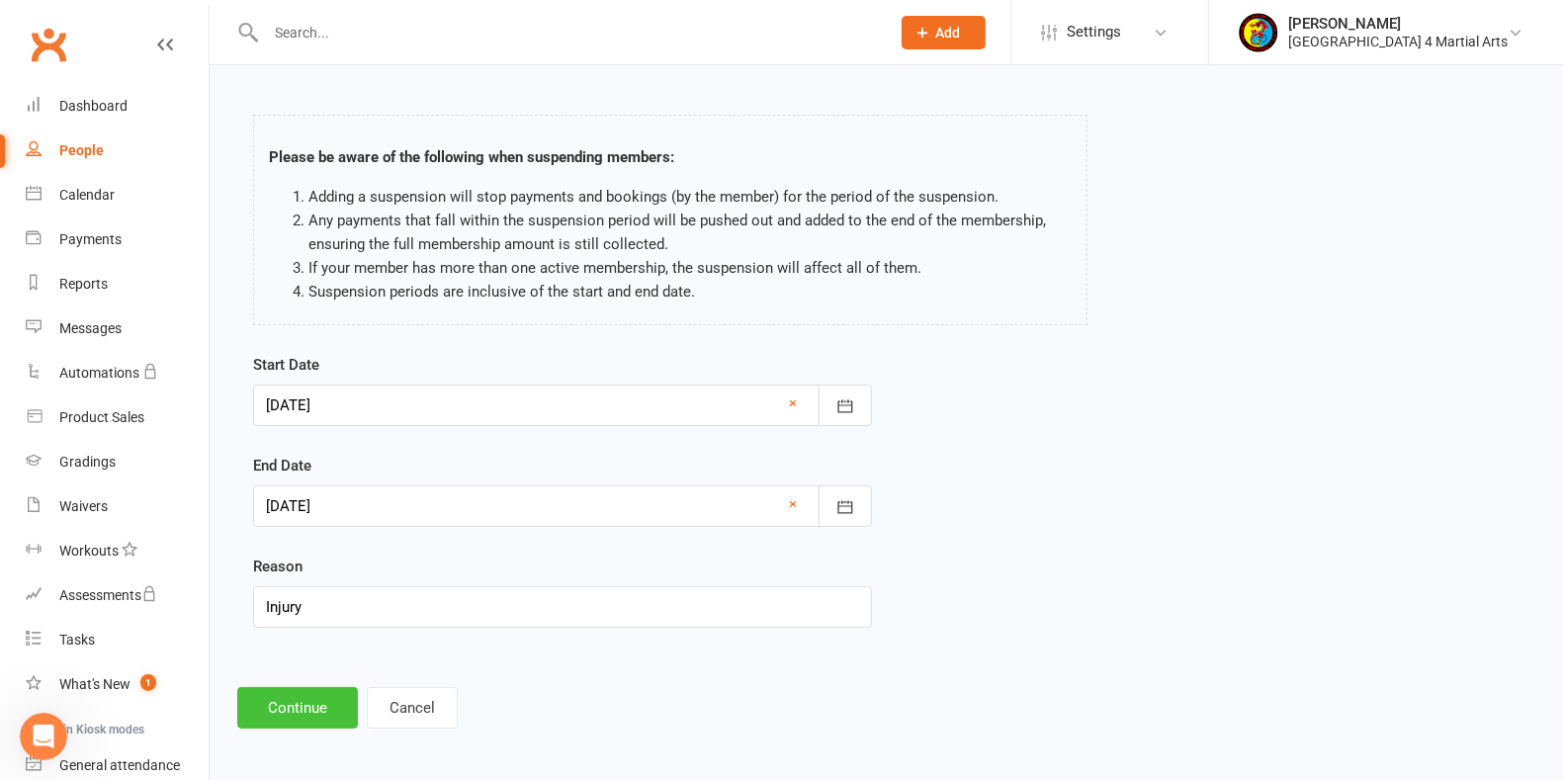
click at [293, 693] on button "Continue" at bounding box center [297, 708] width 121 height 42
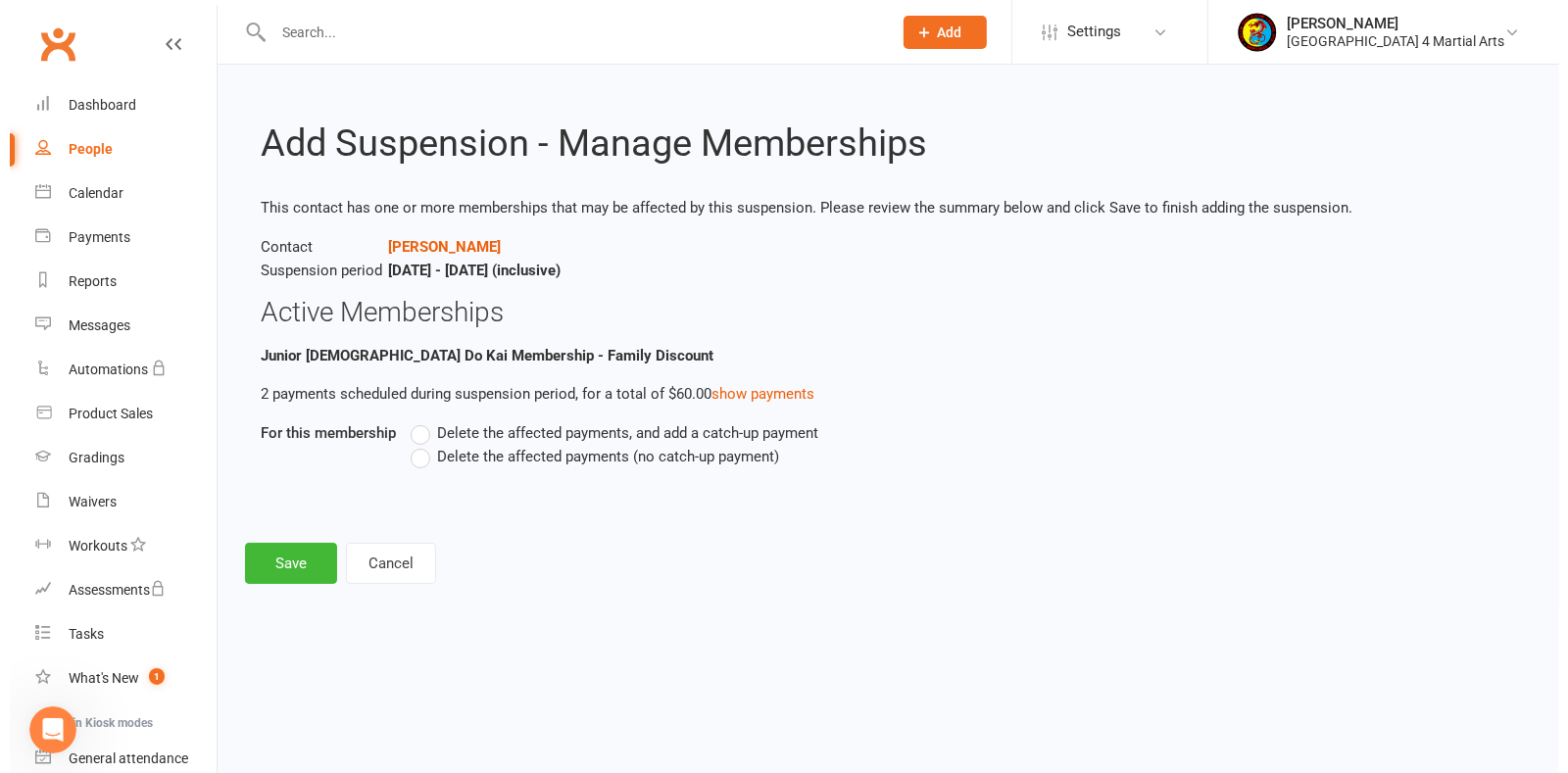
scroll to position [0, 0]
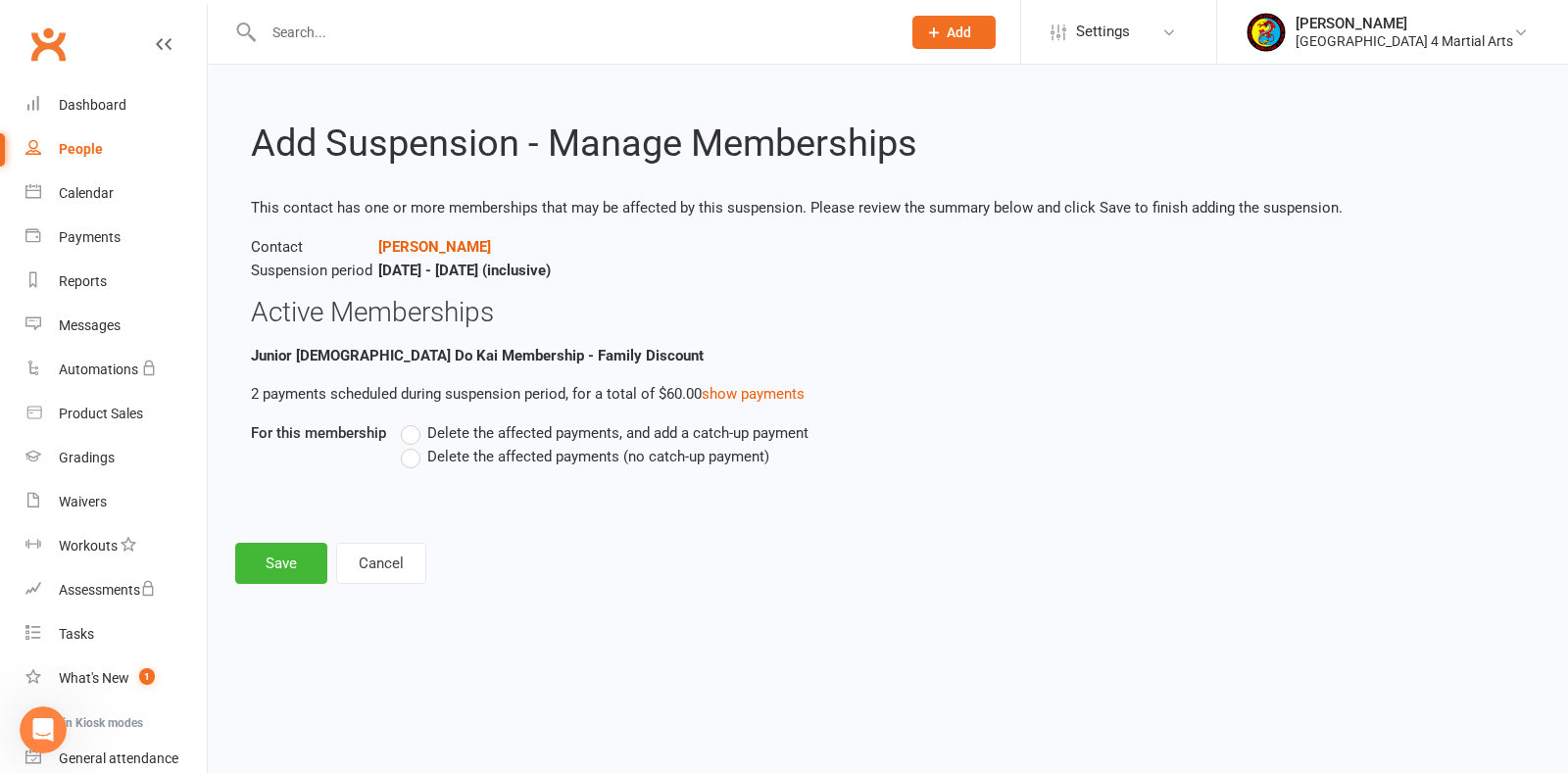
click at [417, 454] on label "Delete the affected payments (no catch-up payment)" at bounding box center [585, 457] width 369 height 24
click at [413, 445] on input "Delete the affected payments (no catch-up payment)" at bounding box center [406, 445] width 13 height 0
click at [282, 560] on button "Save" at bounding box center [280, 564] width 92 height 42
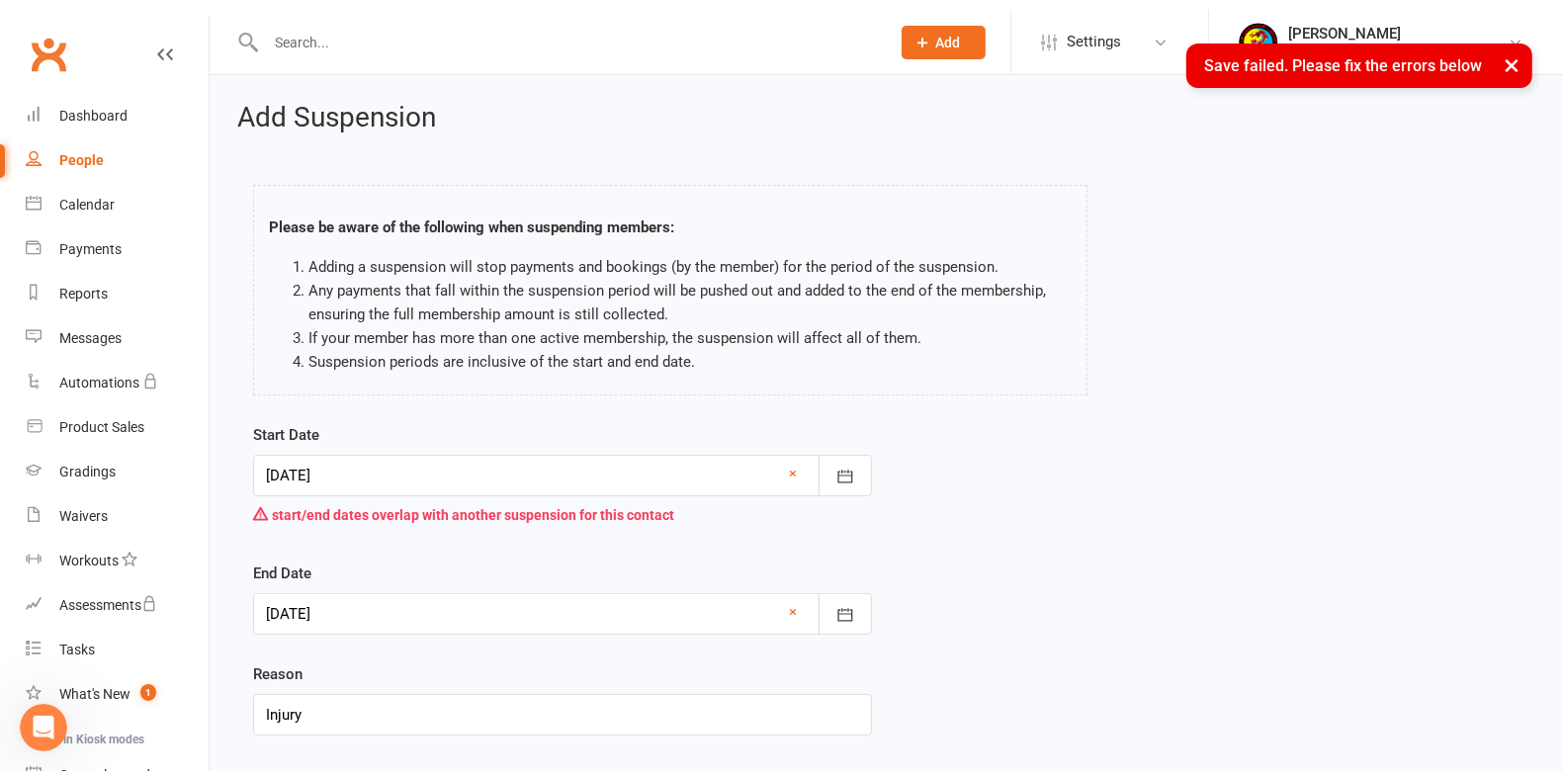
scroll to position [131, 0]
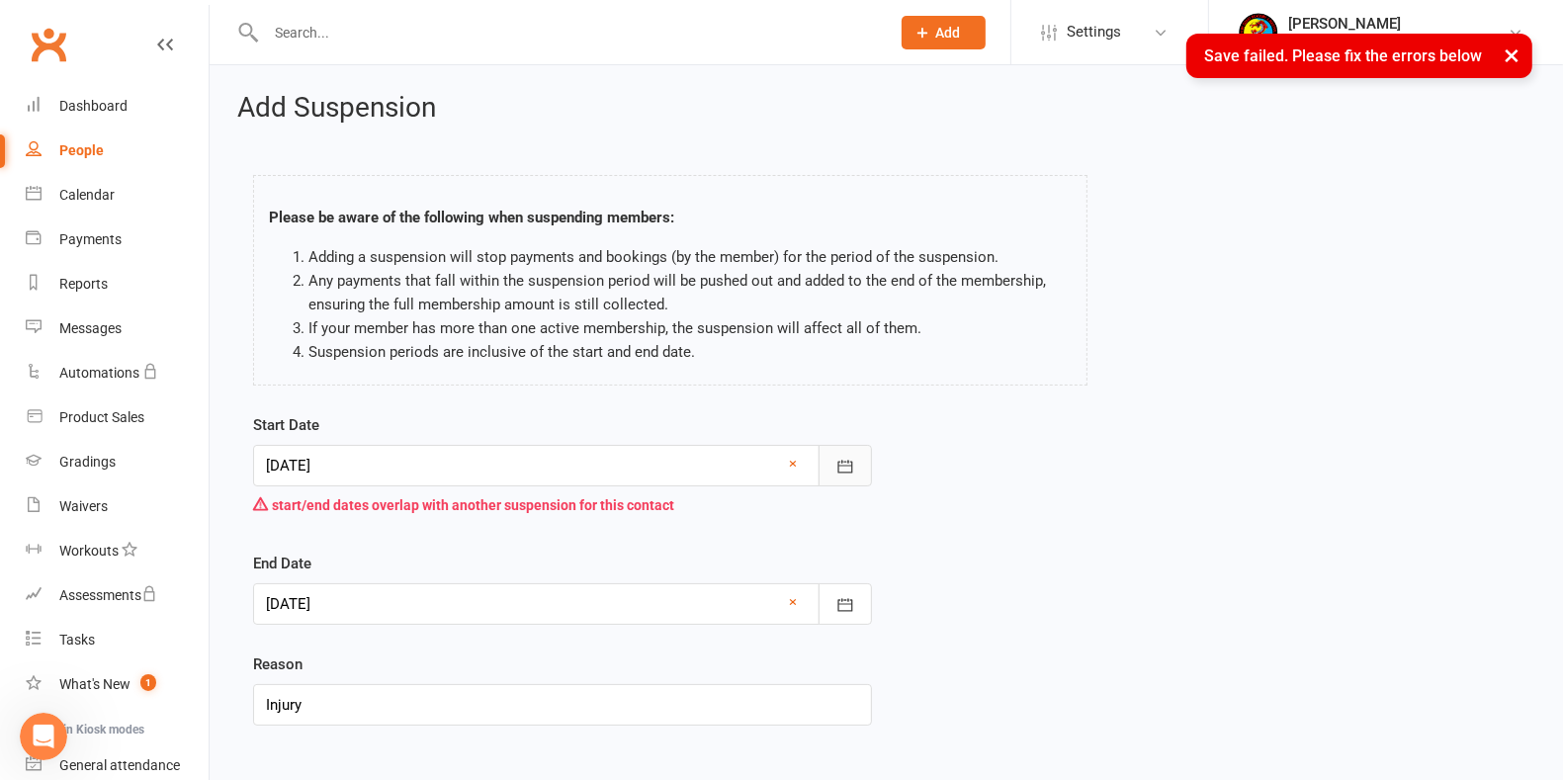
click at [844, 461] on icon "button" at bounding box center [845, 467] width 20 height 20
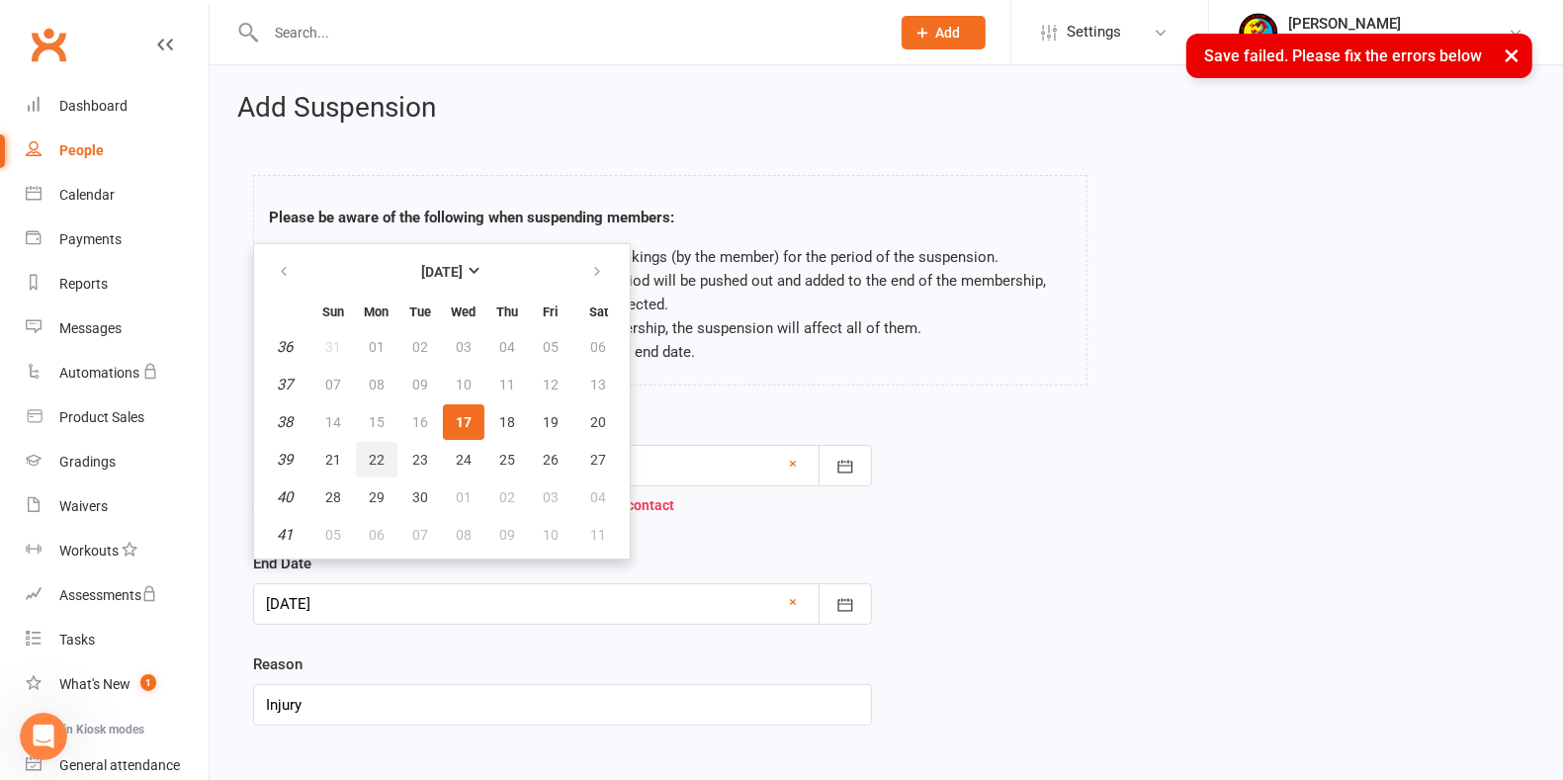
click at [373, 452] on span "22" at bounding box center [377, 460] width 16 height 16
type input "[DATE]"
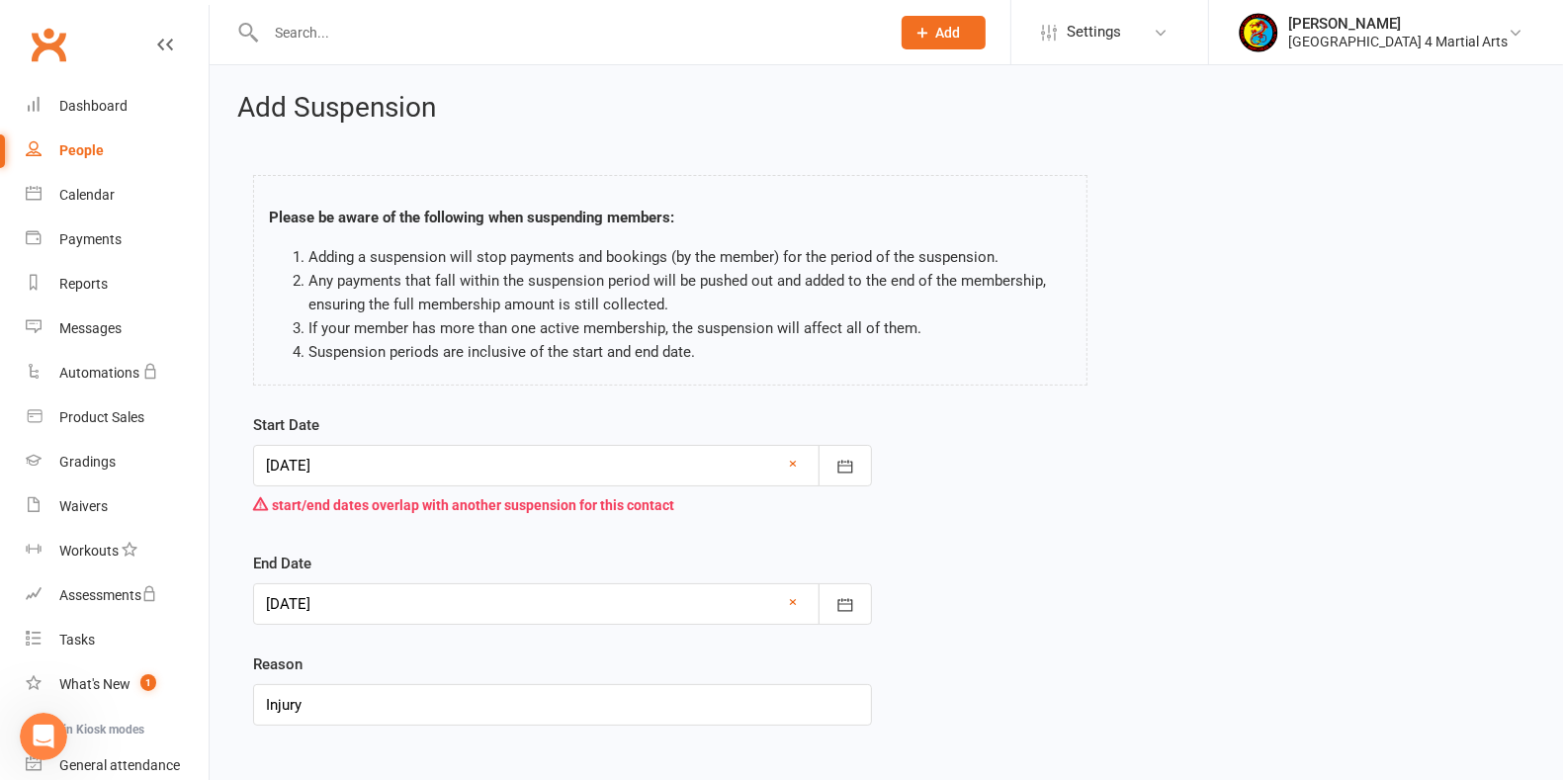
scroll to position [99, 0]
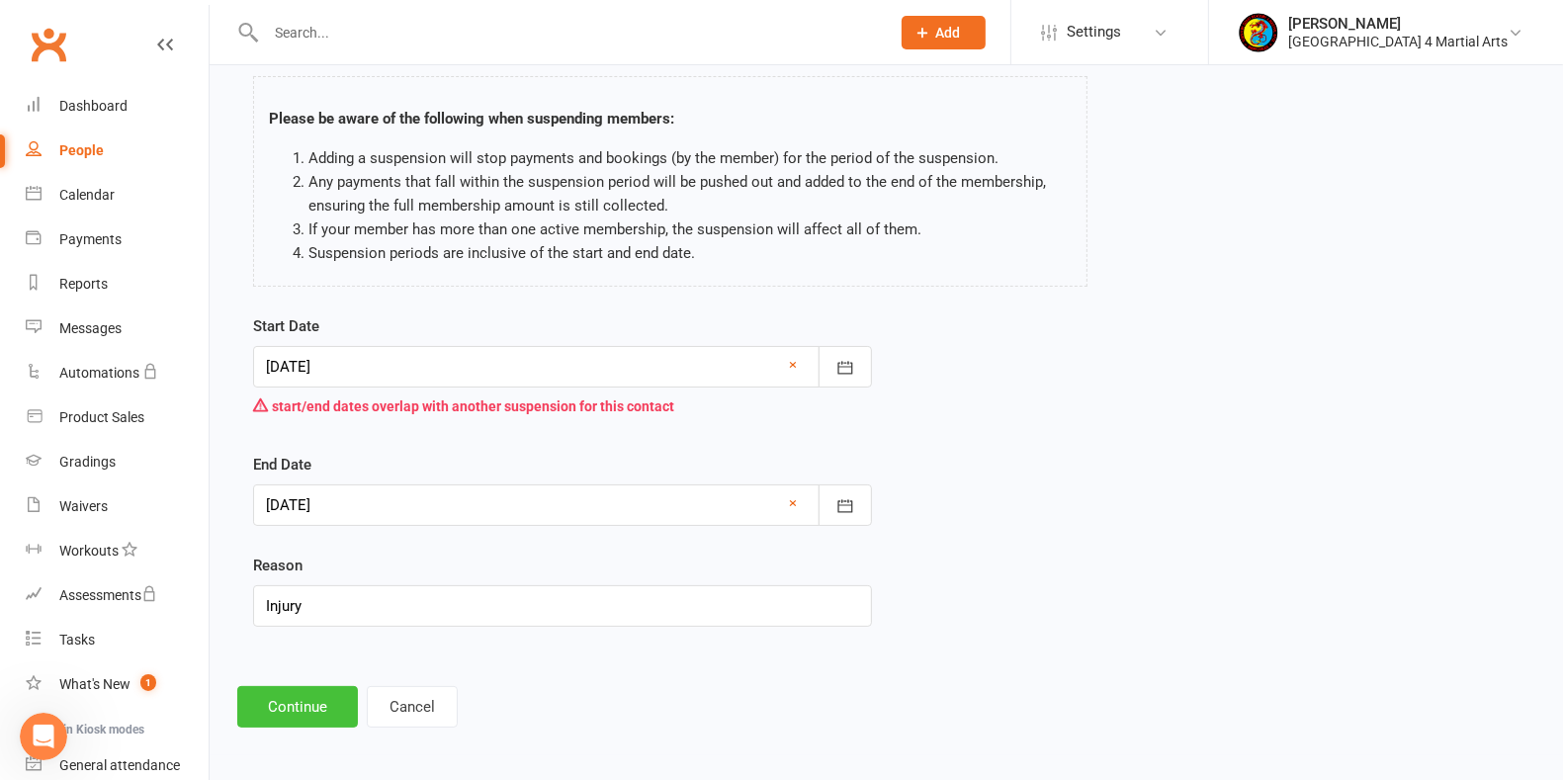
click at [305, 701] on button "Continue" at bounding box center [297, 707] width 121 height 42
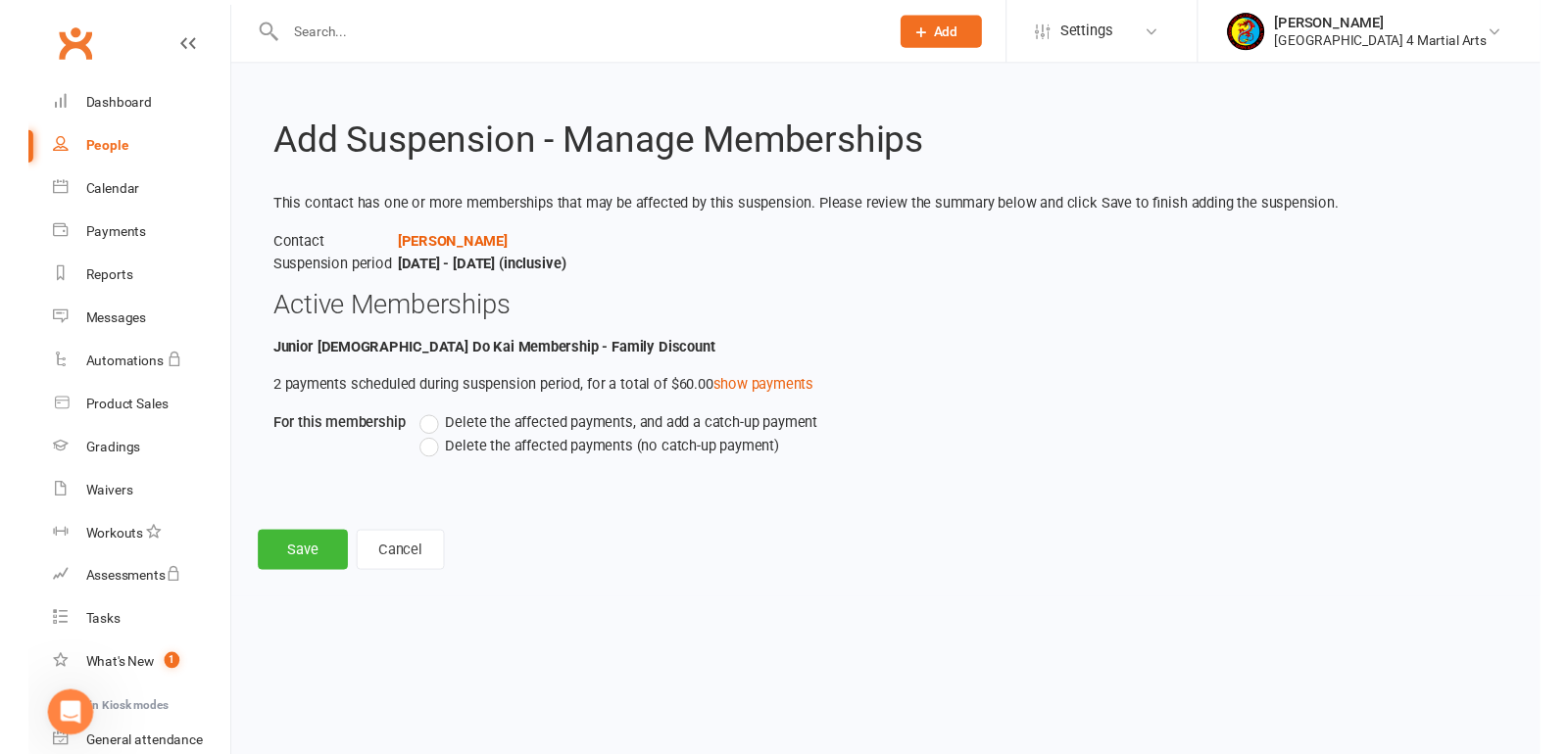
scroll to position [0, 0]
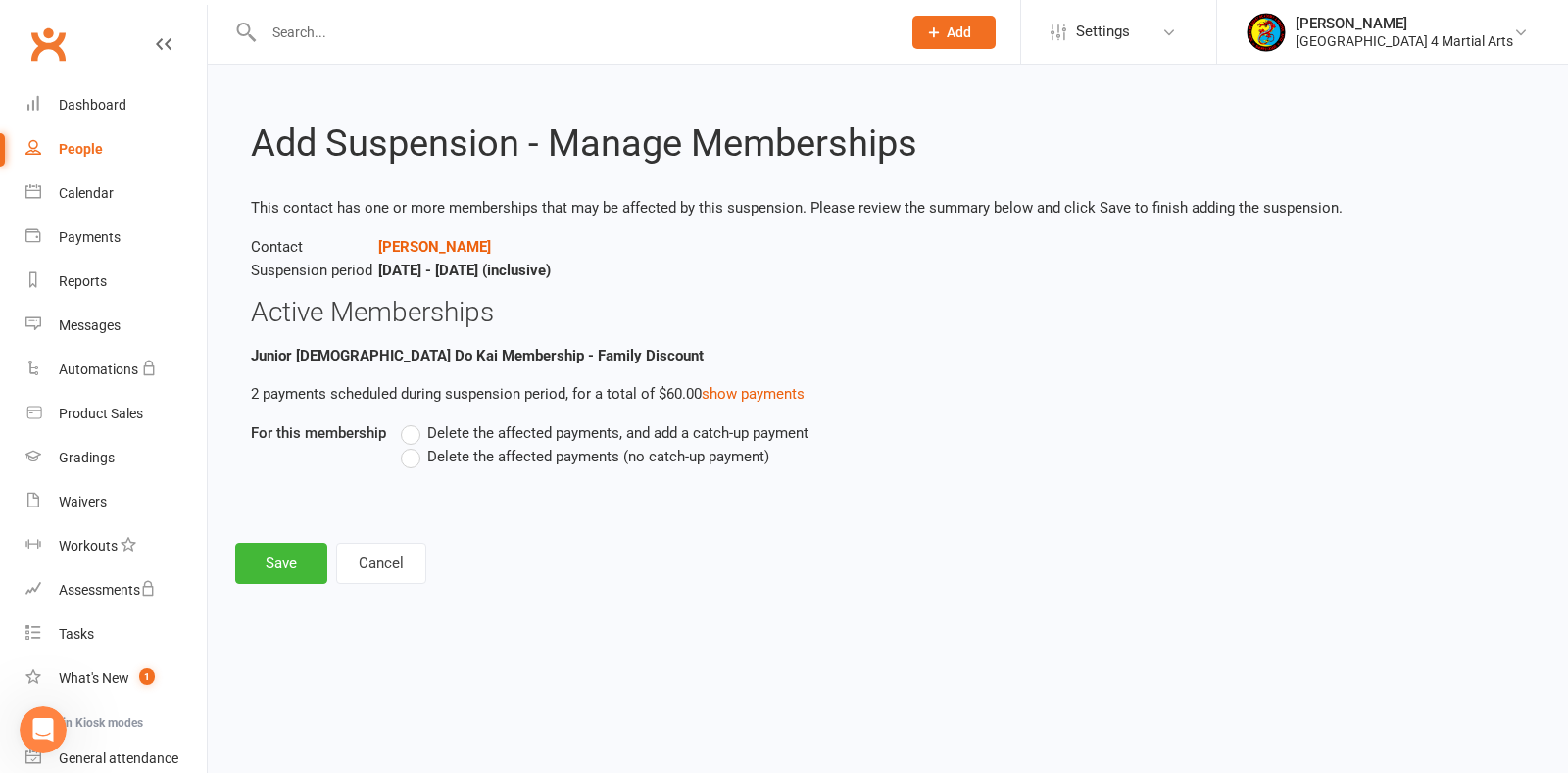
click at [421, 458] on label "Delete the affected payments (no catch-up payment)" at bounding box center [585, 457] width 369 height 24
click at [413, 445] on input "Delete the affected payments (no catch-up payment)" at bounding box center [406, 445] width 13 height 0
click at [284, 554] on button "Save" at bounding box center [280, 564] width 92 height 42
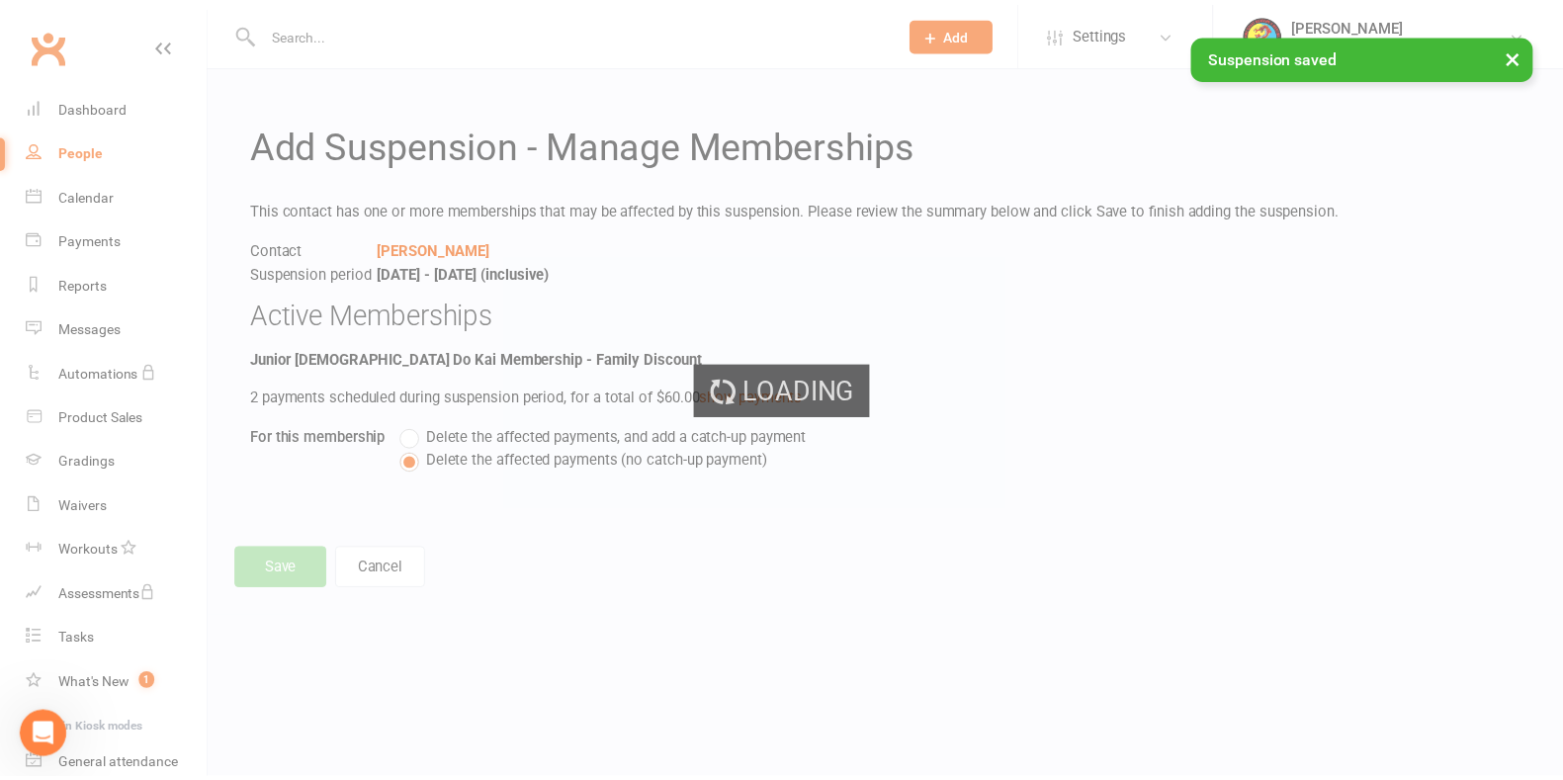
scroll to position [131, 0]
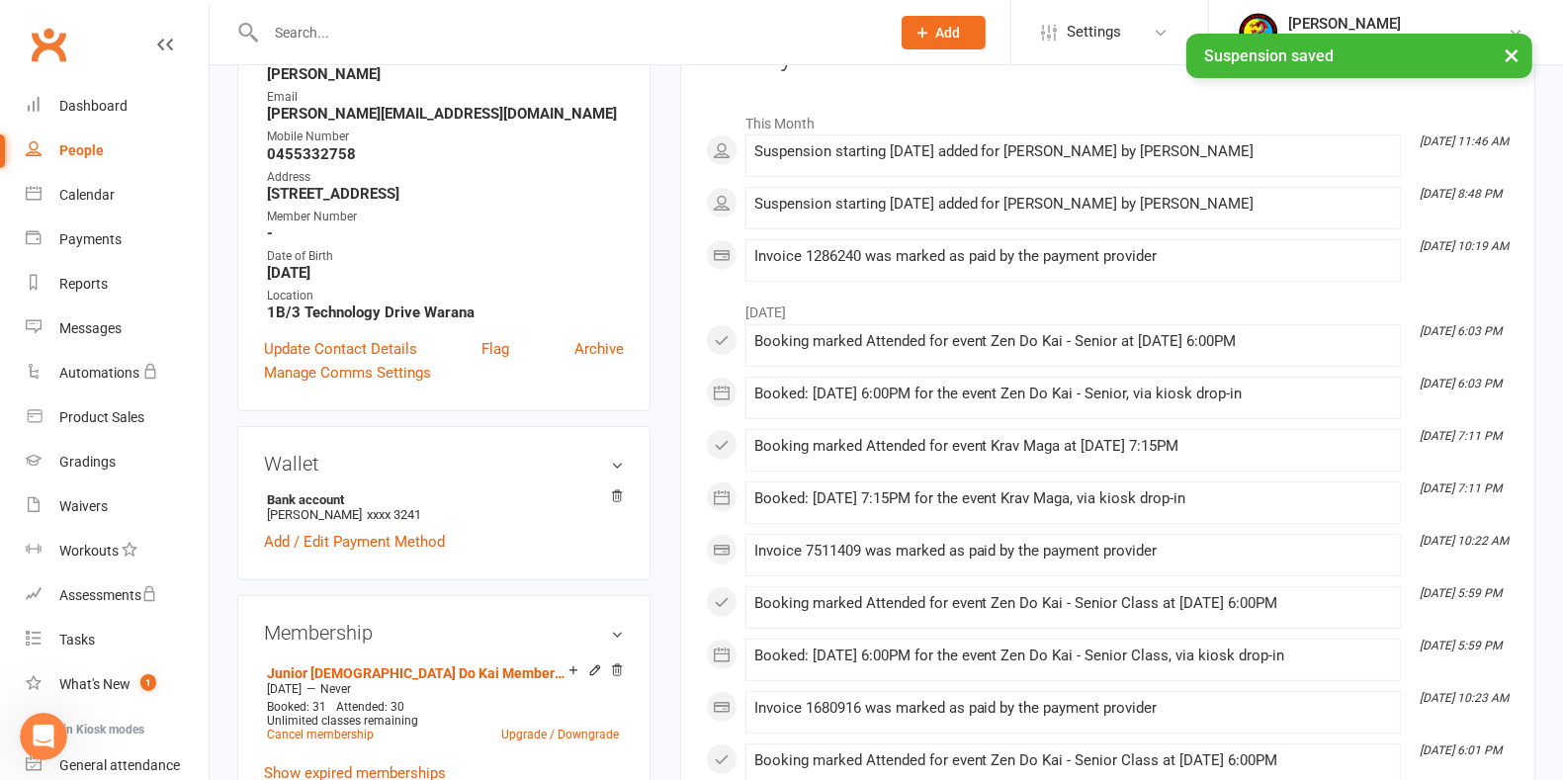
scroll to position [124, 0]
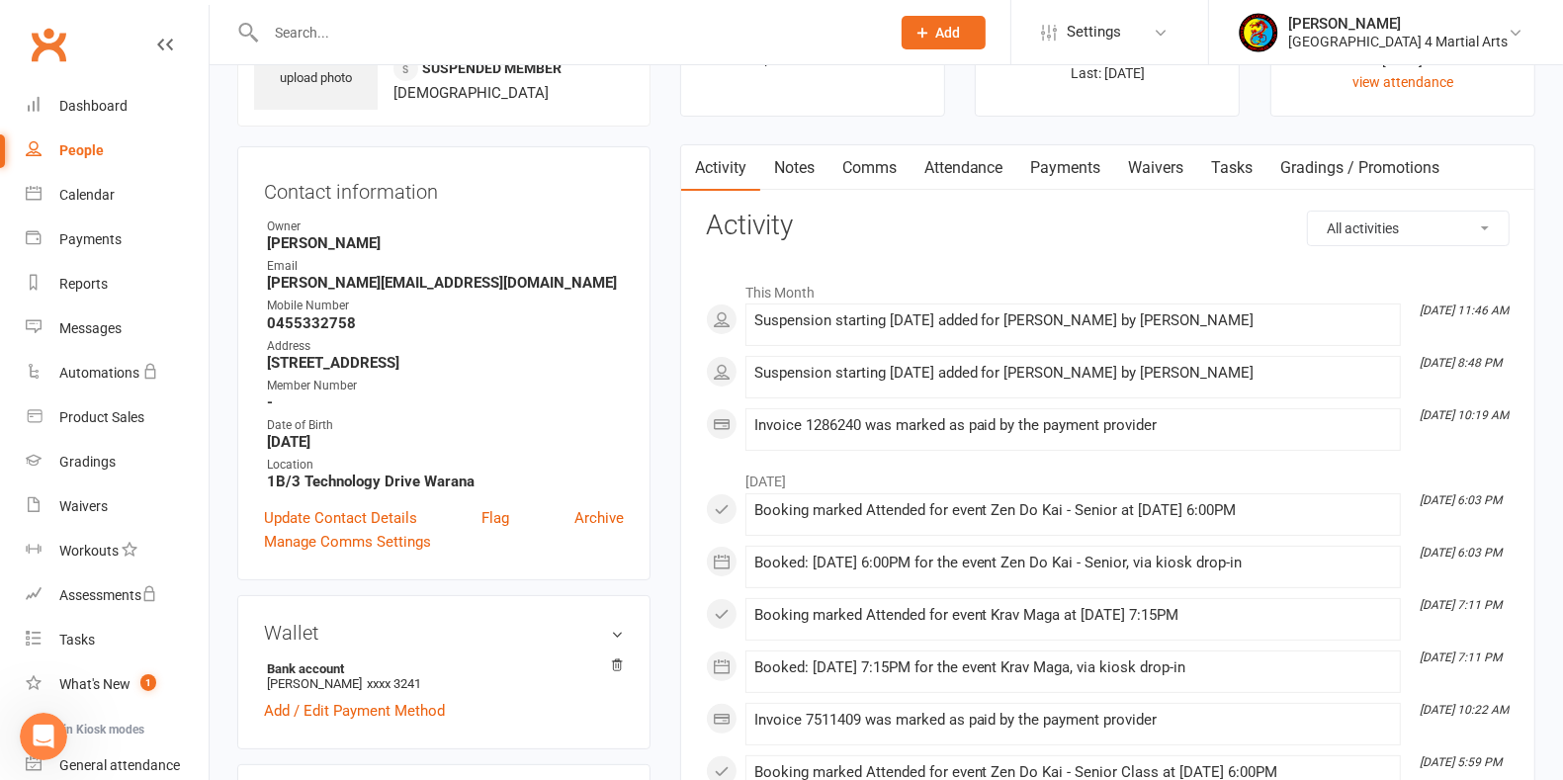
click at [1071, 166] on link "Payments" at bounding box center [1066, 167] width 98 height 45
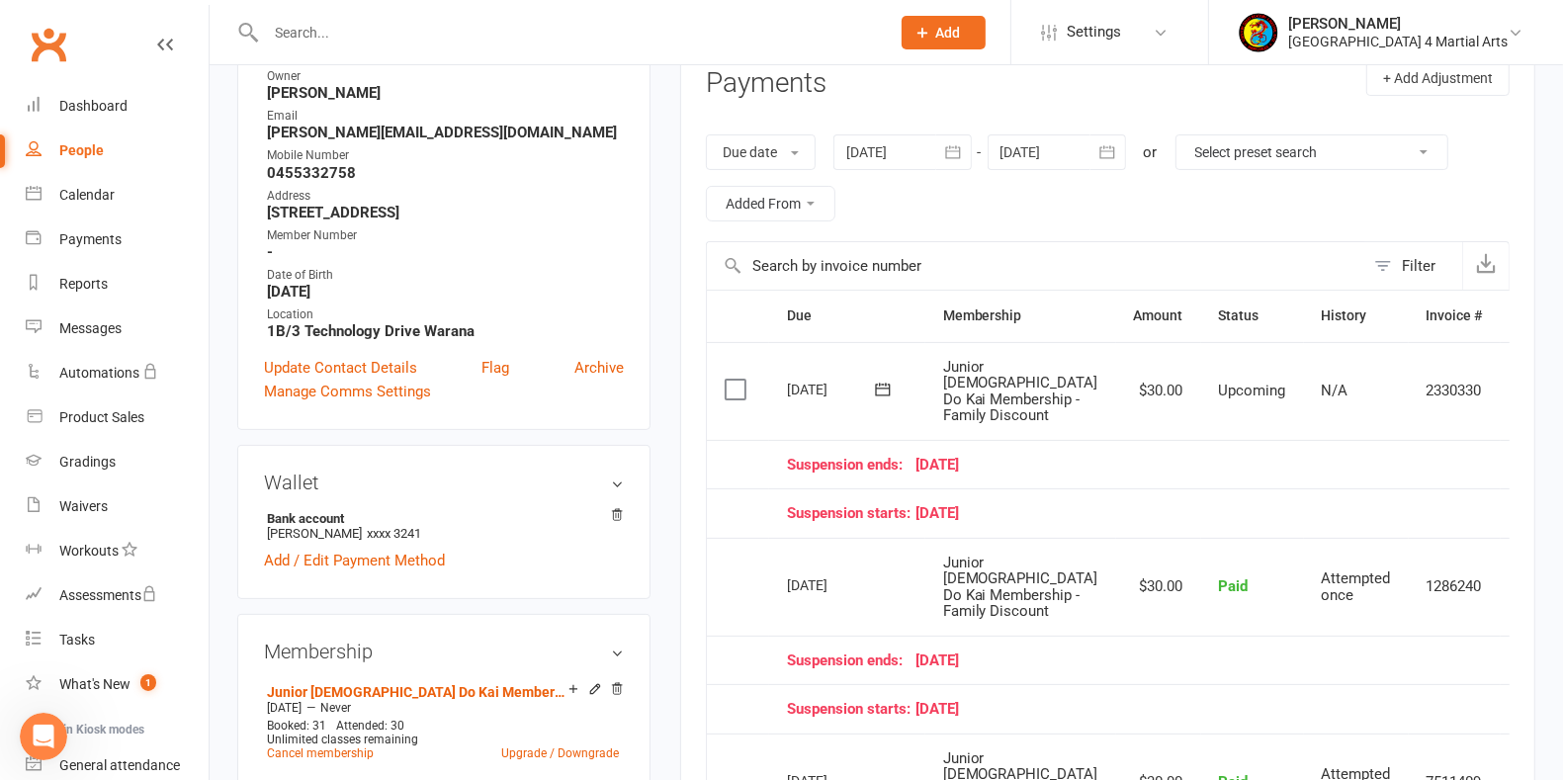
scroll to position [247, 0]
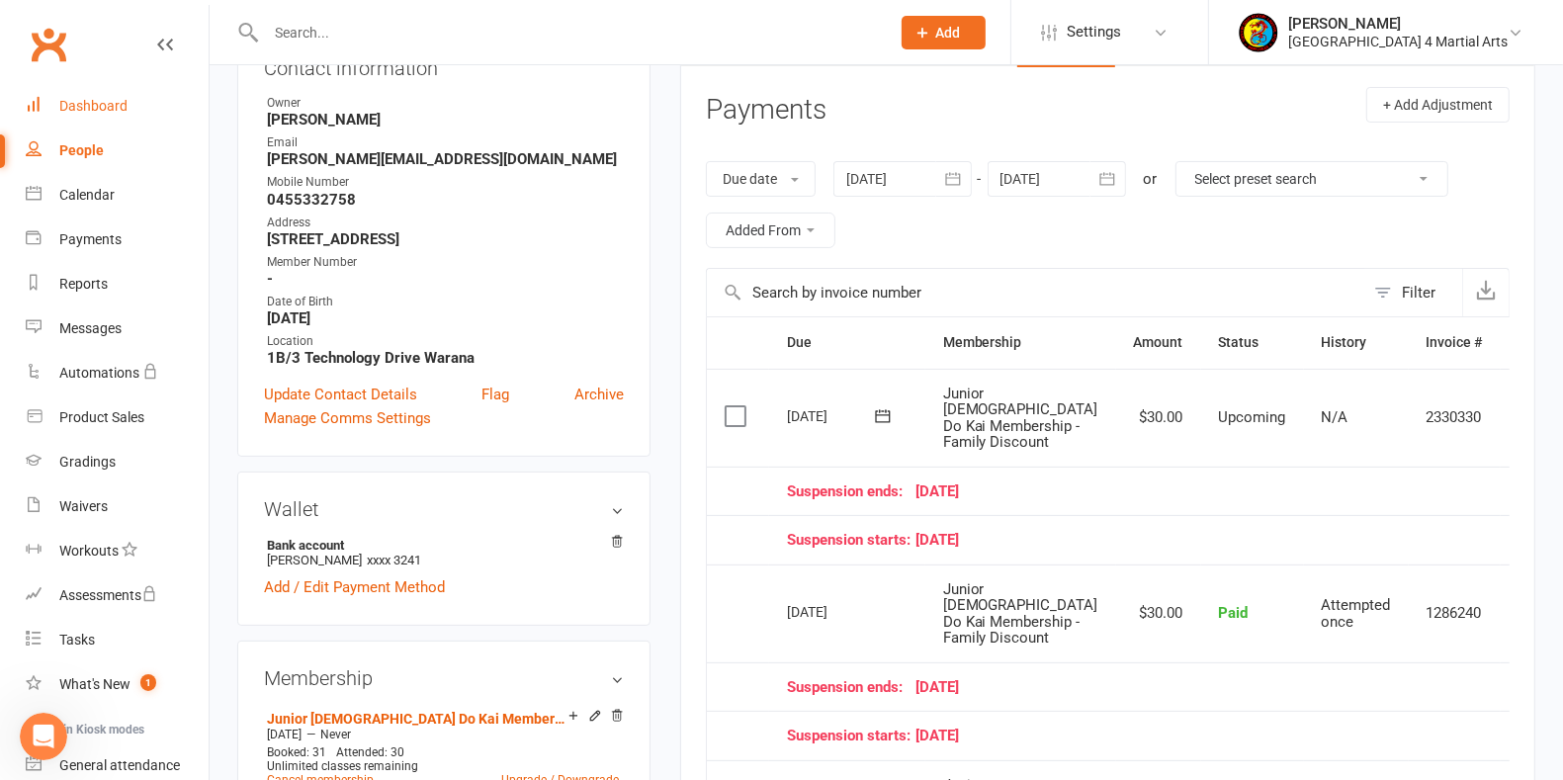
click at [92, 104] on div "Dashboard" at bounding box center [93, 106] width 68 height 16
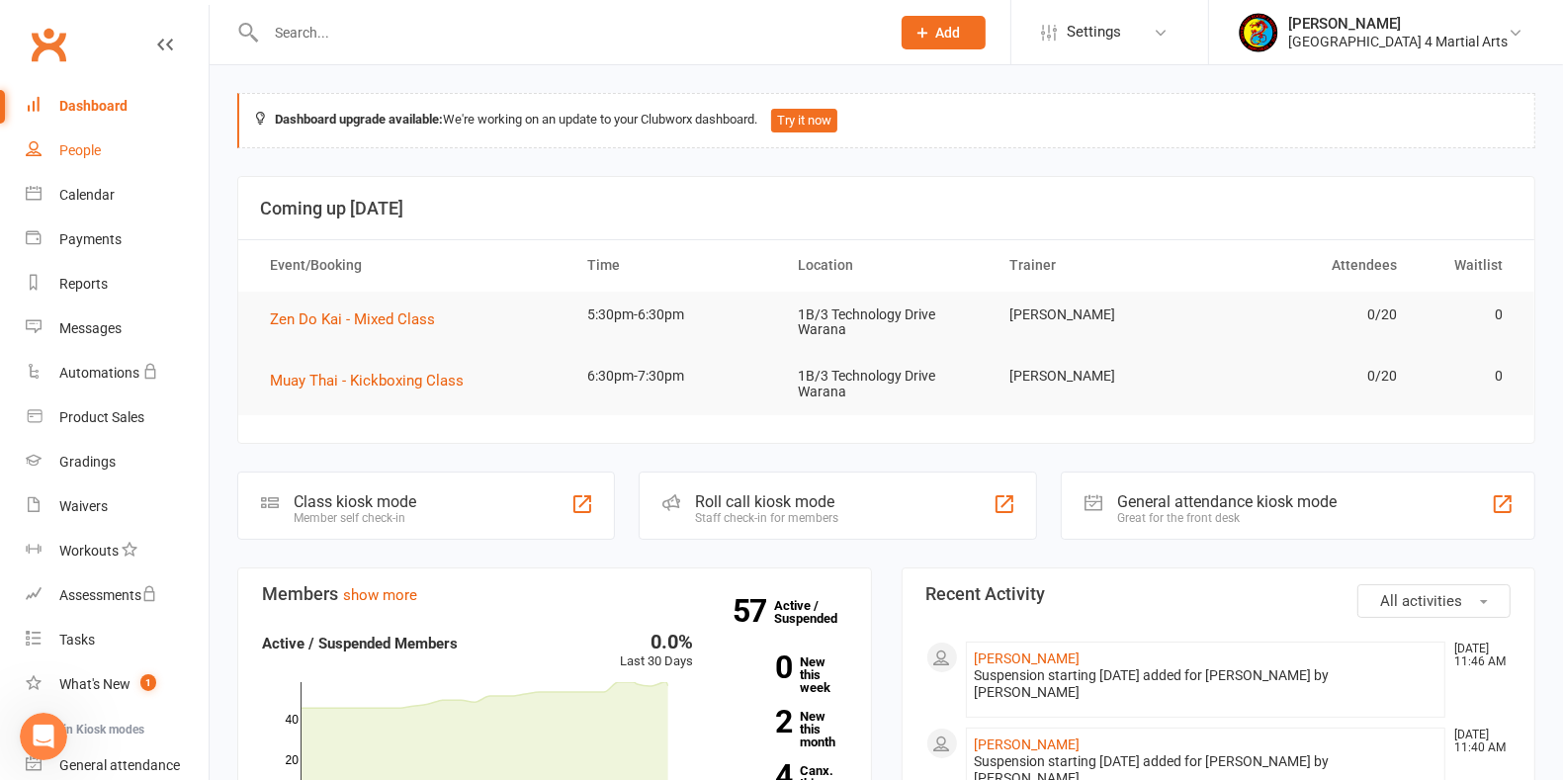
click at [115, 151] on link "People" at bounding box center [117, 151] width 183 height 44
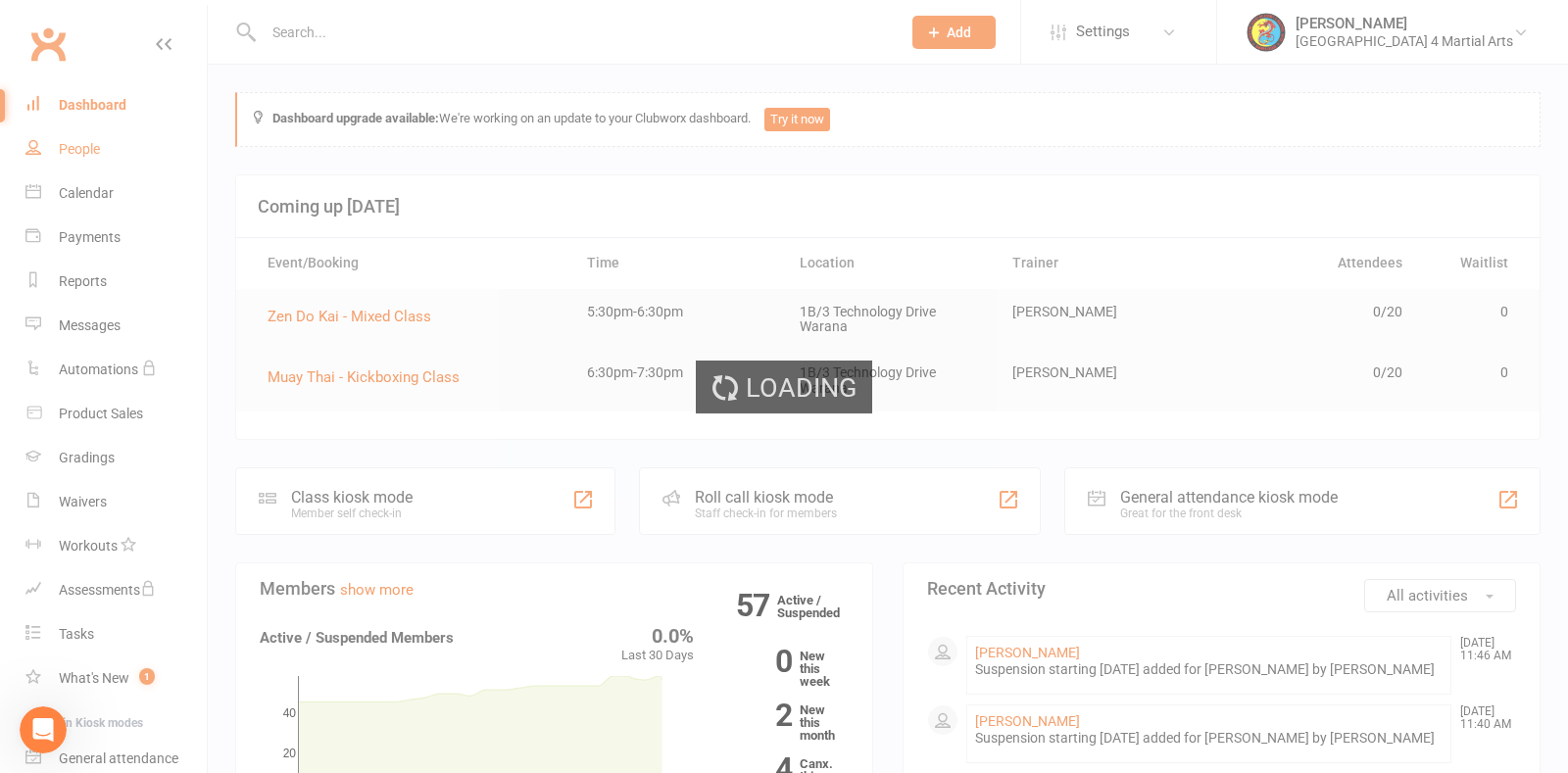
select select "100"
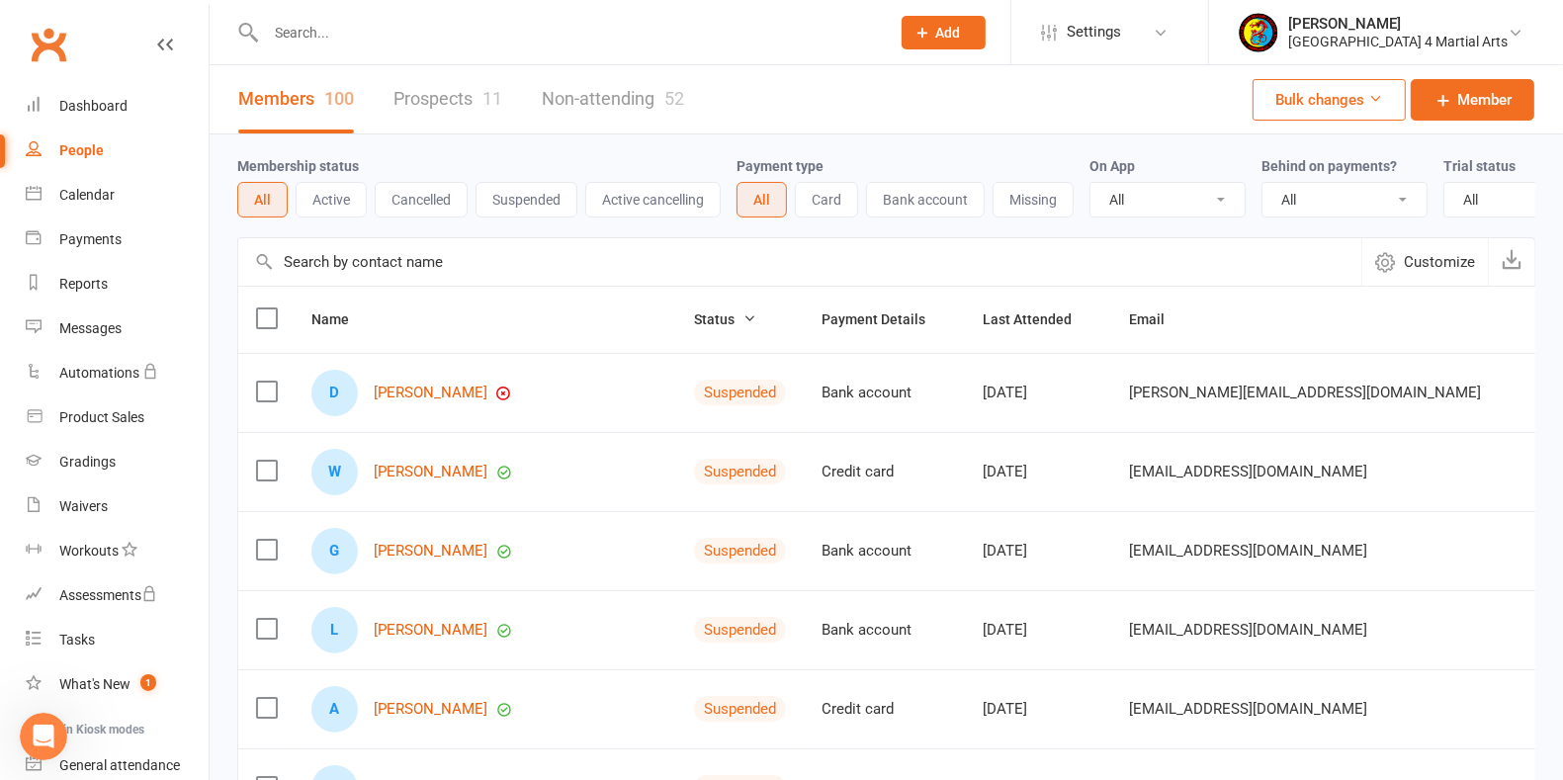
click at [466, 93] on link "Prospects 11" at bounding box center [447, 99] width 109 height 68
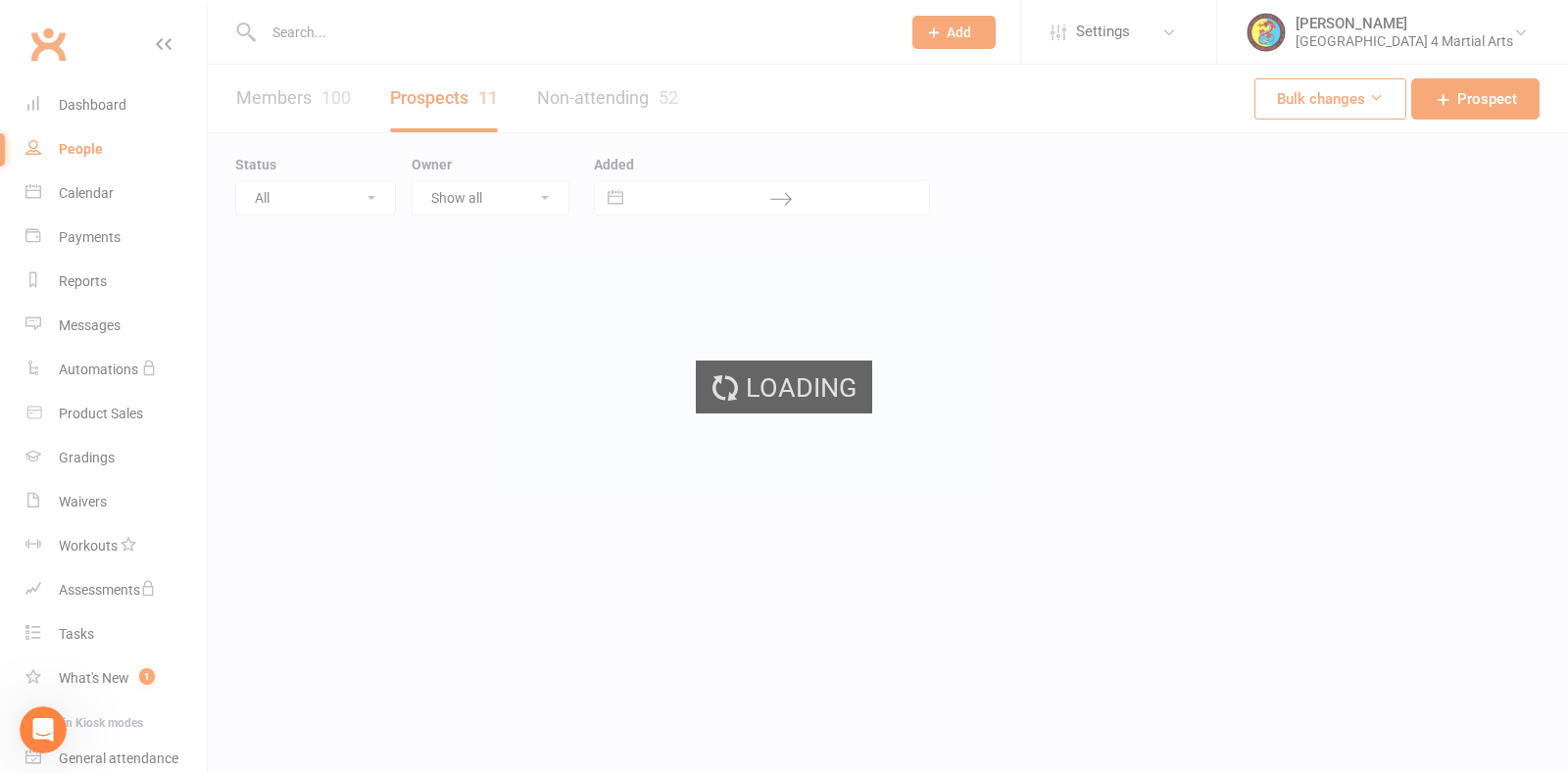
select select "25"
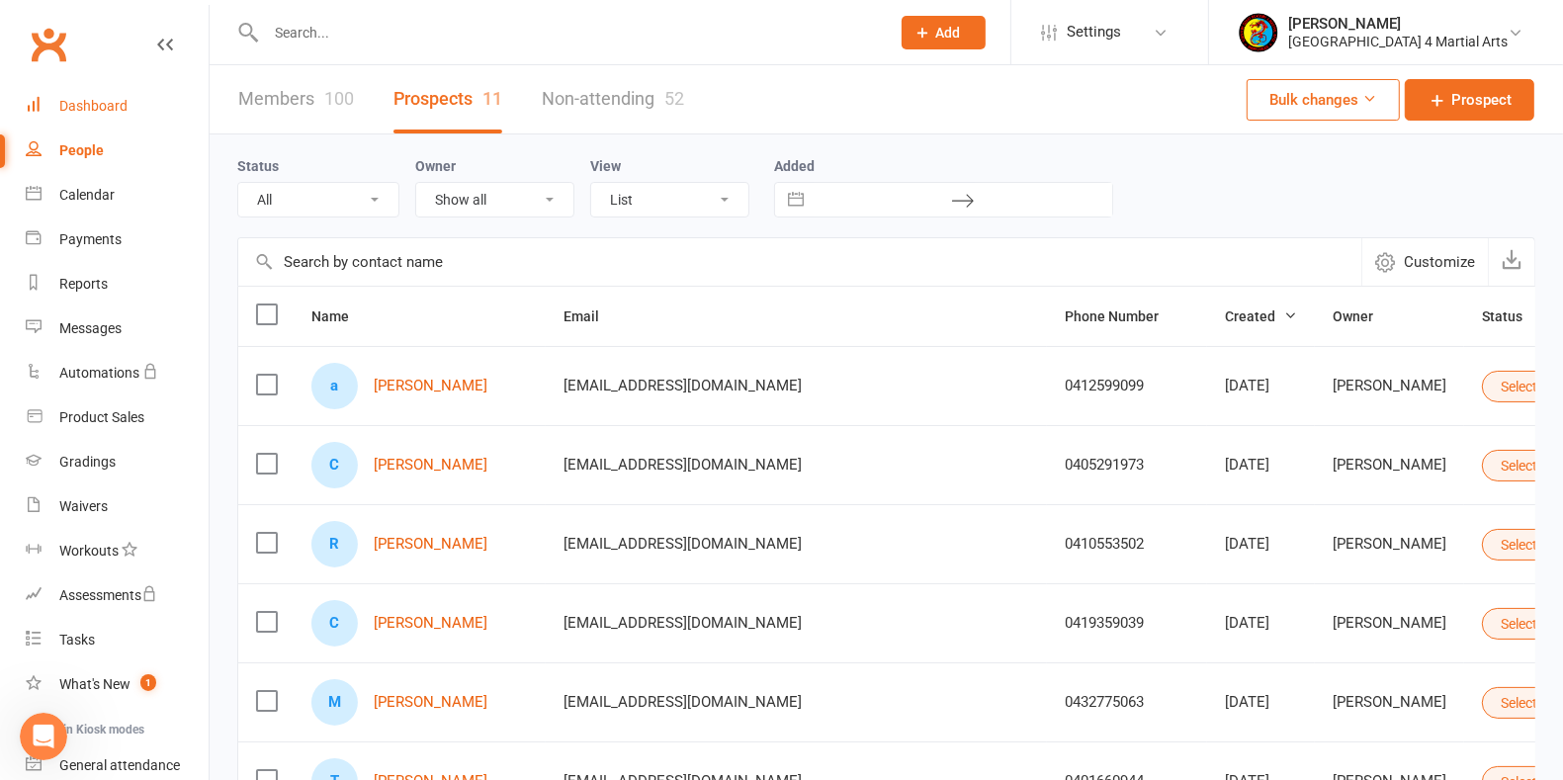
click at [105, 102] on div "Dashboard" at bounding box center [93, 106] width 68 height 16
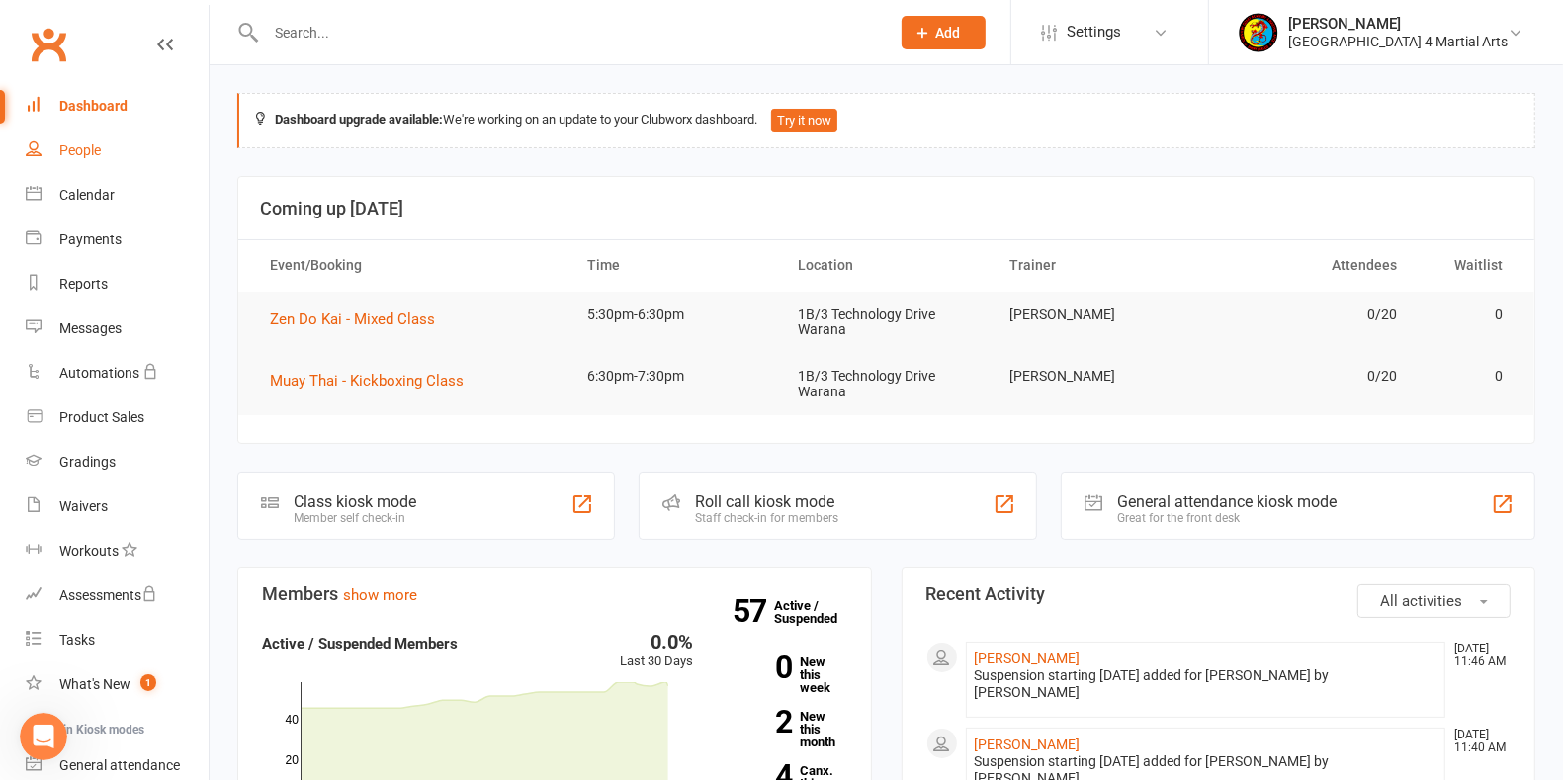
click at [86, 144] on div "People" at bounding box center [80, 150] width 42 height 16
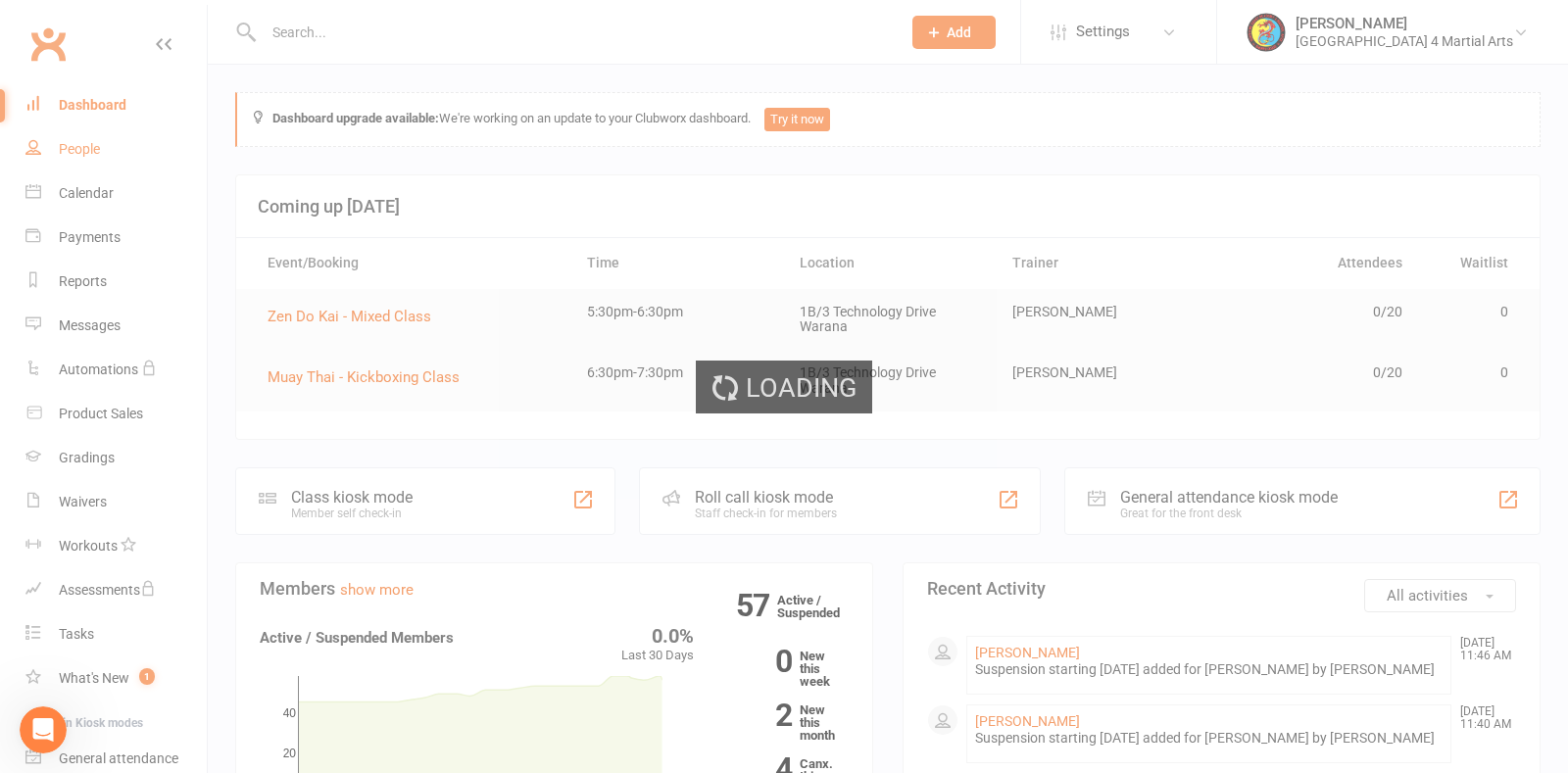
select select "25"
